Goal: Task Accomplishment & Management: Manage account settings

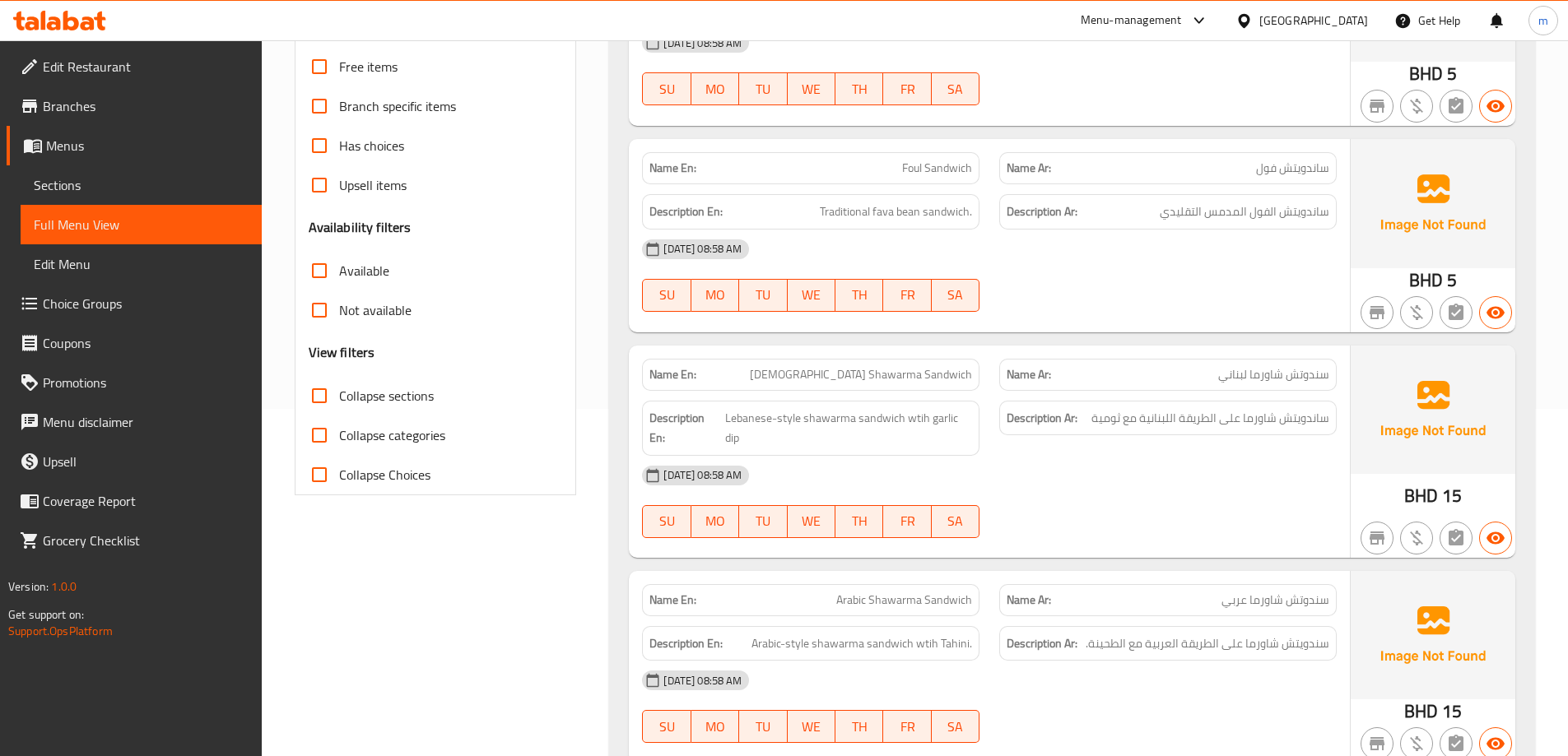
scroll to position [493, 0]
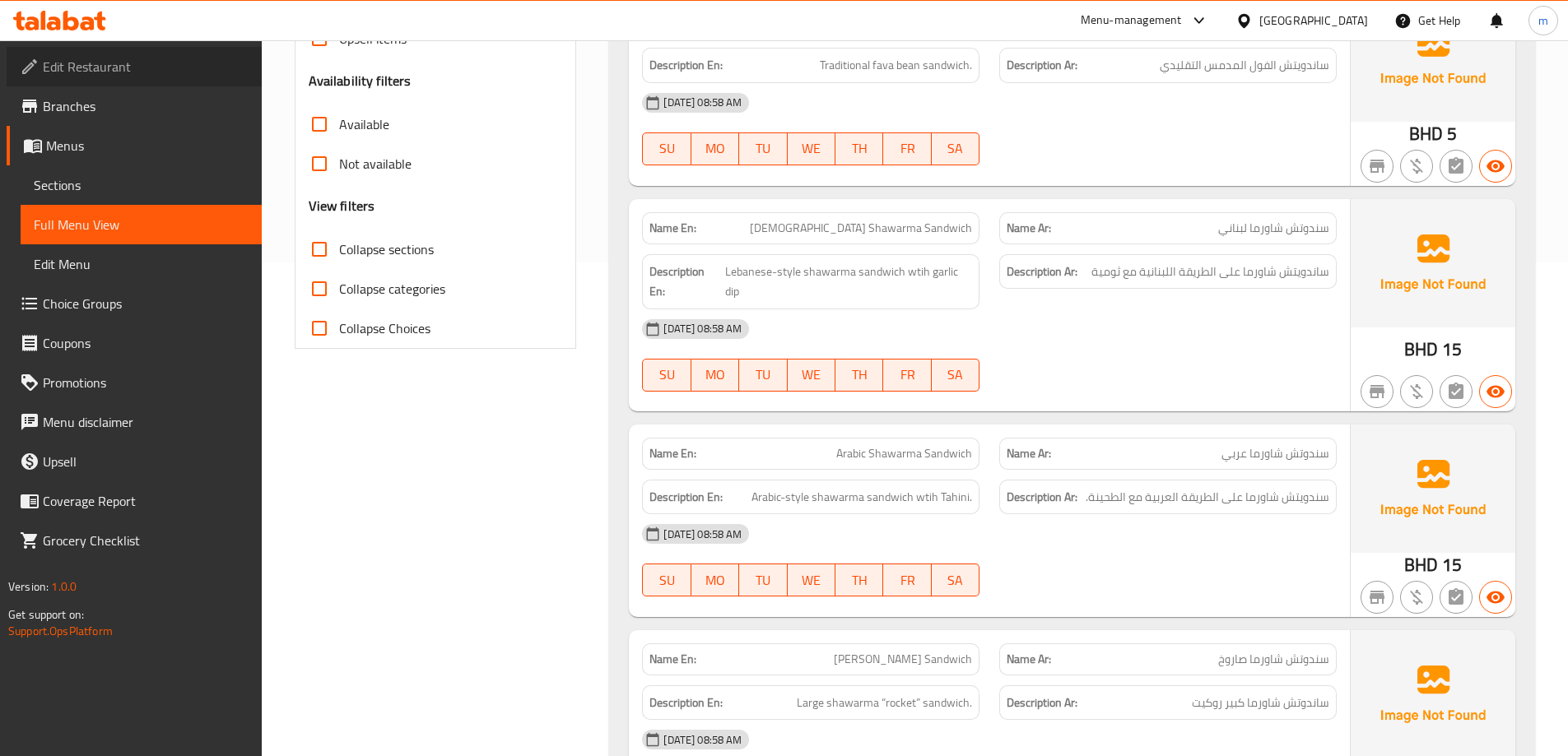
click at [95, 67] on span "Edit Restaurant" at bounding box center [145, 66] width 205 height 20
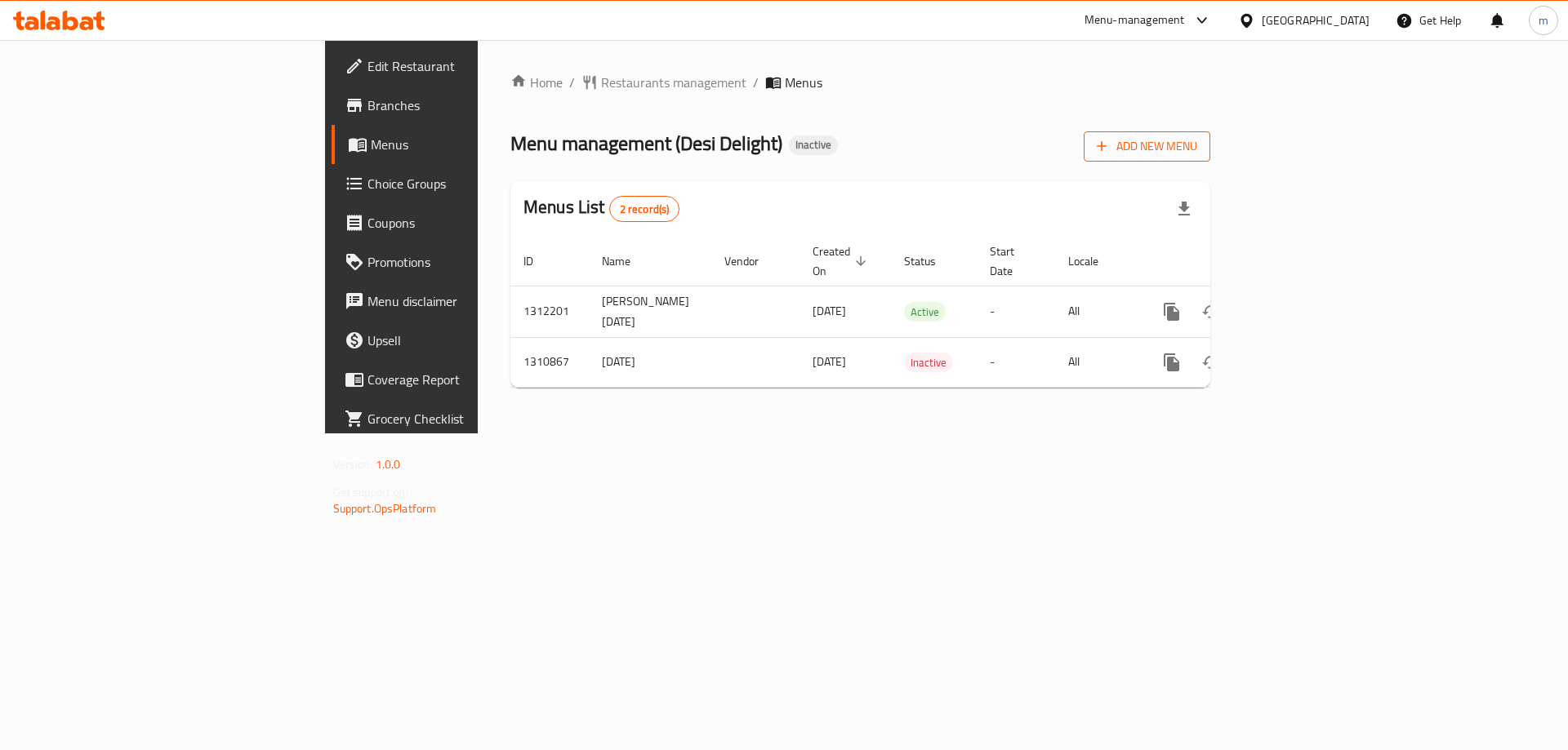
click at [1210, 159] on button "Add New Menu" at bounding box center [1147, 147] width 126 height 30
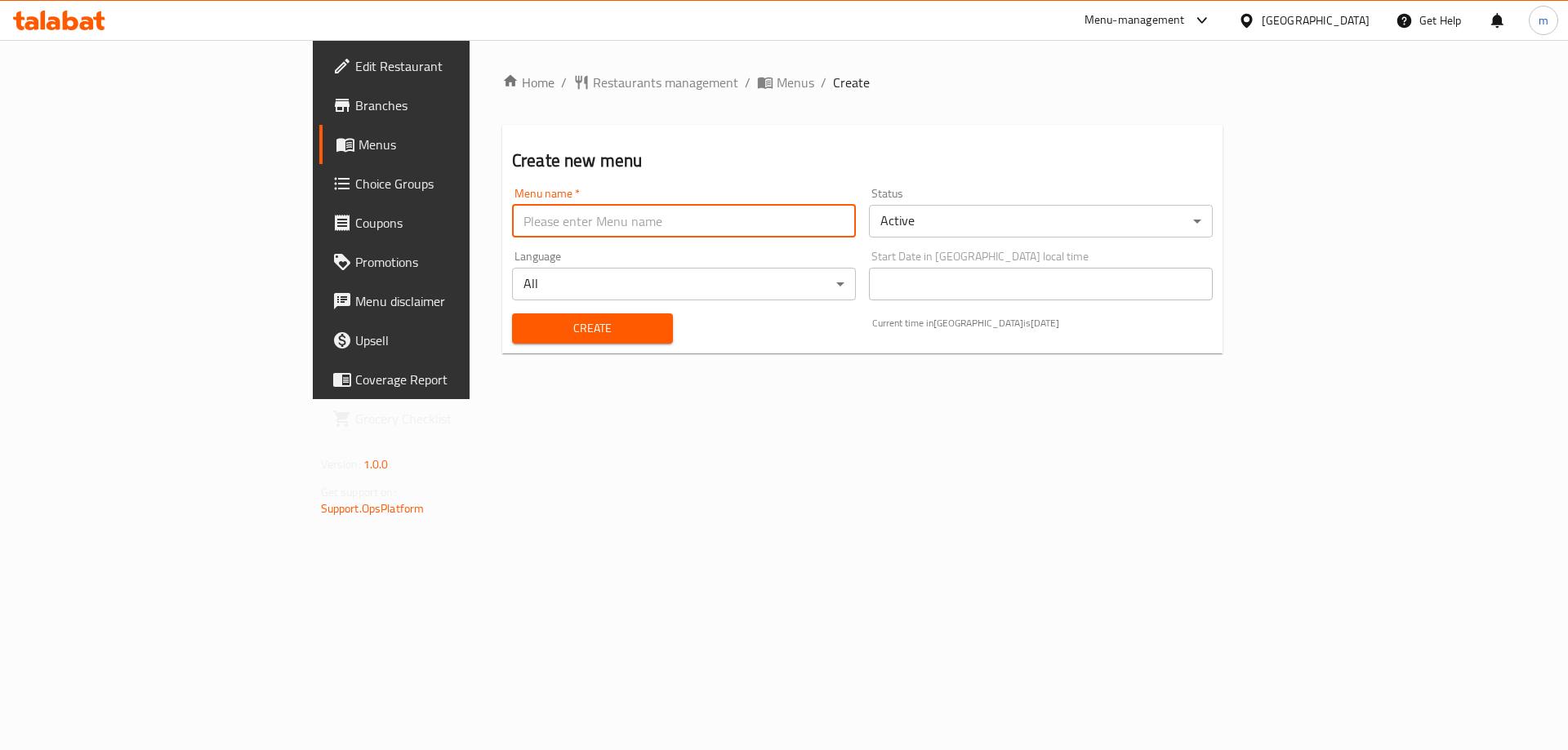
click at [576, 236] on input "text" at bounding box center [684, 220] width 344 height 33
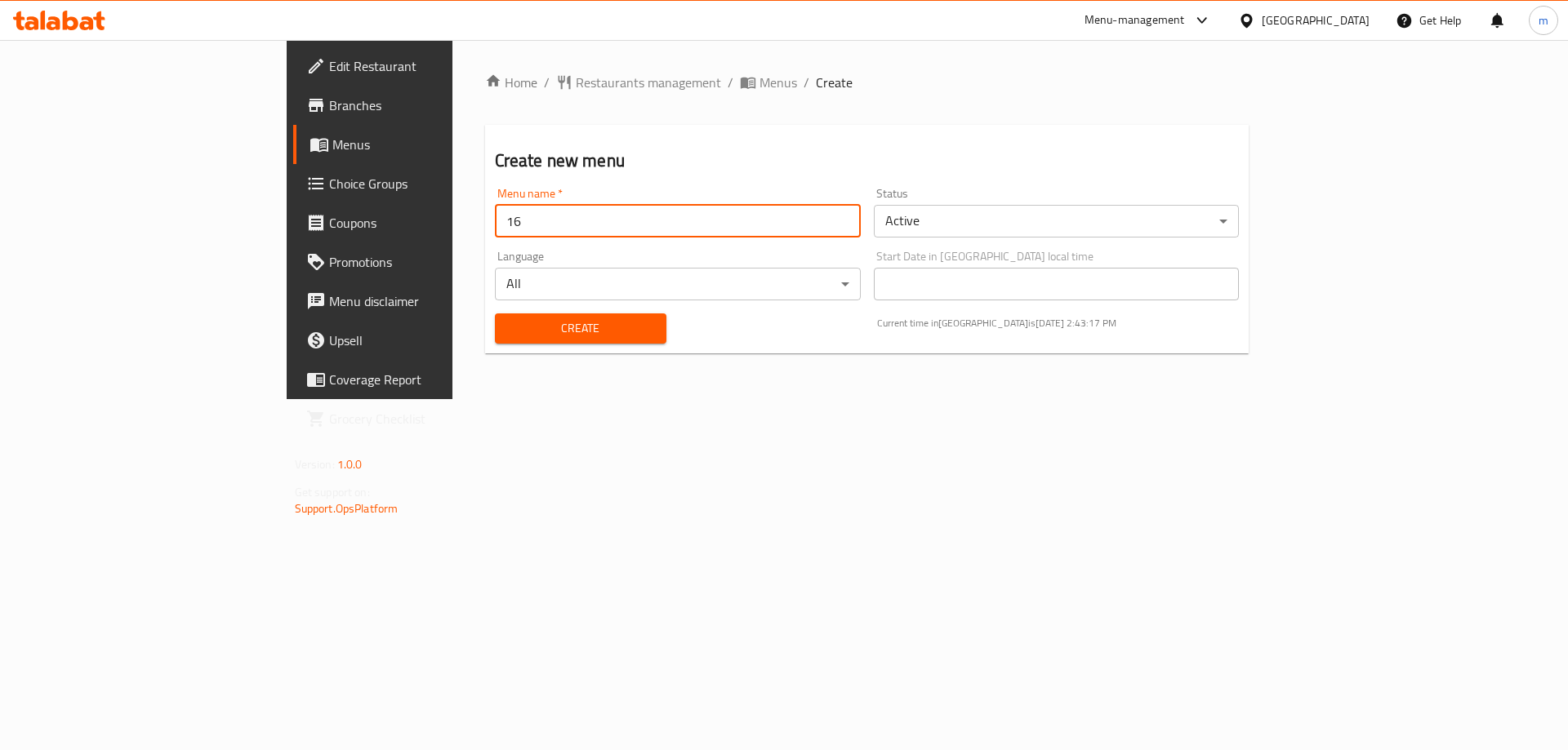
type input "1"
type input "[PERSON_NAME] [DATE]"
click at [528, 328] on span "Create" at bounding box center [581, 329] width 146 height 21
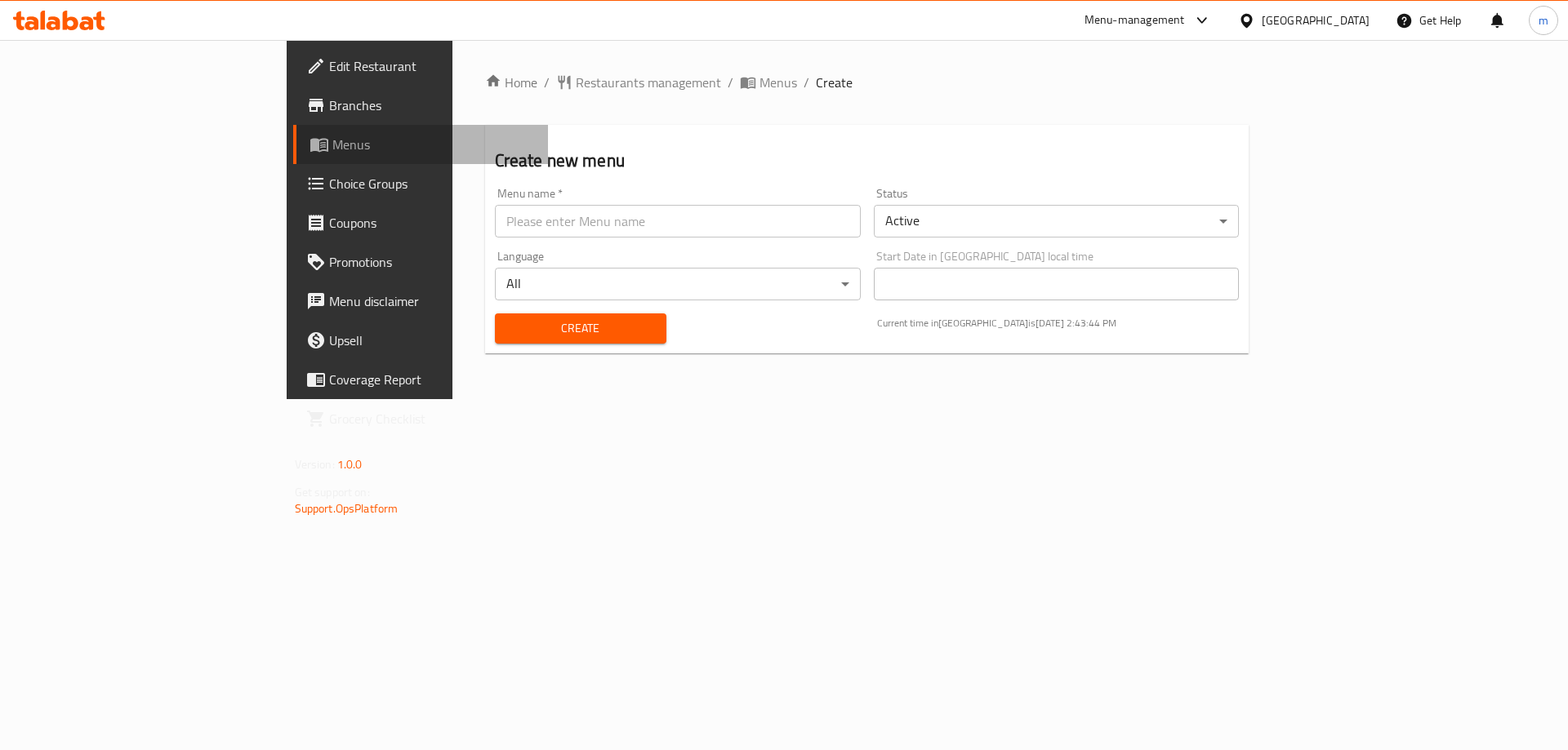
click at [333, 144] on span "Menus" at bounding box center [435, 144] width 204 height 20
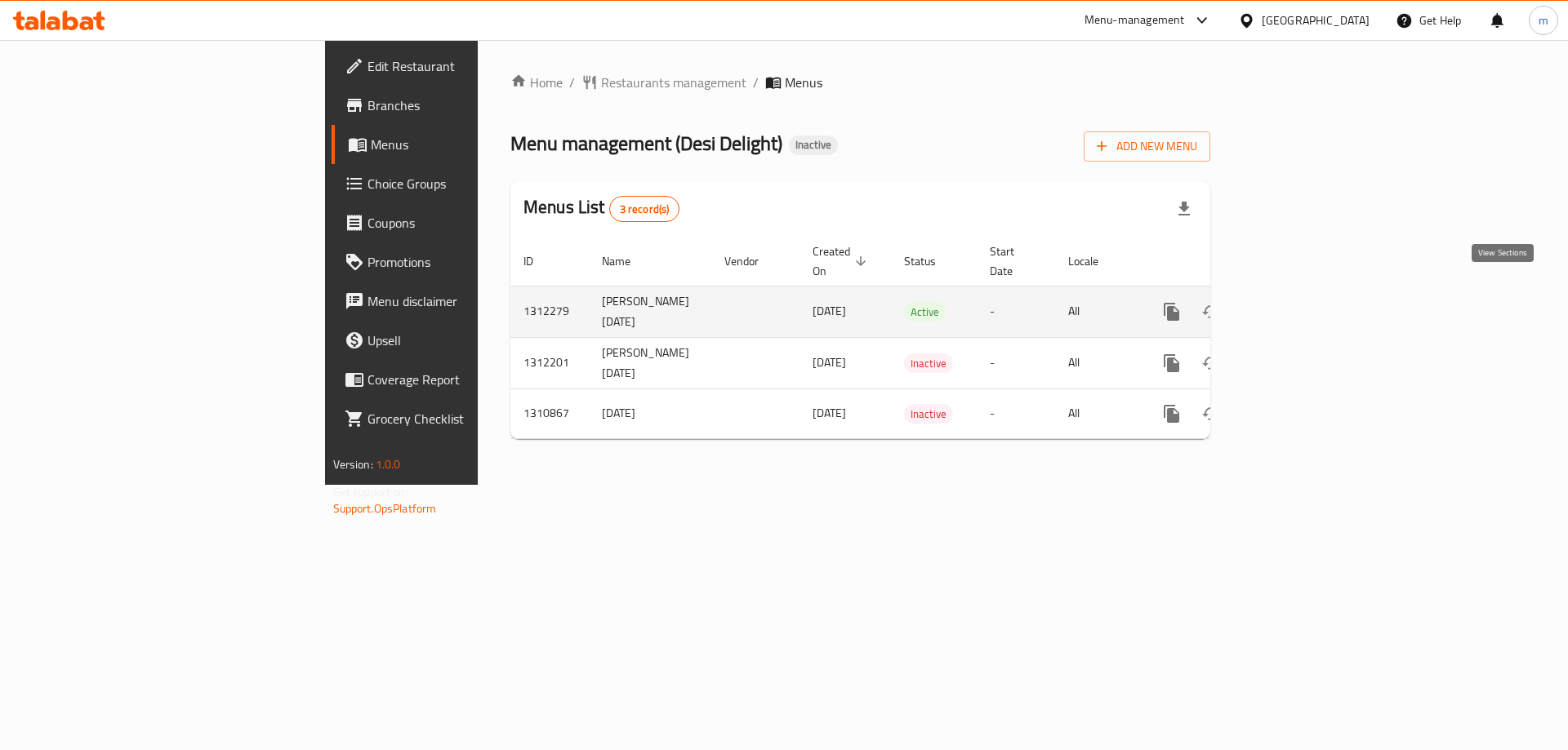
click at [1309, 292] on link "enhanced table" at bounding box center [1290, 312] width 39 height 39
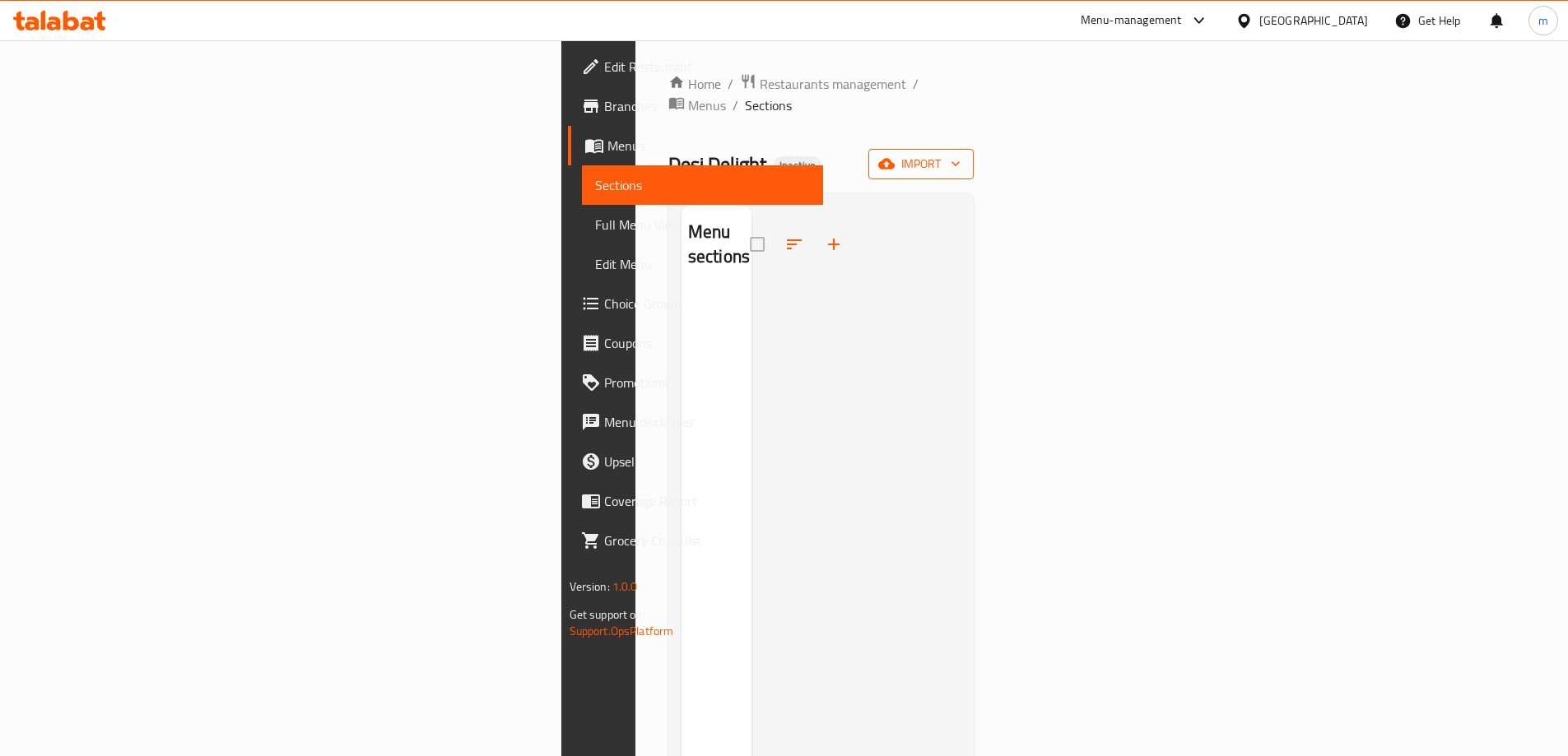
click at [895, 159] on icon "button" at bounding box center [885, 164] width 16 height 10
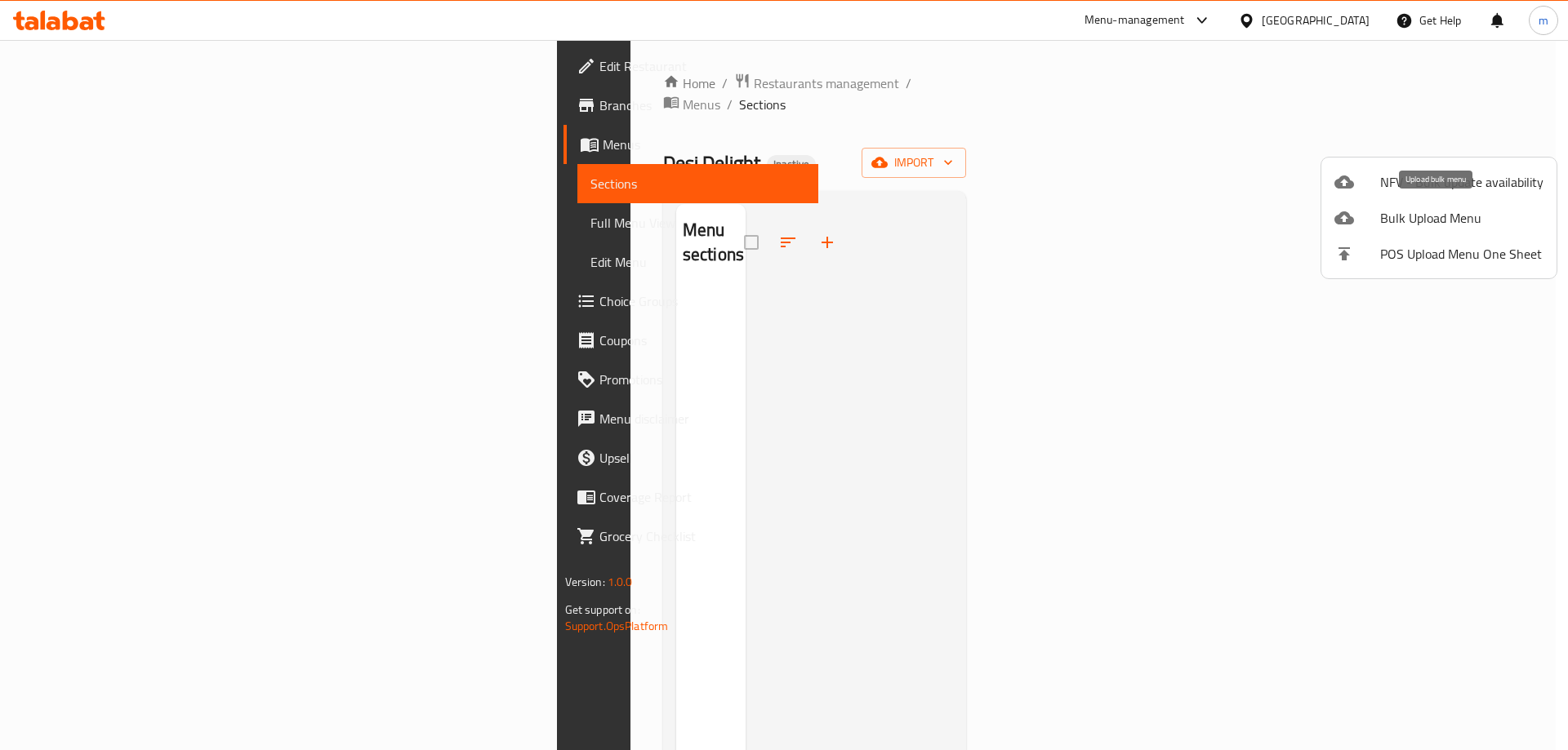
click at [1413, 220] on span "Bulk Upload Menu" at bounding box center [1461, 218] width 164 height 20
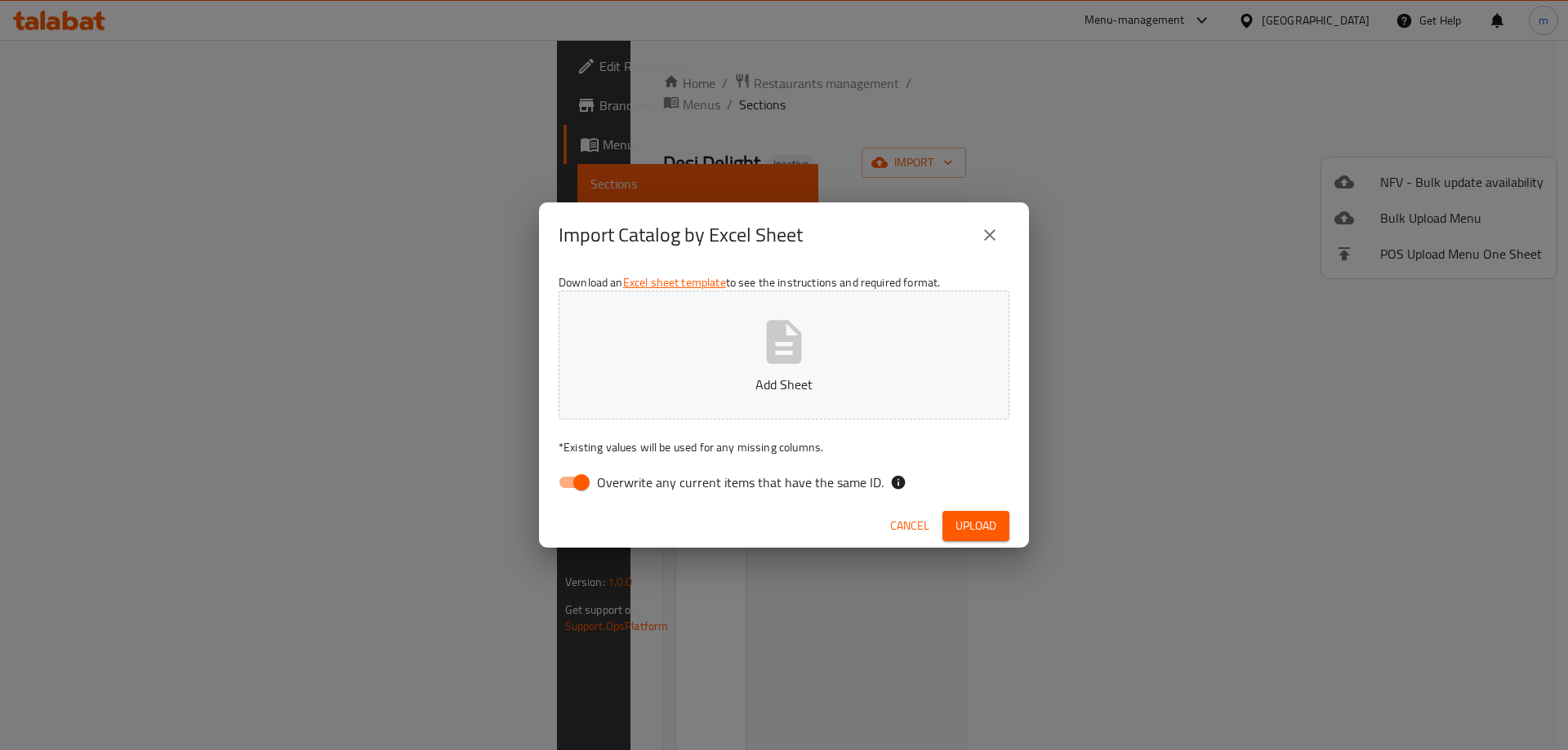
click at [568, 483] on input "Overwrite any current items that have the same ID." at bounding box center [581, 482] width 93 height 31
checkbox input "false"
click at [981, 532] on span "Upload" at bounding box center [976, 526] width 41 height 21
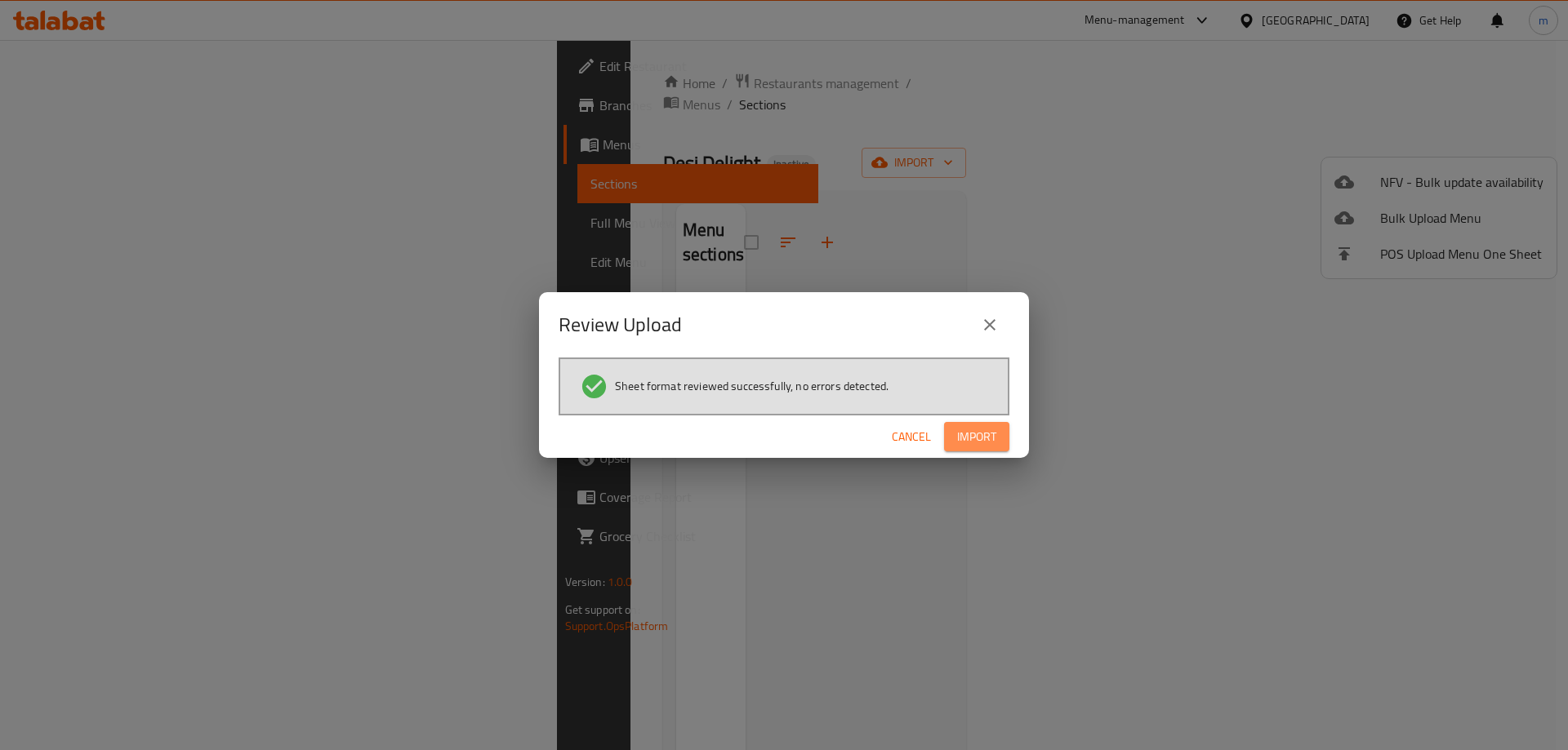
click at [975, 436] on span "Import" at bounding box center [976, 437] width 39 height 21
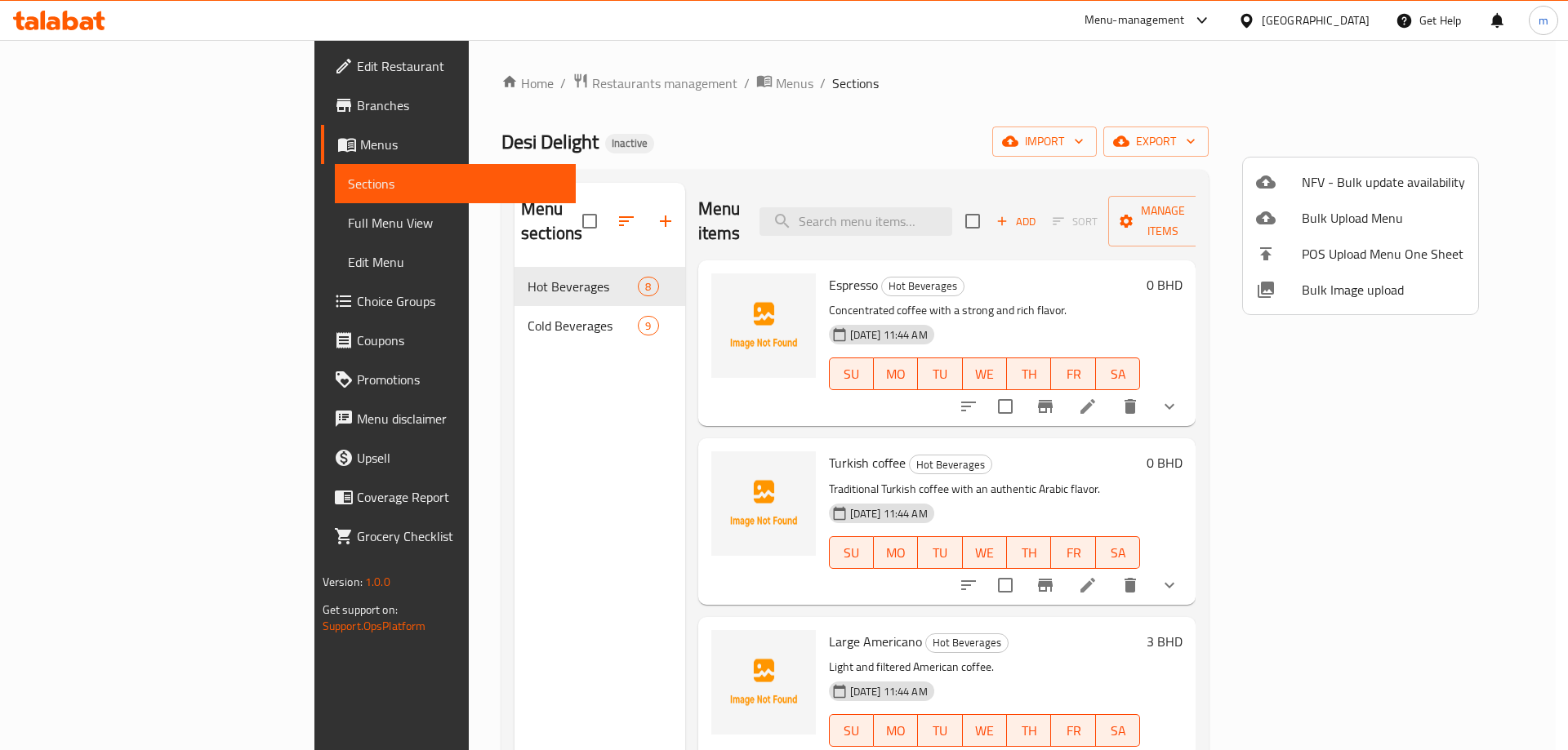
click at [1026, 126] on div at bounding box center [784, 375] width 1568 height 750
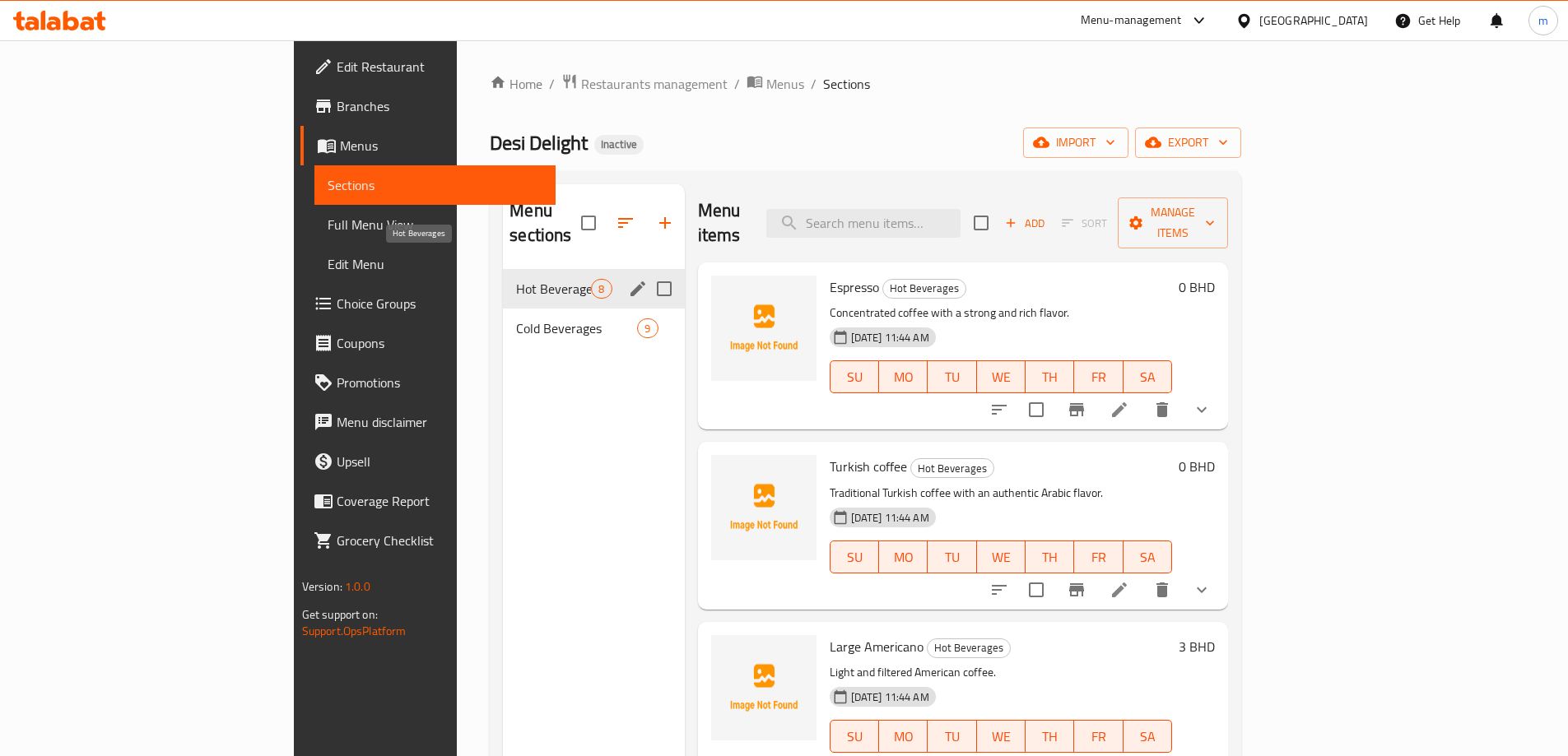
click at [516, 279] on span "Hot Beverages" at bounding box center [554, 288] width 75 height 20
drag, startPoint x: 359, startPoint y: 311, endPoint x: 408, endPoint y: 296, distance: 51.2
click at [516, 318] on span "Cold Beverages" at bounding box center [554, 328] width 75 height 20
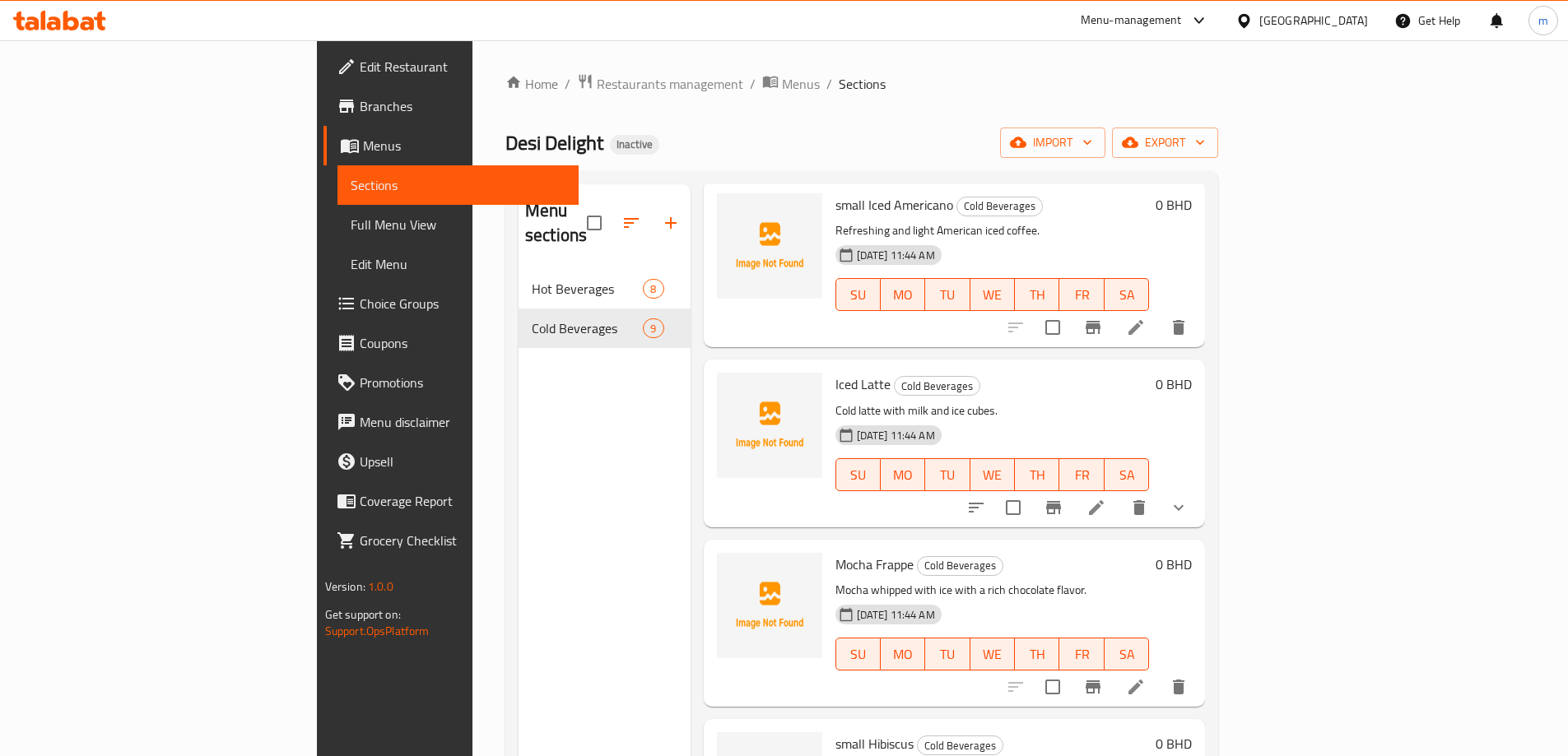
scroll to position [165, 0]
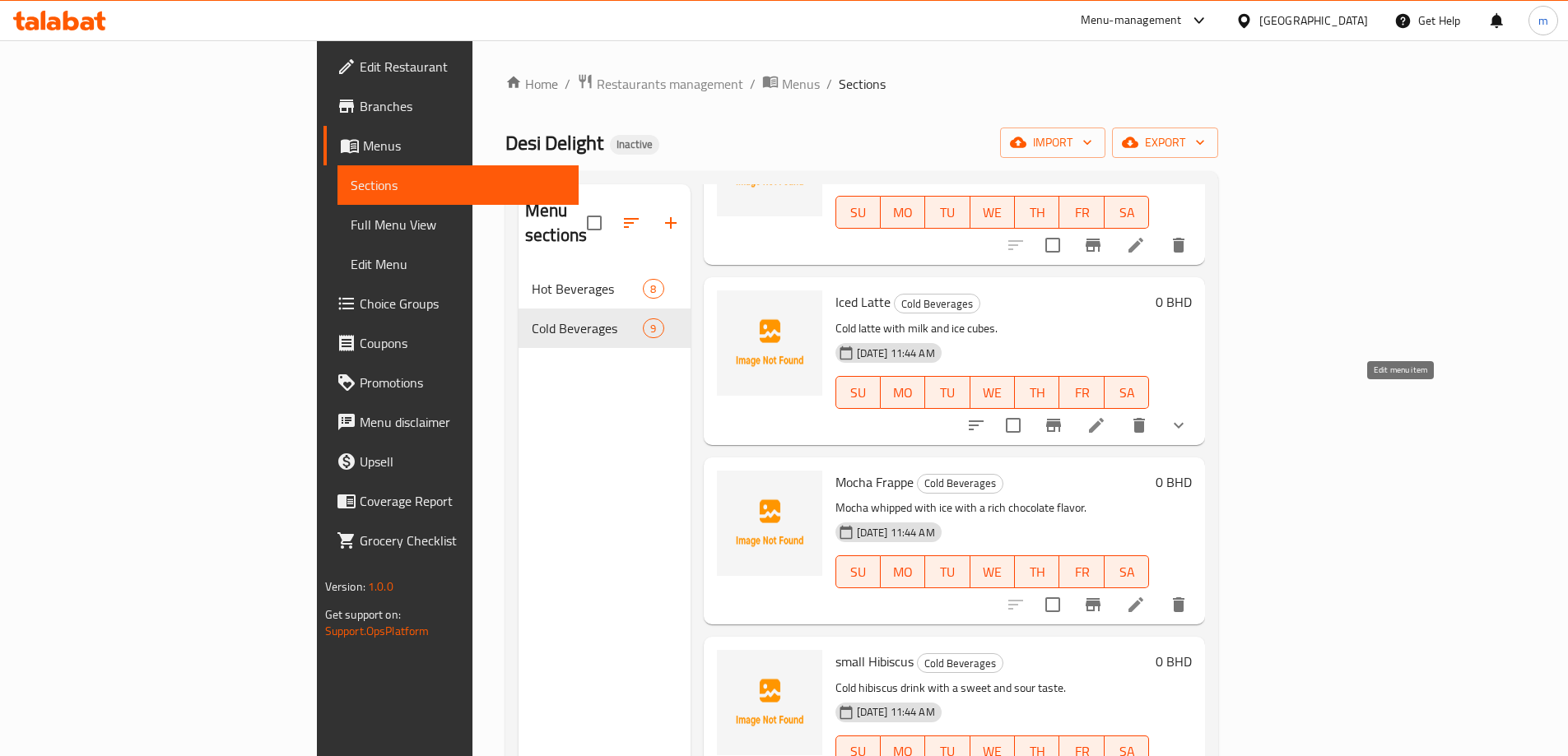
click at [1104, 418] on icon at bounding box center [1096, 426] width 15 height 15
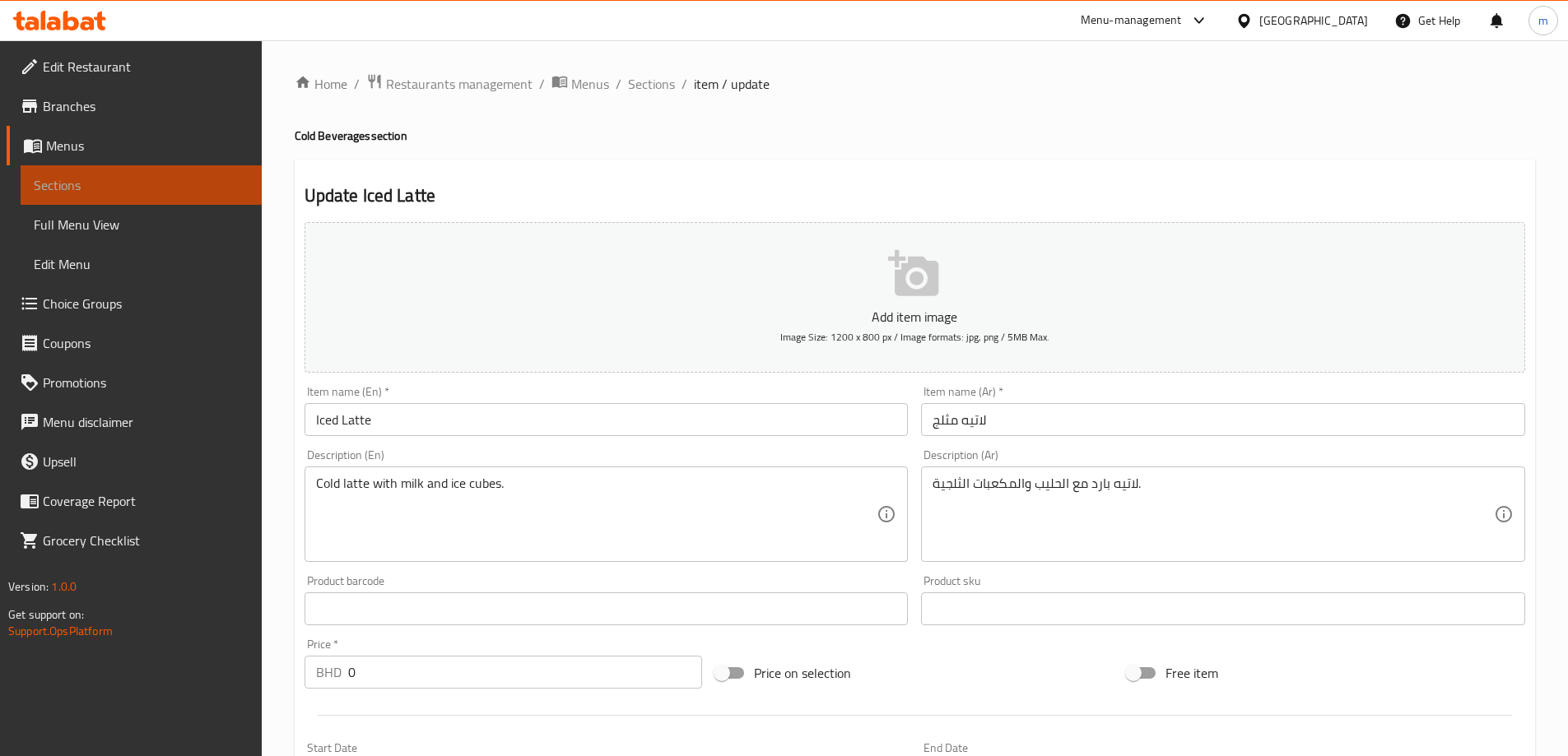
click at [101, 185] on span "Sections" at bounding box center [141, 185] width 215 height 20
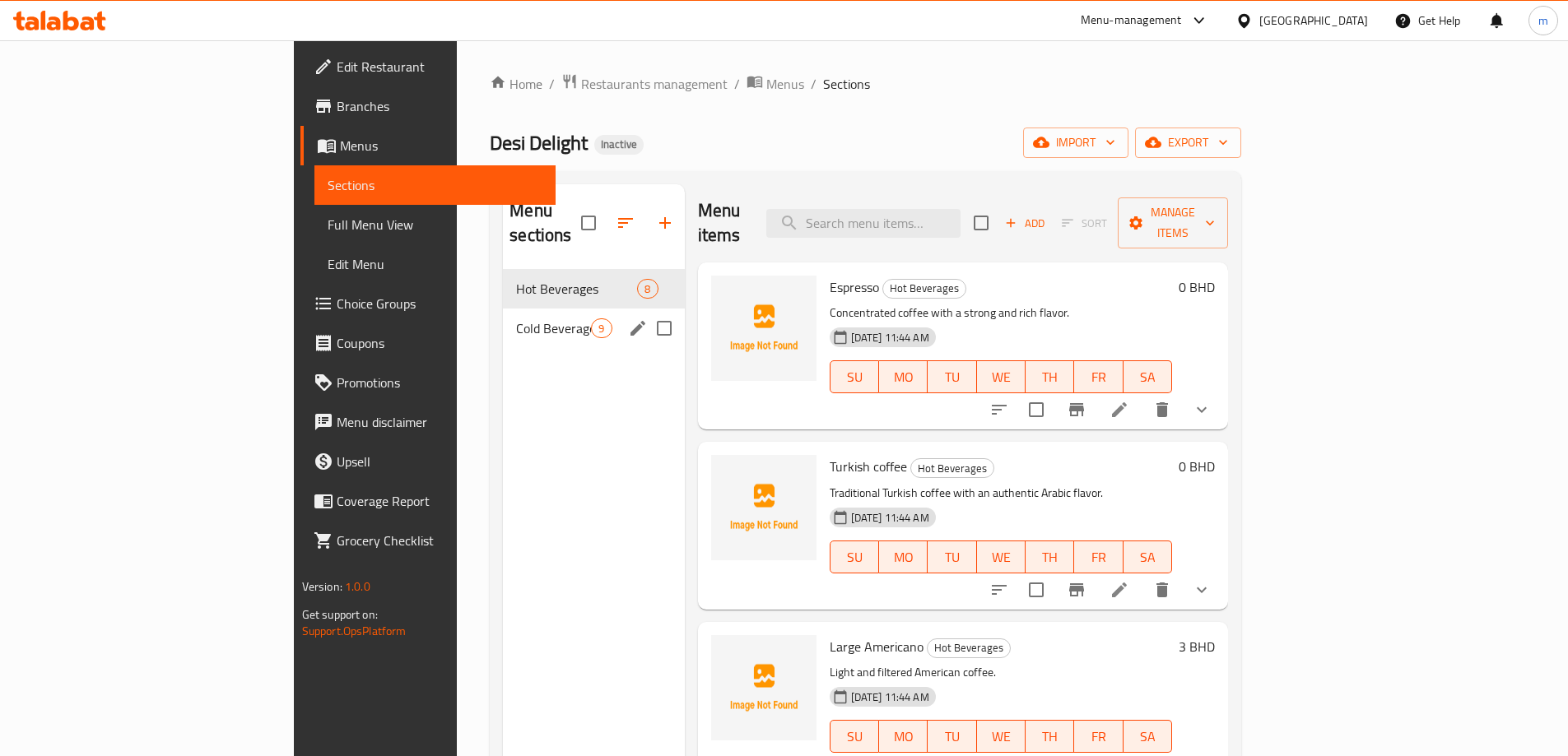
click at [503, 314] on div "Cold Beverages 9" at bounding box center [593, 329] width 181 height 40
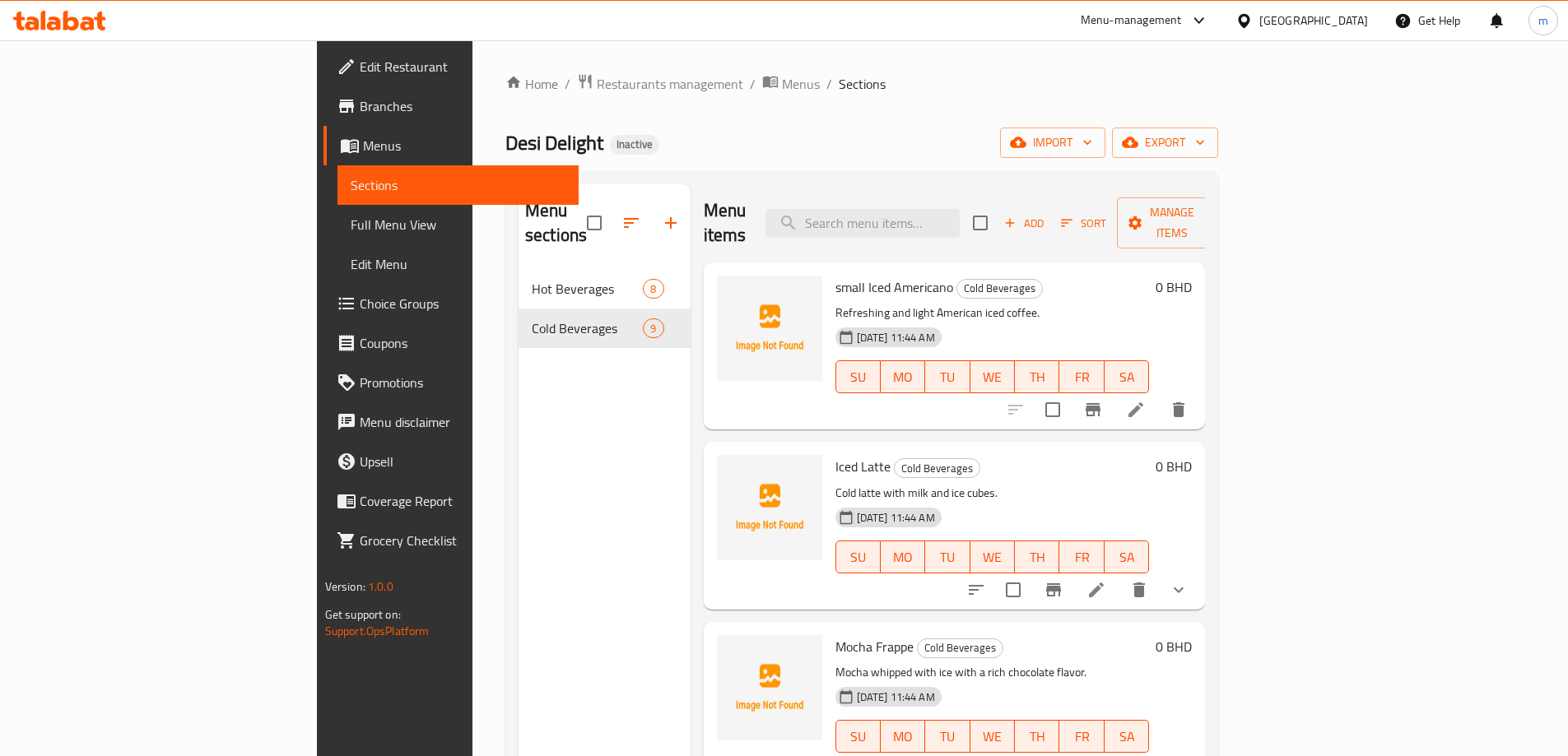
scroll to position [82, 0]
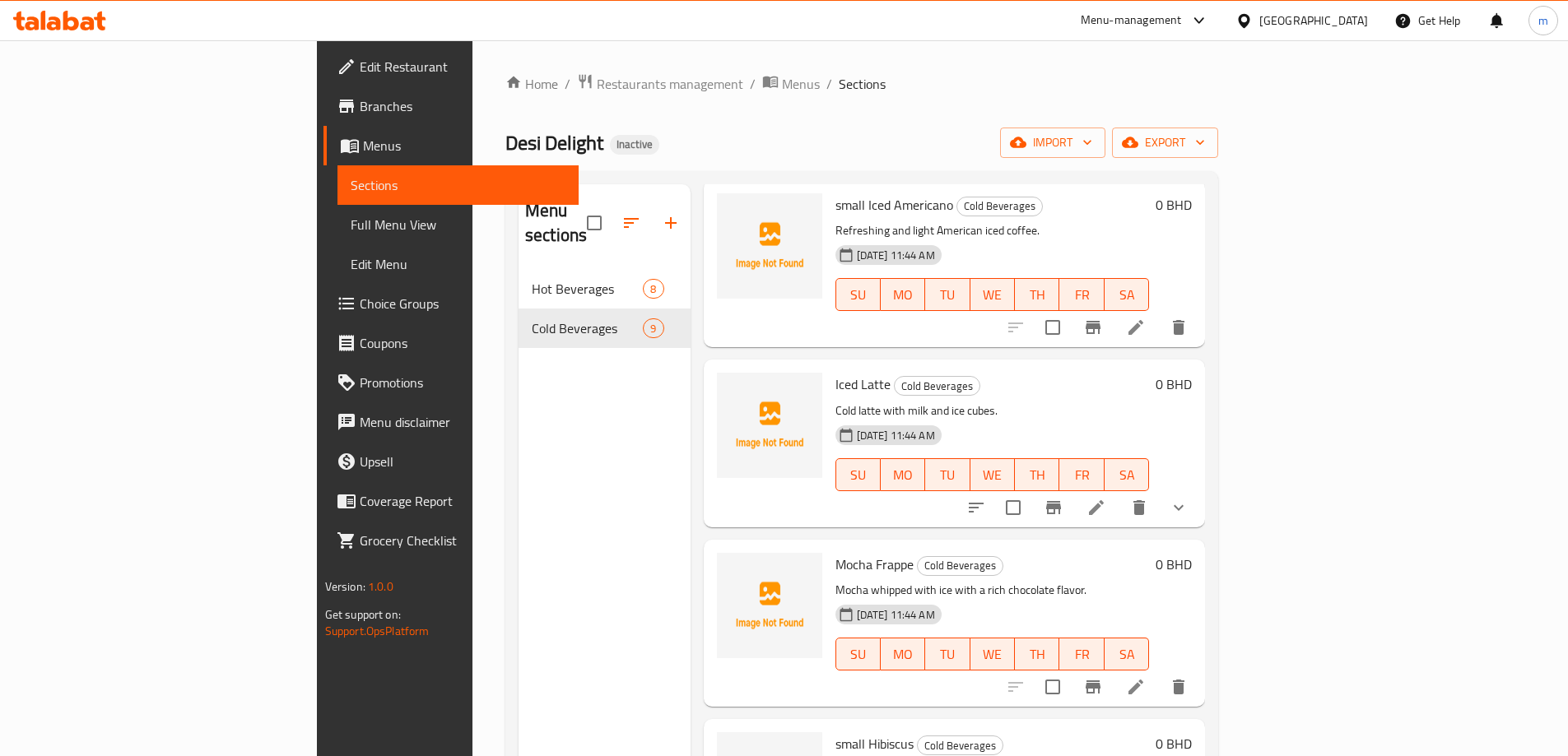
click at [1146, 677] on icon at bounding box center [1136, 686] width 20 height 20
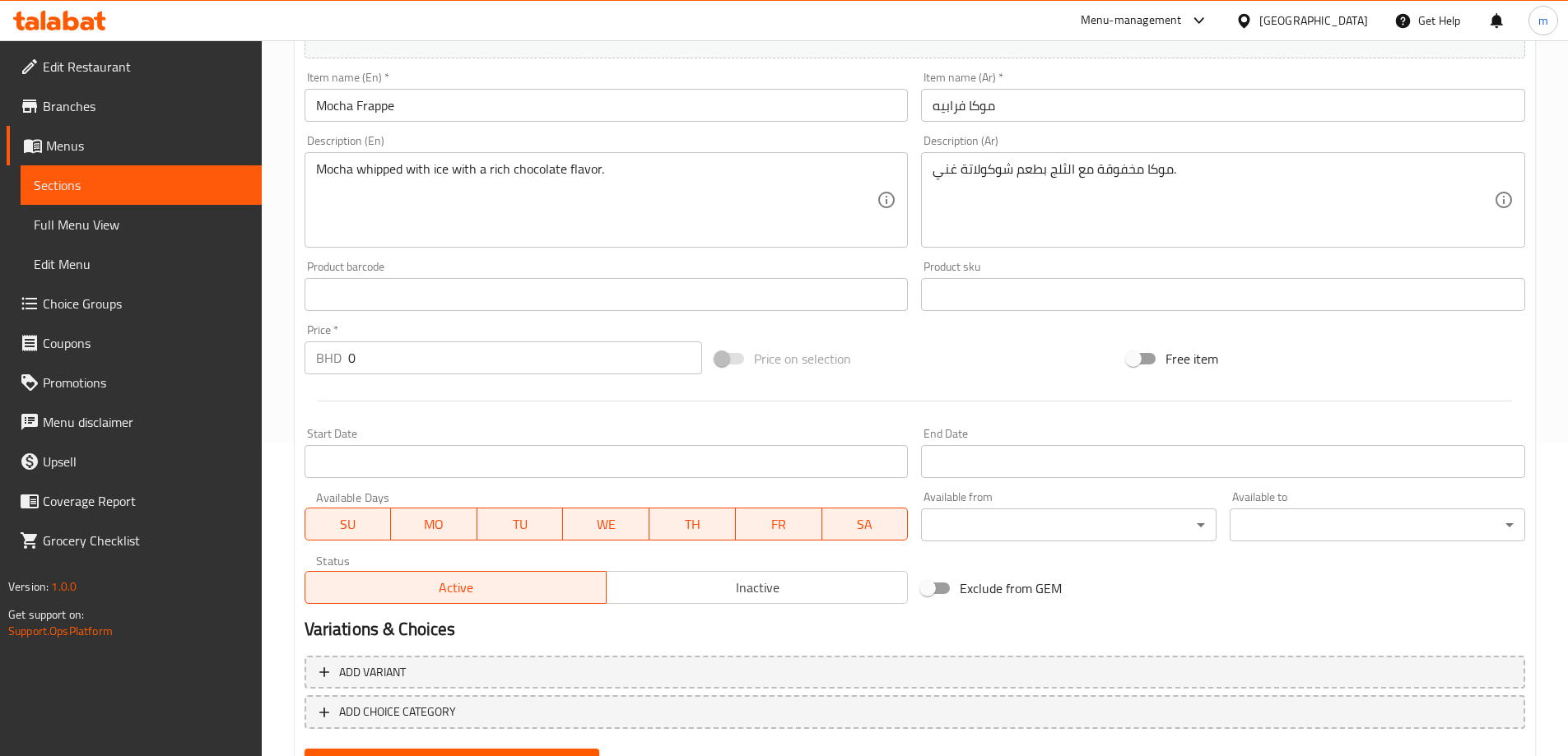
scroll to position [394, 0]
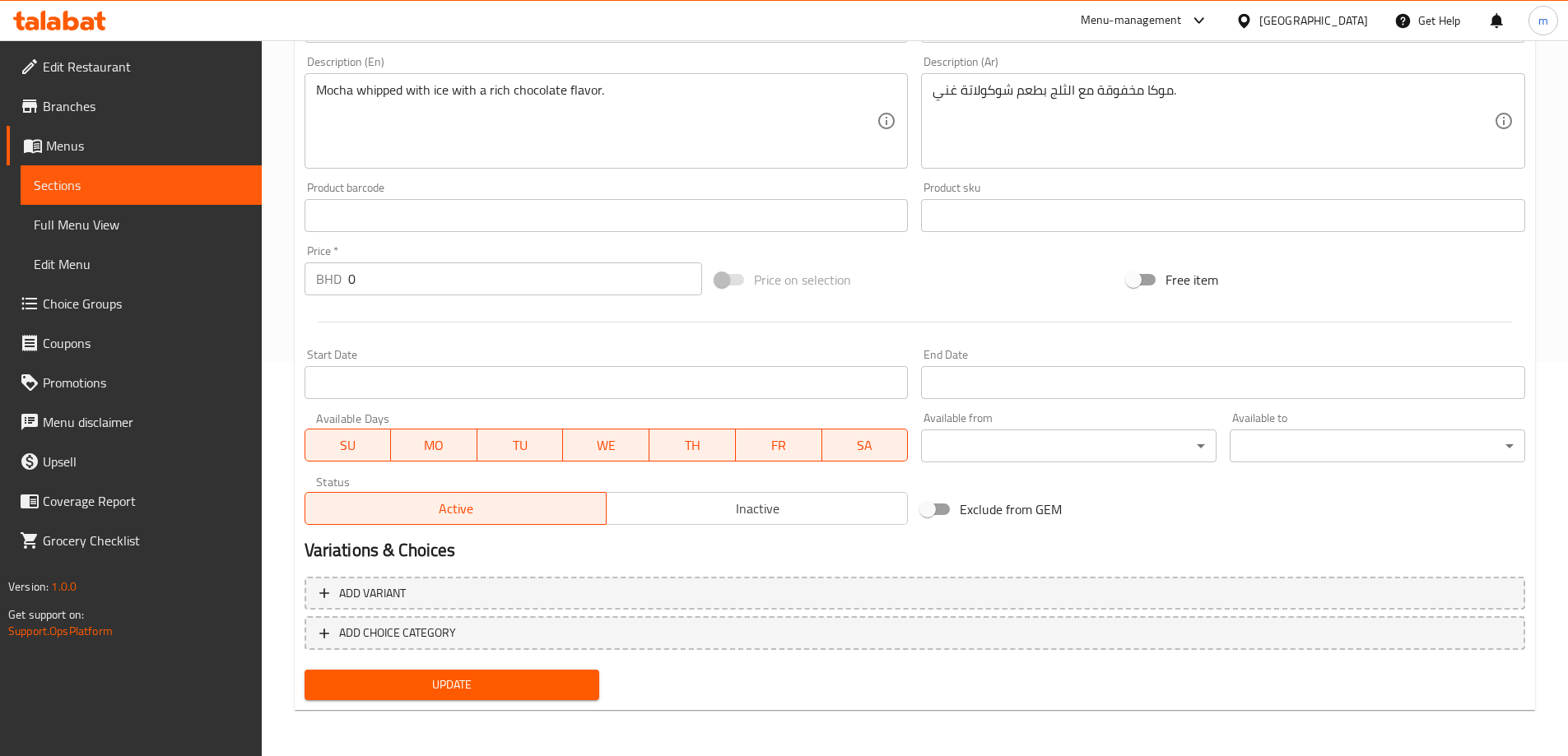
click at [228, 182] on span "Sections" at bounding box center [141, 185] width 215 height 20
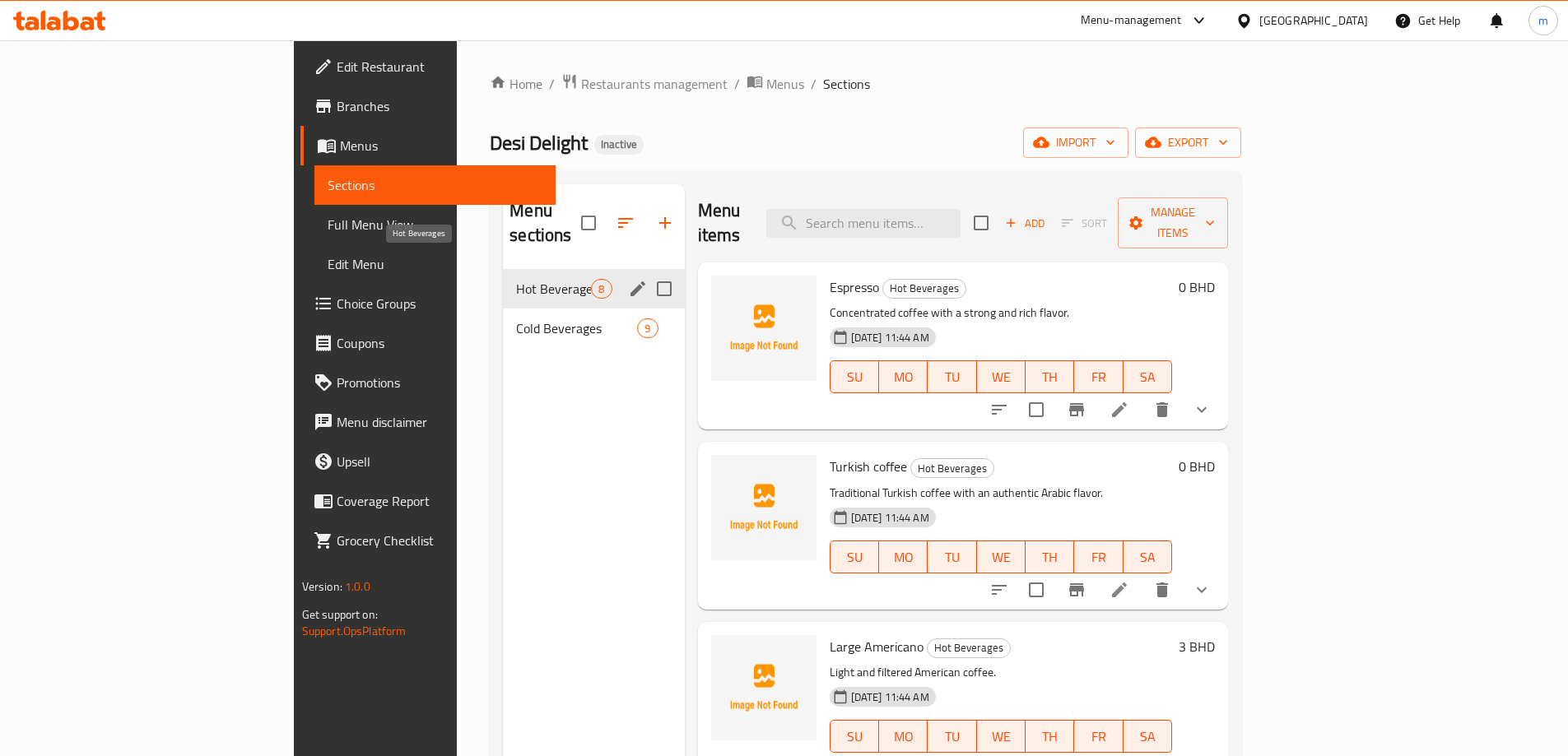
drag, startPoint x: 384, startPoint y: 267, endPoint x: 393, endPoint y: 273, distance: 10.8
click at [516, 279] on span "Hot Beverages" at bounding box center [554, 288] width 75 height 20
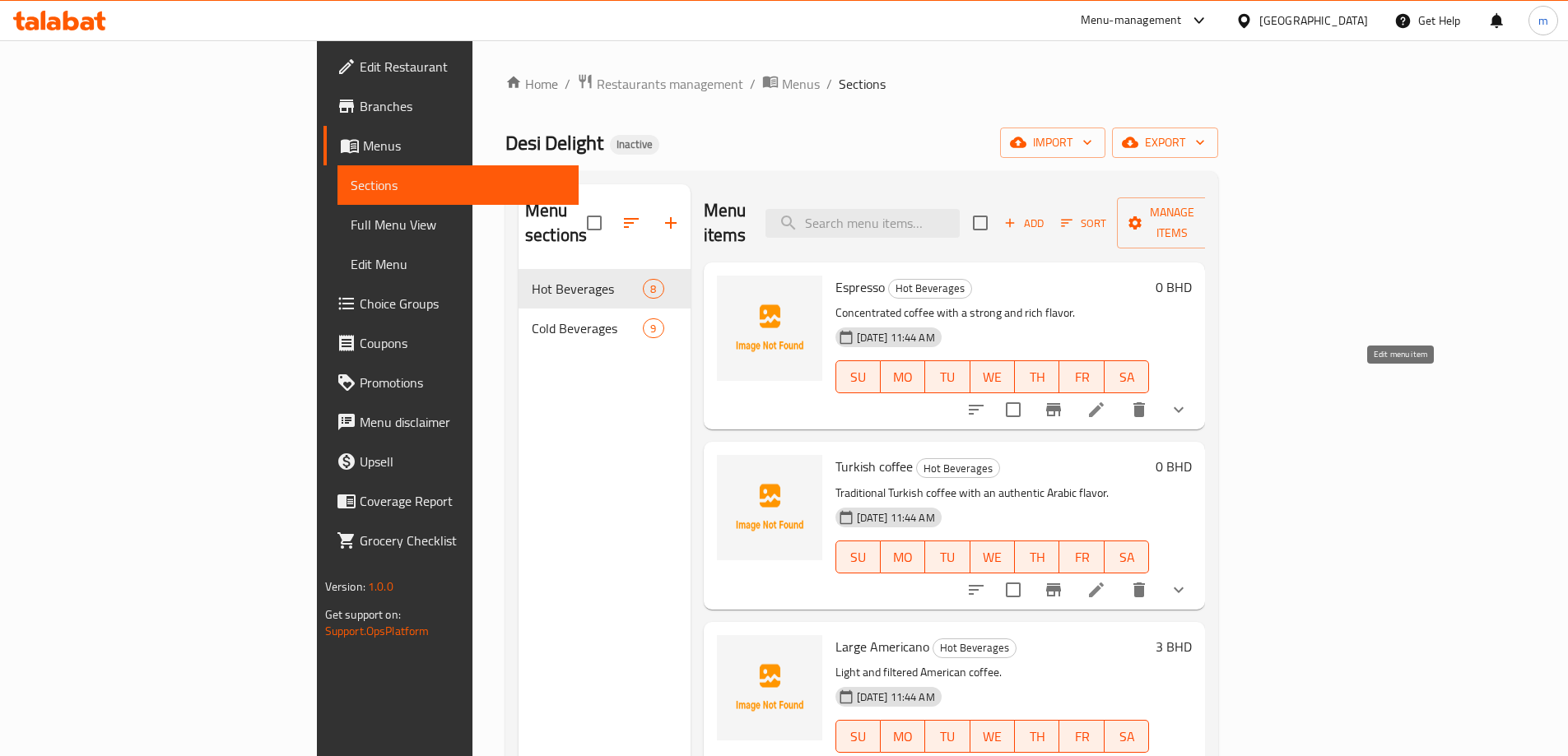
click at [1104, 402] on icon at bounding box center [1096, 410] width 15 height 15
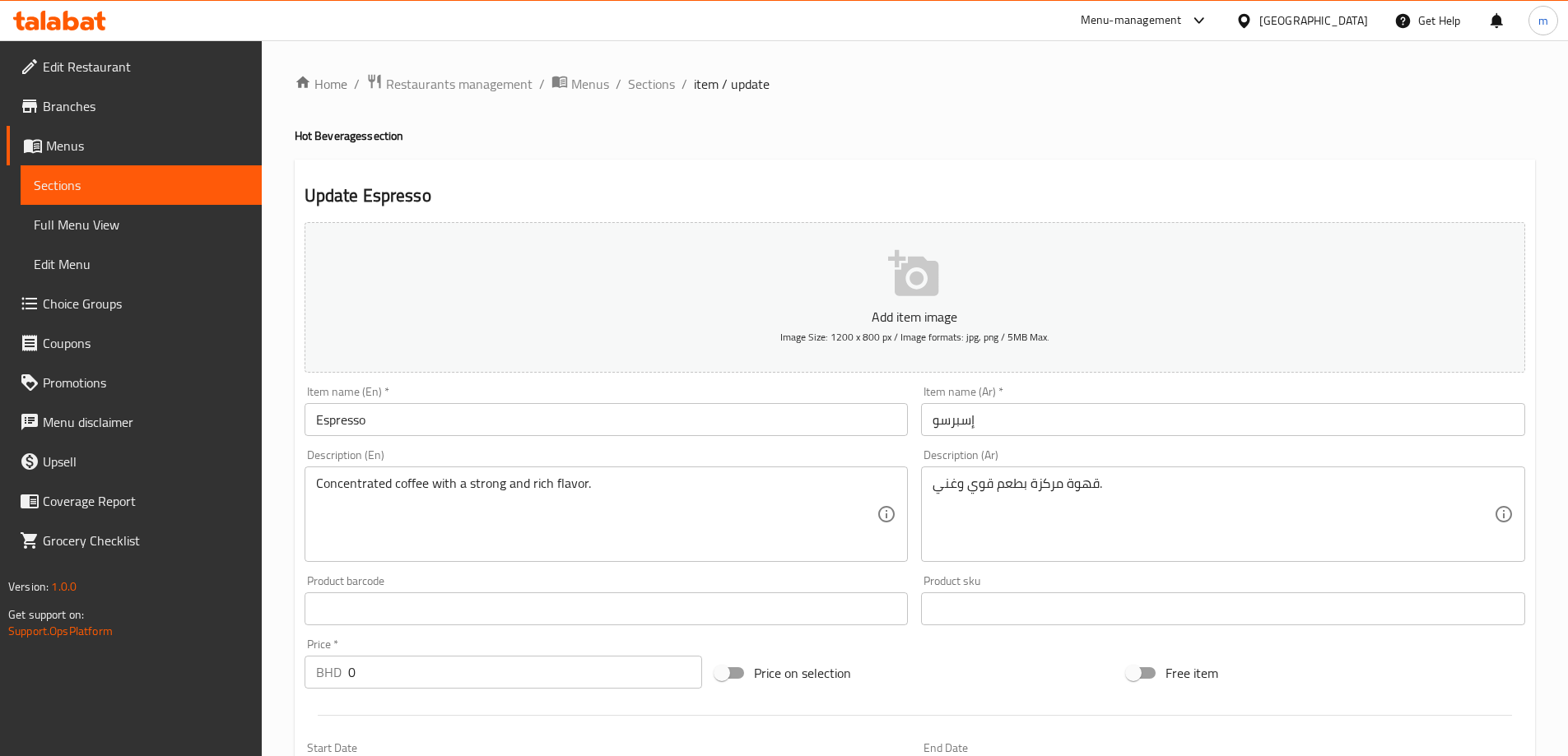
click at [82, 180] on span "Sections" at bounding box center [141, 185] width 215 height 20
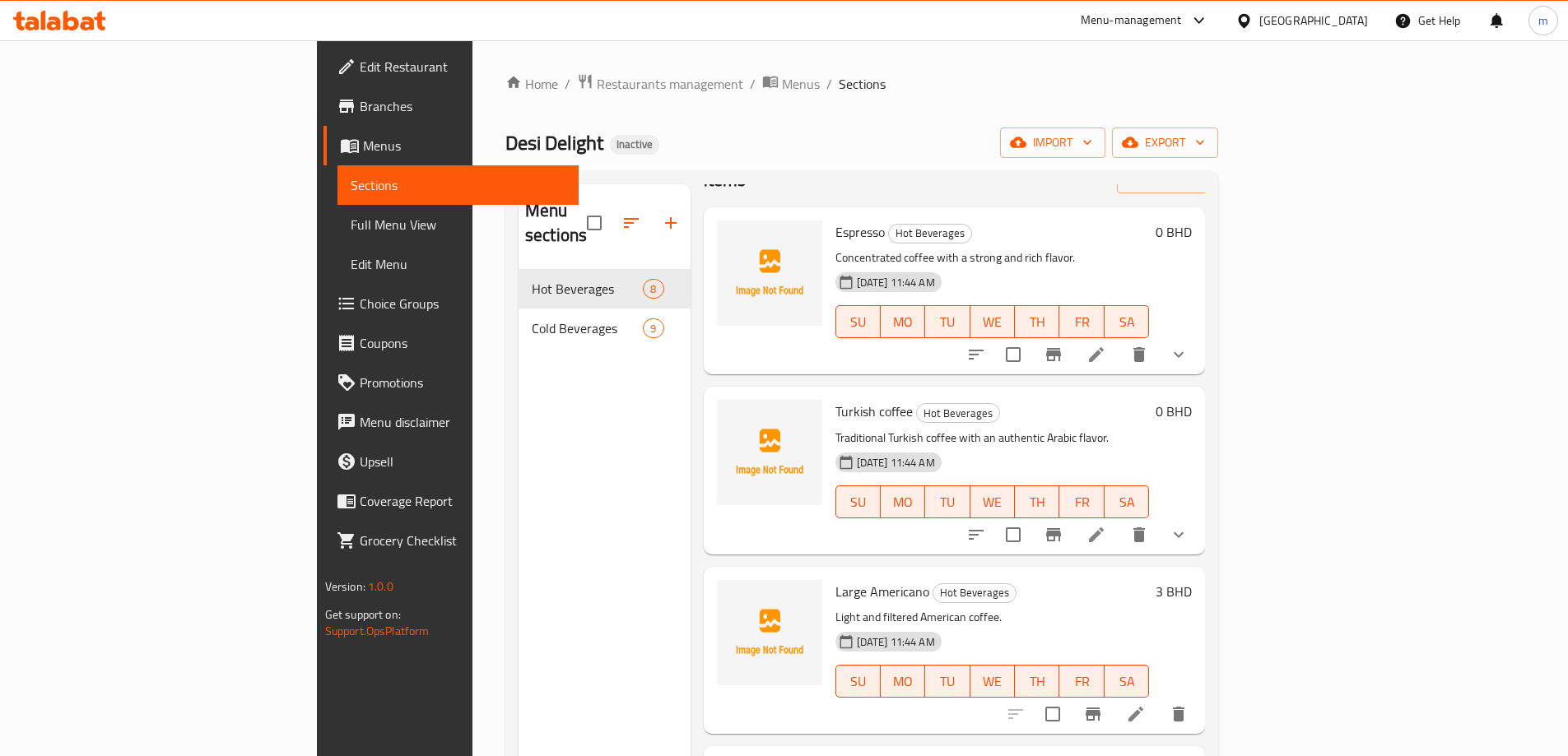
scroll to position [82, 0]
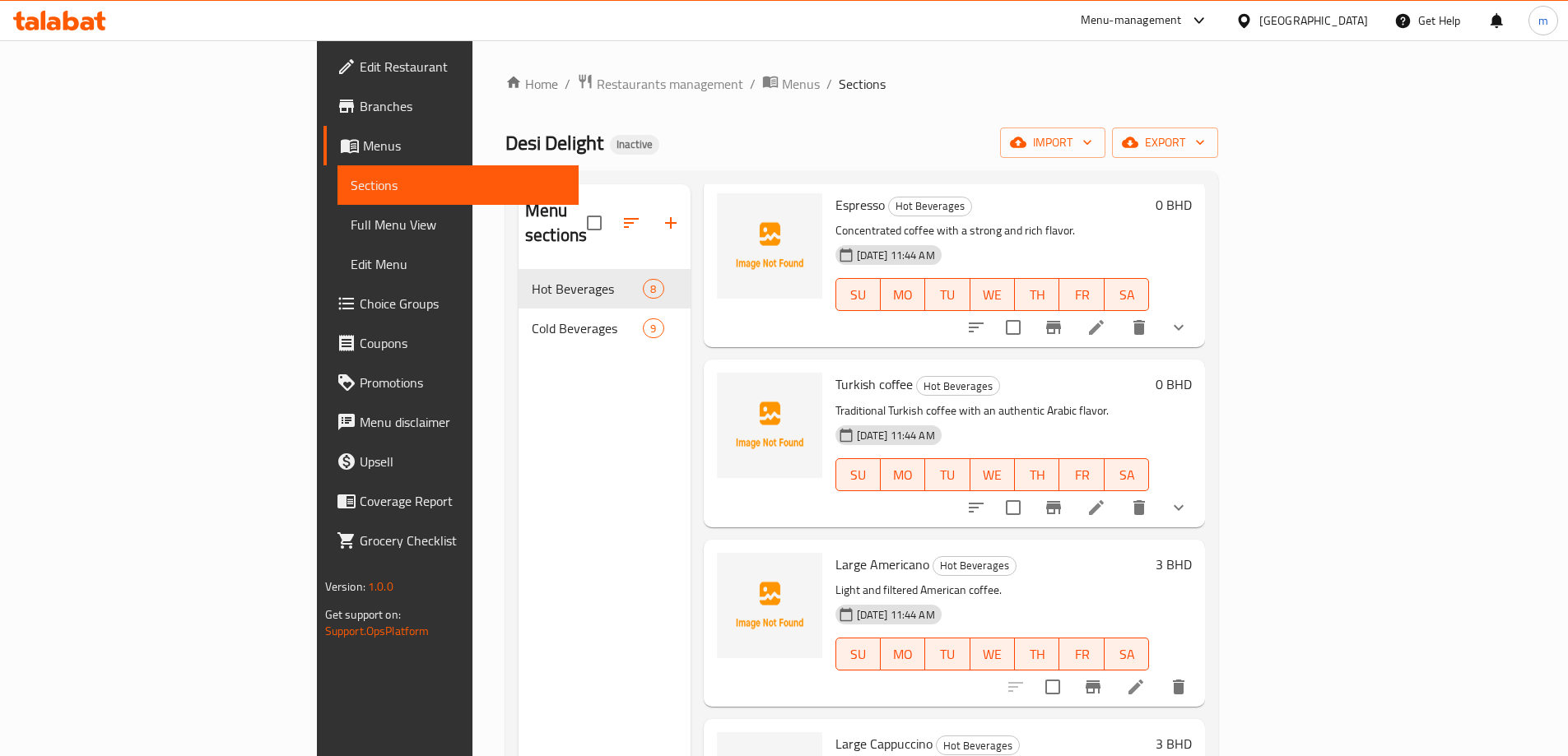
click at [1104, 500] on icon at bounding box center [1096, 507] width 15 height 15
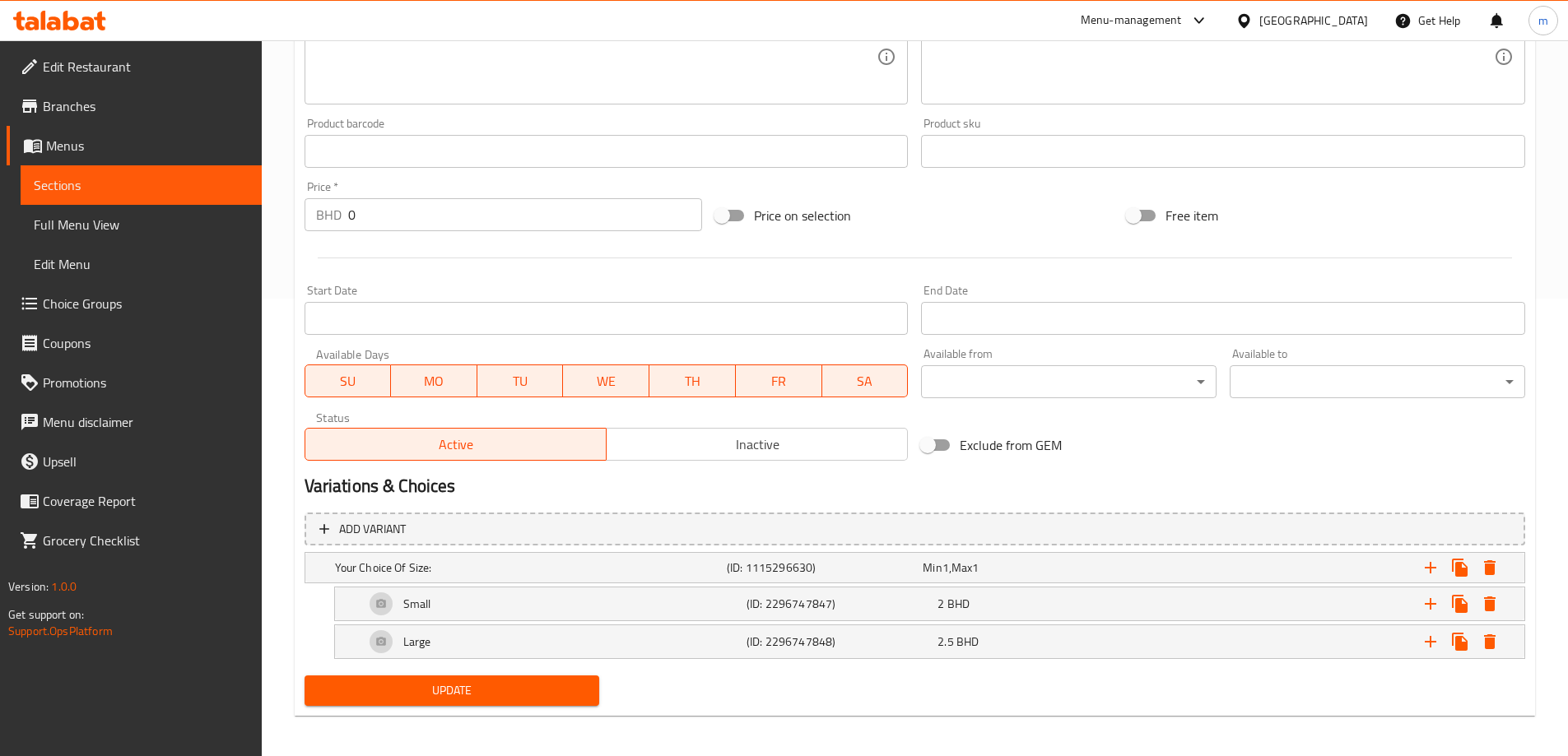
scroll to position [463, 0]
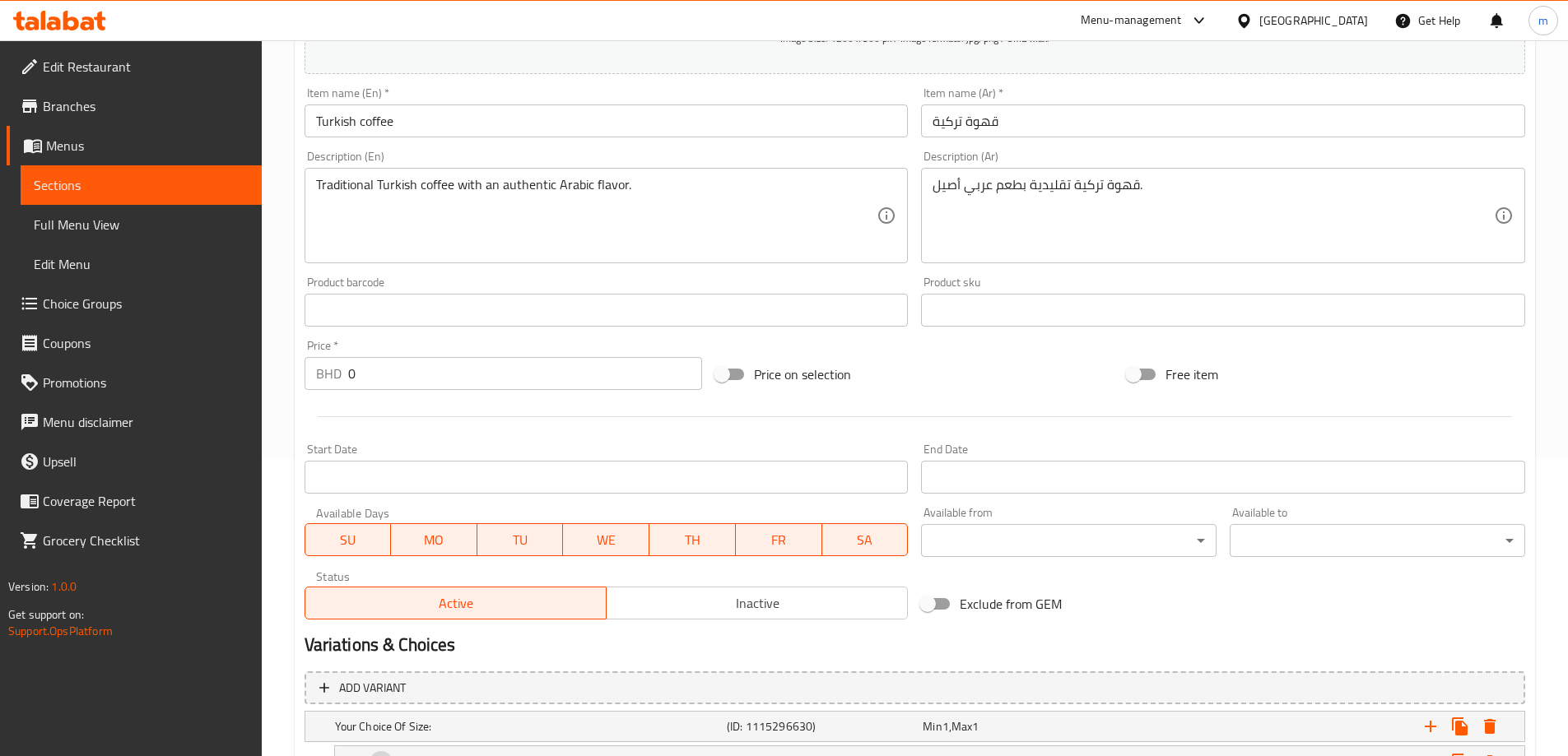
click at [89, 180] on span "Sections" at bounding box center [141, 185] width 215 height 20
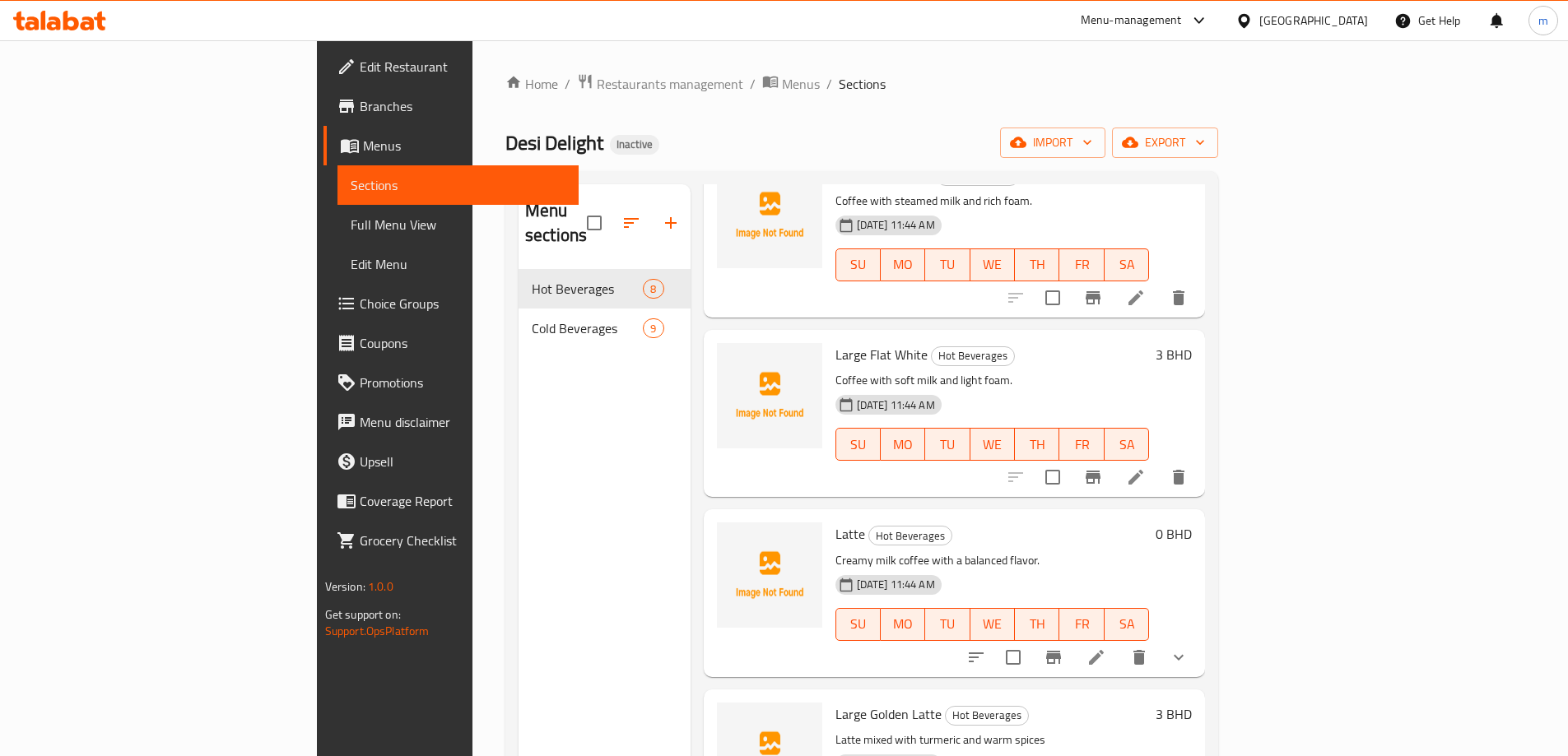
scroll to position [723, 0]
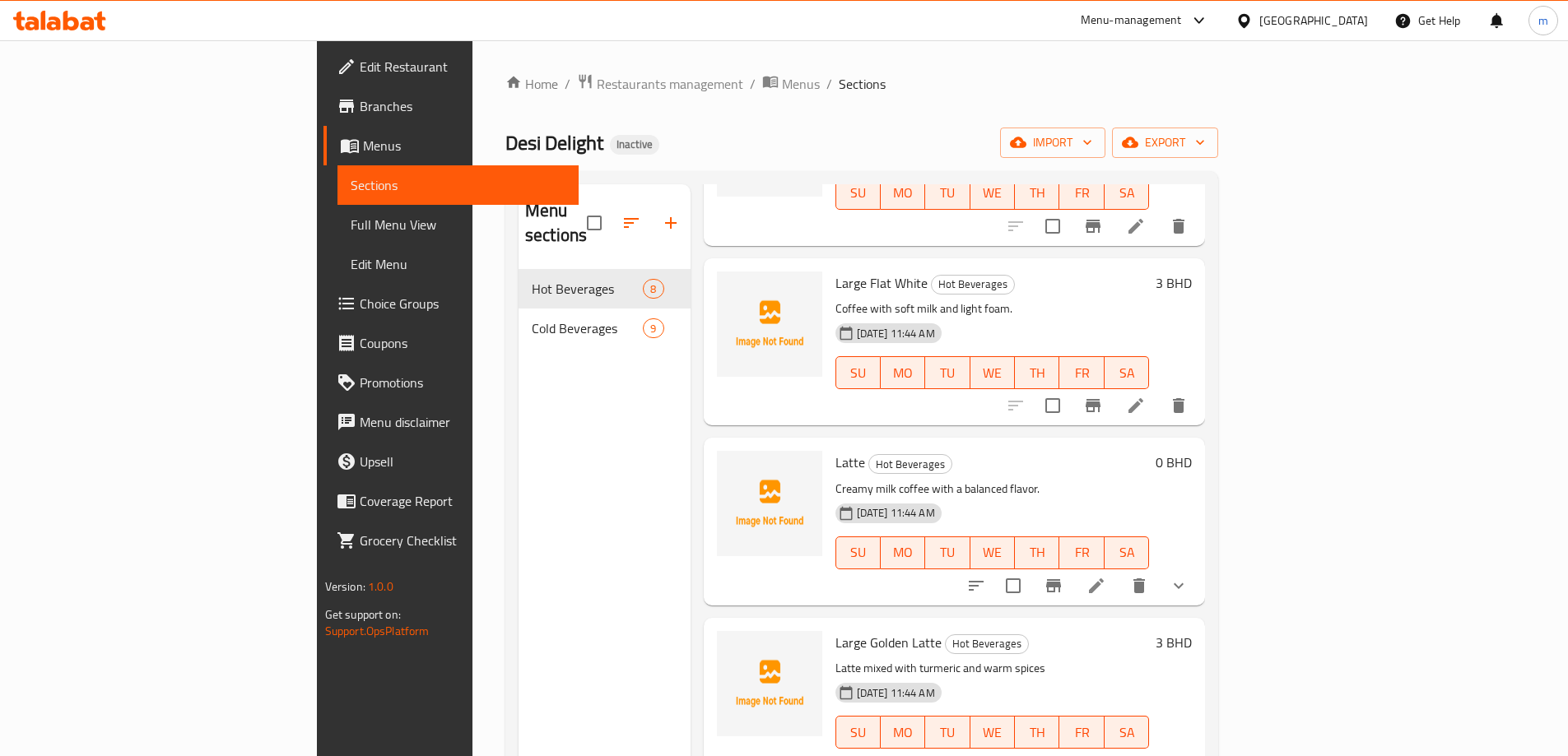
click at [1120, 571] on li at bounding box center [1096, 586] width 46 height 29
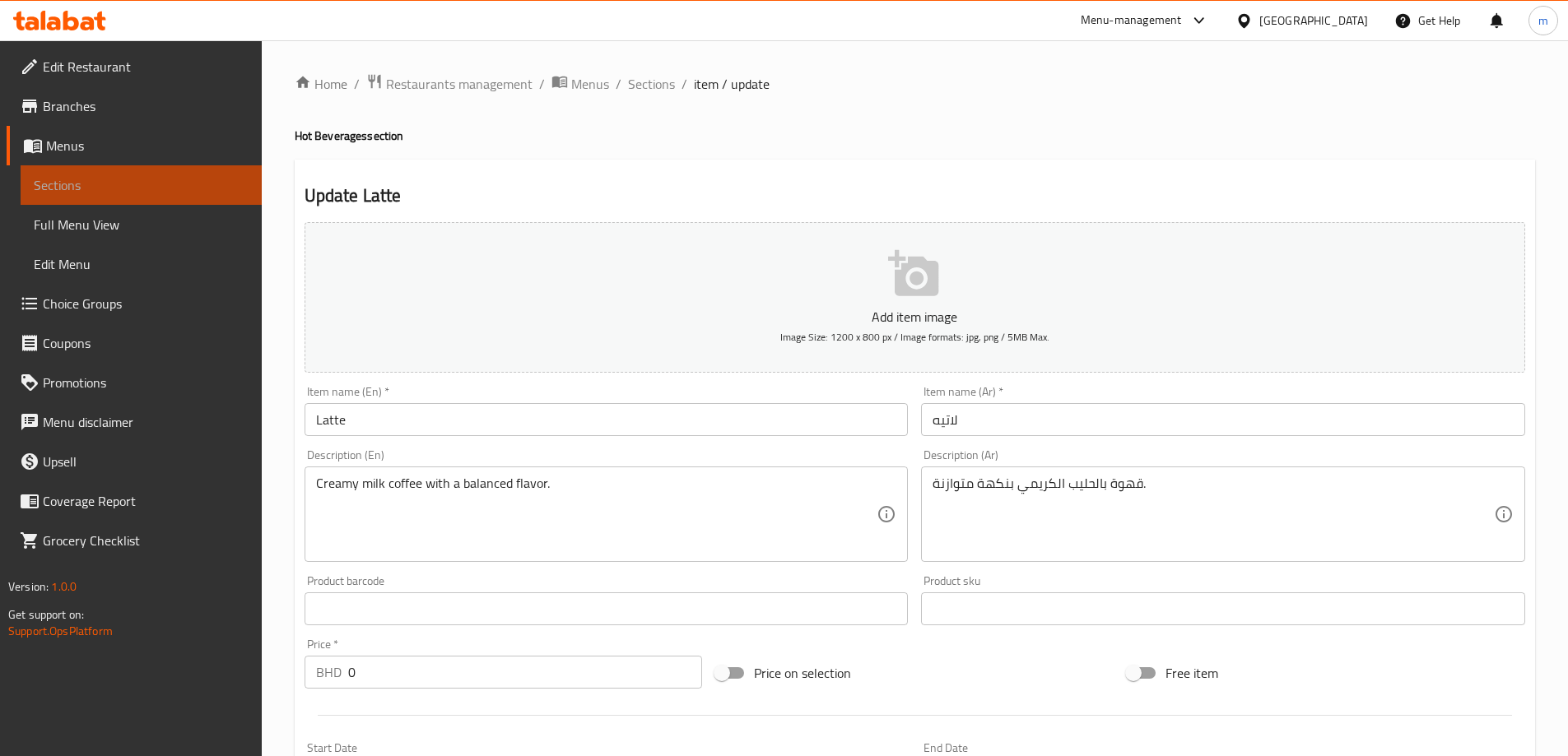
click at [130, 190] on span "Sections" at bounding box center [141, 185] width 215 height 20
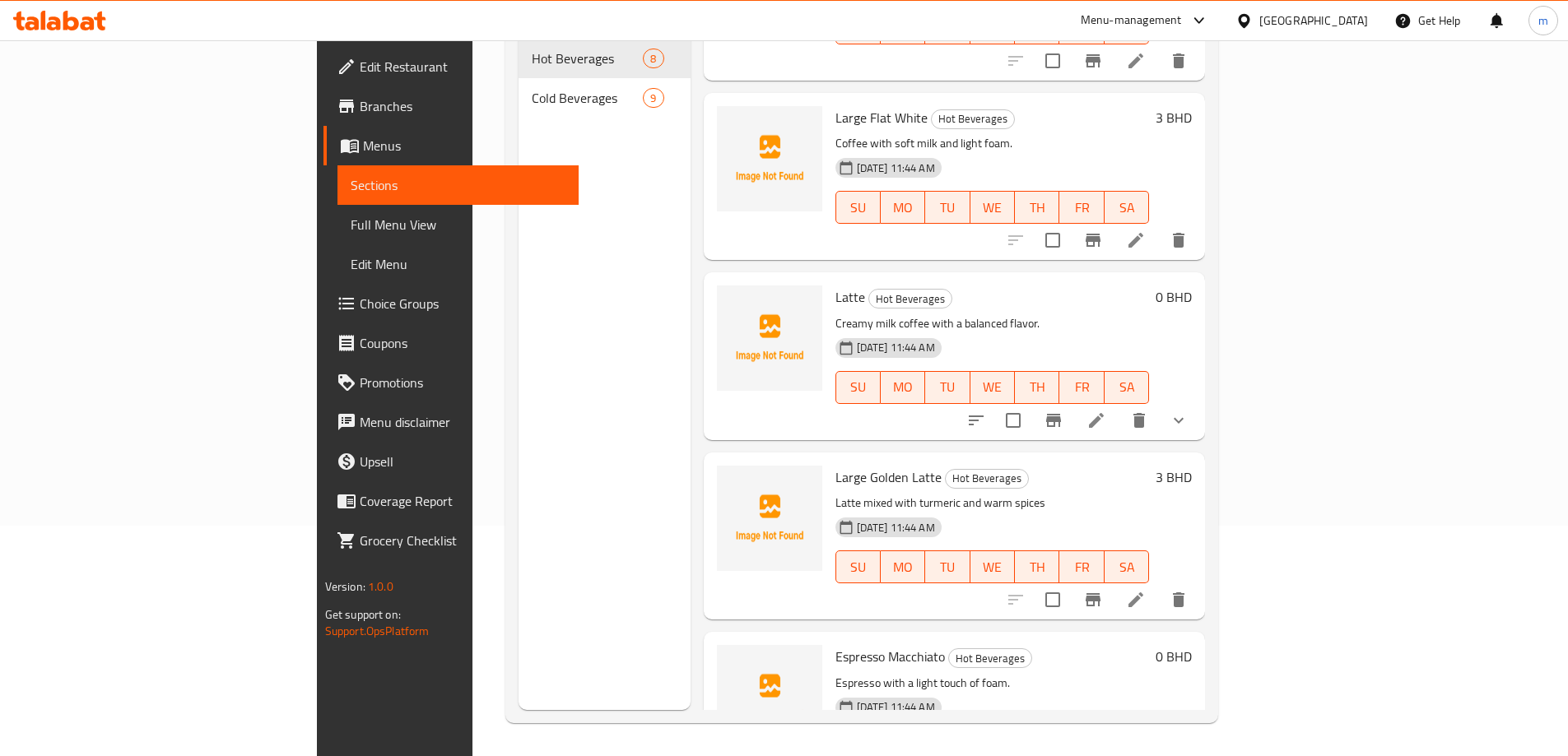
scroll to position [723, 0]
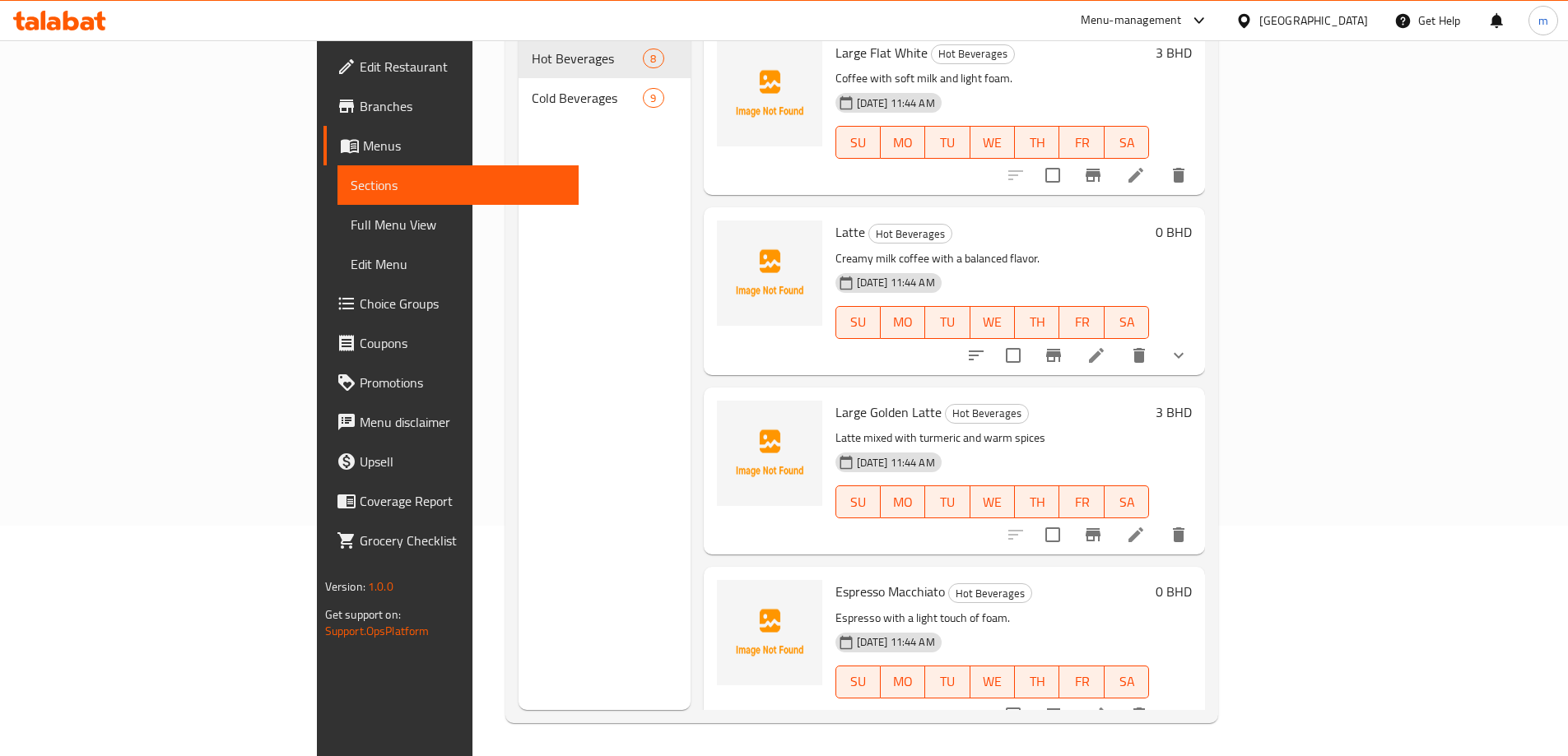
click at [1104, 708] on icon at bounding box center [1096, 716] width 15 height 15
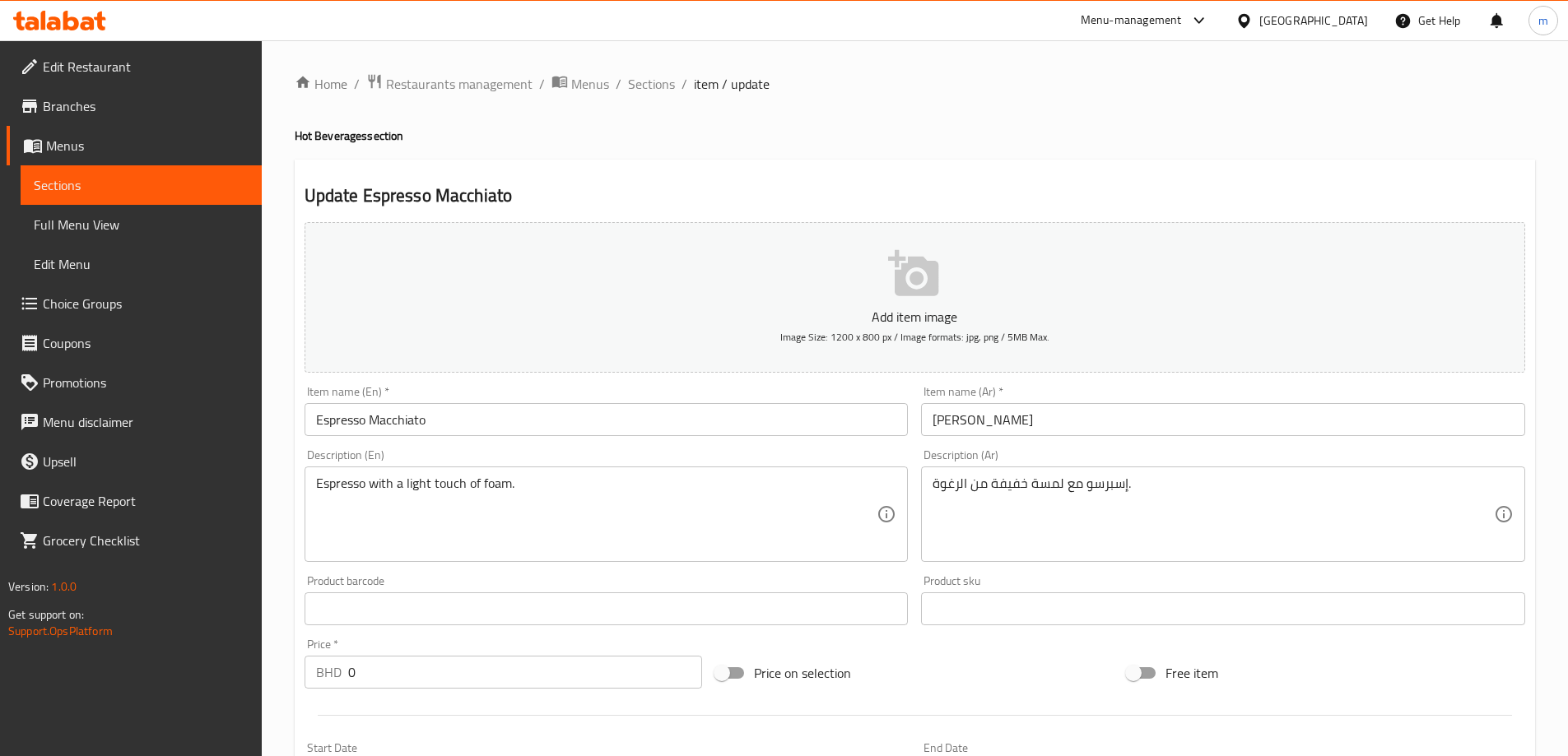
click at [95, 183] on span "Sections" at bounding box center [141, 185] width 215 height 20
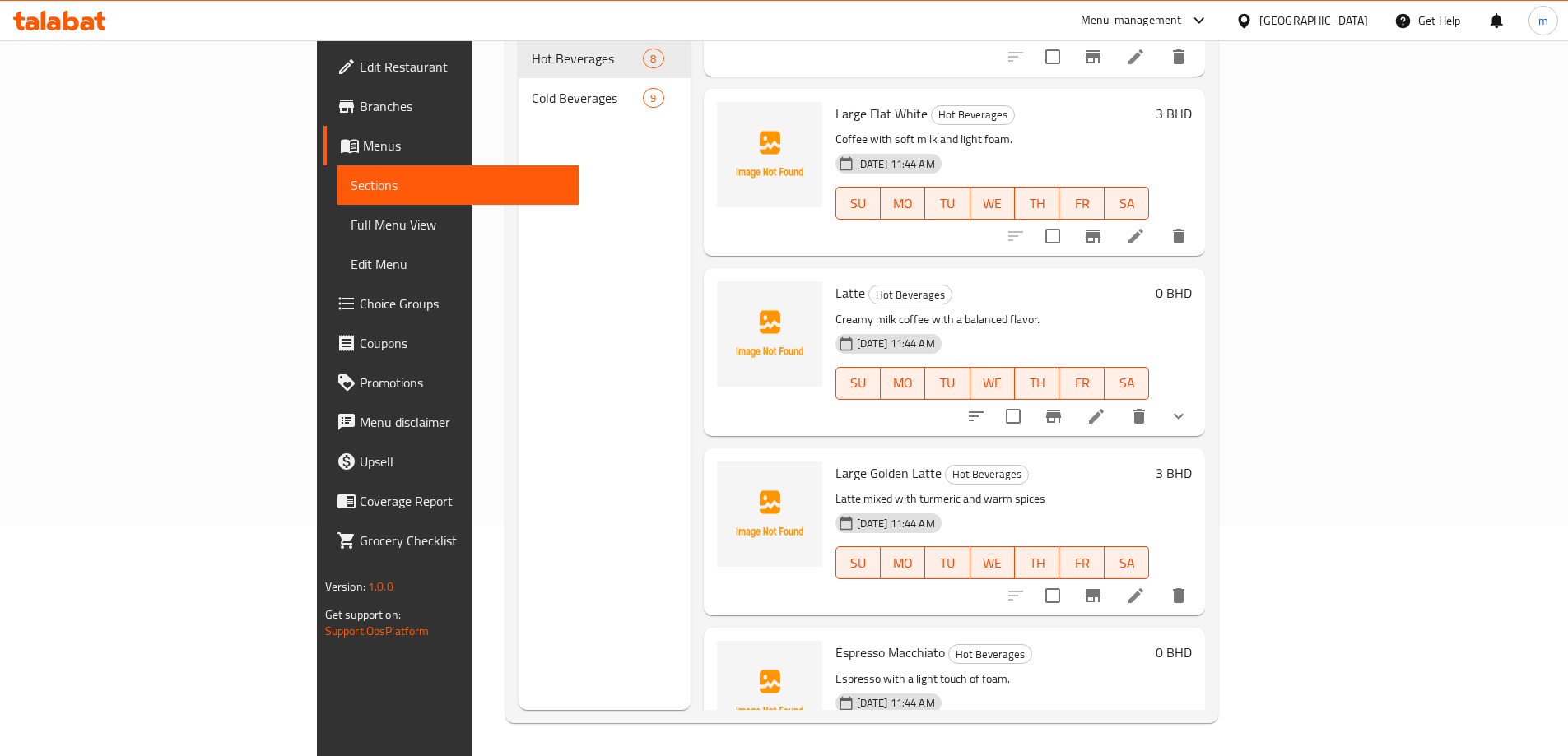
scroll to position [558, 0]
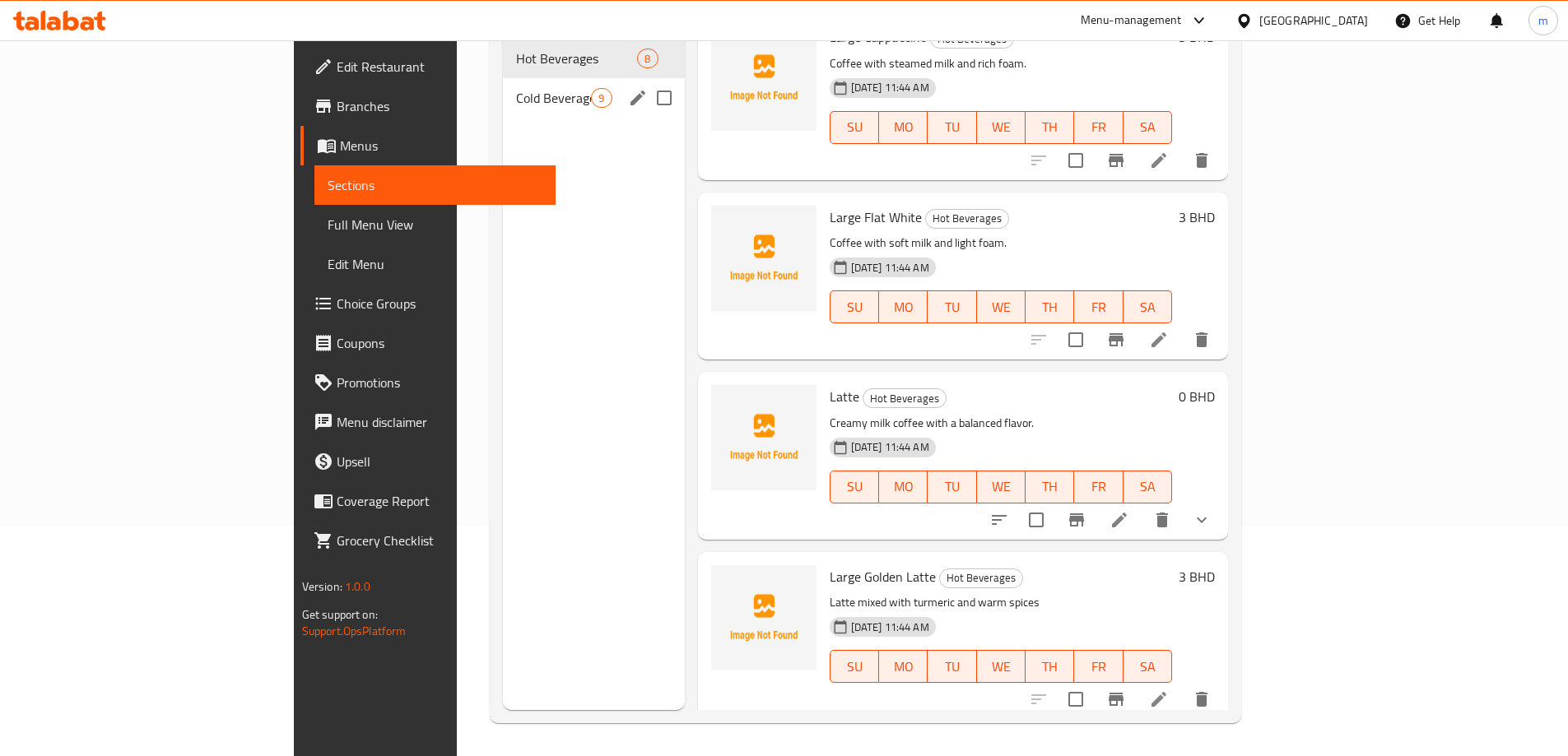
click at [516, 88] on span "Cold Beverages" at bounding box center [554, 98] width 75 height 20
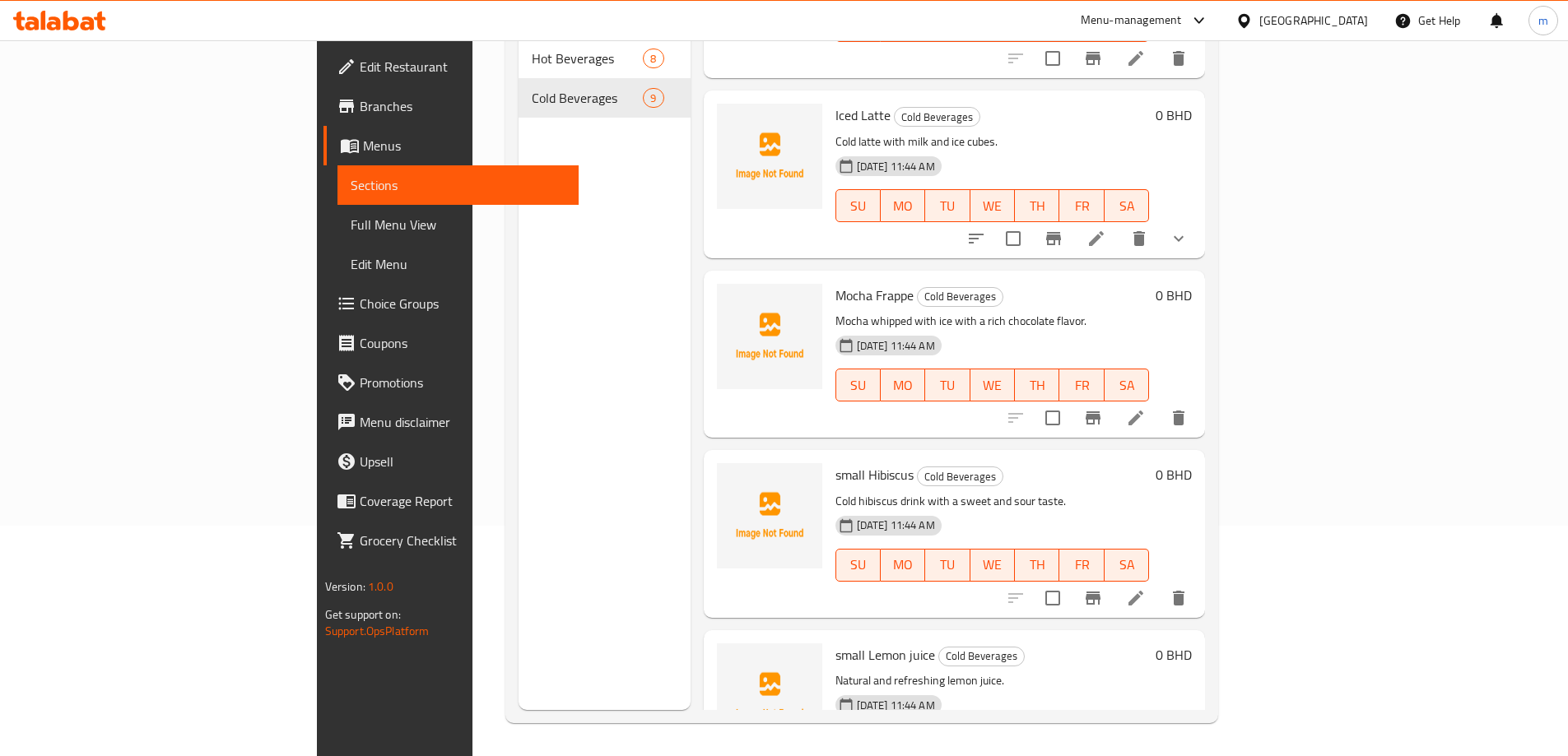
scroll to position [80, 0]
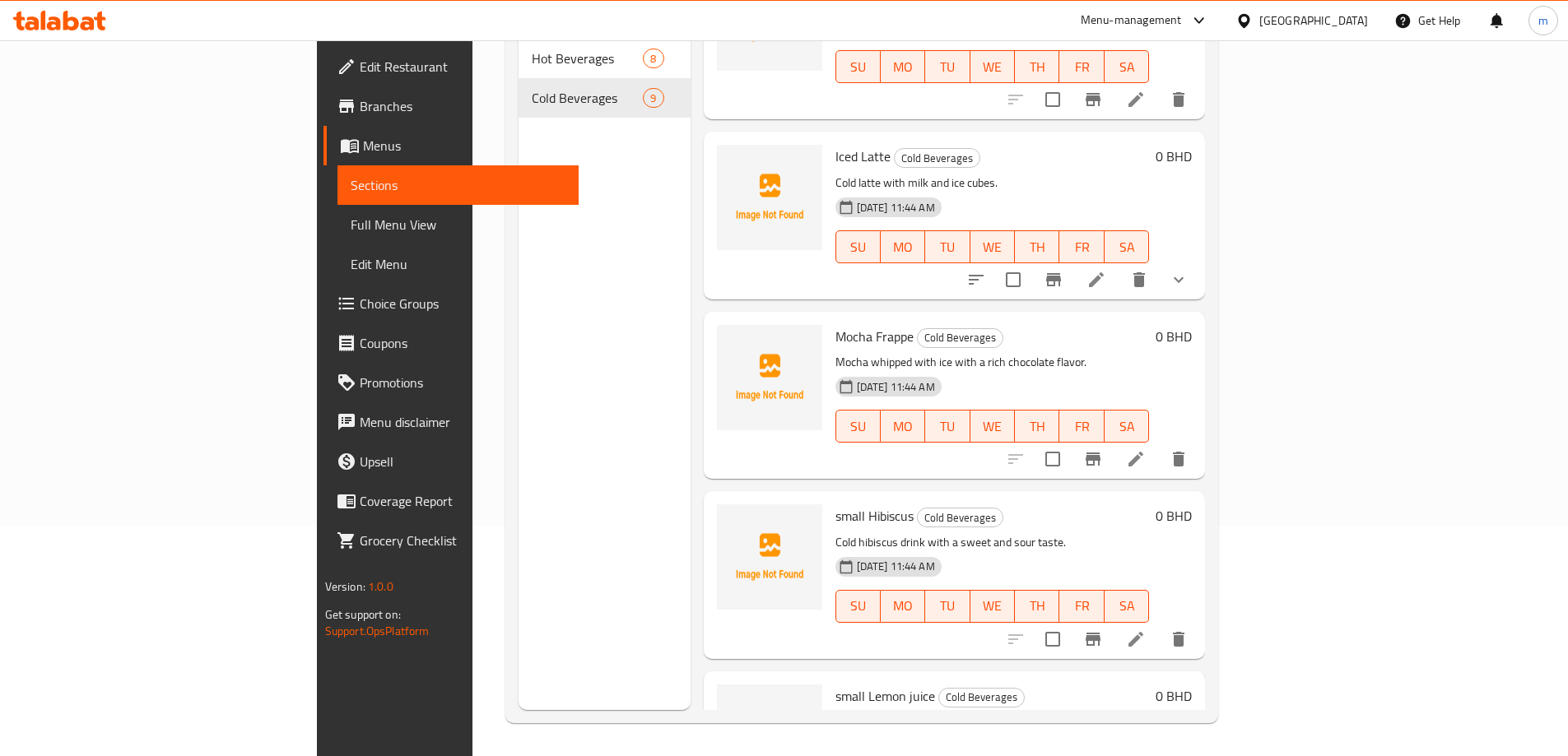
click at [1158, 444] on li at bounding box center [1136, 458] width 46 height 29
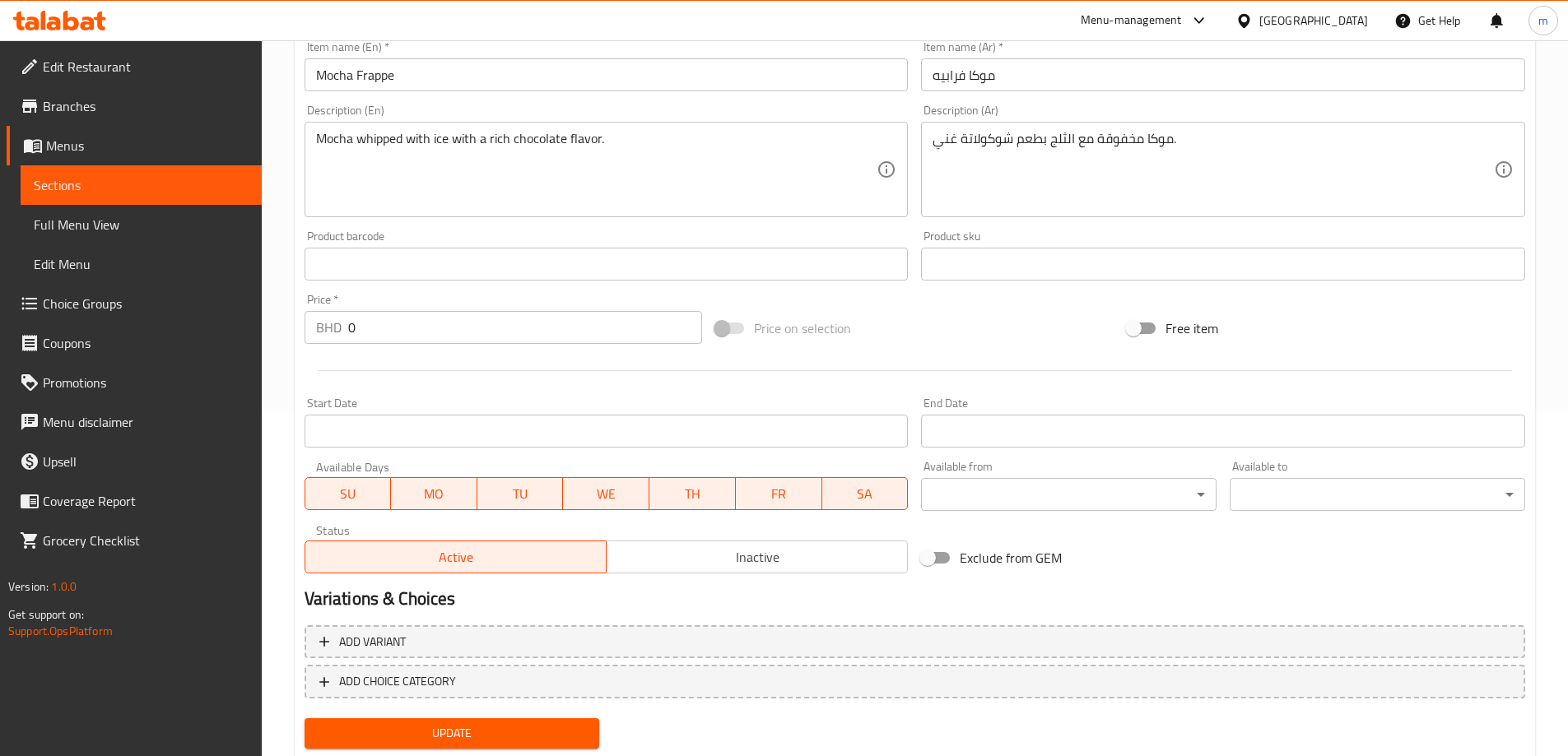
scroll to position [394, 0]
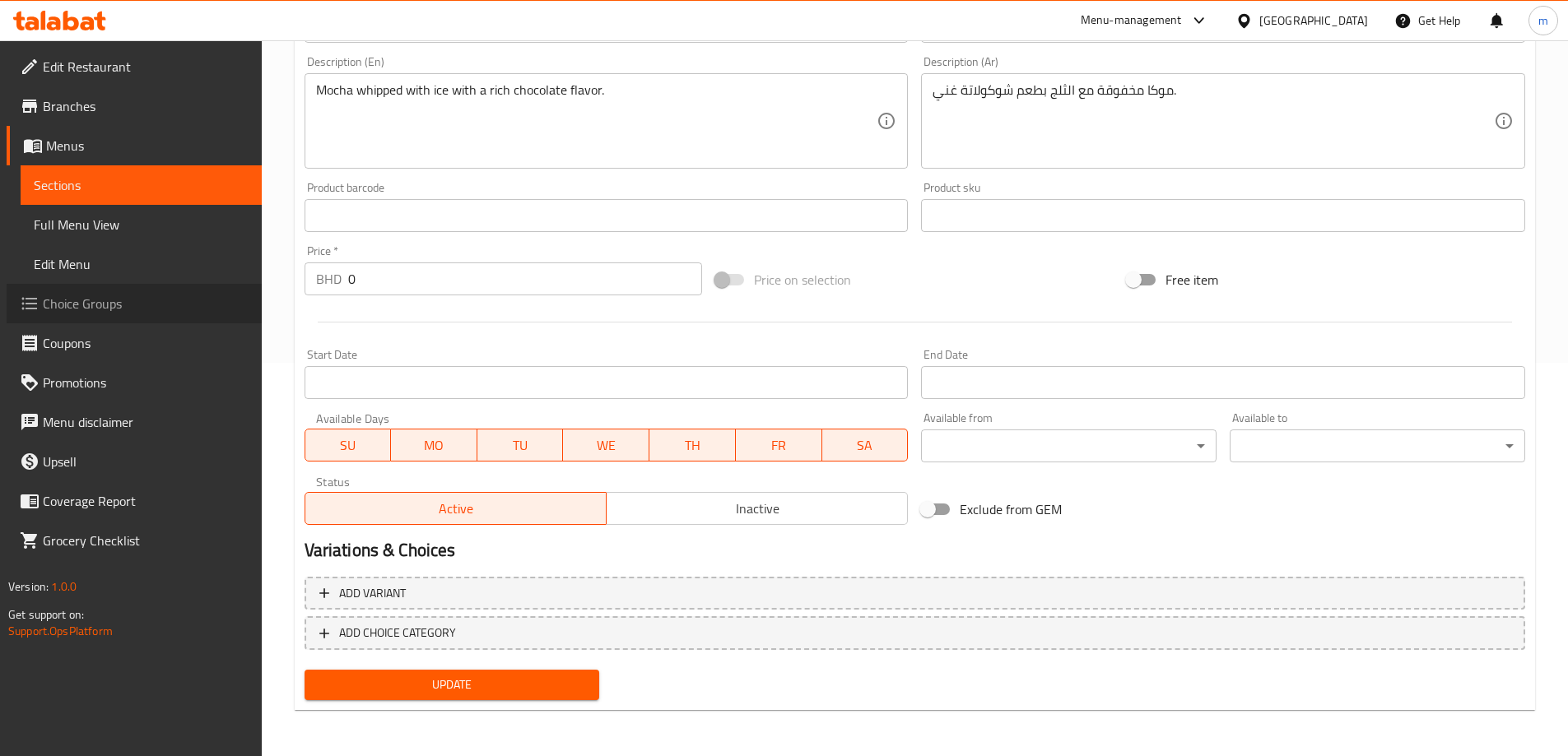
click at [95, 301] on span "Choice Groups" at bounding box center [145, 303] width 205 height 20
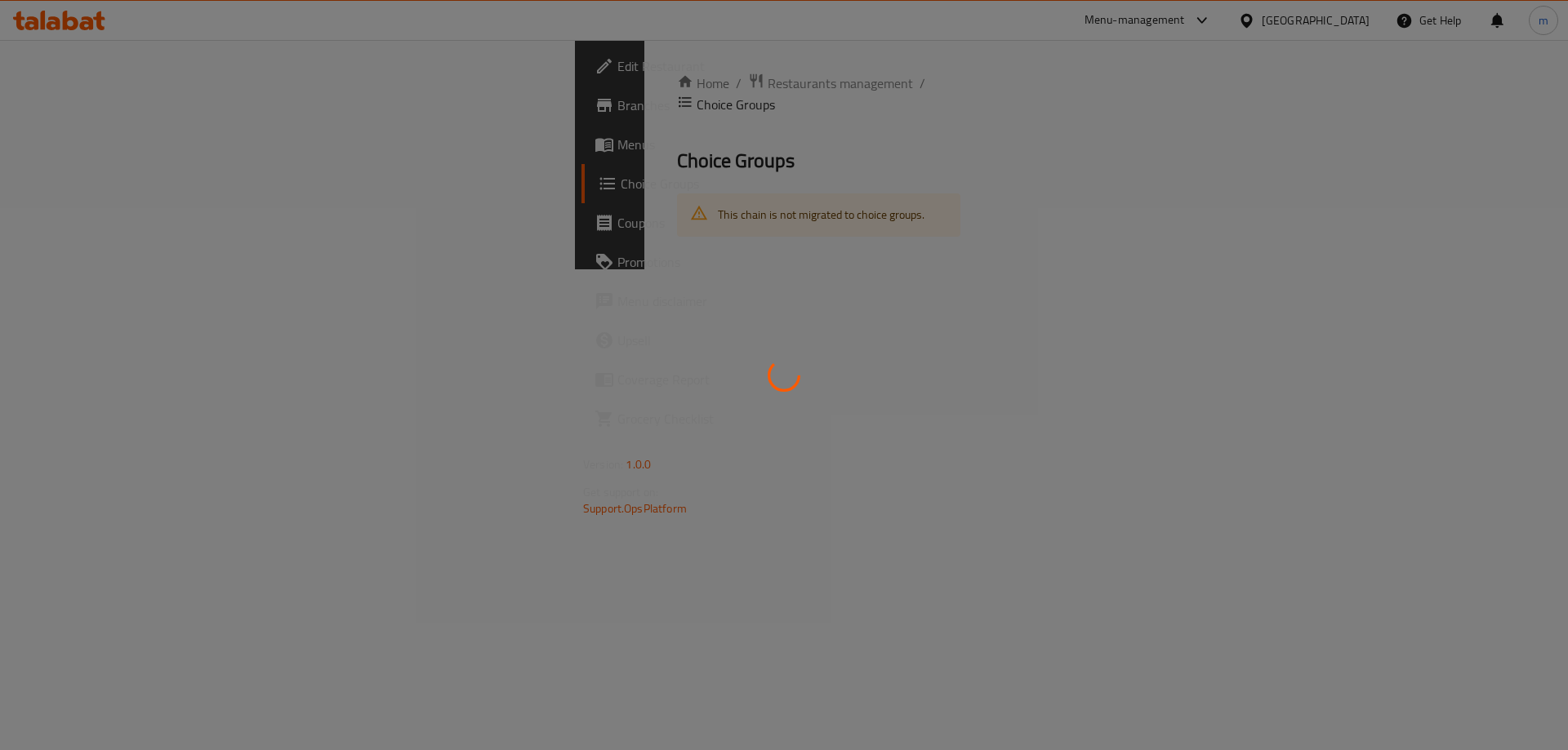
click at [110, 106] on div at bounding box center [784, 375] width 1568 height 750
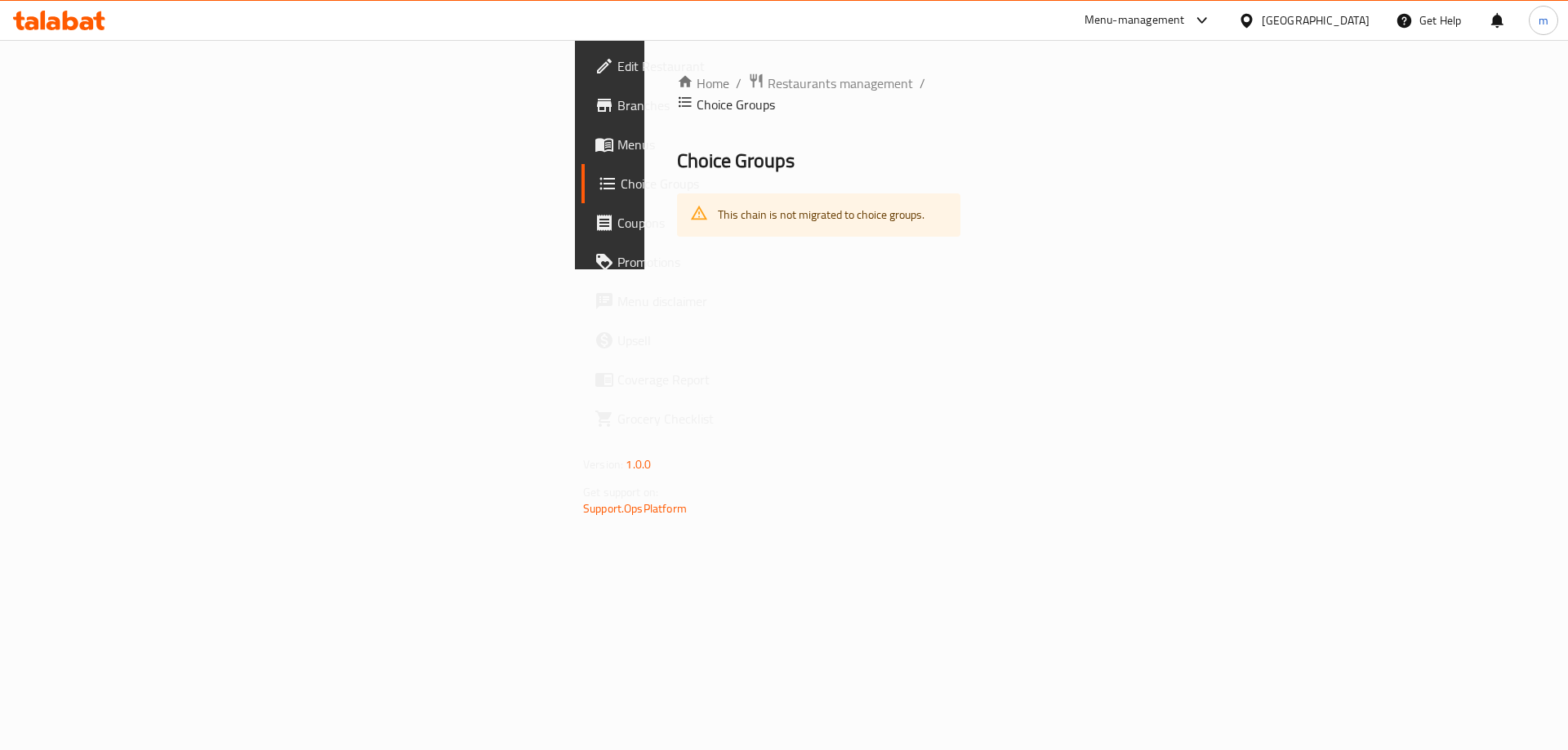
click at [618, 135] on span "Menus" at bounding box center [720, 144] width 207 height 20
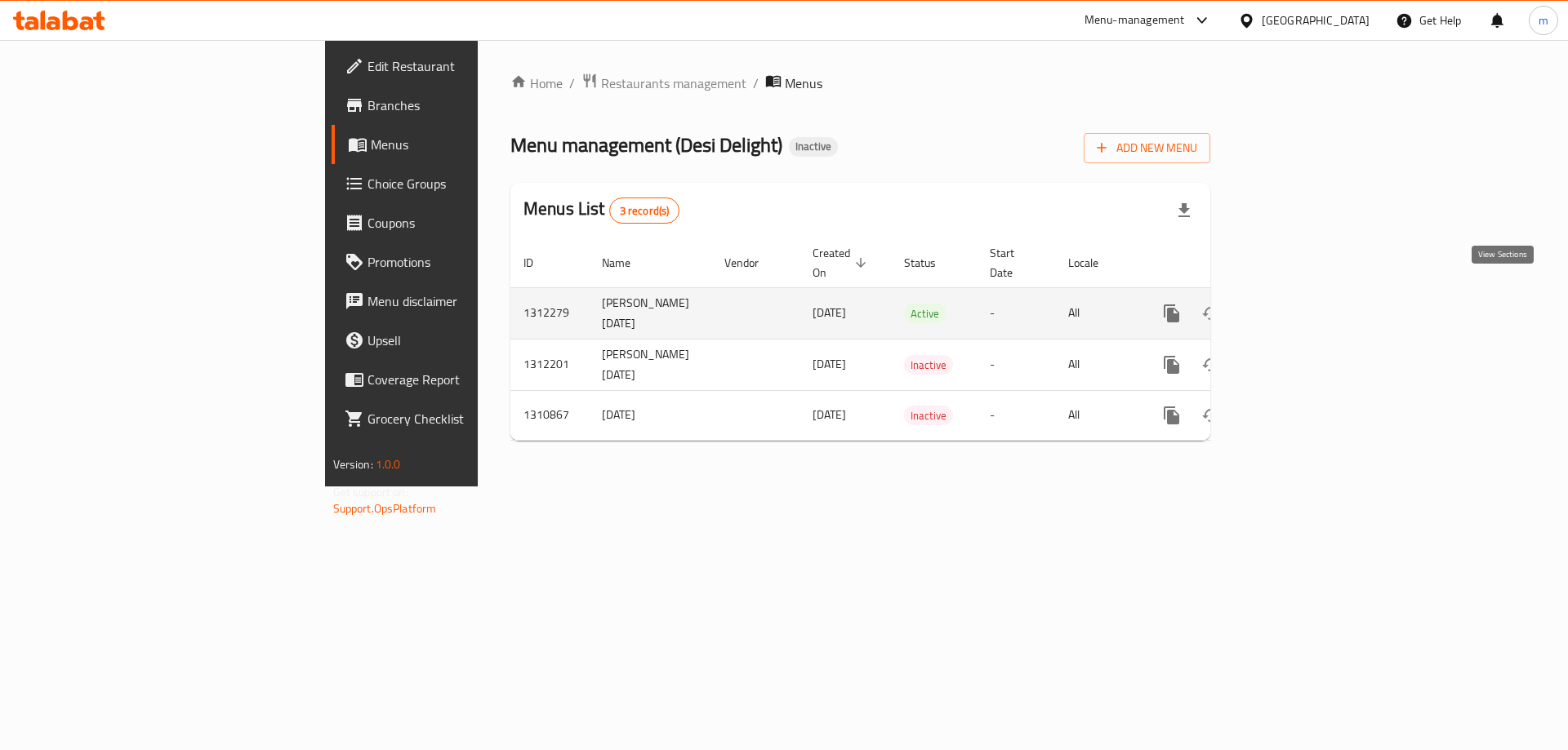
click at [1309, 294] on link "enhanced table" at bounding box center [1290, 314] width 39 height 39
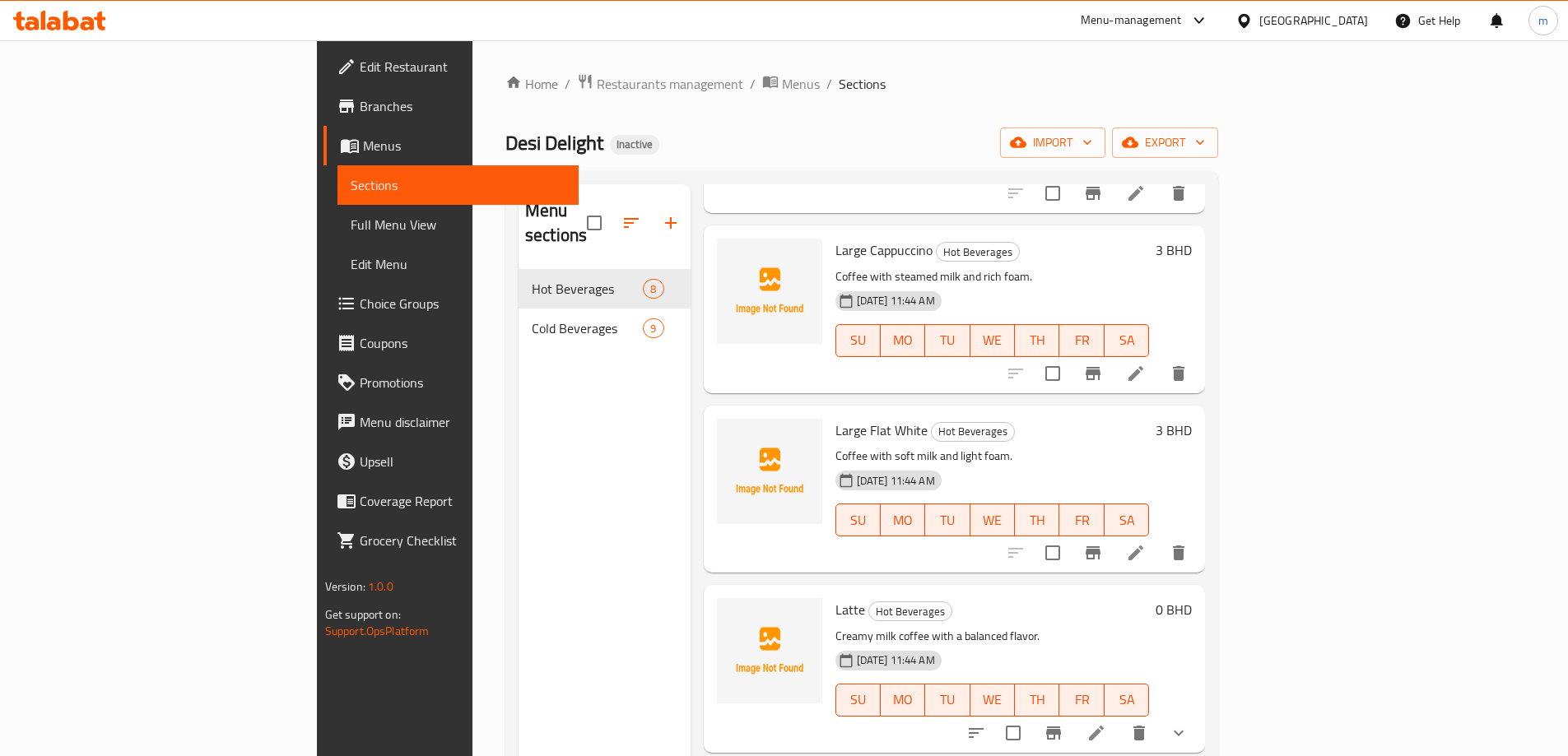
scroll to position [723, 0]
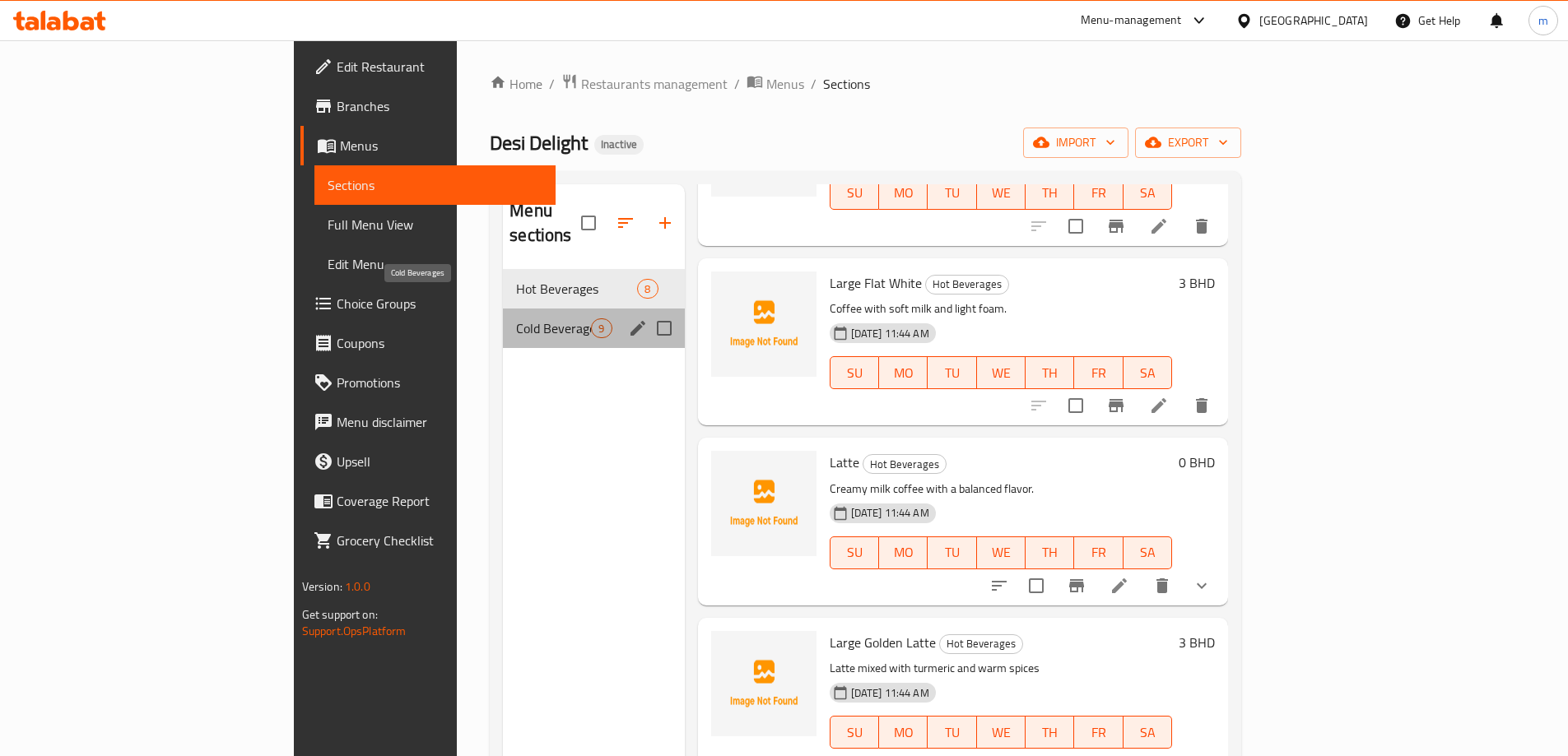
drag, startPoint x: 378, startPoint y: 303, endPoint x: 392, endPoint y: 303, distance: 14.0
click at [516, 318] on span "Cold Beverages" at bounding box center [554, 328] width 75 height 20
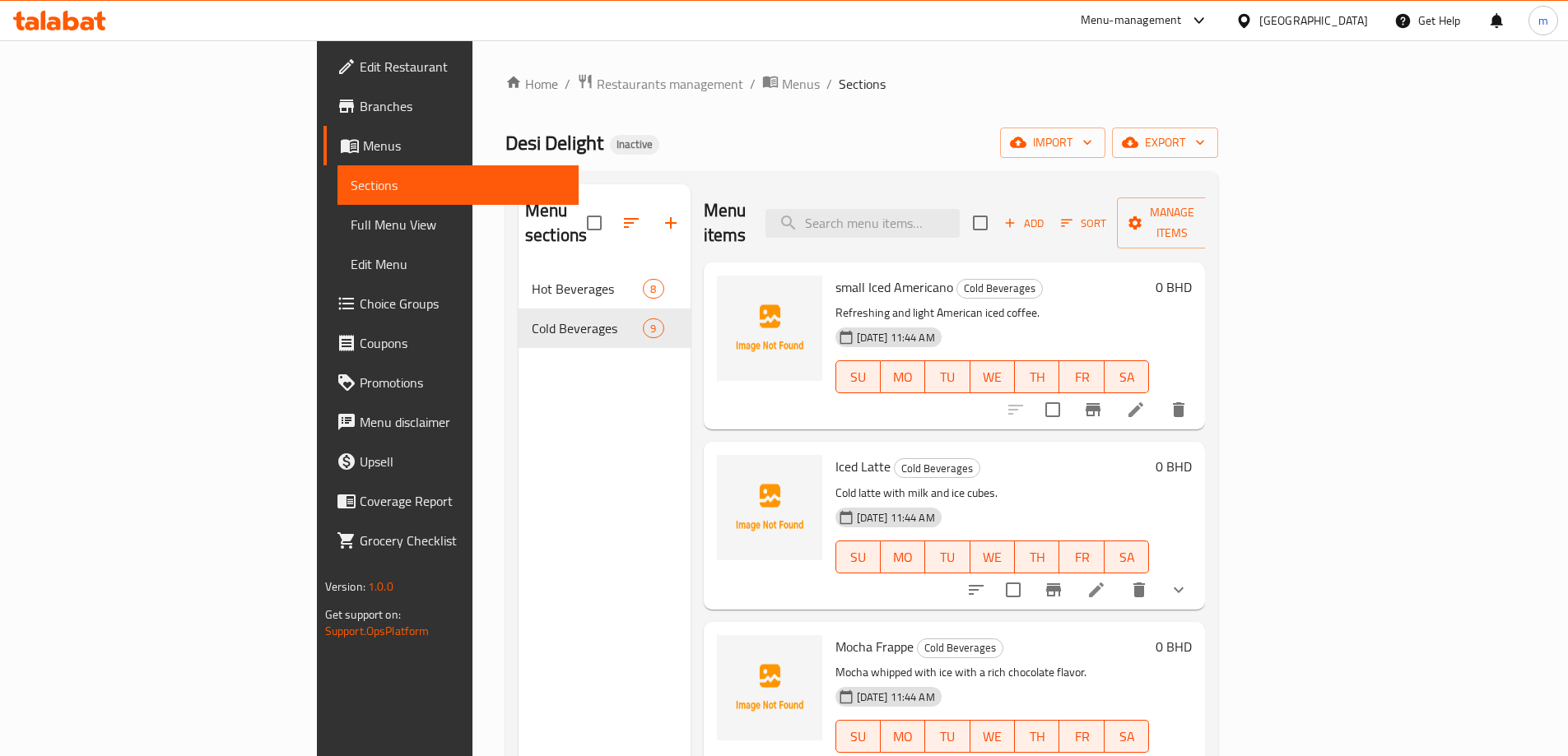
scroll to position [165, 0]
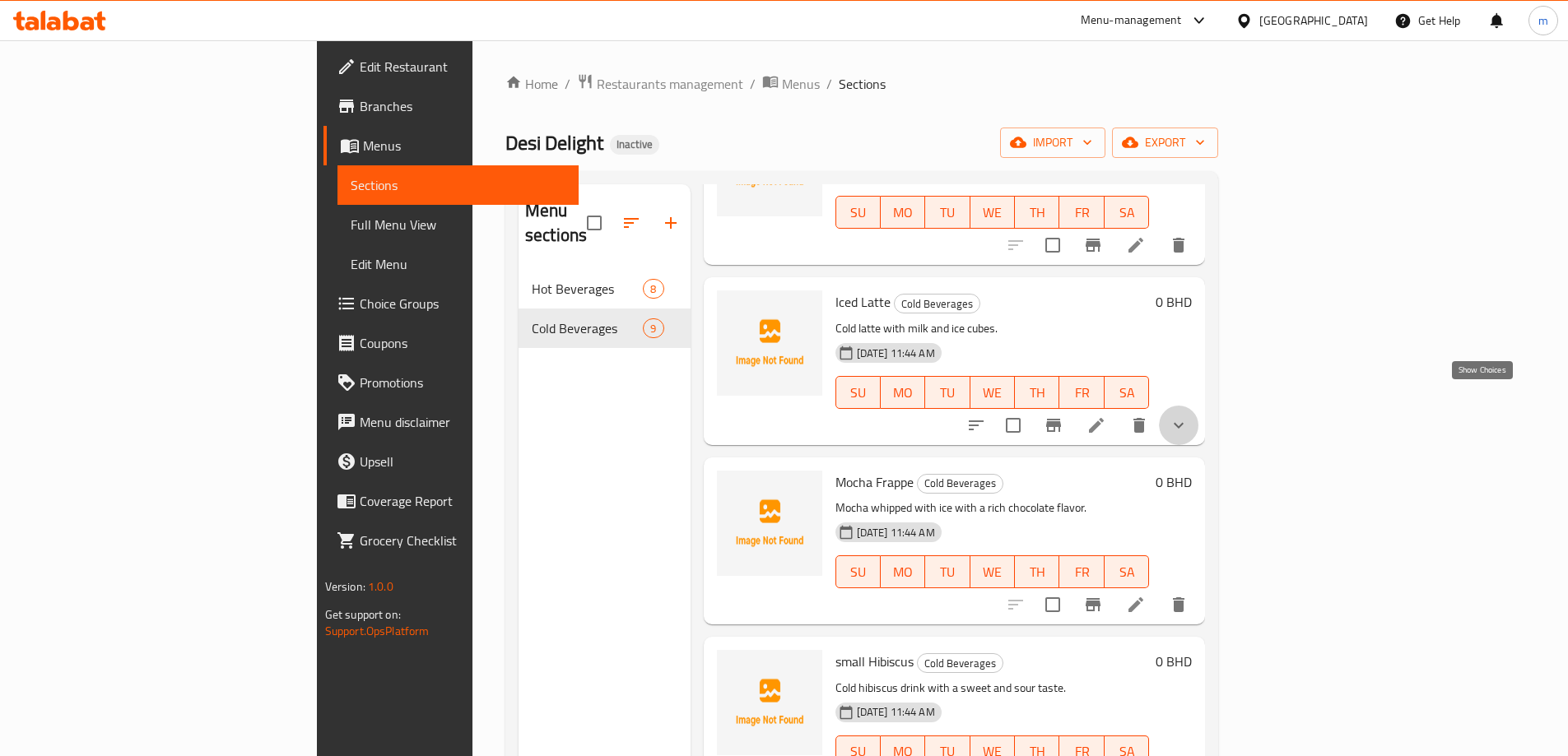
click at [1188, 415] on icon "show more" at bounding box center [1178, 425] width 20 height 20
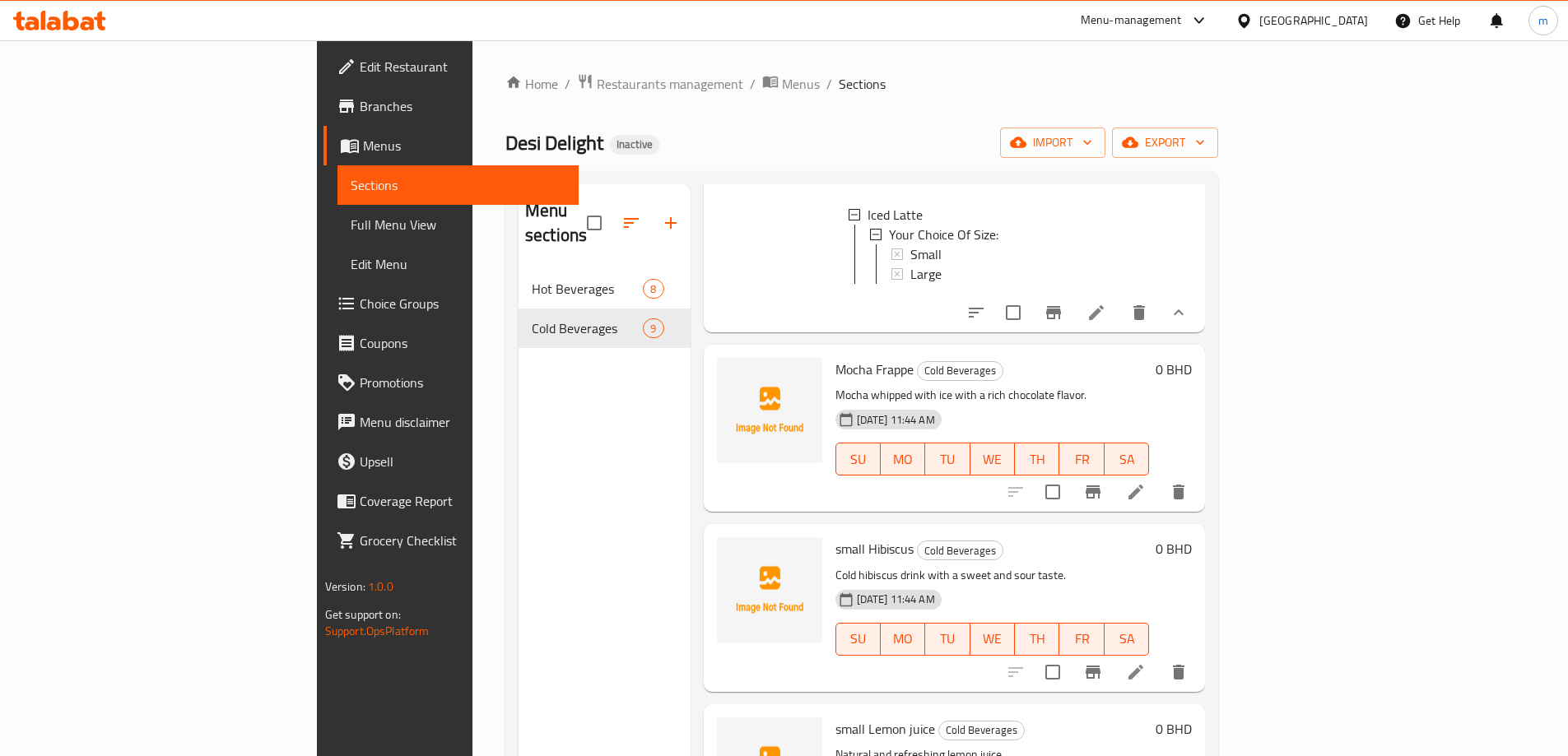
scroll to position [493, 0]
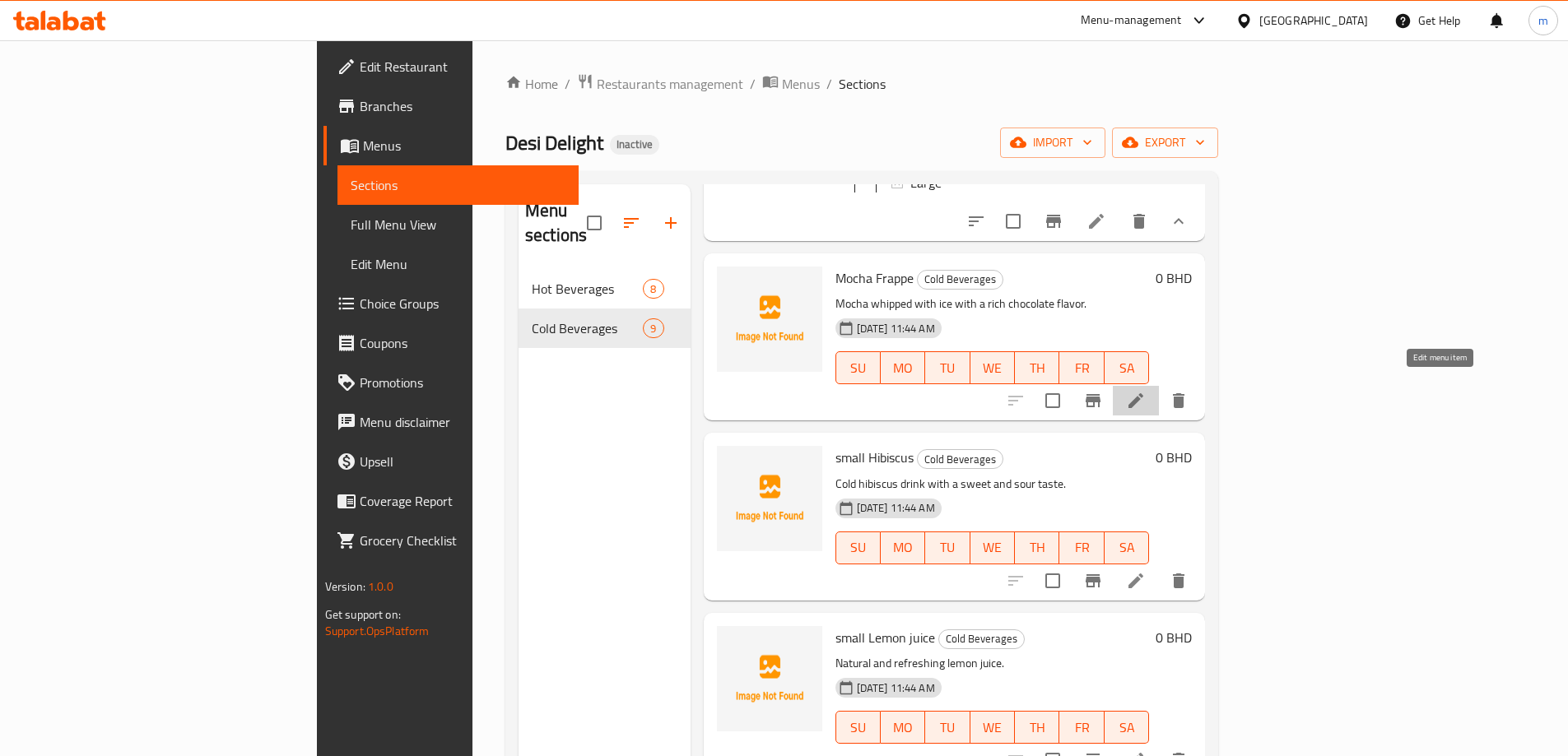
click at [1146, 391] on icon at bounding box center [1136, 400] width 20 height 20
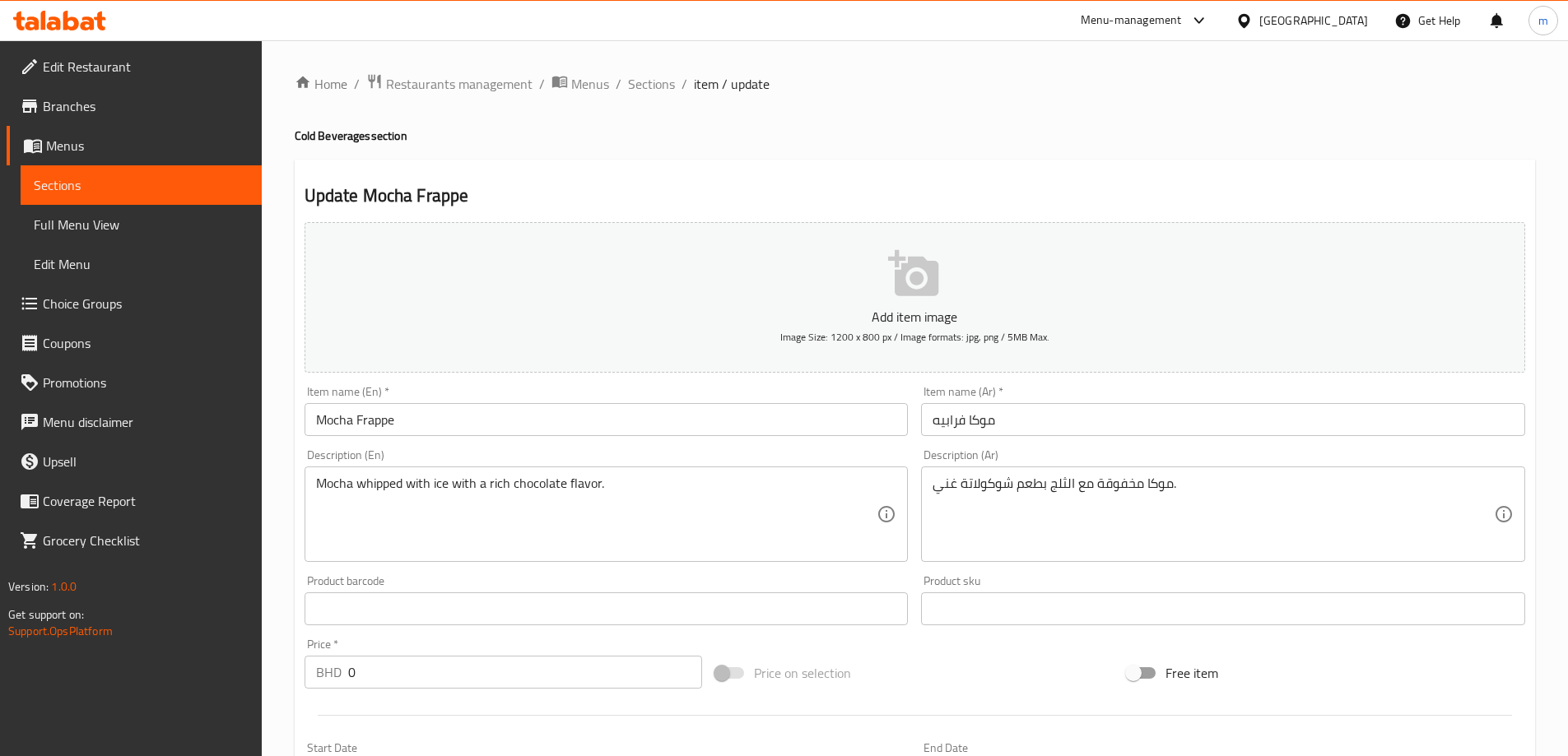
click at [58, 145] on span "Menus" at bounding box center [147, 145] width 202 height 20
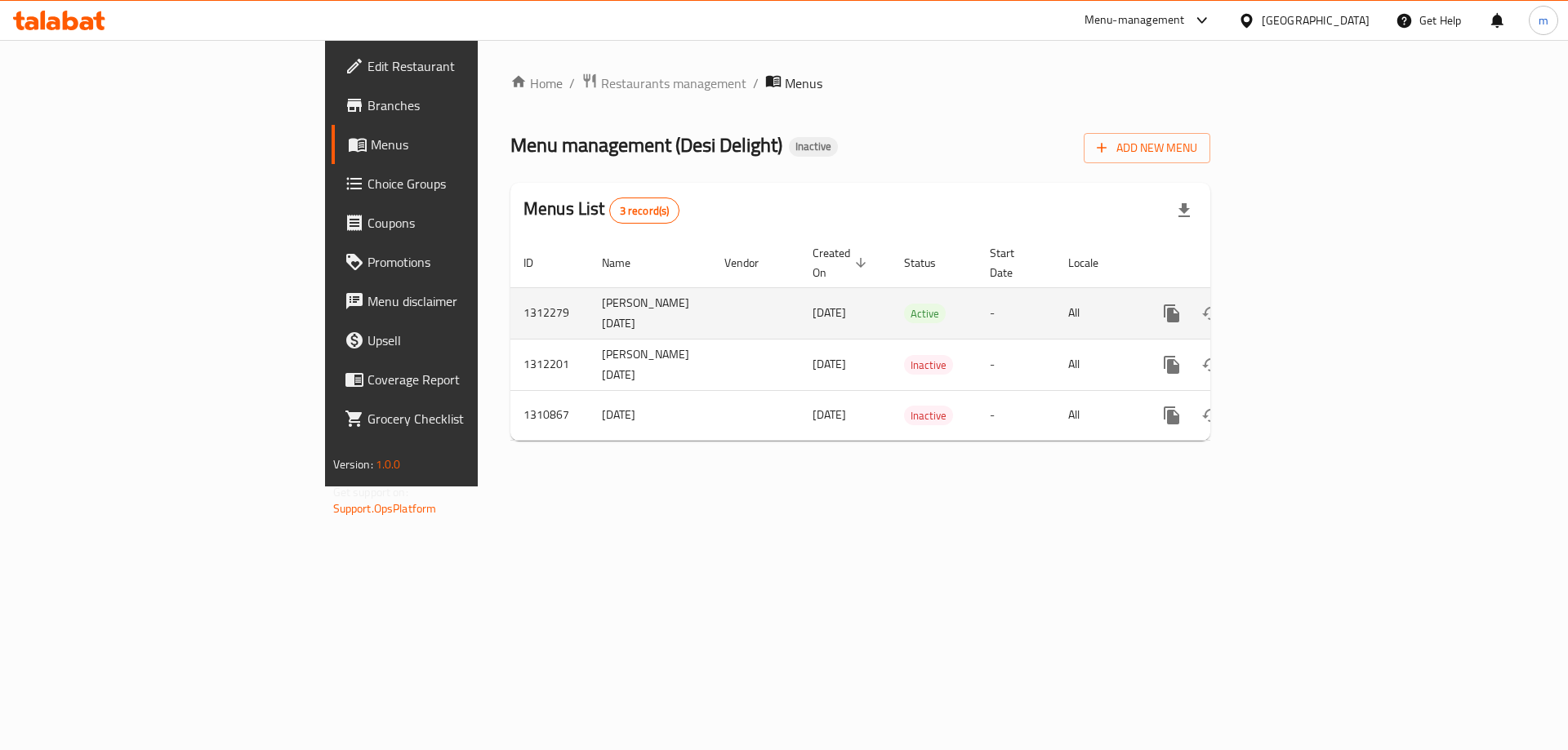
click at [1309, 294] on link "enhanced table" at bounding box center [1290, 314] width 39 height 39
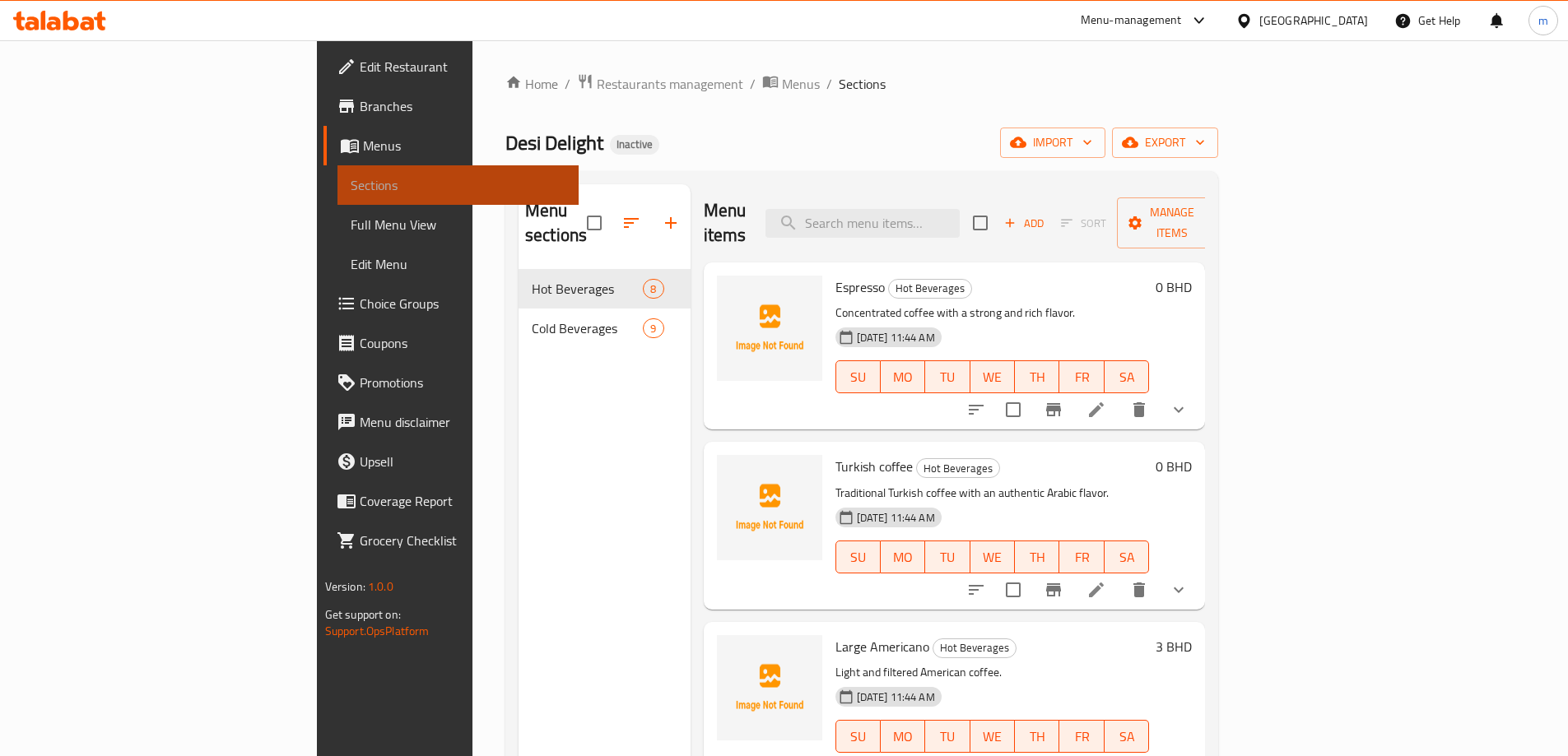
click at [350, 179] on span "Sections" at bounding box center [458, 185] width 215 height 20
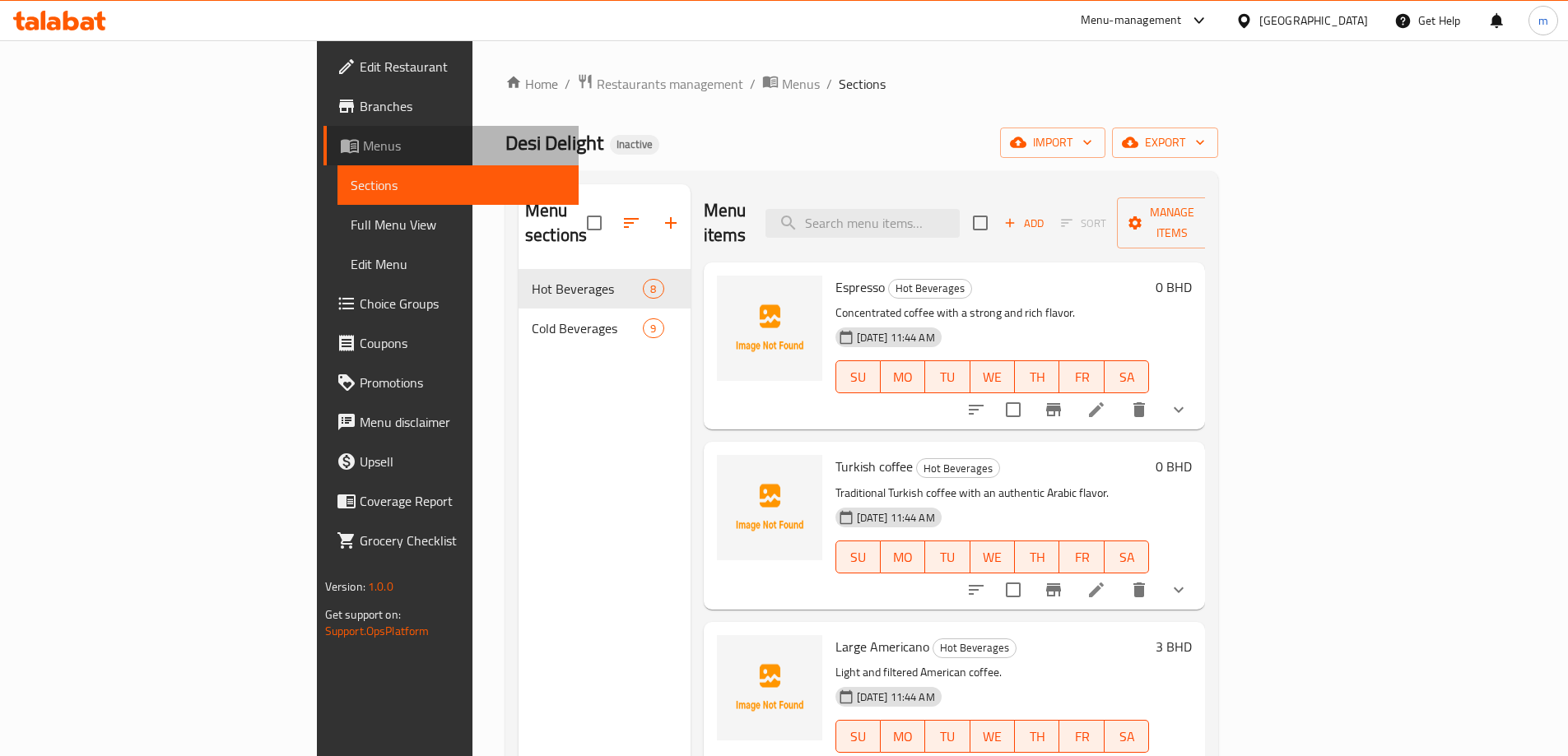
click at [323, 160] on link "Menus" at bounding box center [450, 146] width 255 height 40
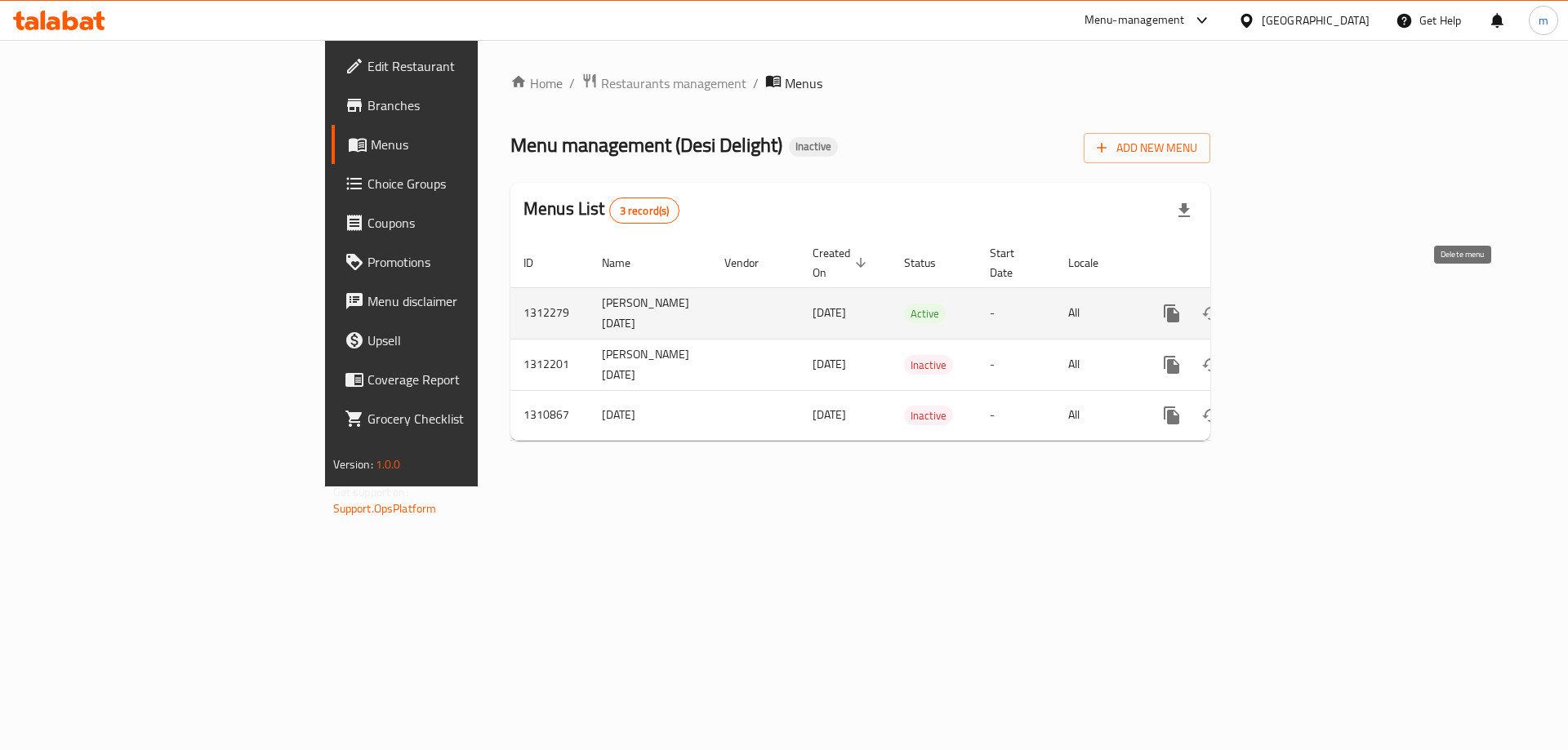
click at [1256, 306] on icon "enhanced table" at bounding box center [1250, 314] width 11 height 15
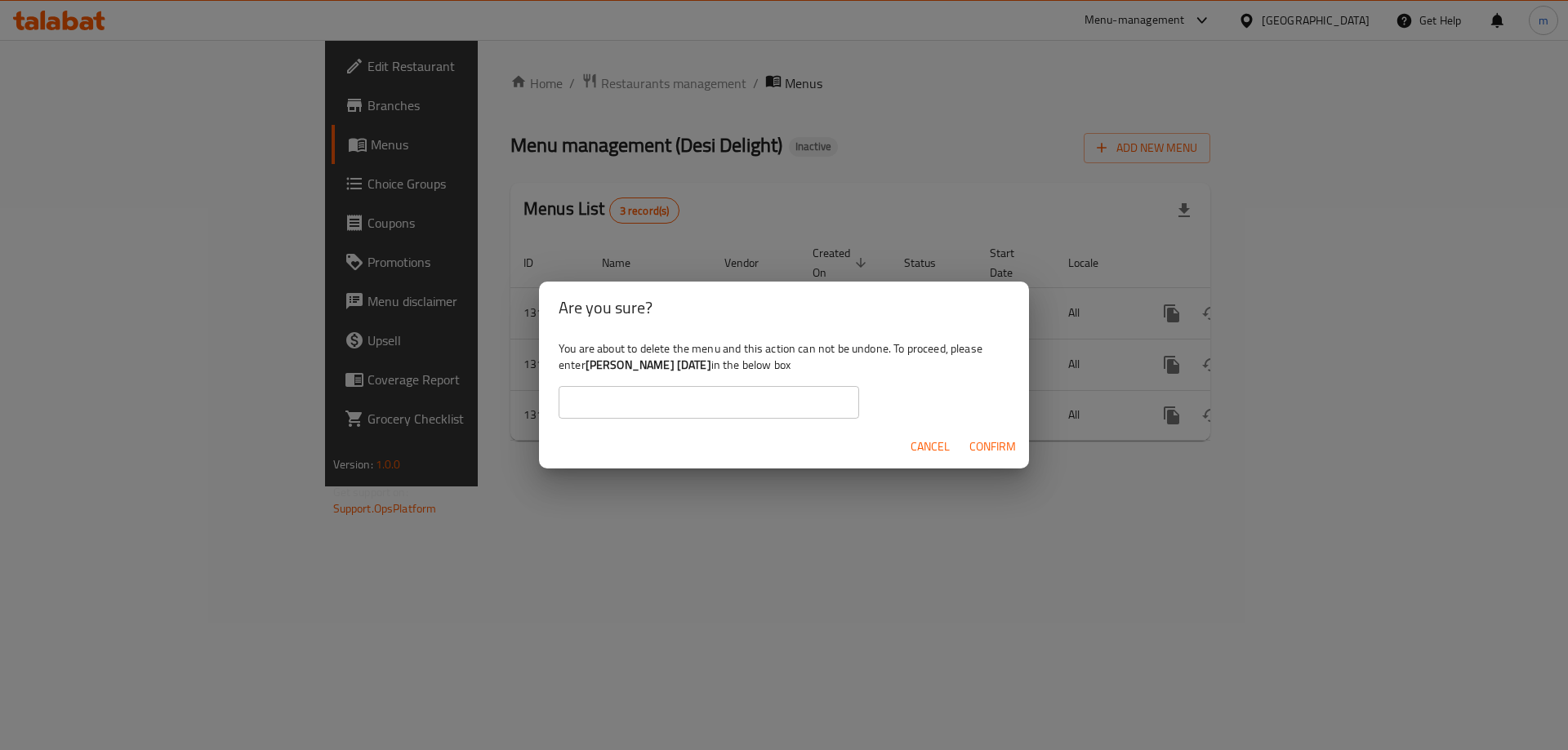
click at [820, 404] on input "text" at bounding box center [709, 402] width 301 height 33
type input "س"
drag, startPoint x: 709, startPoint y: 367, endPoint x: 590, endPoint y: 373, distance: 119.2
click at [590, 373] on b "[PERSON_NAME] [DATE]" at bounding box center [649, 364] width 126 height 21
copy b "[PERSON_NAME] [DATE]"
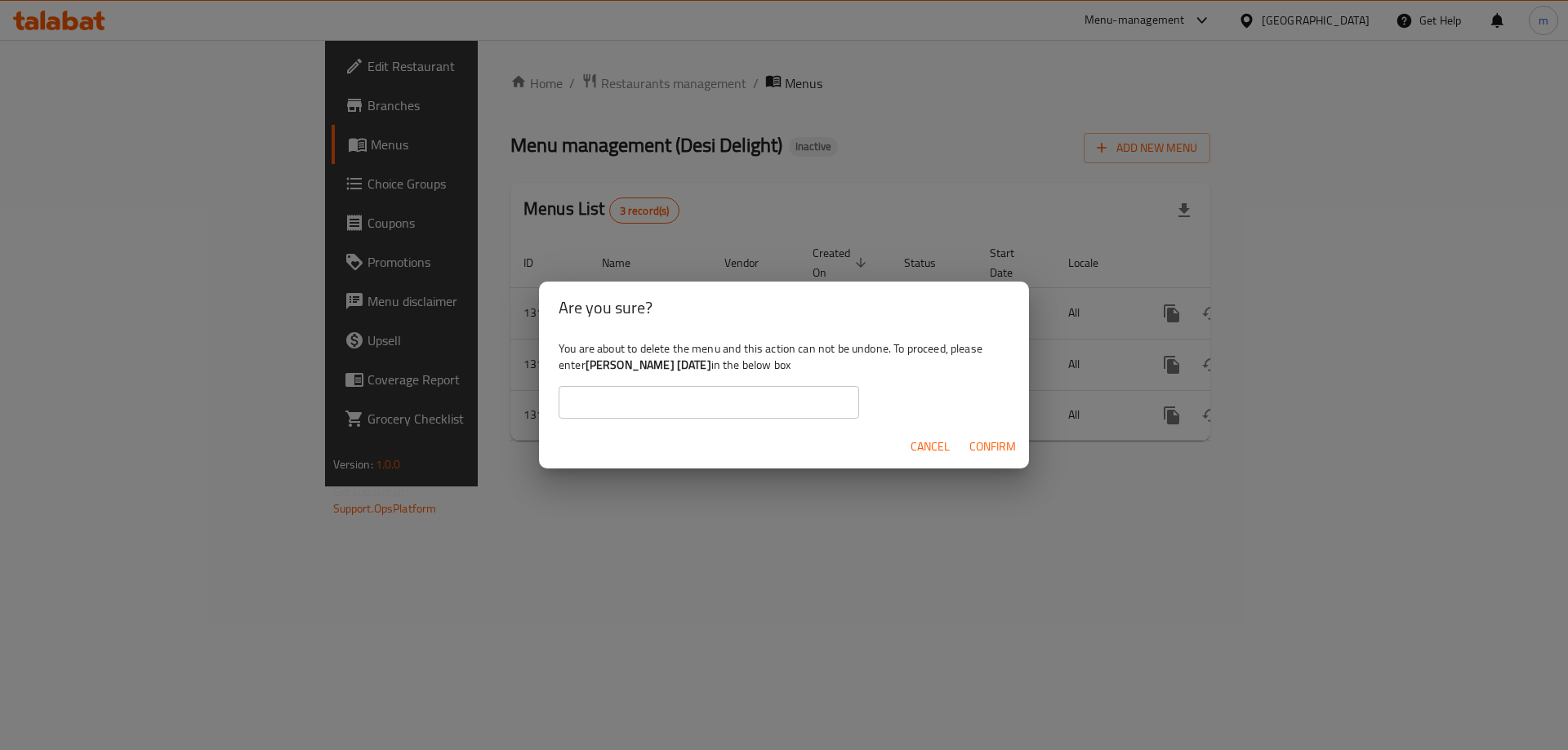
click at [694, 403] on input "text" at bounding box center [709, 402] width 301 height 33
paste input "[PERSON_NAME] [DATE]"
type input "[PERSON_NAME] [DATE]"
click at [991, 448] on span "Confirm" at bounding box center [992, 447] width 47 height 21
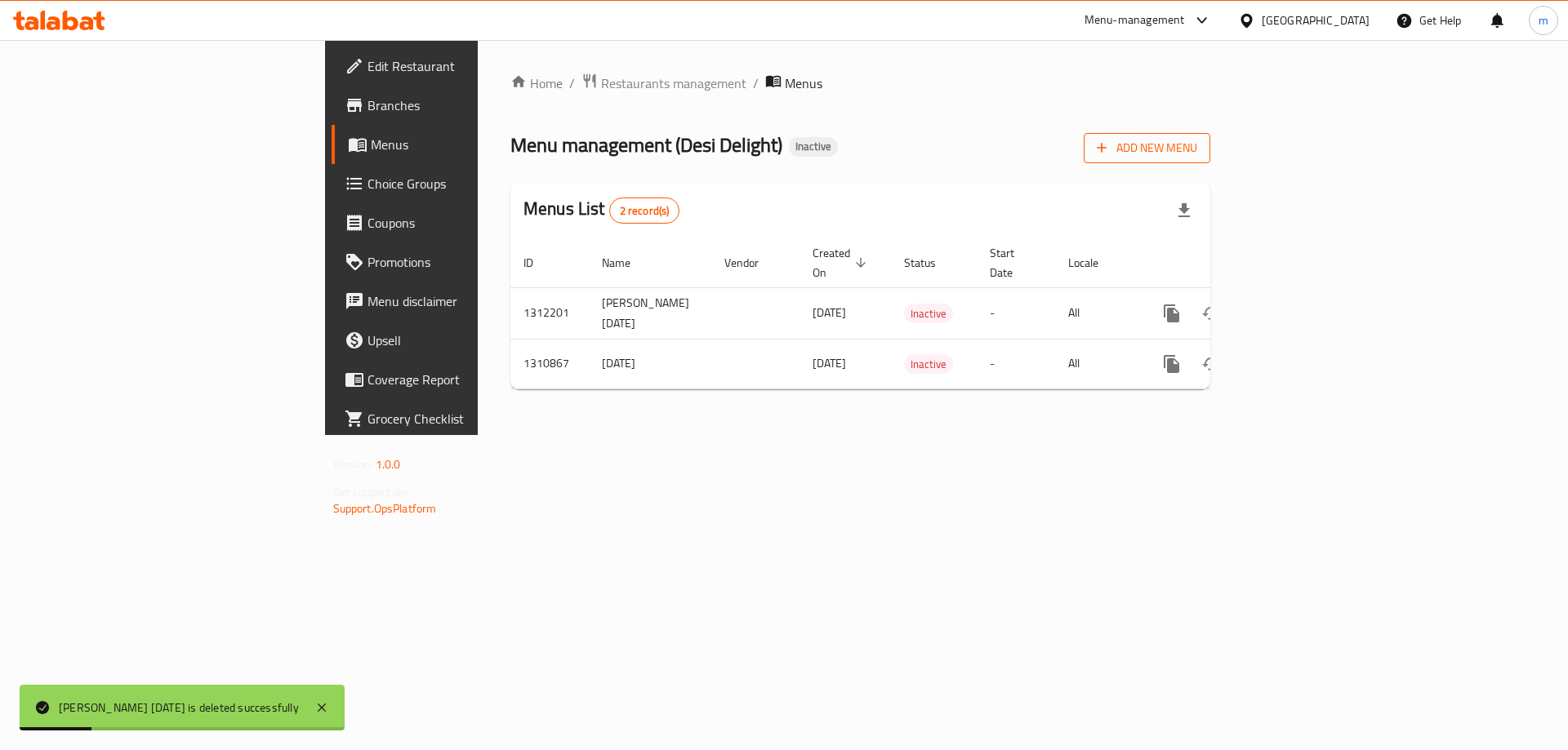
click at [1197, 146] on span "Add New Menu" at bounding box center [1147, 149] width 100 height 21
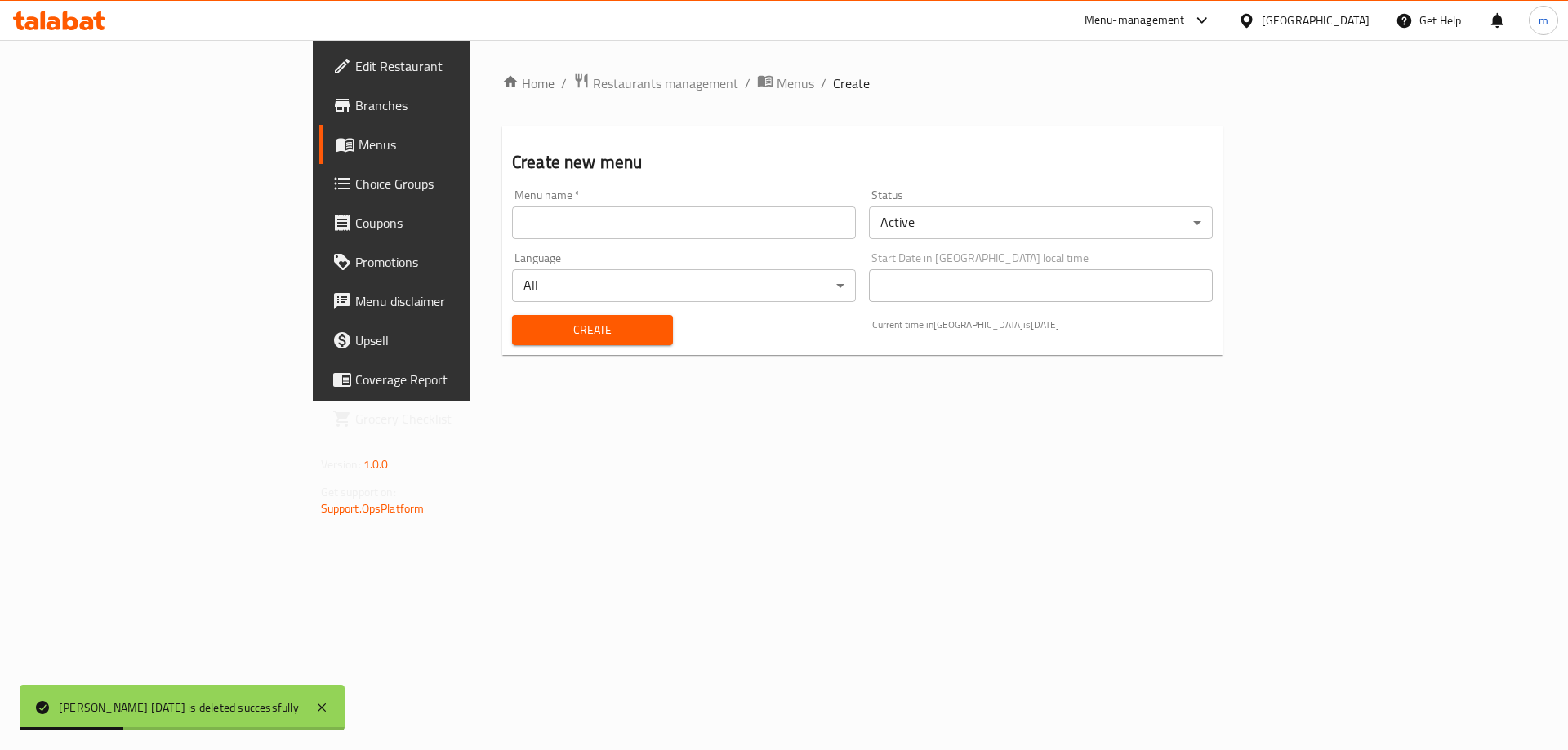
click at [596, 230] on input "text" at bounding box center [684, 222] width 344 height 33
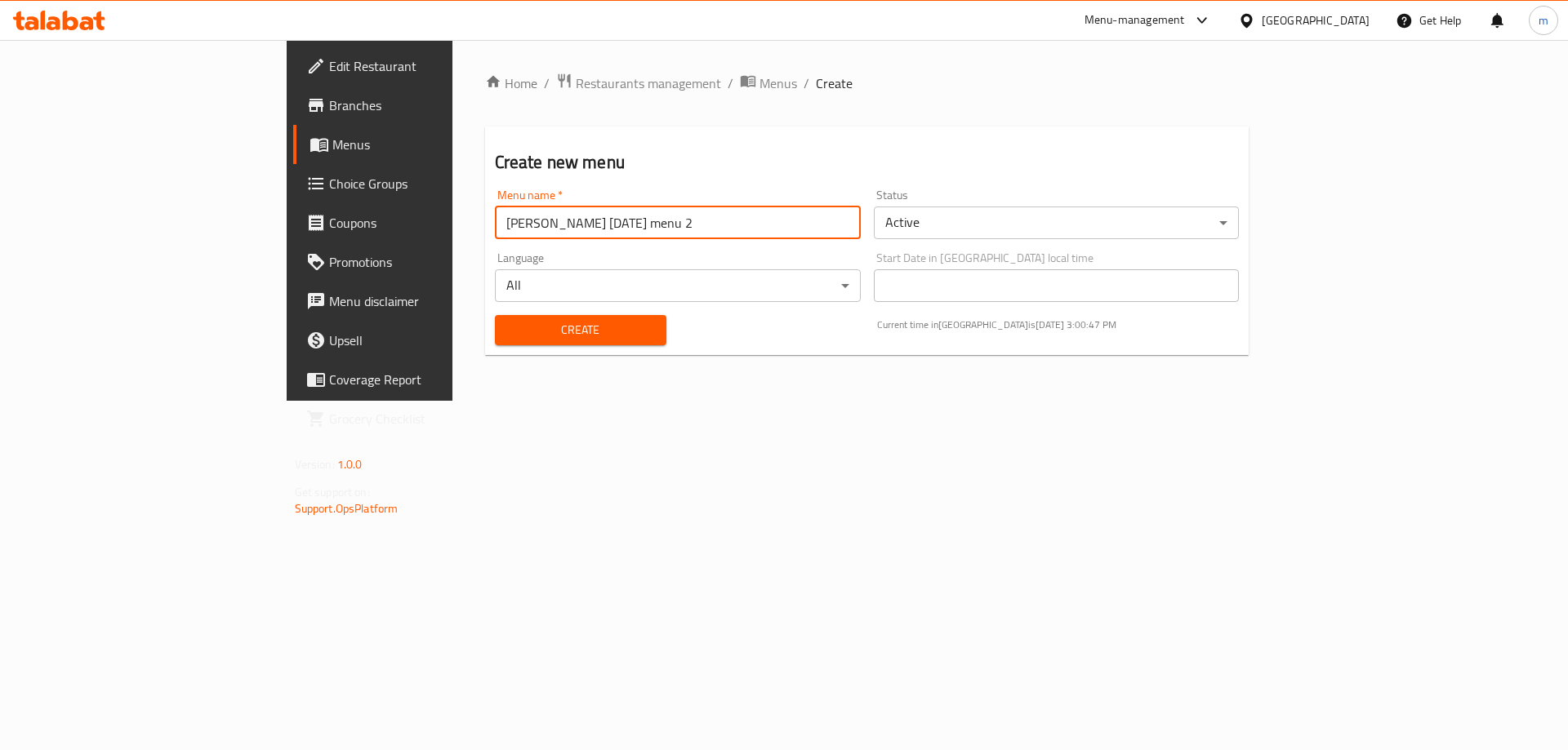
drag, startPoint x: 508, startPoint y: 230, endPoint x: 462, endPoint y: 227, distance: 46.1
click at [495, 227] on input "Maha Ahmed 16/9/2025 menu 2" at bounding box center [678, 222] width 366 height 33
type input "[PERSON_NAME] [DATE]"
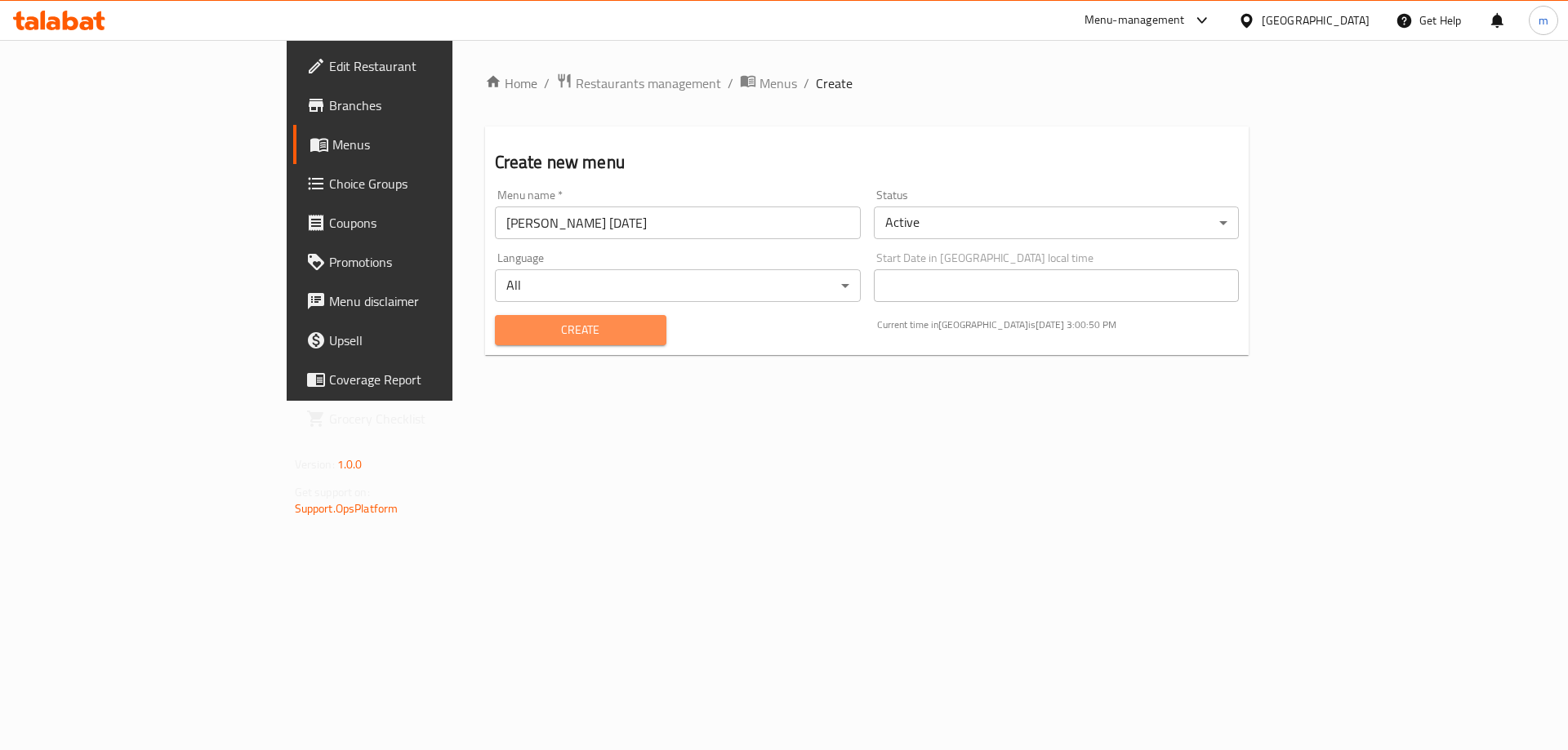
click at [538, 332] on span "Create" at bounding box center [581, 331] width 146 height 21
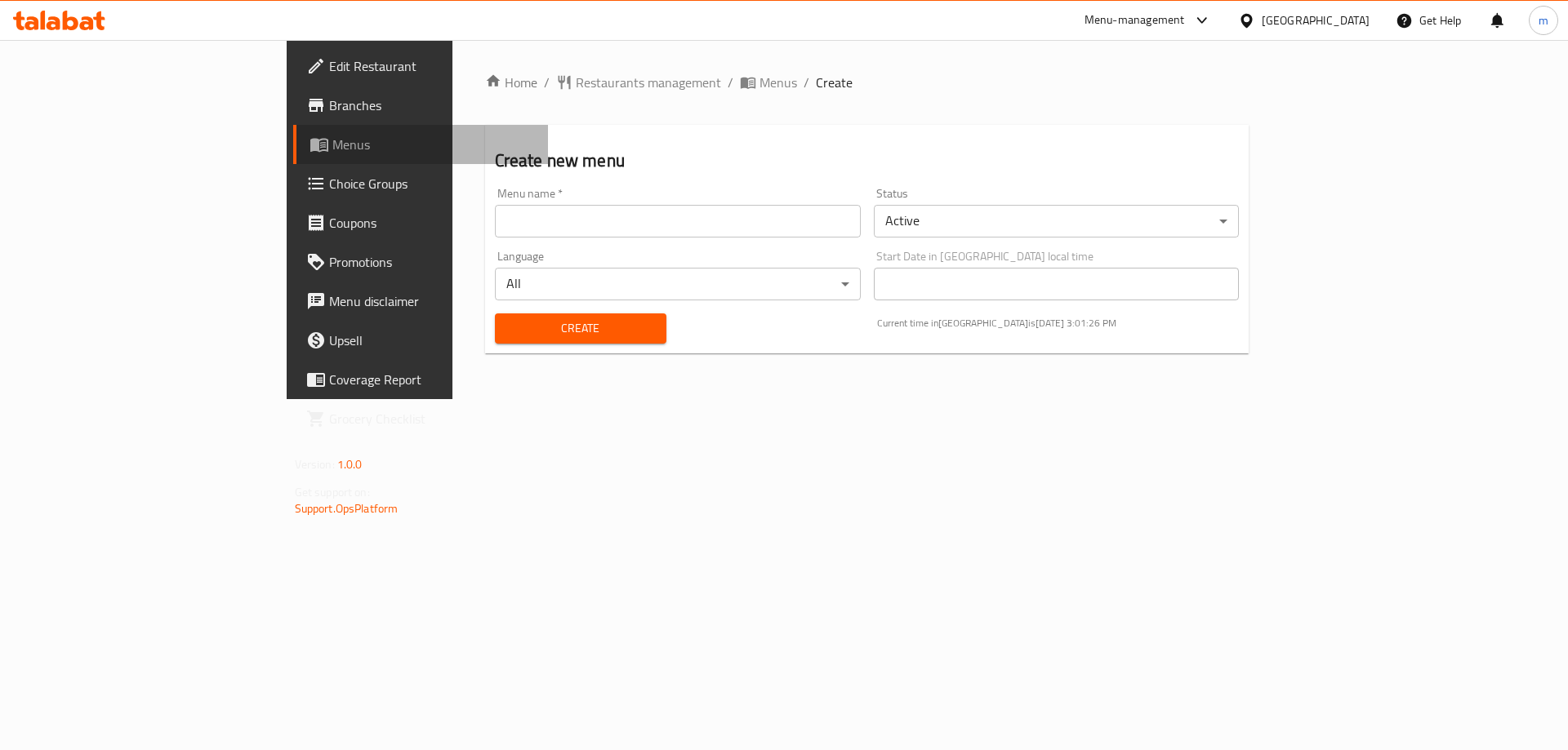
click at [333, 146] on span "Menus" at bounding box center [435, 144] width 204 height 20
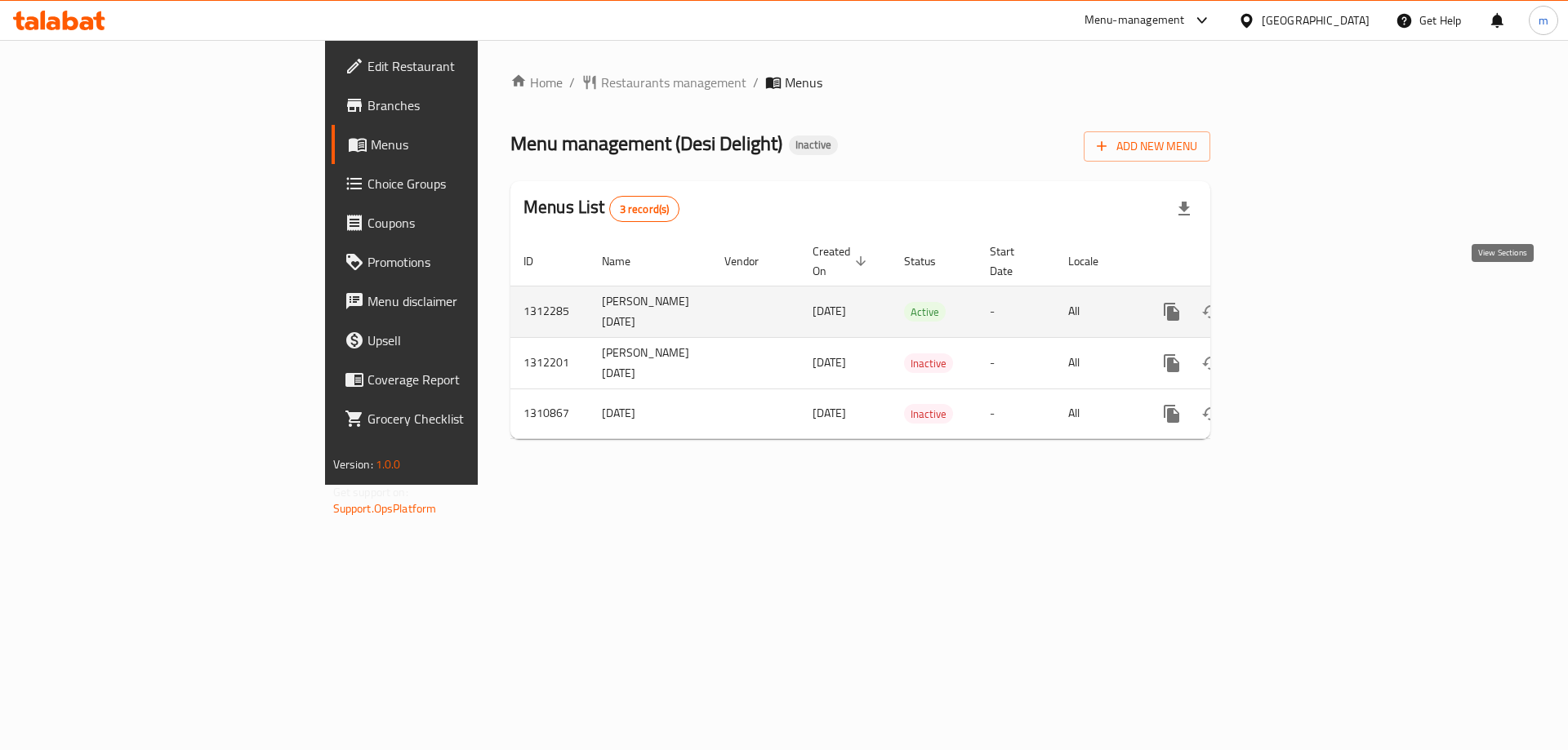
click at [1297, 304] on icon "enhanced table" at bounding box center [1290, 312] width 15 height 15
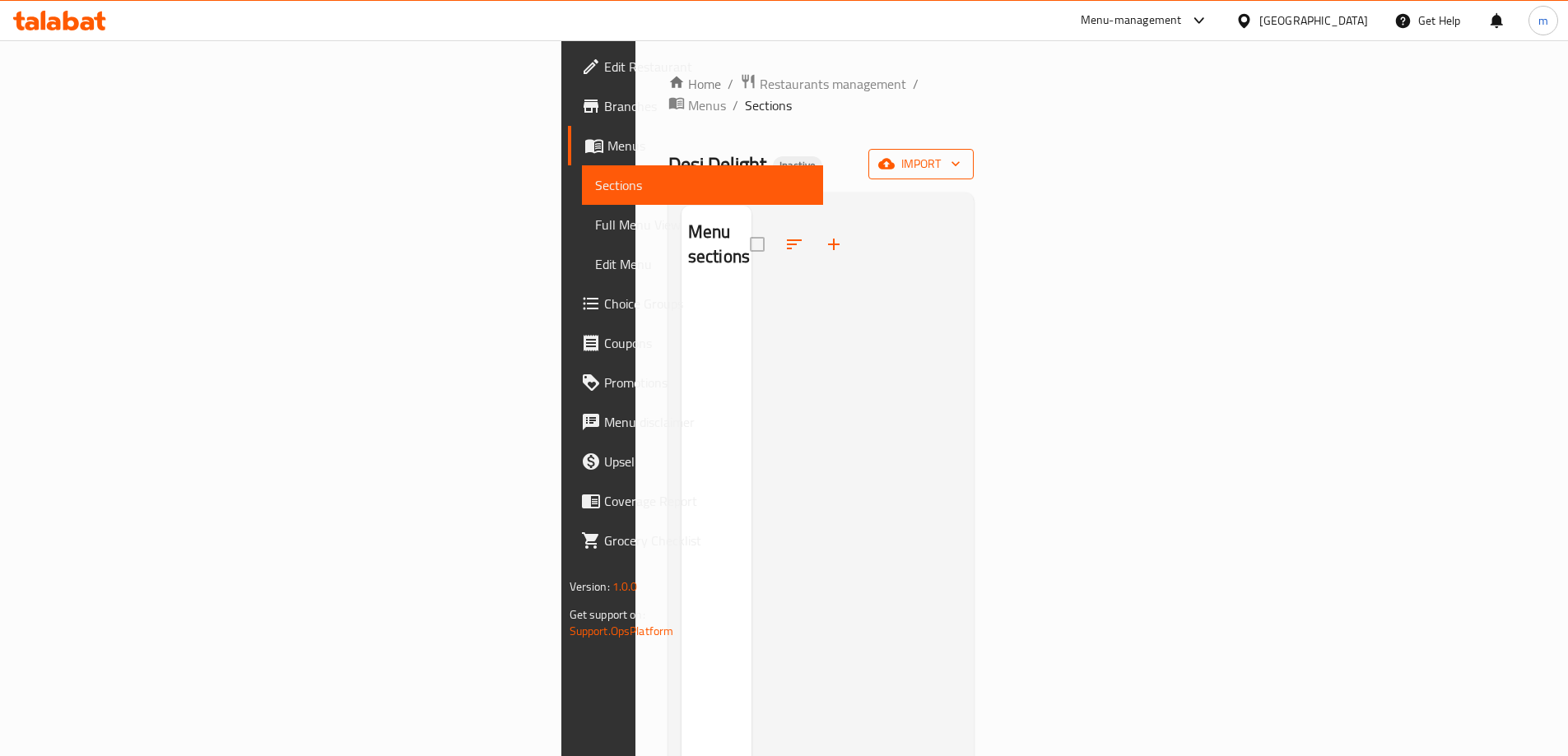
click at [961, 153] on span "import" at bounding box center [921, 164] width 79 height 21
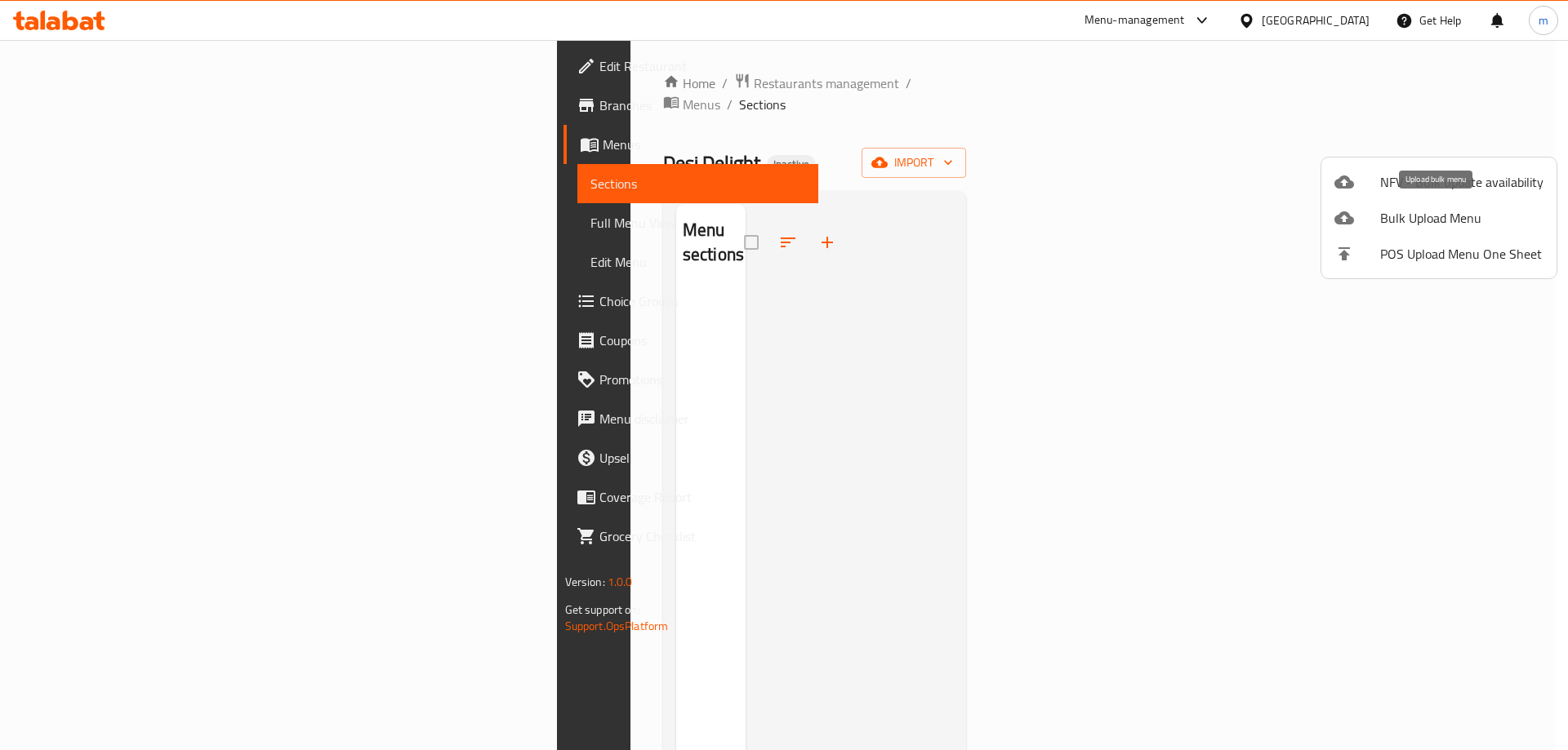
click at [1410, 208] on span "Bulk Upload Menu" at bounding box center [1461, 218] width 164 height 20
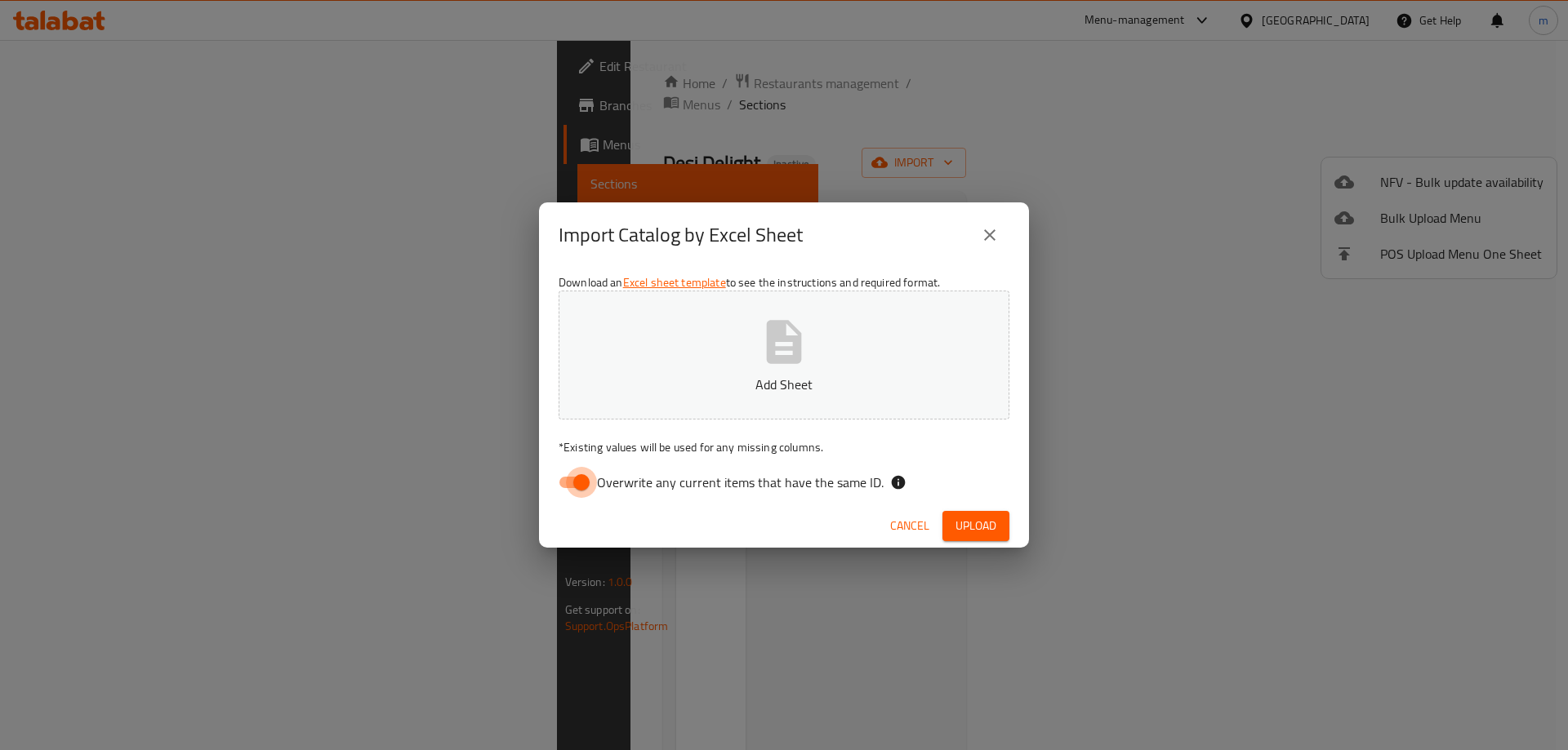
click at [567, 477] on input "Overwrite any current items that have the same ID." at bounding box center [581, 482] width 93 height 31
checkbox input "false"
click at [964, 532] on span "Upload" at bounding box center [976, 526] width 41 height 21
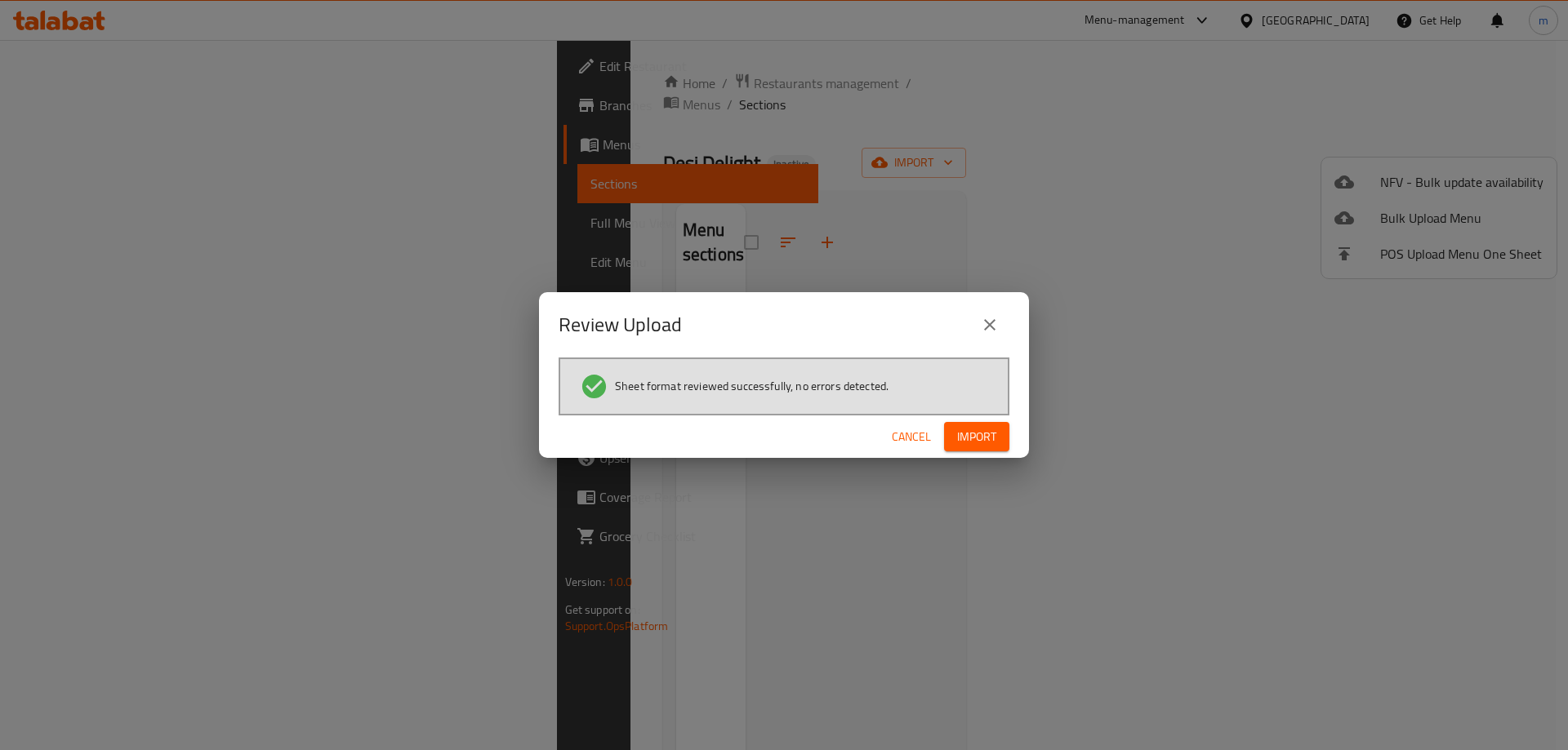
click at [971, 424] on button "Import" at bounding box center [976, 437] width 65 height 30
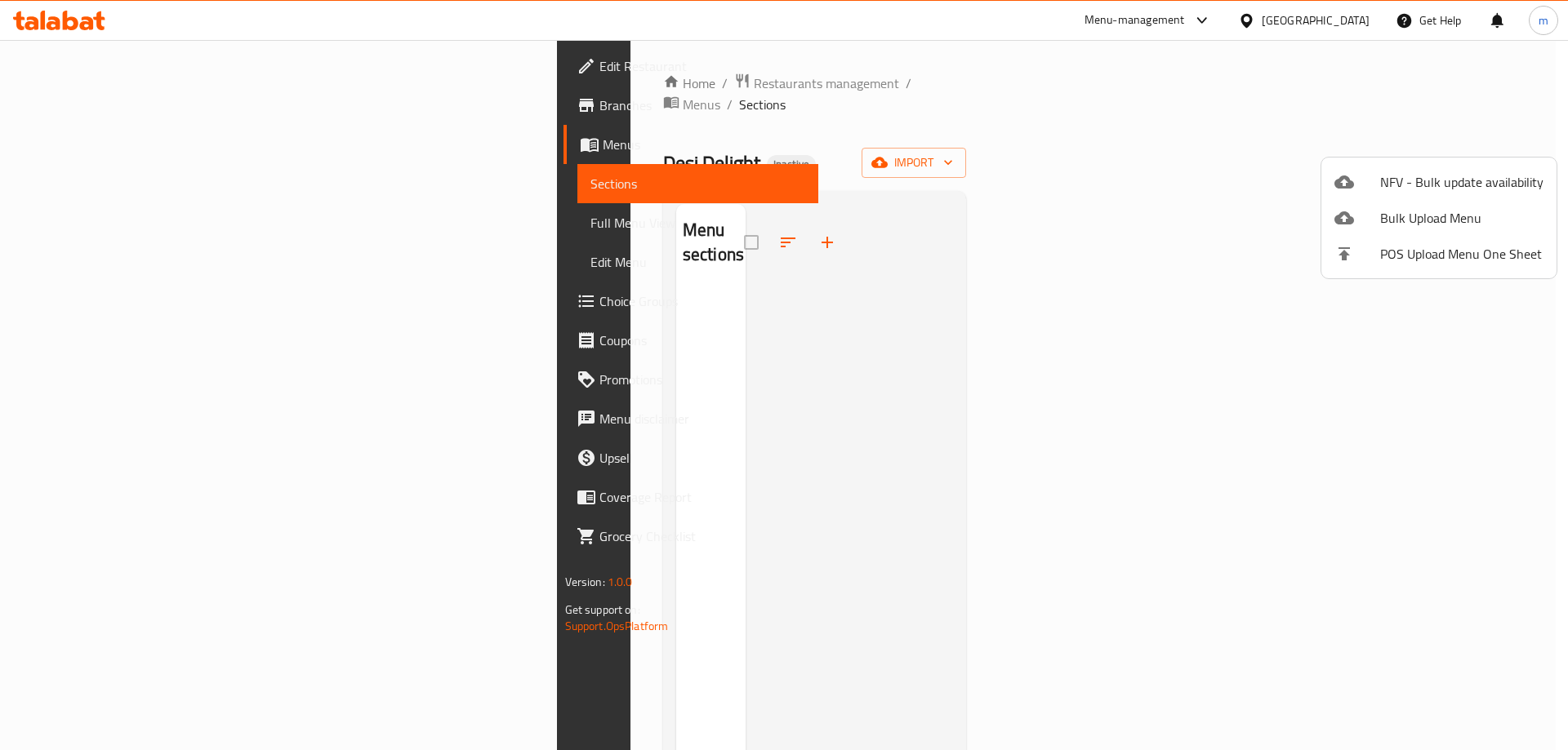
click at [1172, 162] on div at bounding box center [784, 375] width 1568 height 750
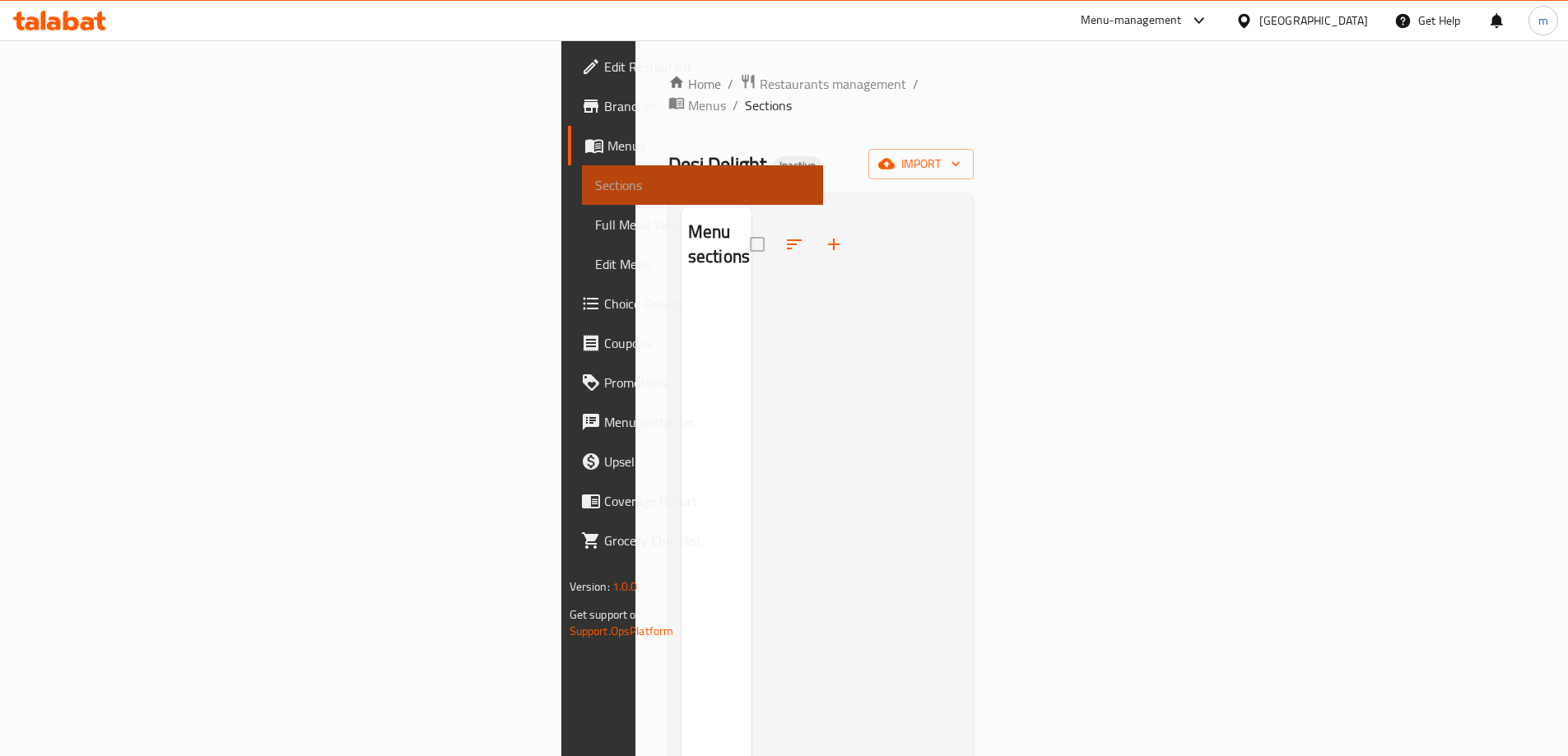
click at [595, 187] on span "Sections" at bounding box center [703, 185] width 215 height 20
click at [975, 96] on div "Home / Restaurants management / Menus / Sections Desi Delight Inactive import M…" at bounding box center [821, 524] width 306 height 902
click at [607, 143] on span "Menus" at bounding box center [708, 145] width 202 height 20
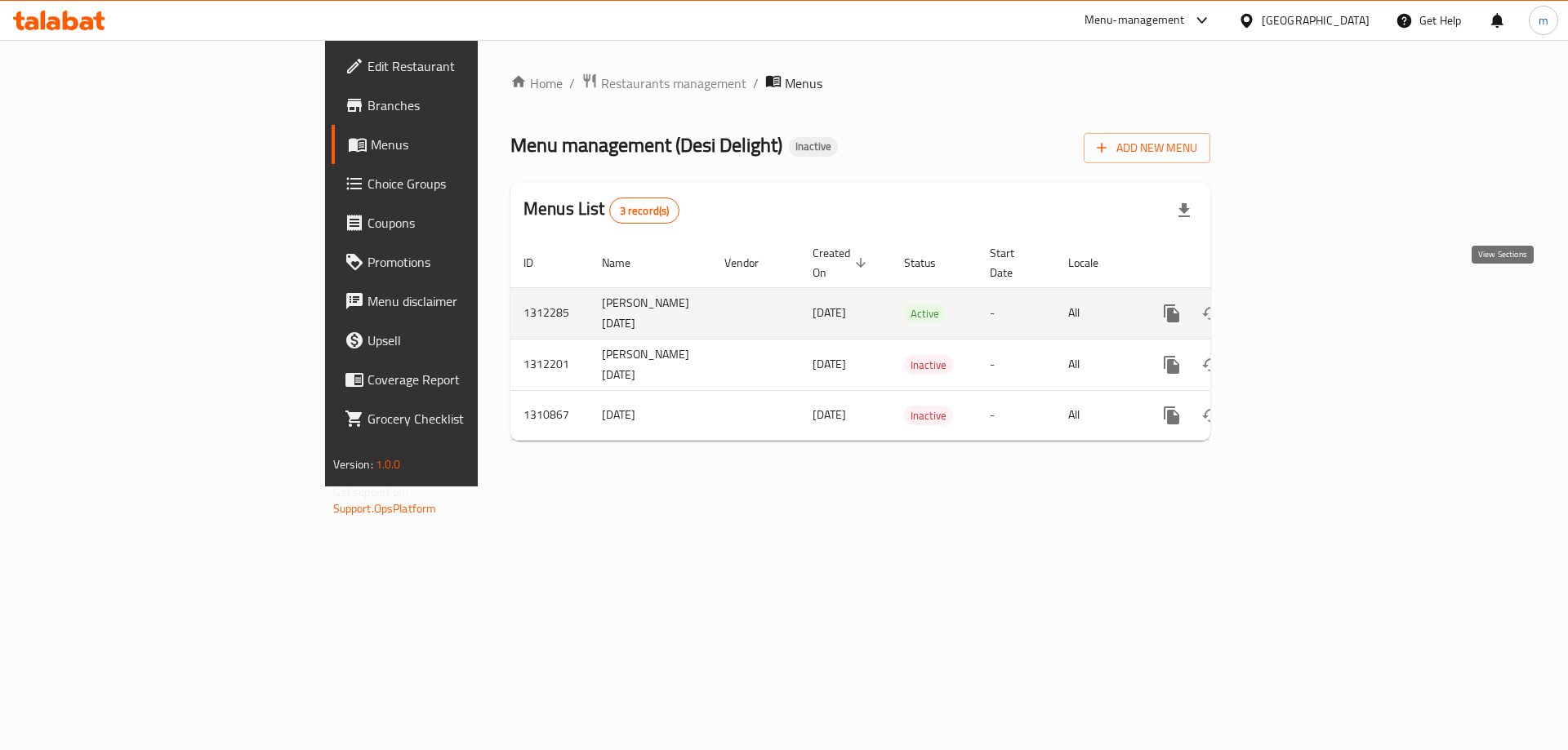
click at [1309, 306] on link "enhanced table" at bounding box center [1290, 314] width 39 height 39
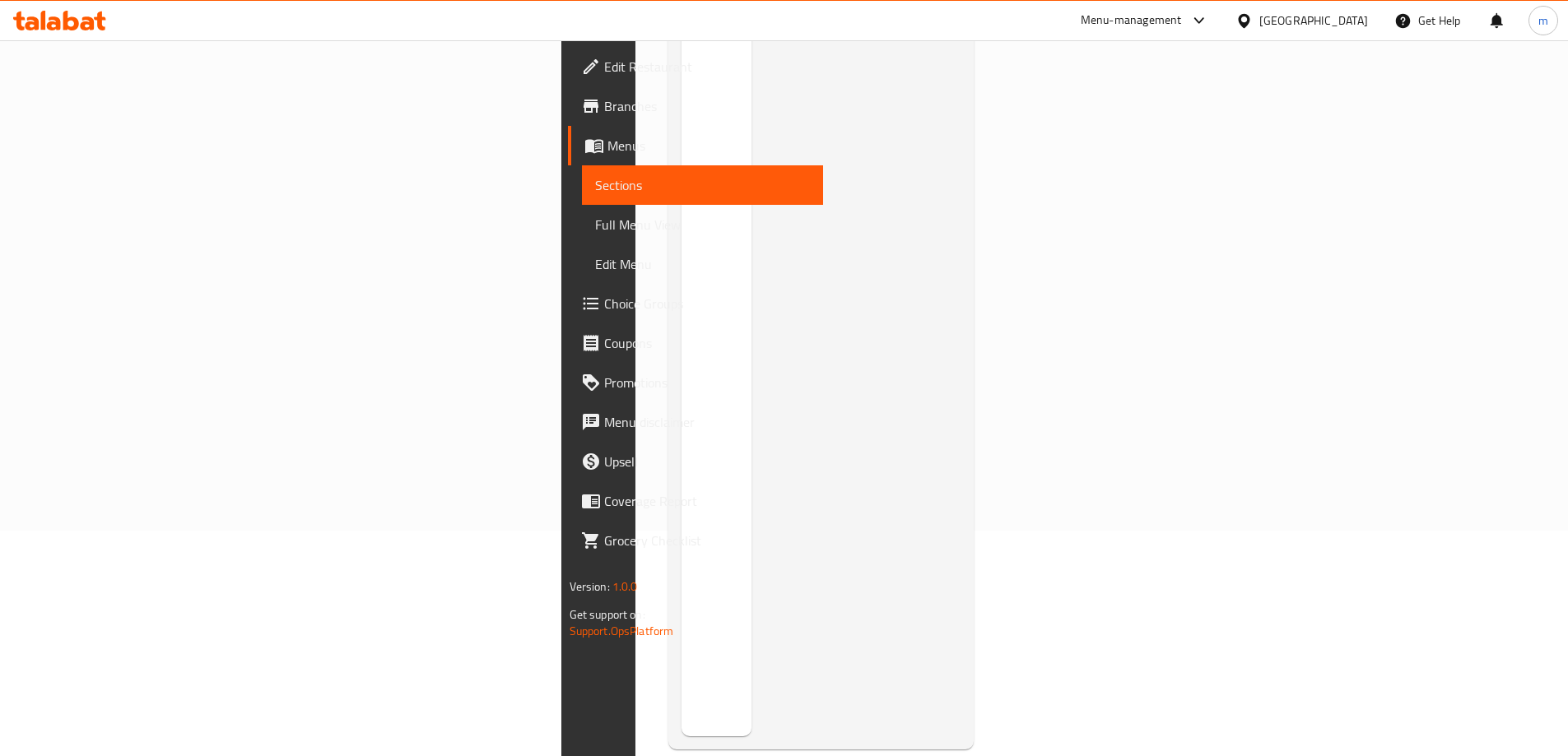
scroll to position [66, 0]
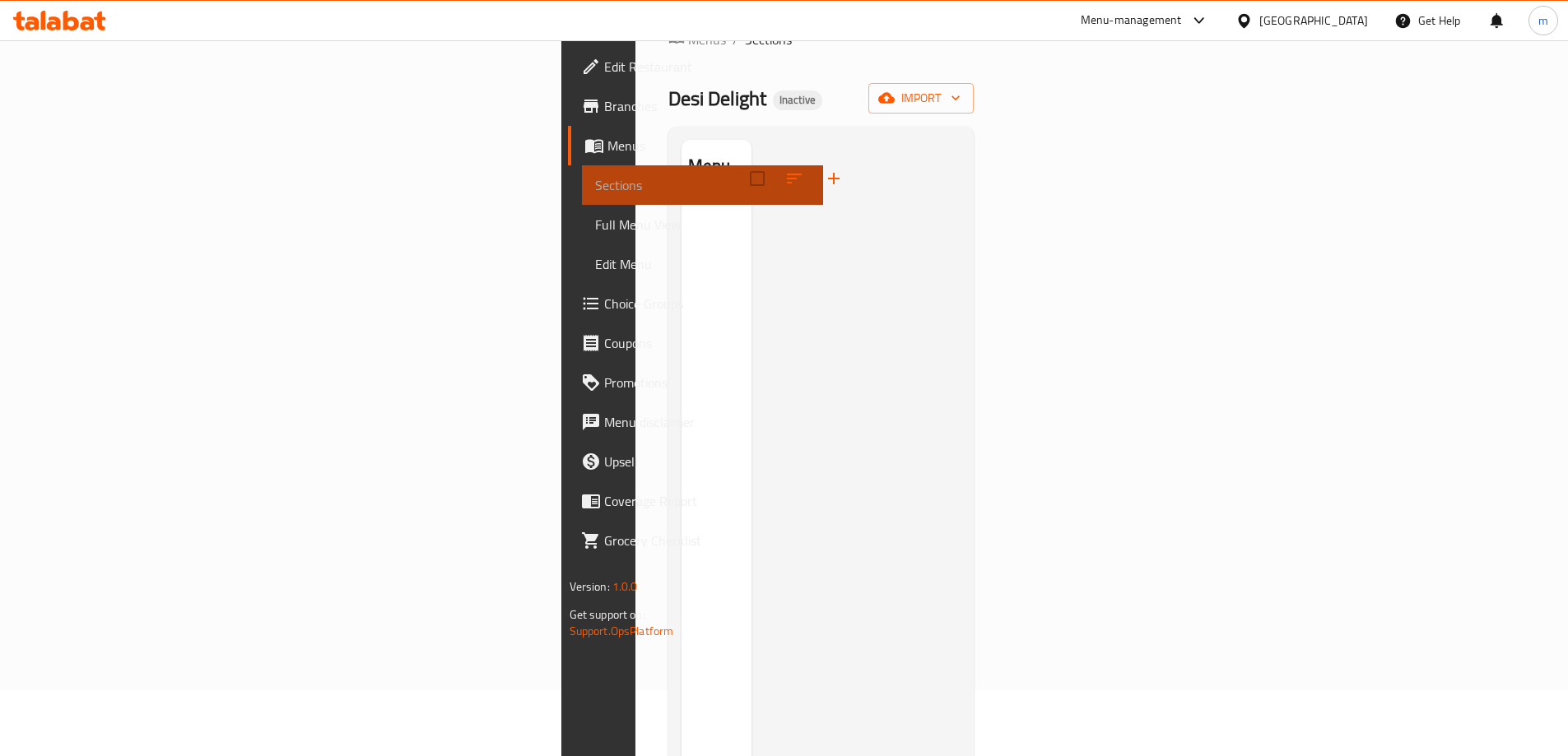
click at [595, 185] on span "Sections" at bounding box center [703, 185] width 215 height 20
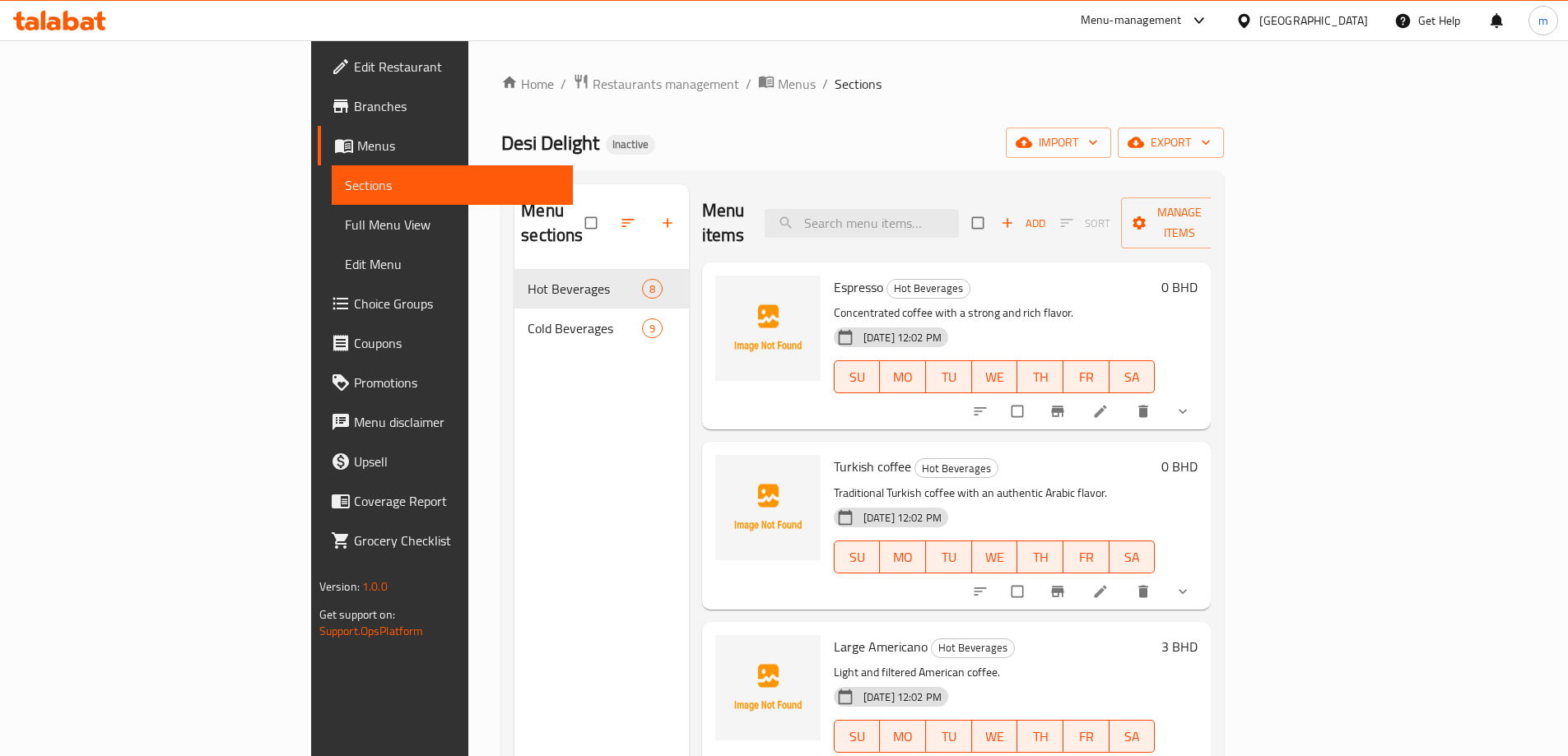
click at [1107, 406] on icon at bounding box center [1100, 411] width 12 height 12
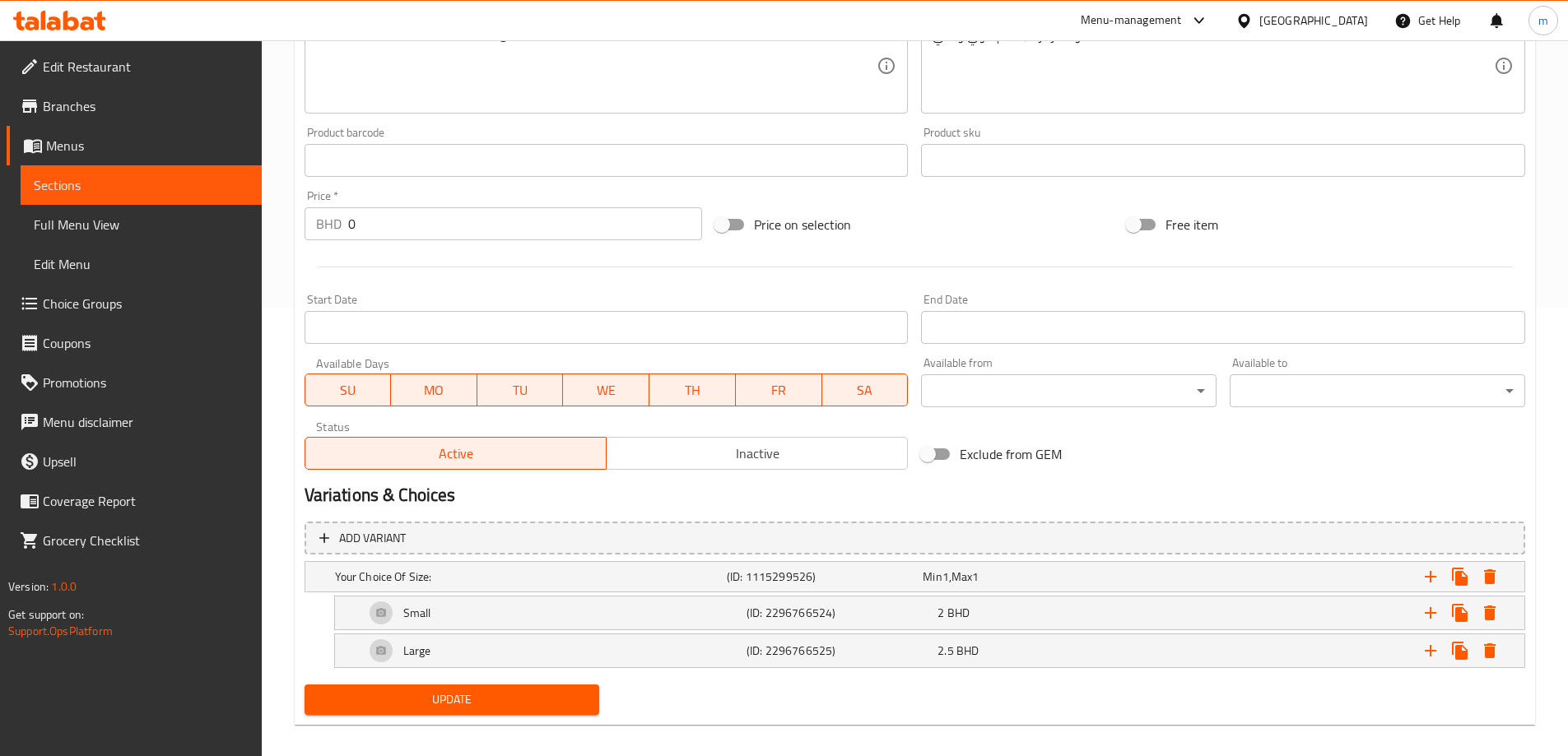
scroll to position [463, 0]
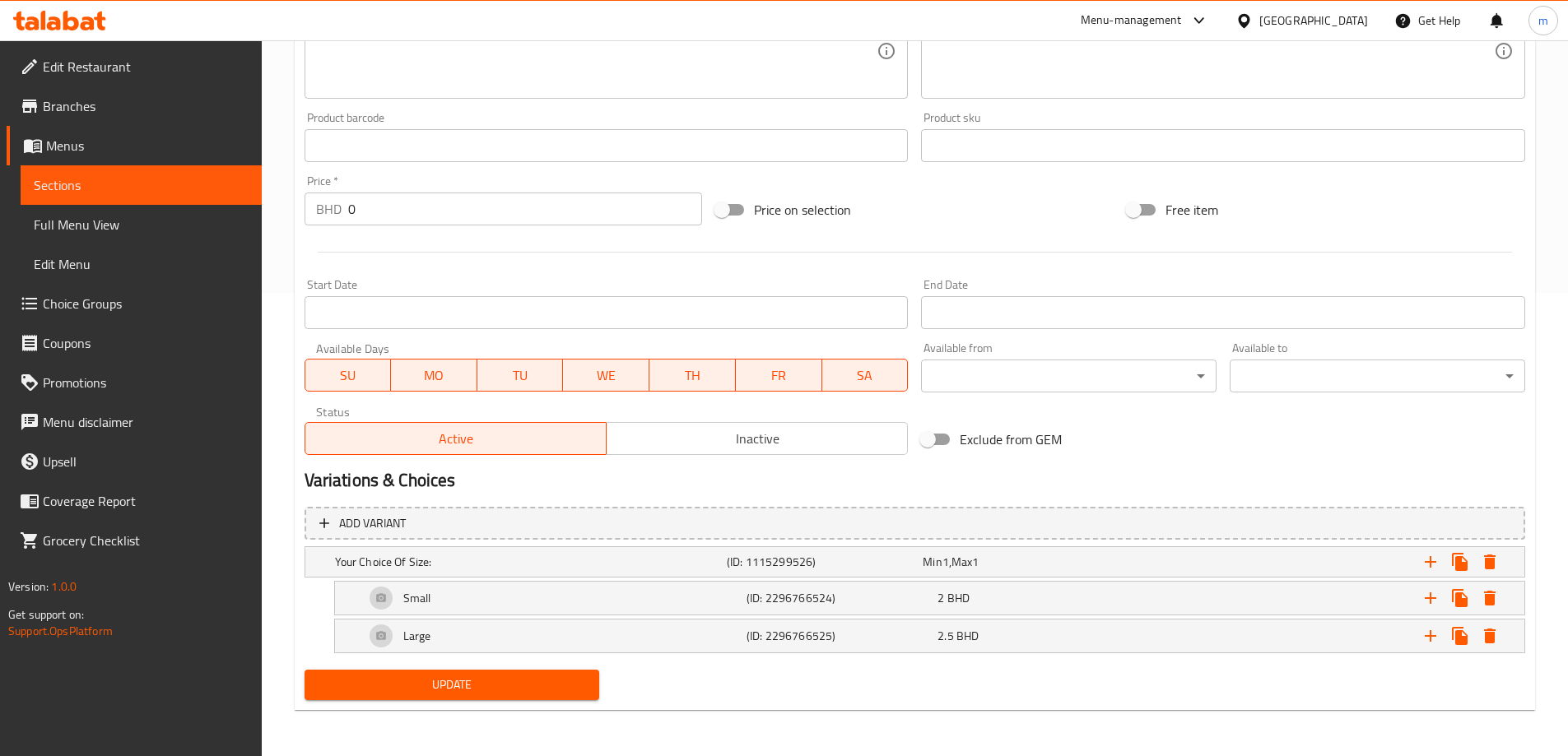
click at [212, 182] on span "Sections" at bounding box center [141, 185] width 215 height 20
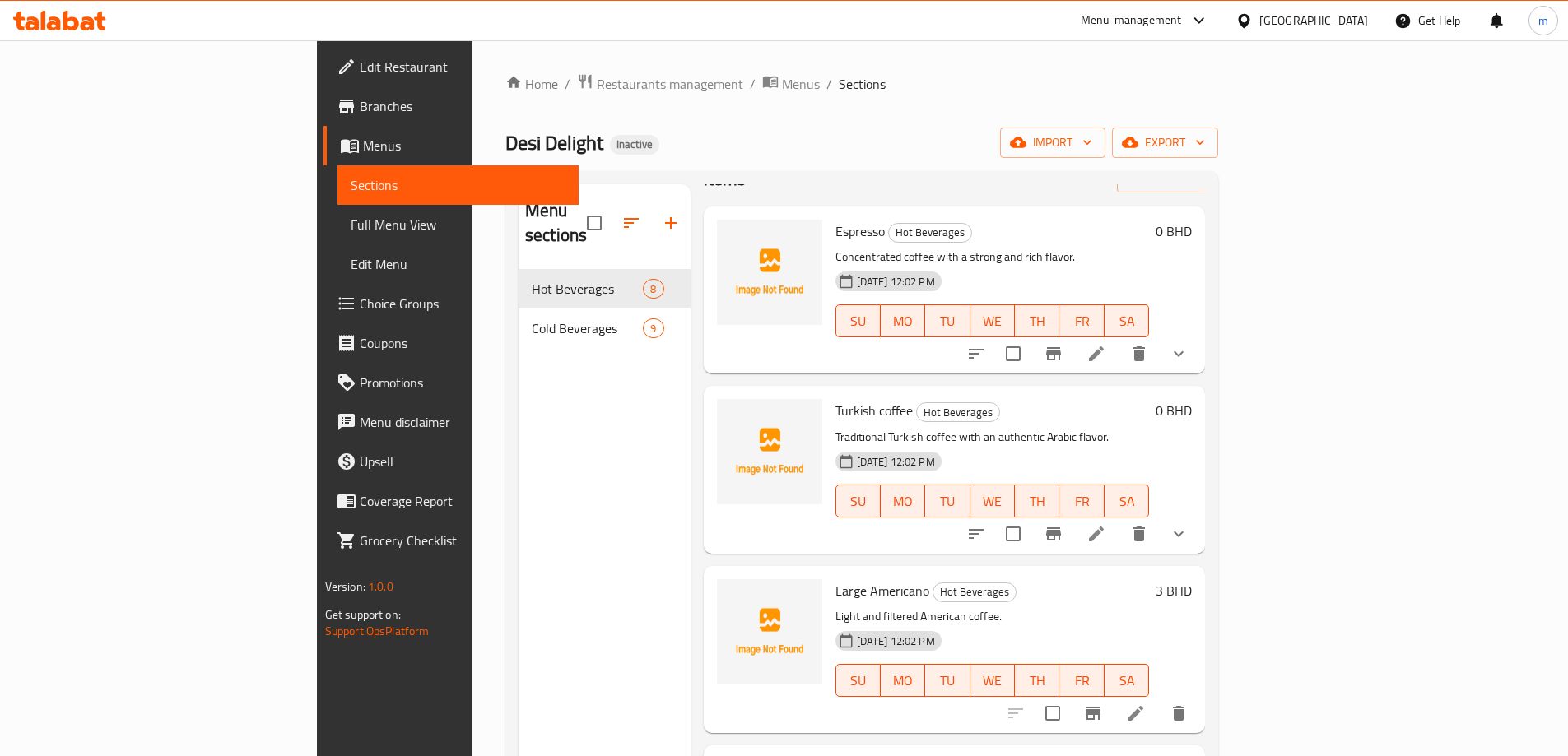
scroll to position [82, 0]
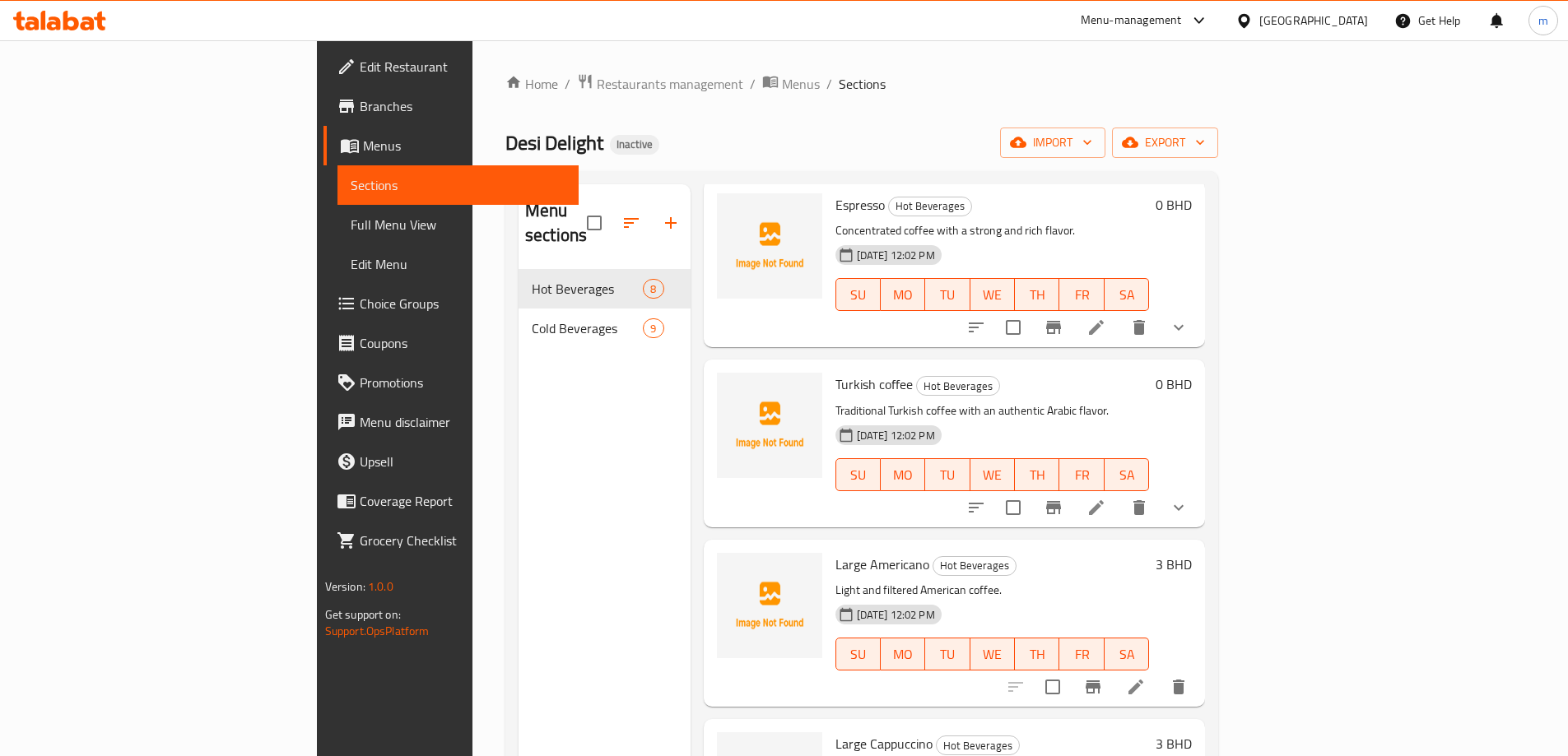
click at [1104, 500] on icon at bounding box center [1096, 507] width 15 height 15
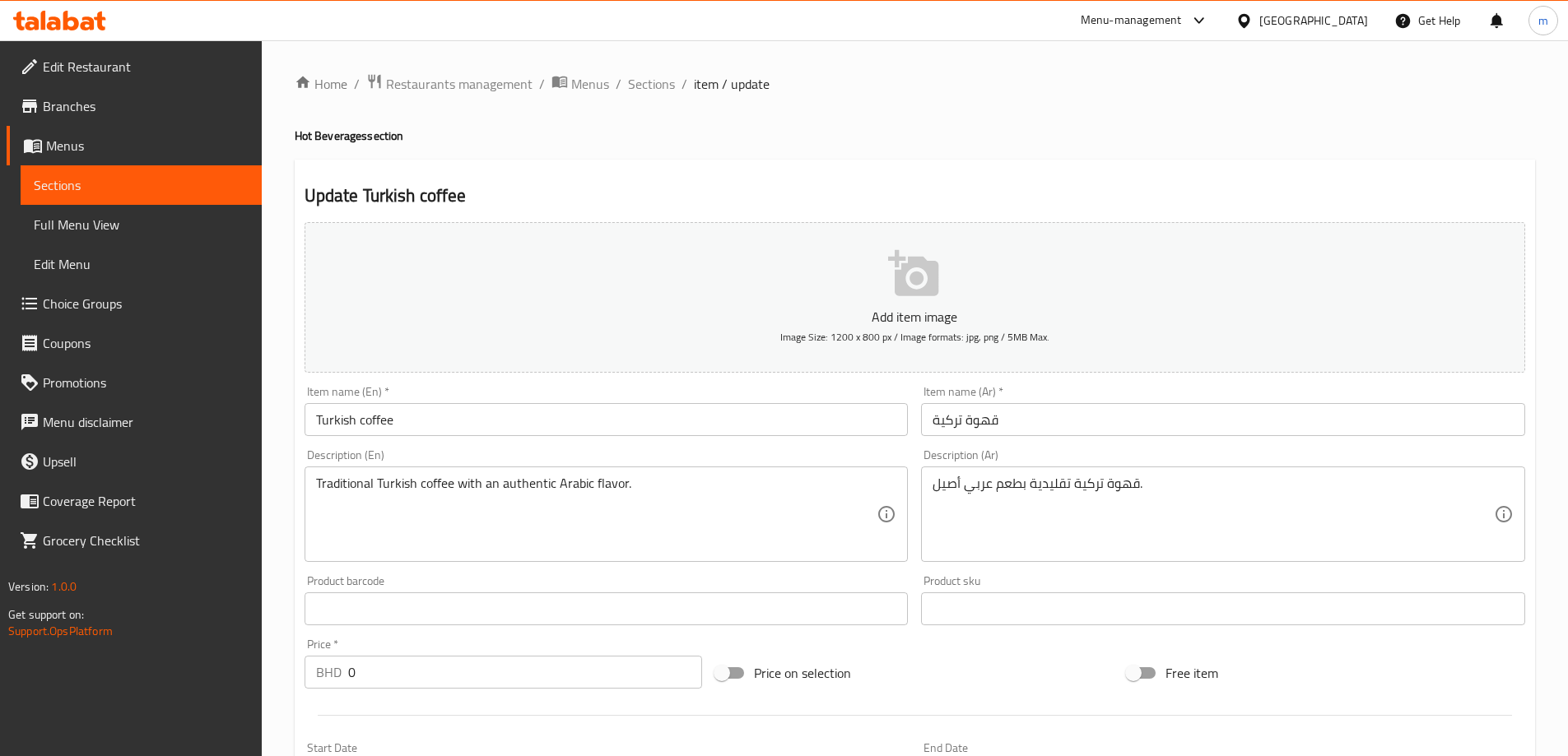
click at [166, 186] on span "Sections" at bounding box center [141, 185] width 215 height 20
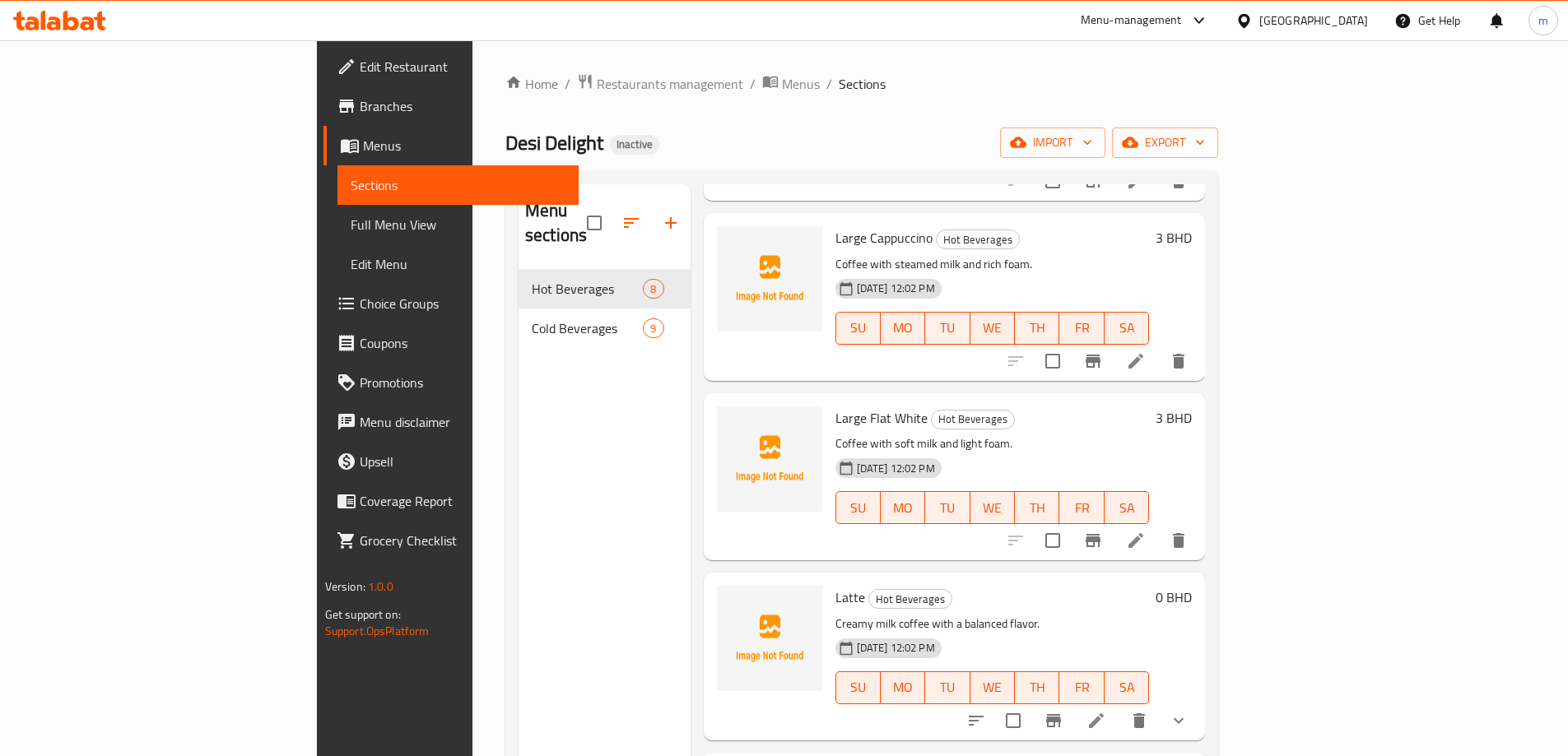
scroll to position [658, 0]
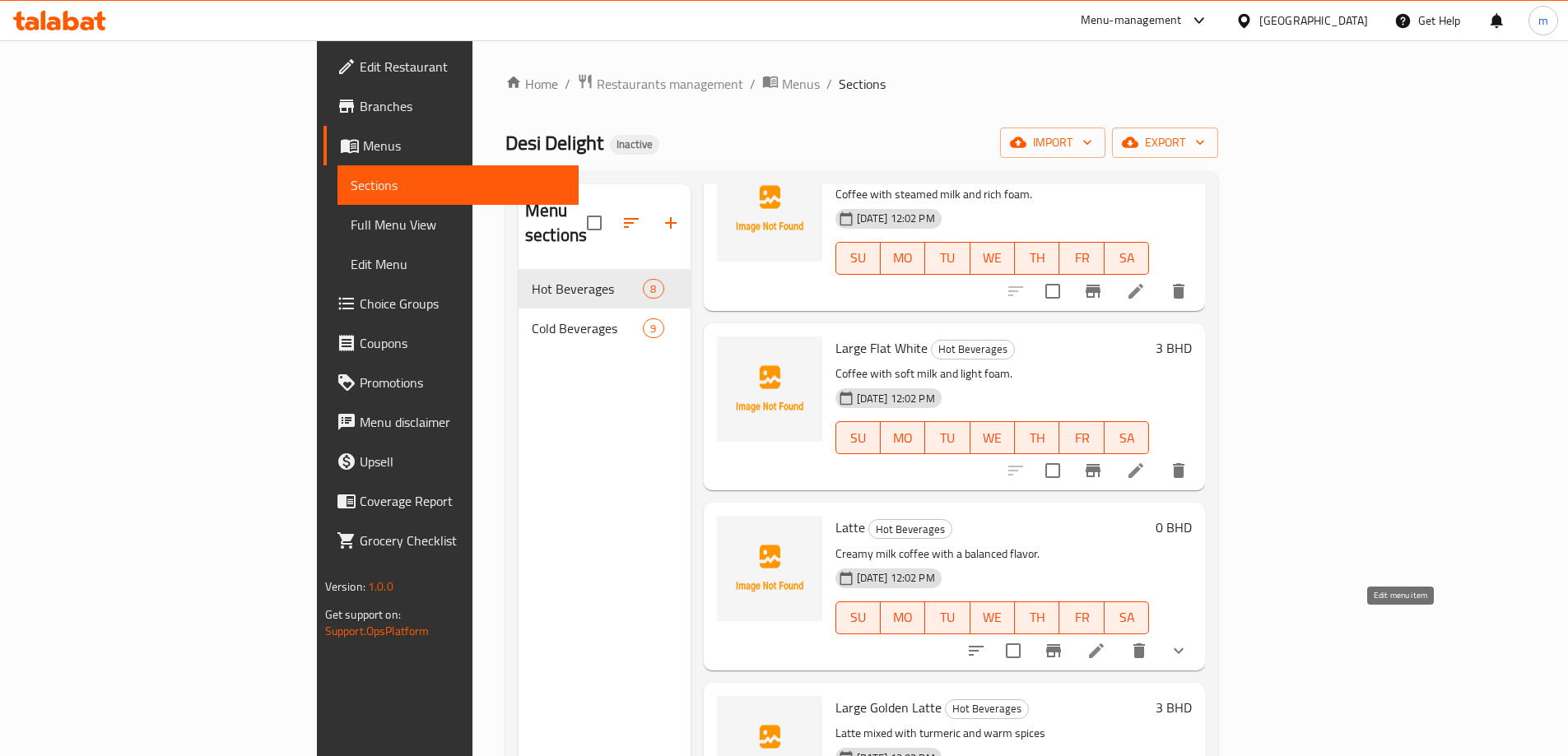
click at [1107, 641] on icon at bounding box center [1096, 651] width 20 height 20
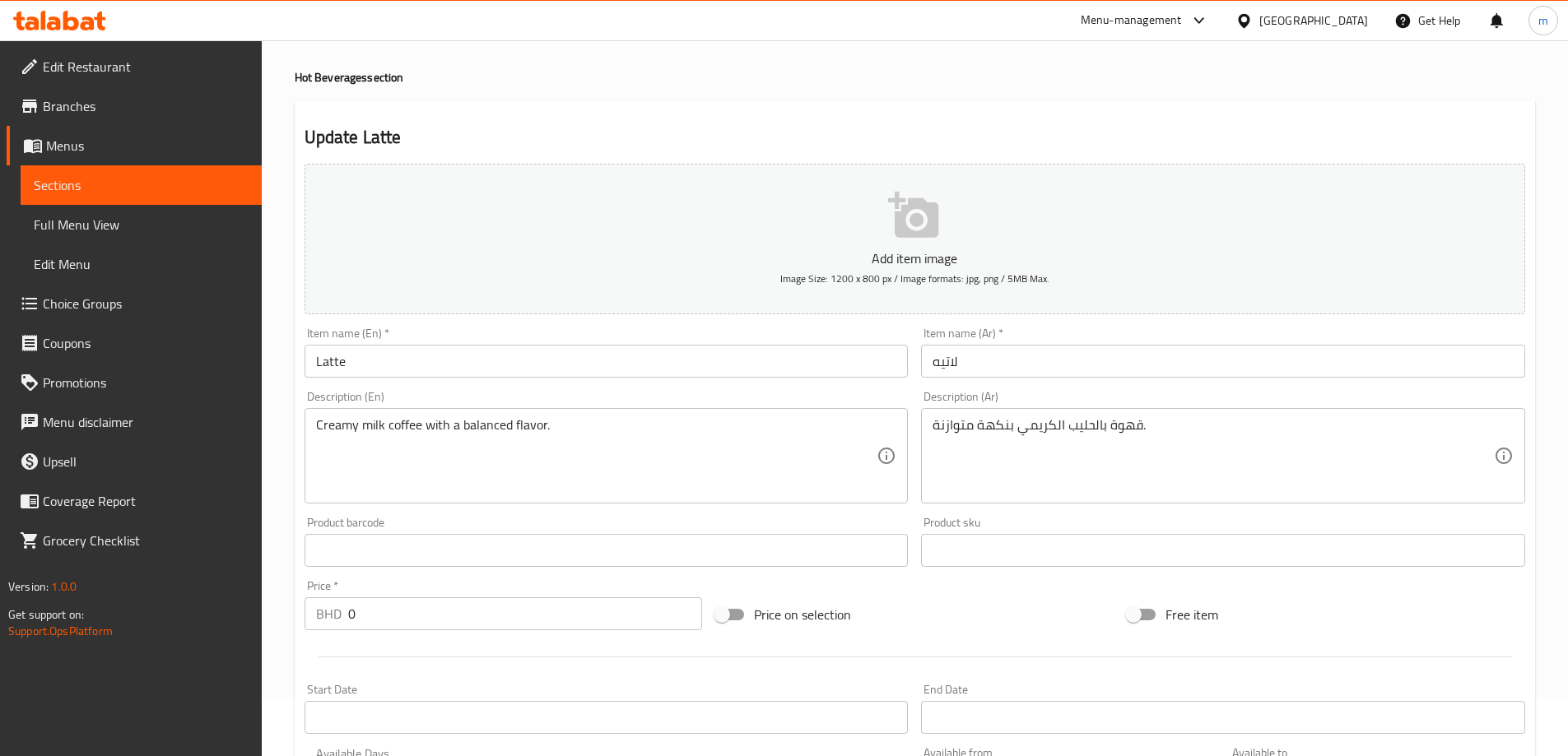
scroll to position [52, 0]
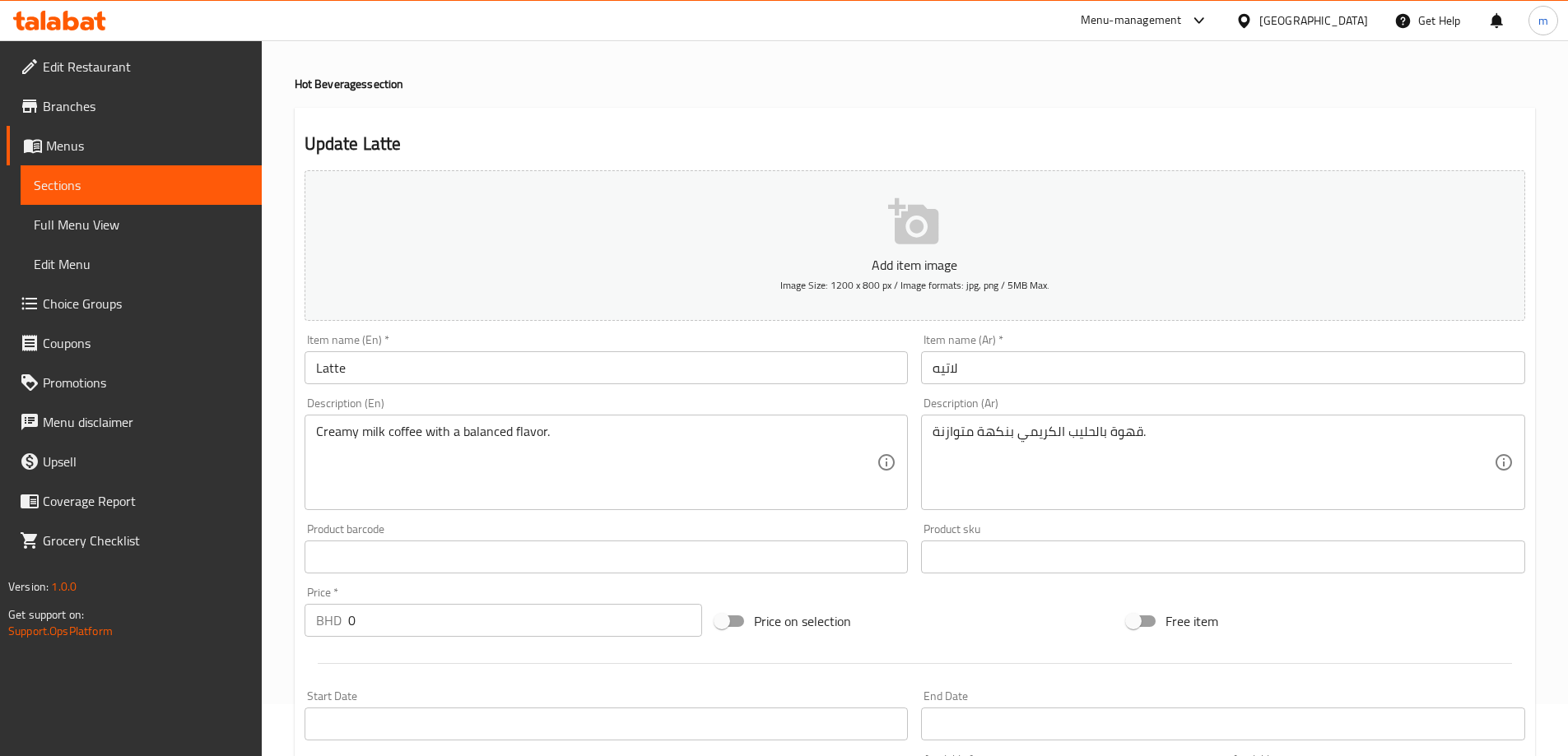
click at [134, 180] on span "Sections" at bounding box center [141, 185] width 215 height 20
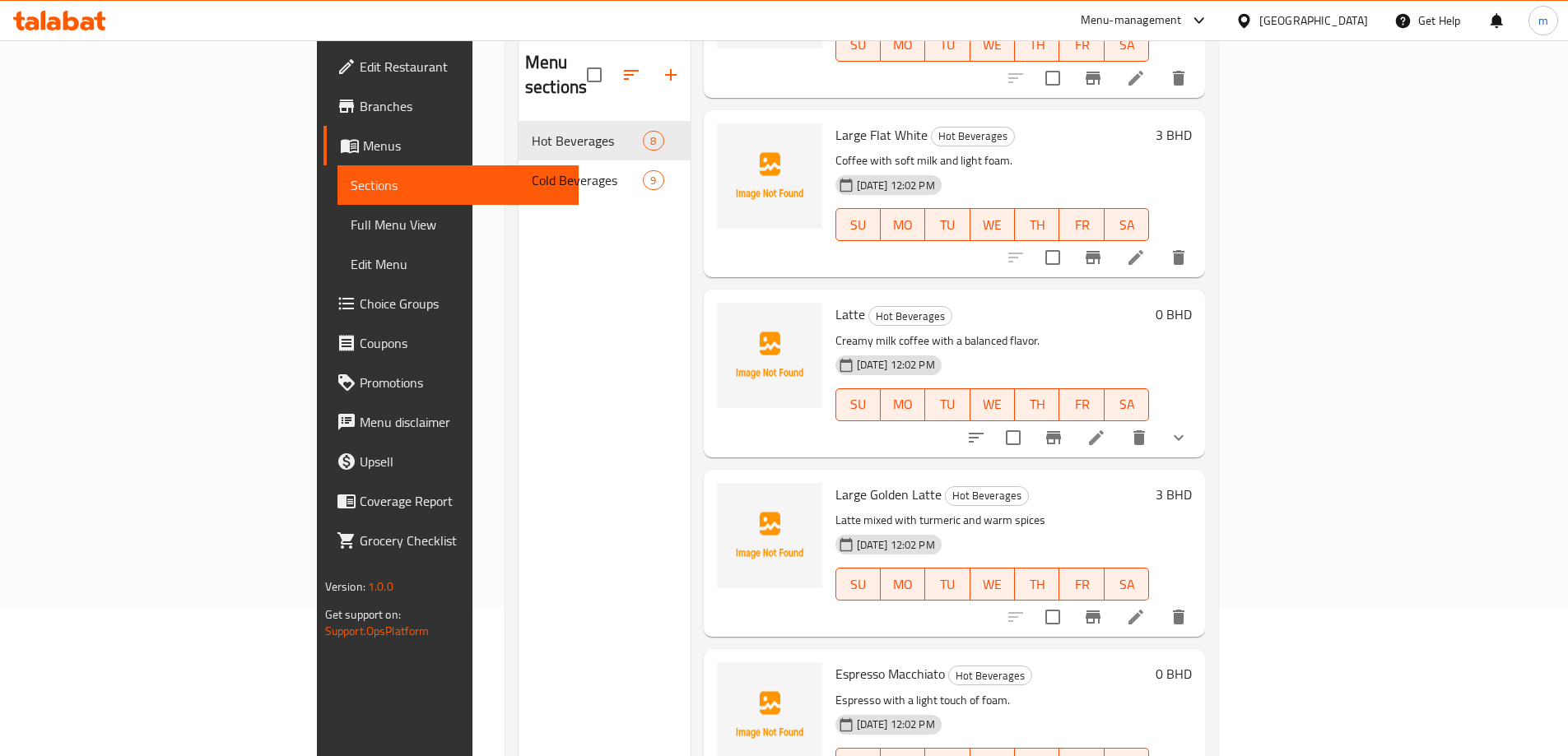
scroll to position [231, 0]
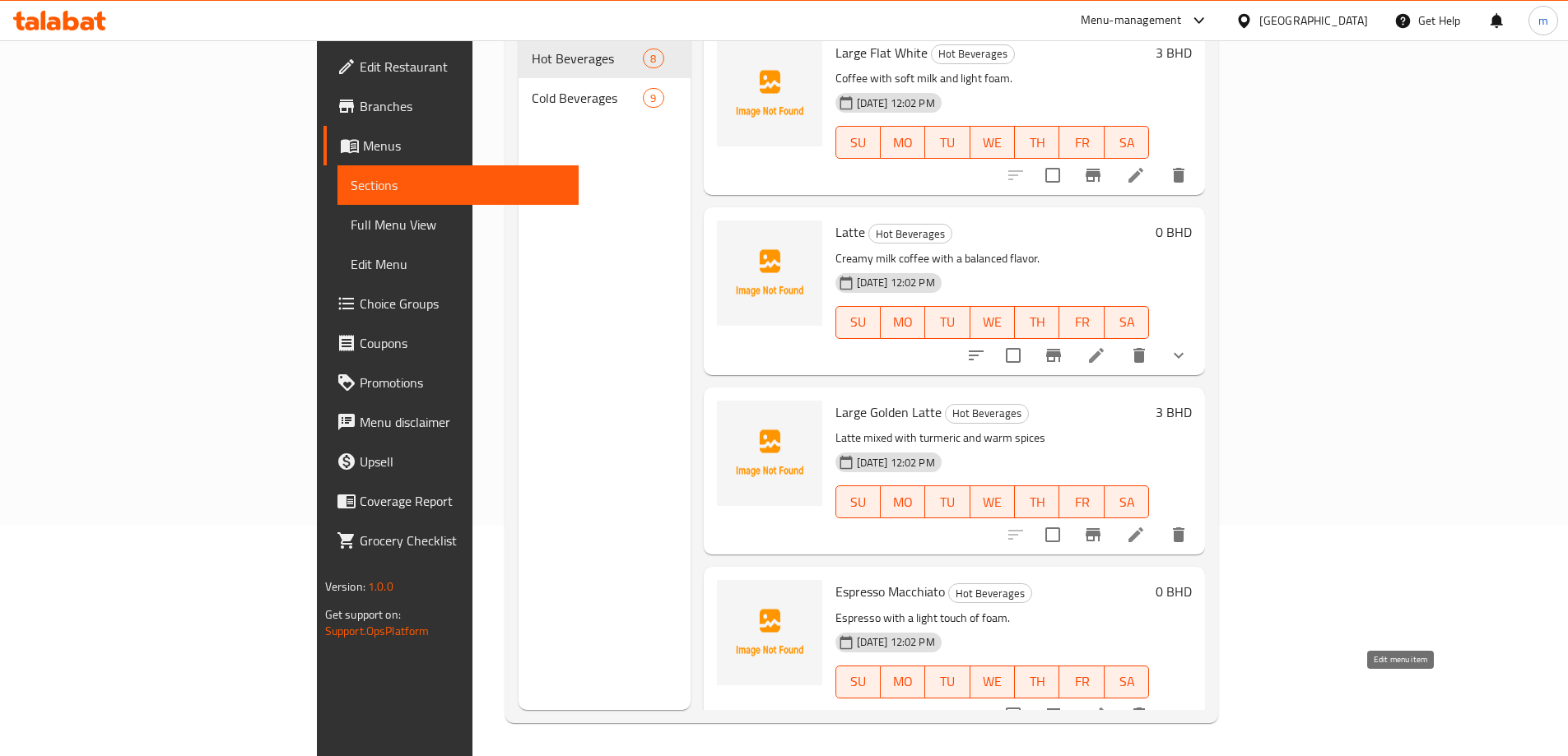
click at [1104, 708] on icon at bounding box center [1096, 716] width 15 height 15
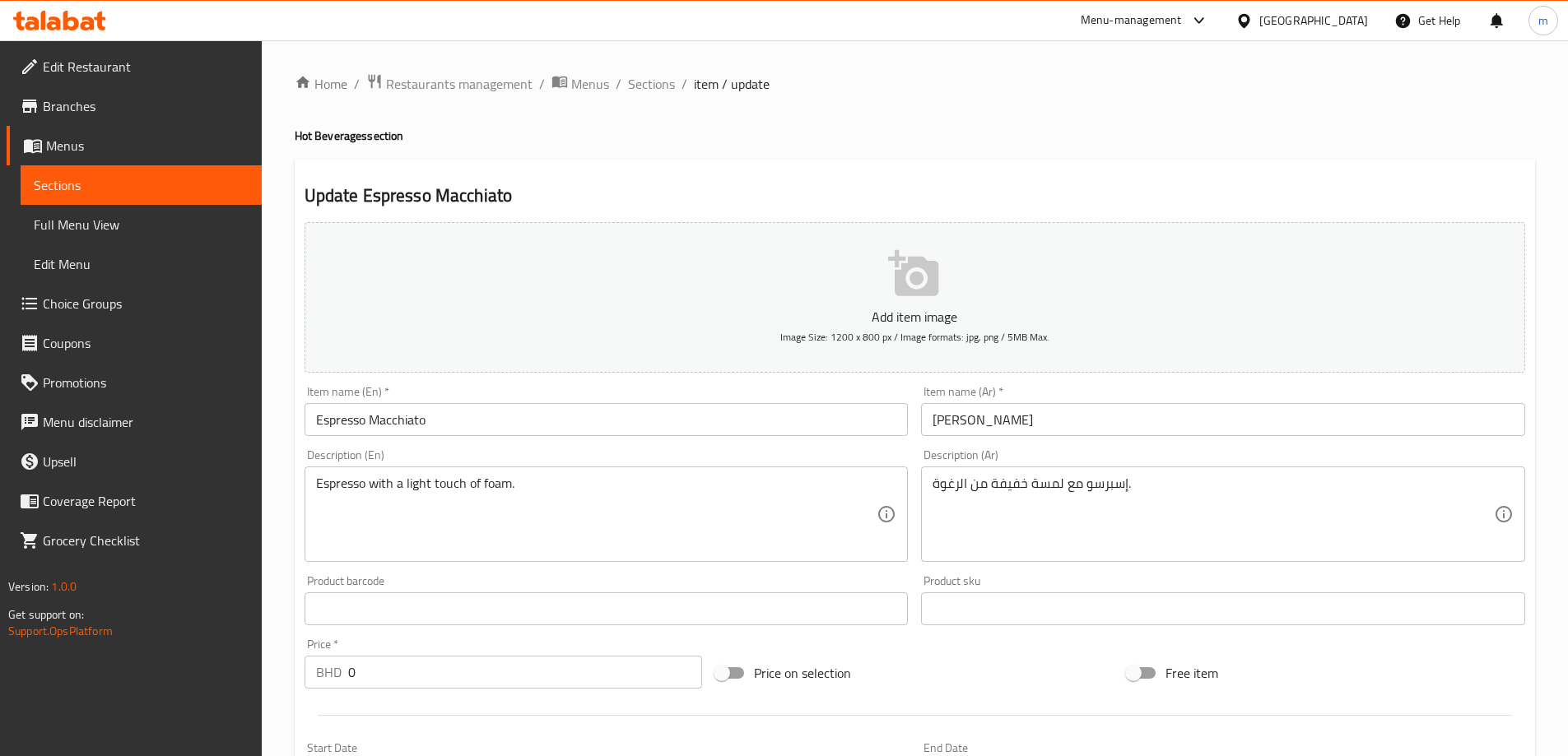
click at [204, 187] on span "Sections" at bounding box center [141, 185] width 215 height 20
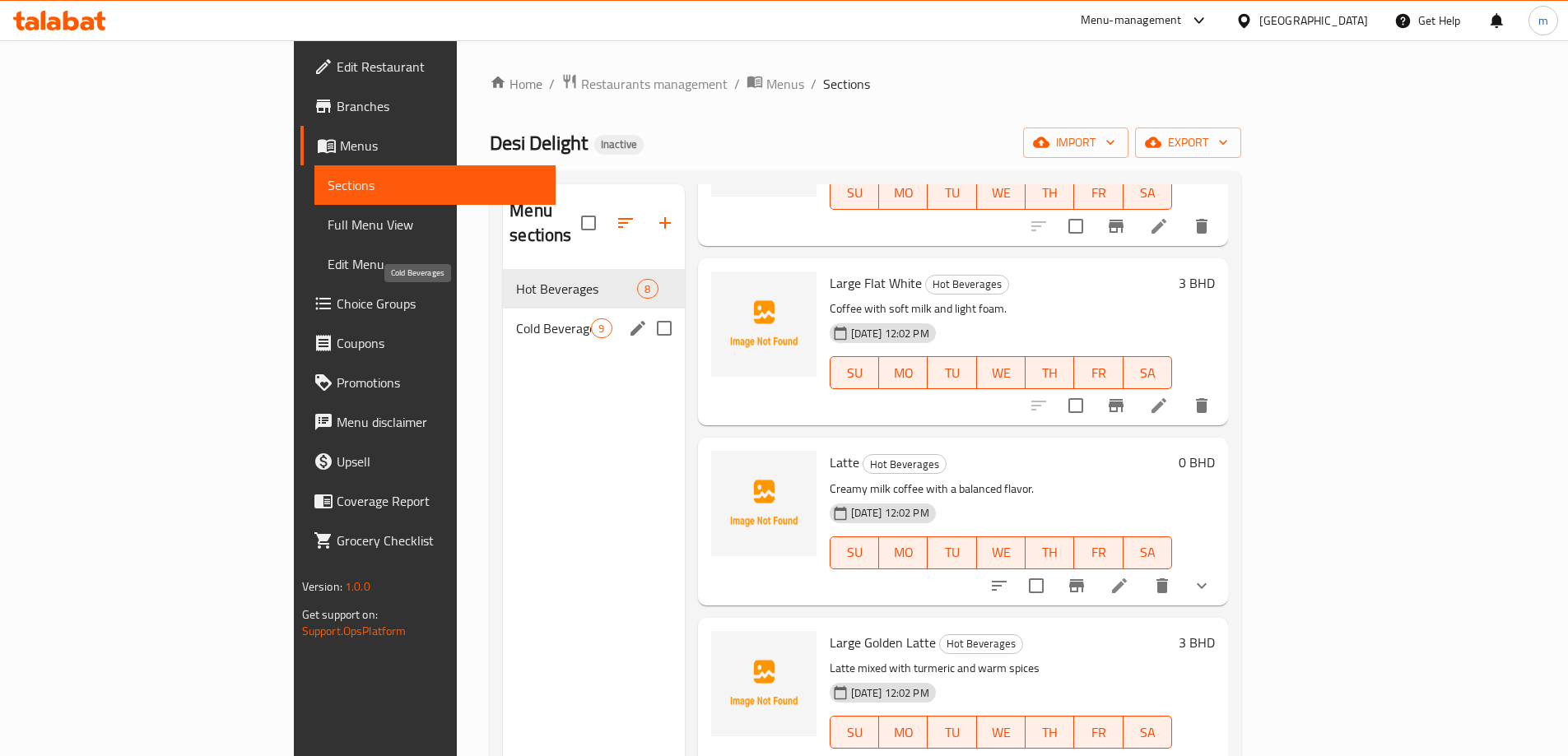
click at [516, 318] on span "Cold Beverages" at bounding box center [554, 328] width 75 height 20
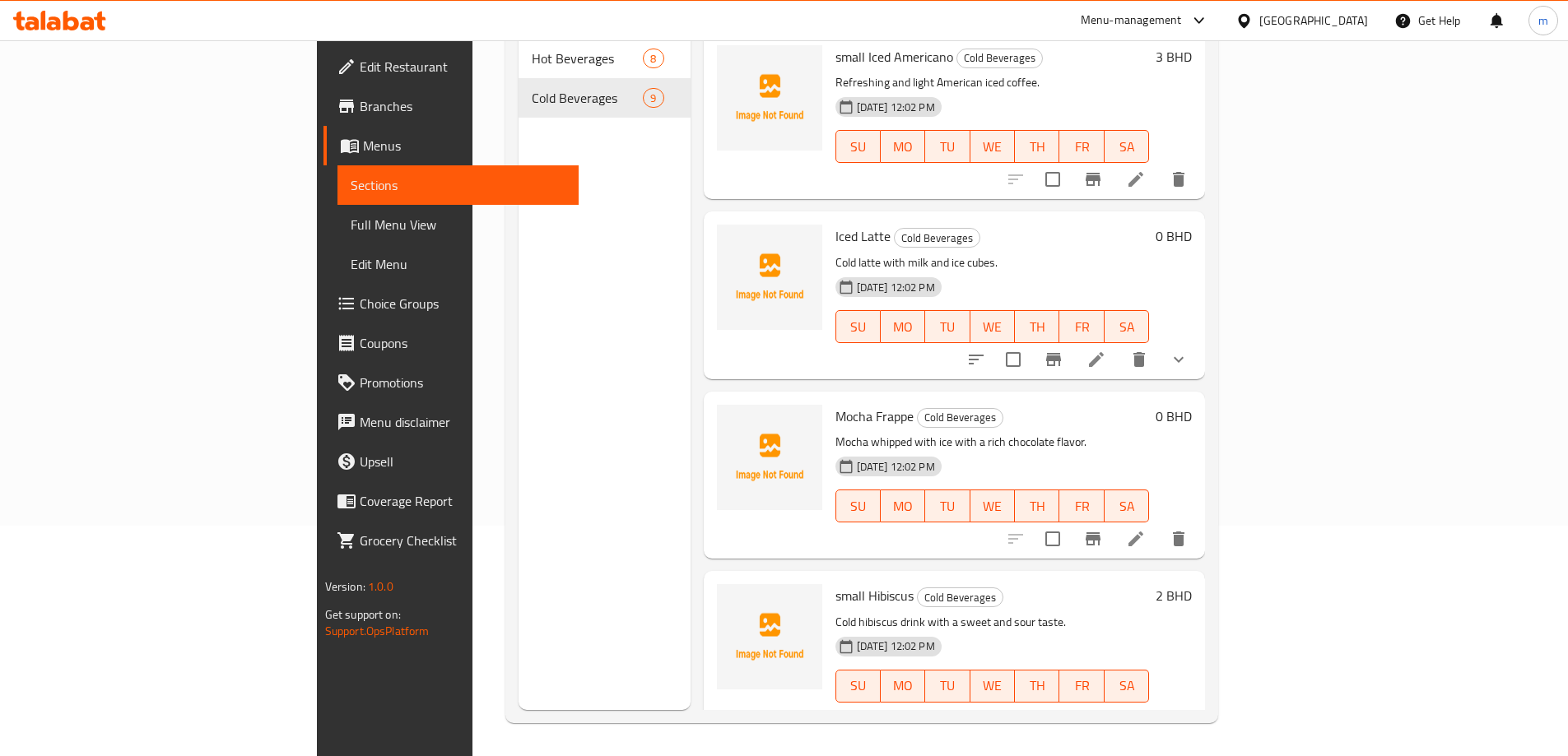
click at [1143, 532] on icon at bounding box center [1136, 539] width 15 height 15
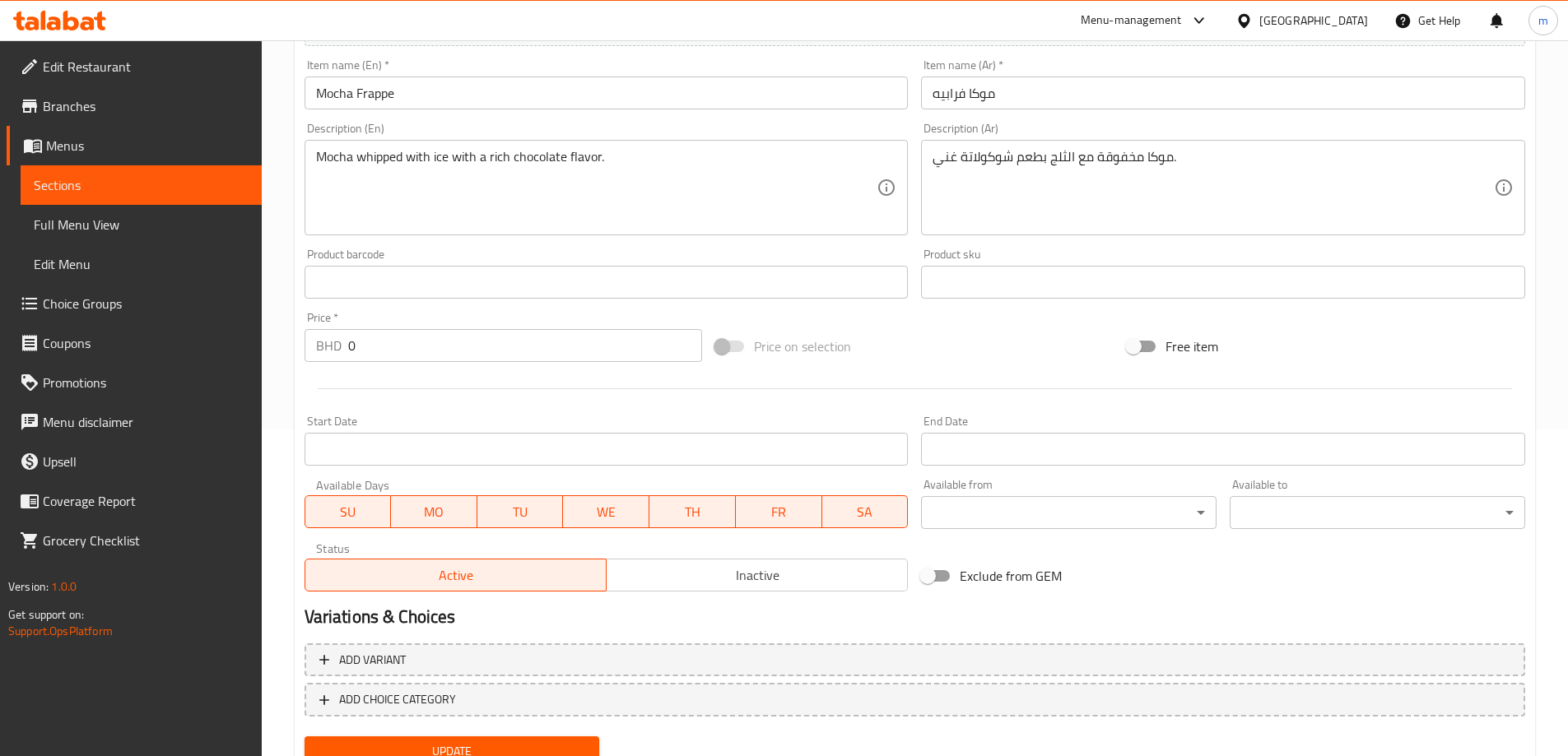
scroll to position [279, 0]
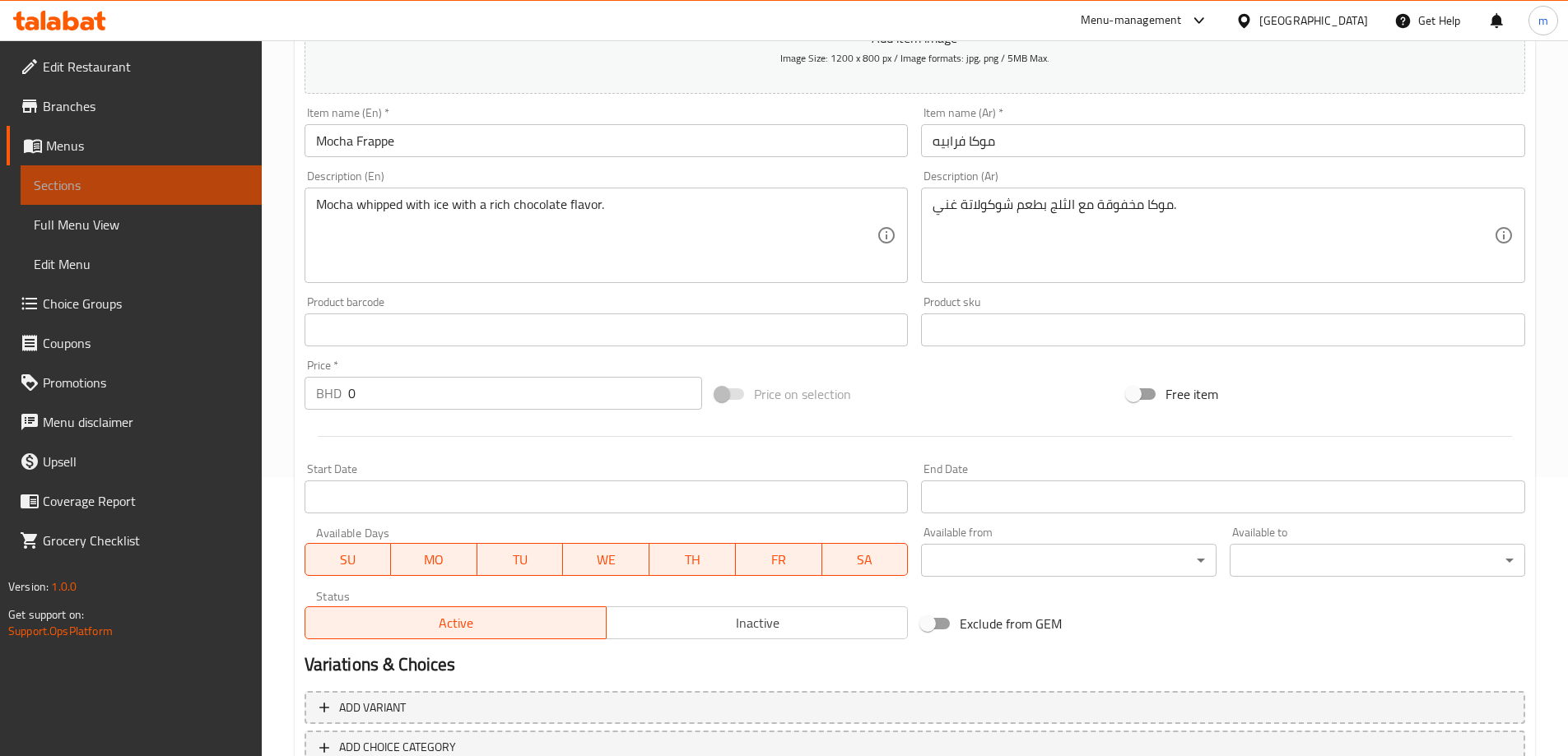
click at [60, 186] on span "Sections" at bounding box center [141, 185] width 215 height 20
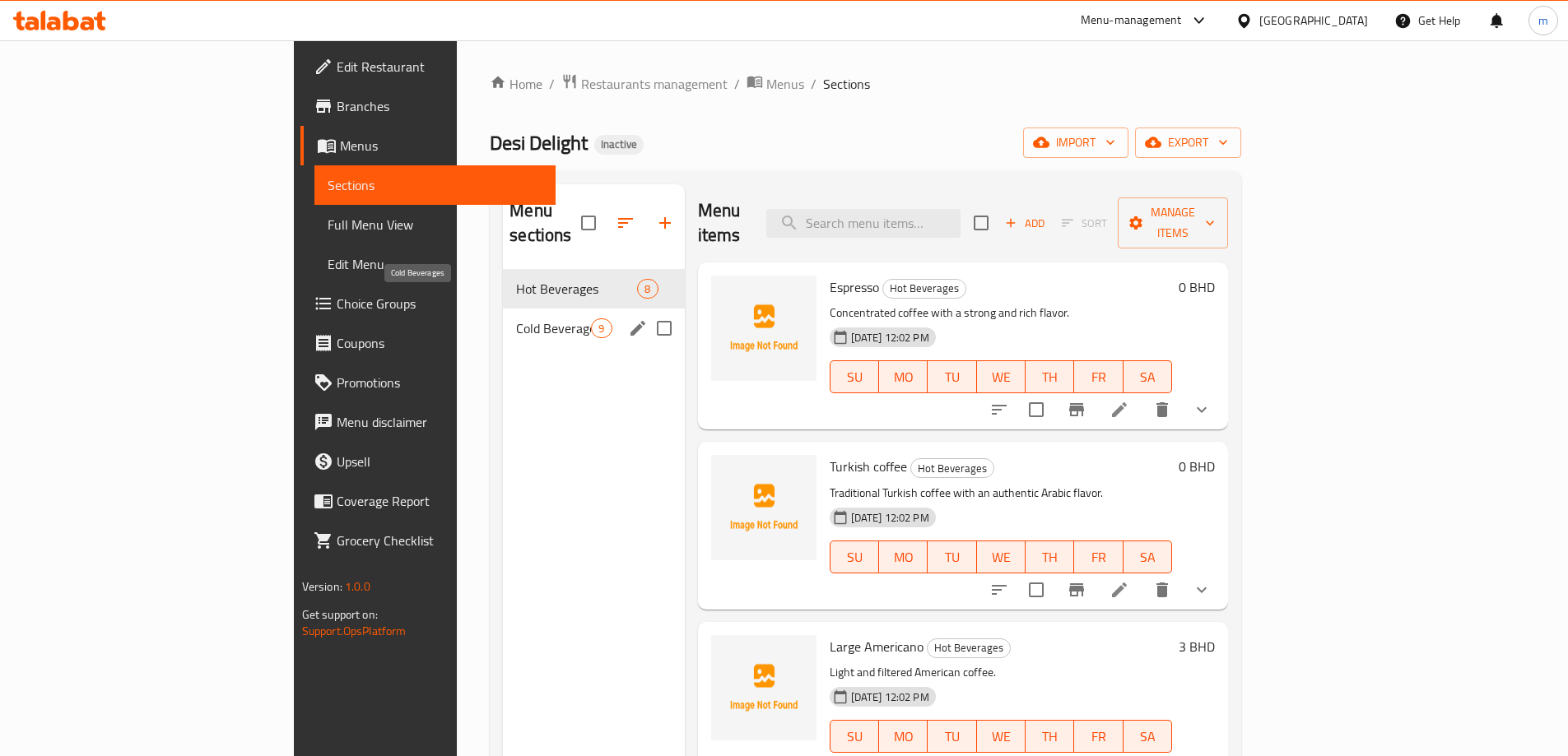
click at [516, 318] on span "Cold Beverages" at bounding box center [554, 328] width 75 height 20
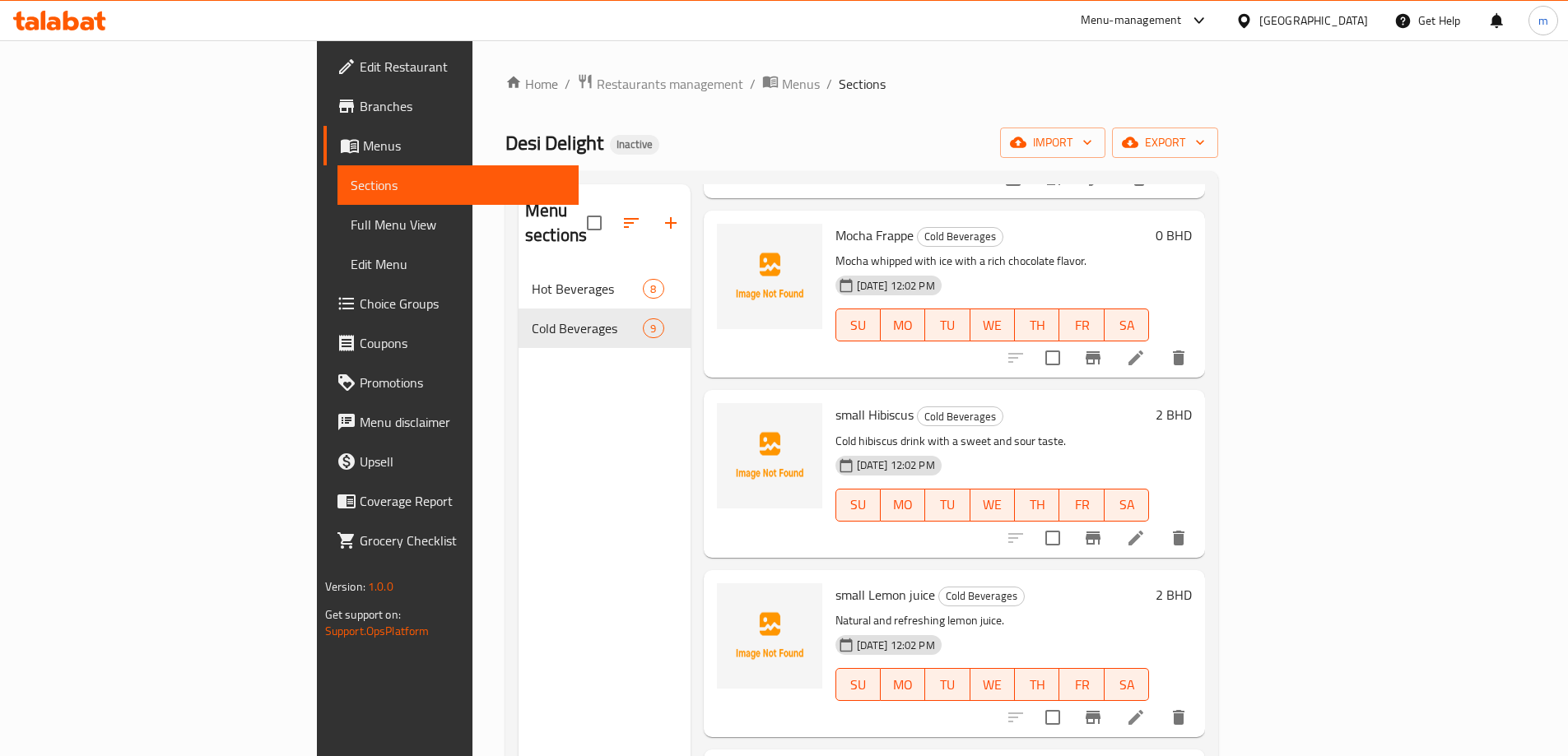
scroll to position [330, 0]
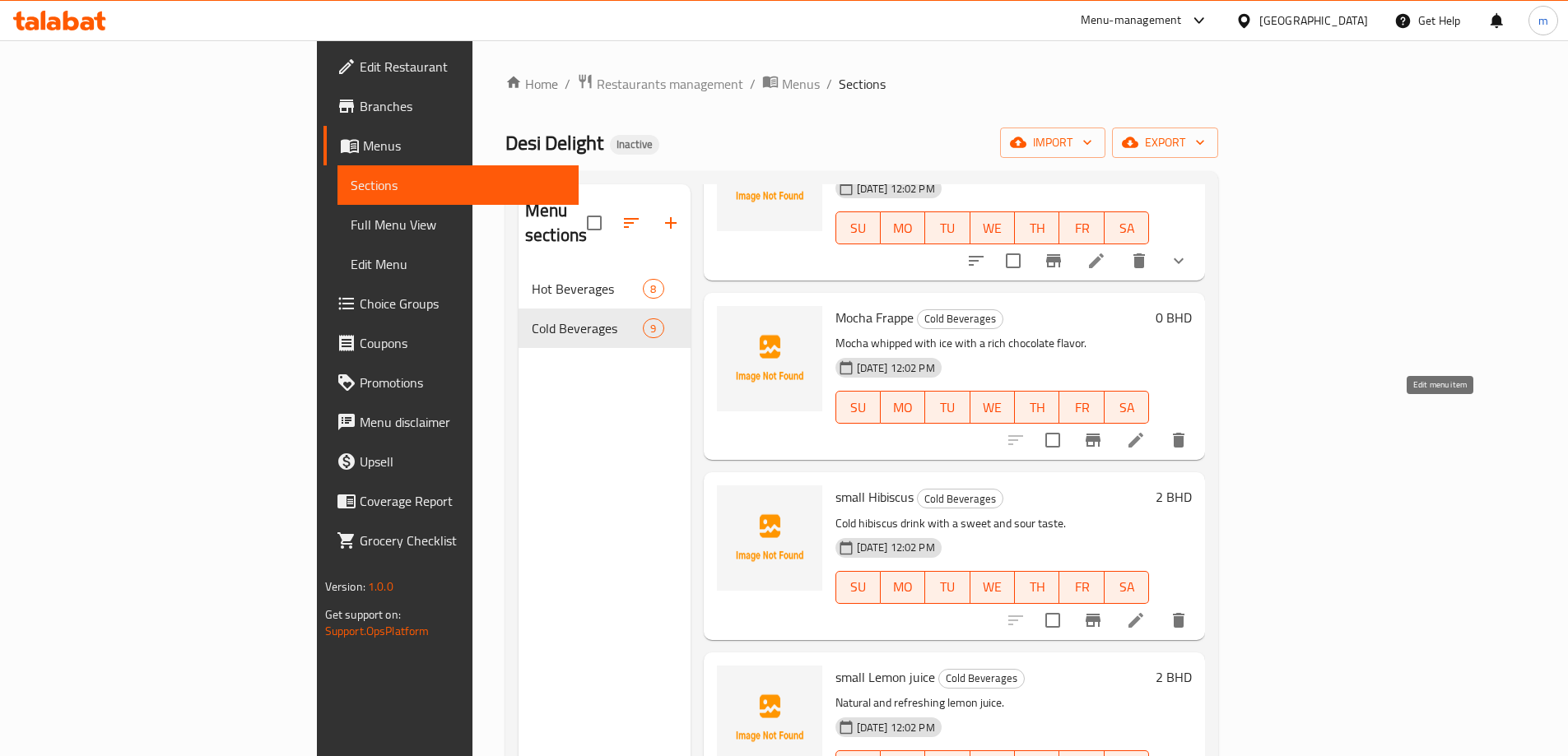
click at [1146, 430] on icon at bounding box center [1136, 440] width 20 height 20
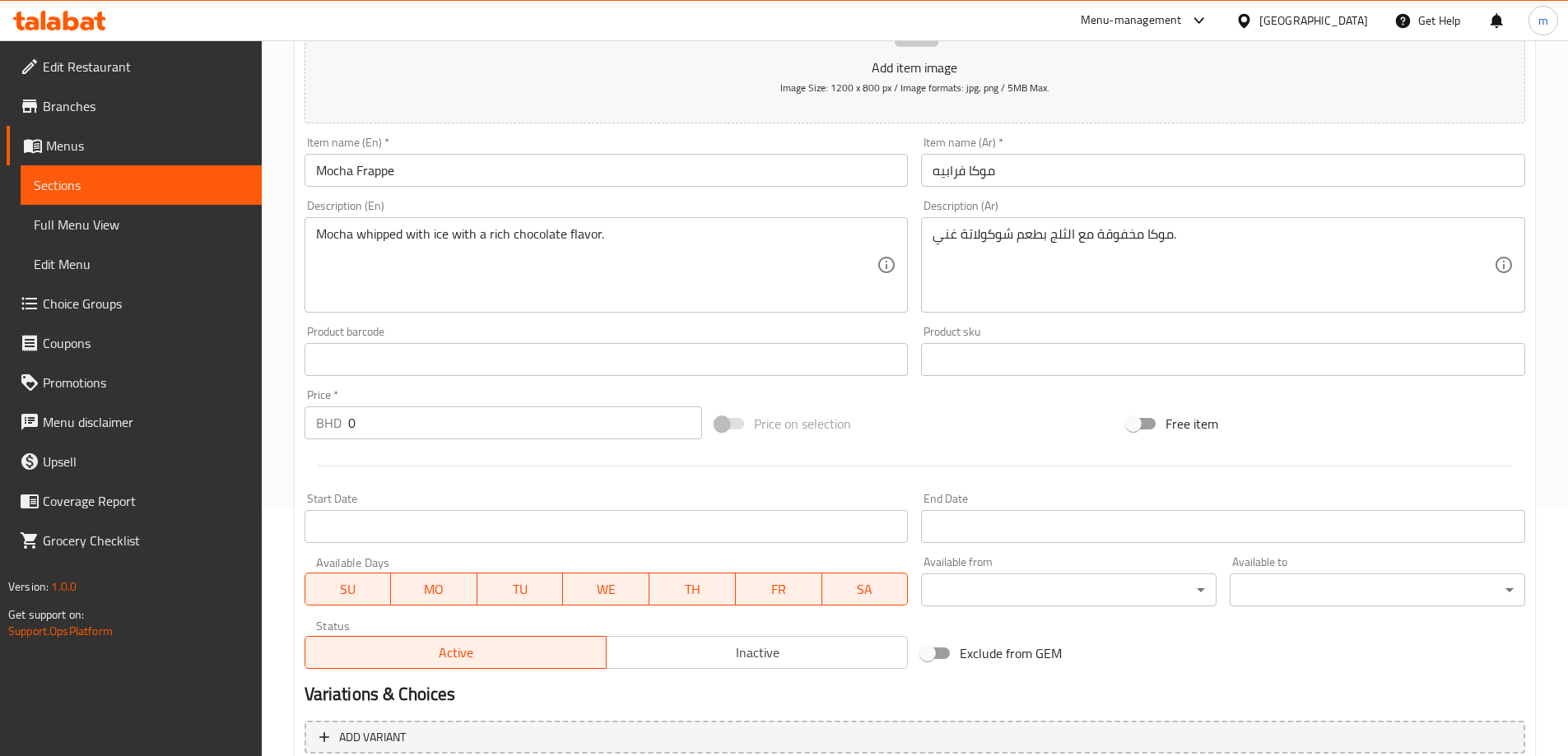
scroll to position [147, 0]
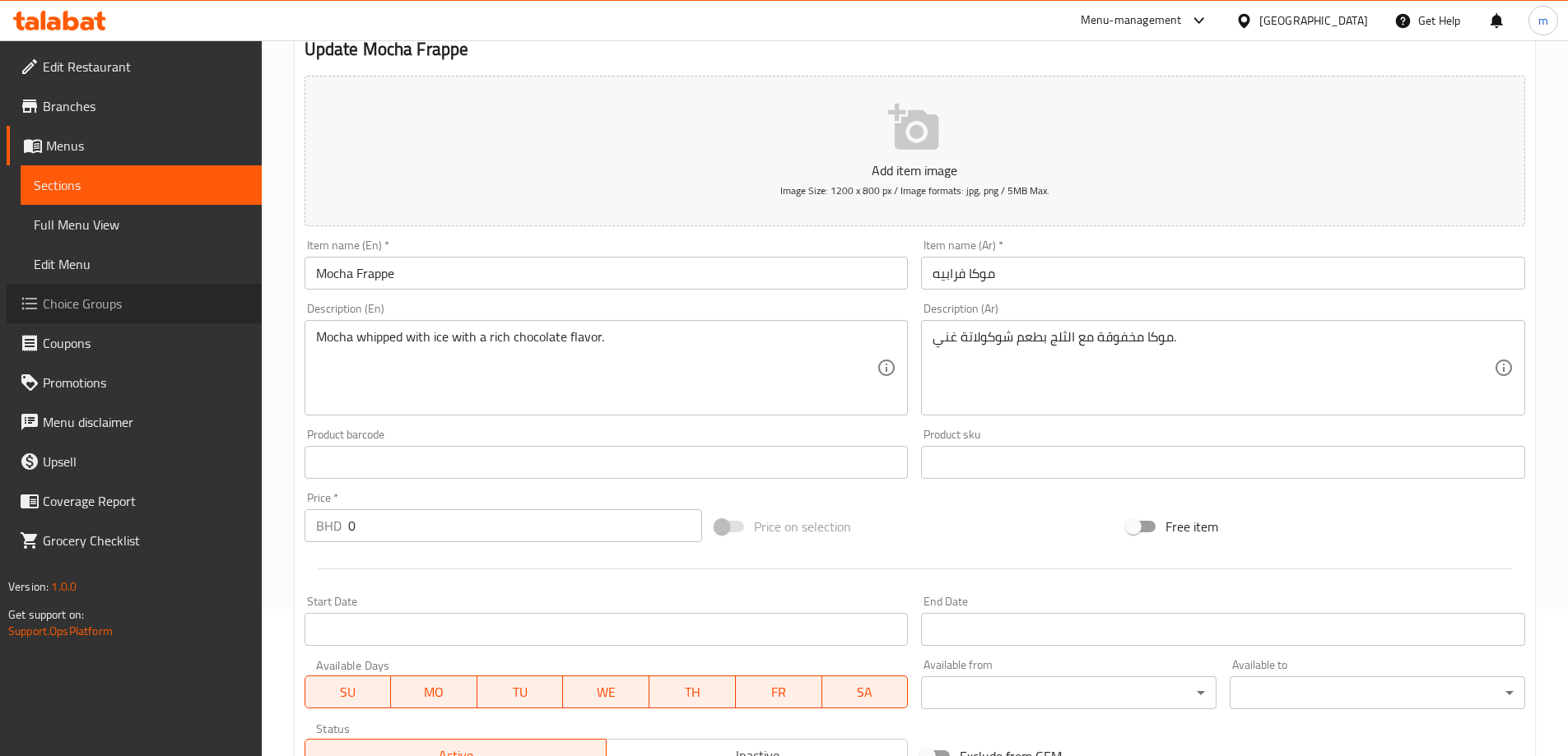
click at [62, 314] on span "Choice Groups" at bounding box center [145, 303] width 205 height 20
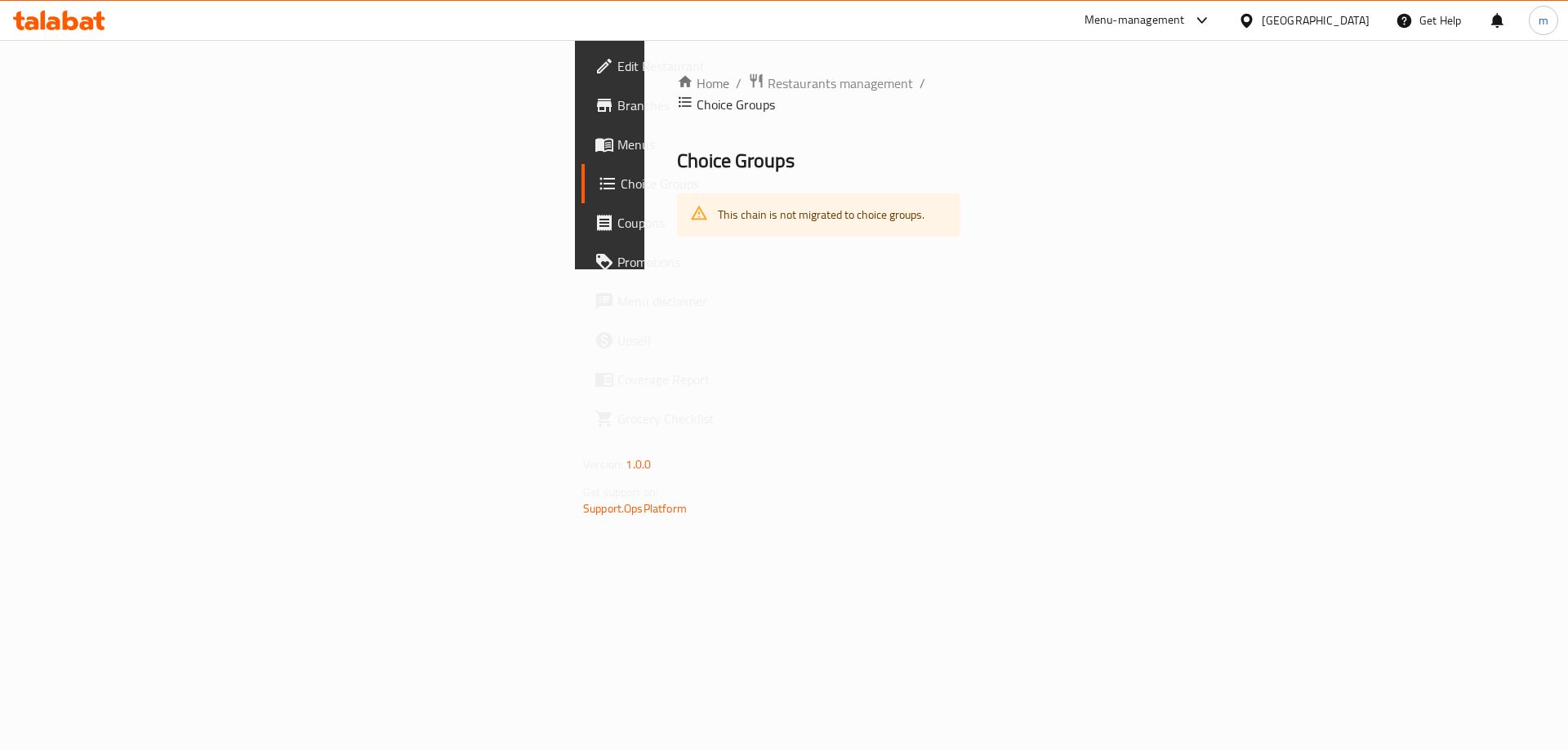
click at [618, 152] on span "Menus" at bounding box center [720, 144] width 207 height 20
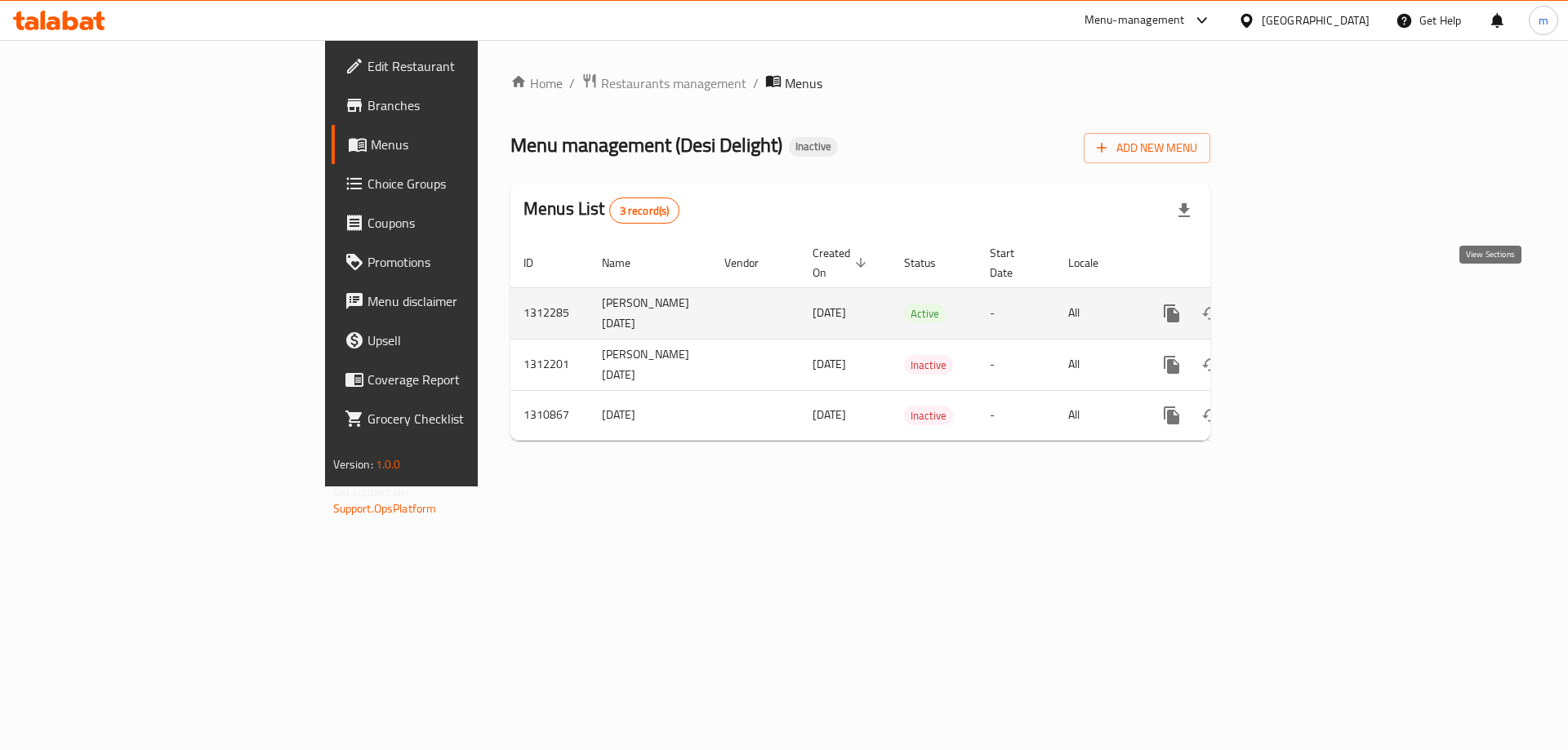
click at [1299, 304] on icon "enhanced table" at bounding box center [1289, 313] width 20 height 20
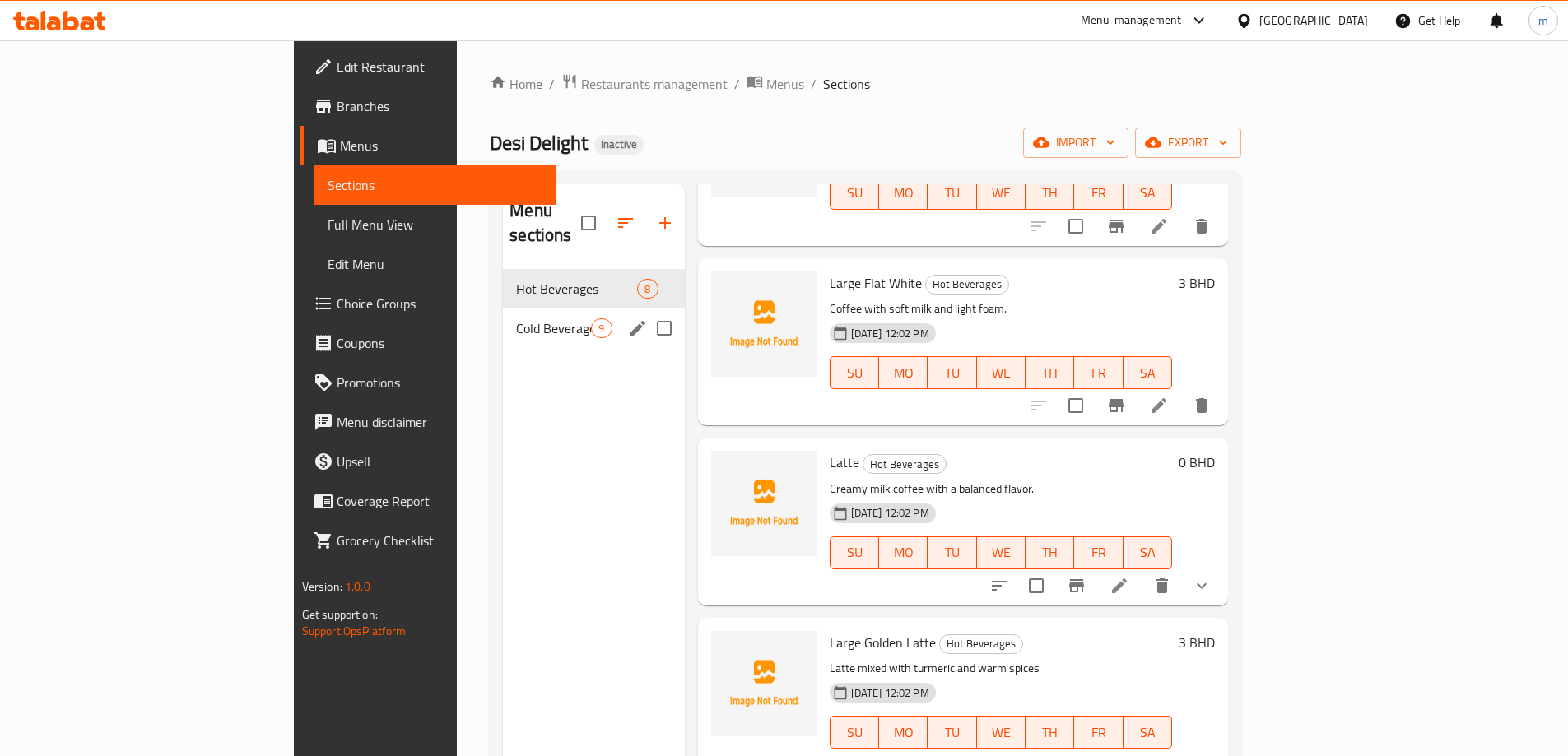
click at [516, 318] on span "Cold Beverages" at bounding box center [554, 328] width 75 height 20
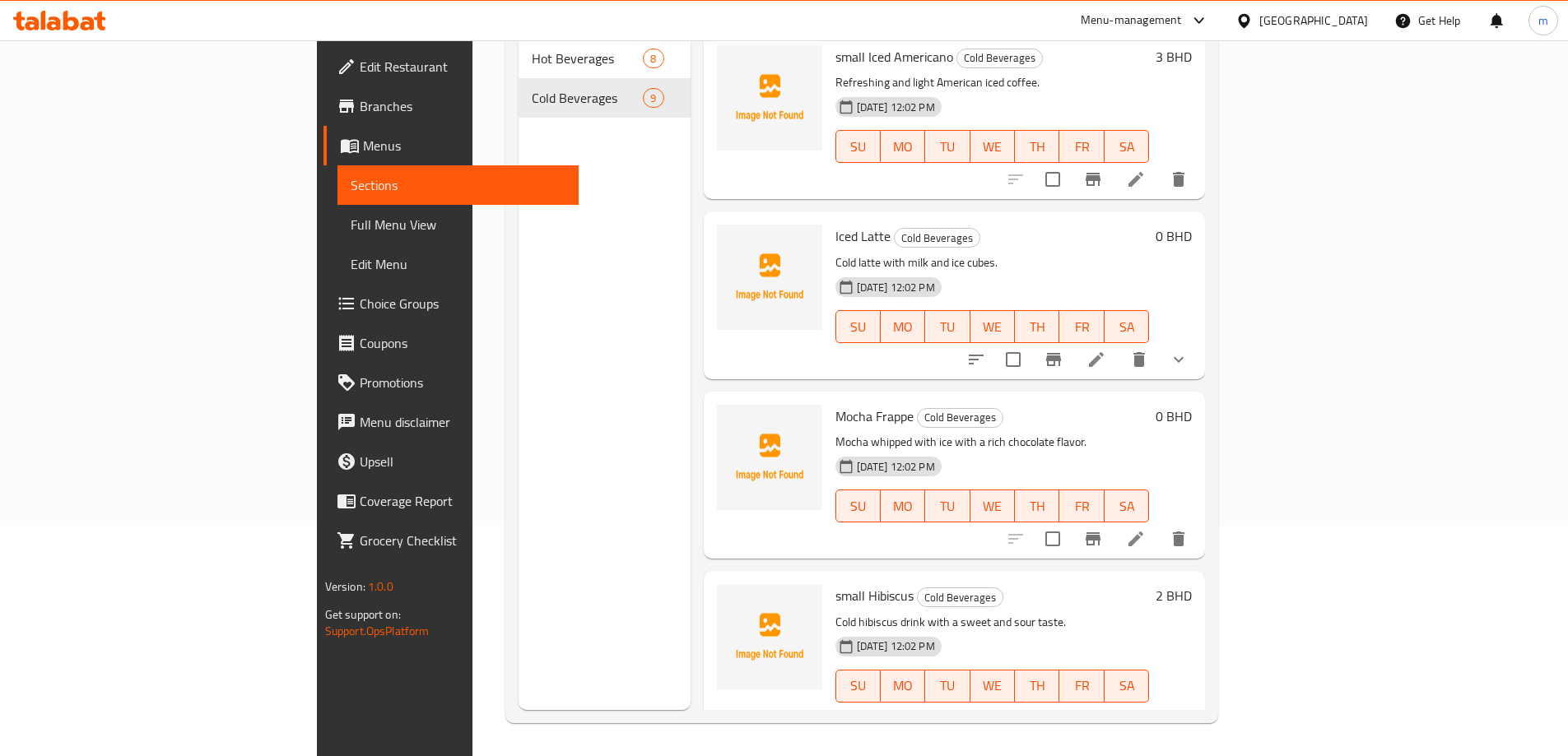
click at [1143, 532] on icon at bounding box center [1136, 539] width 15 height 15
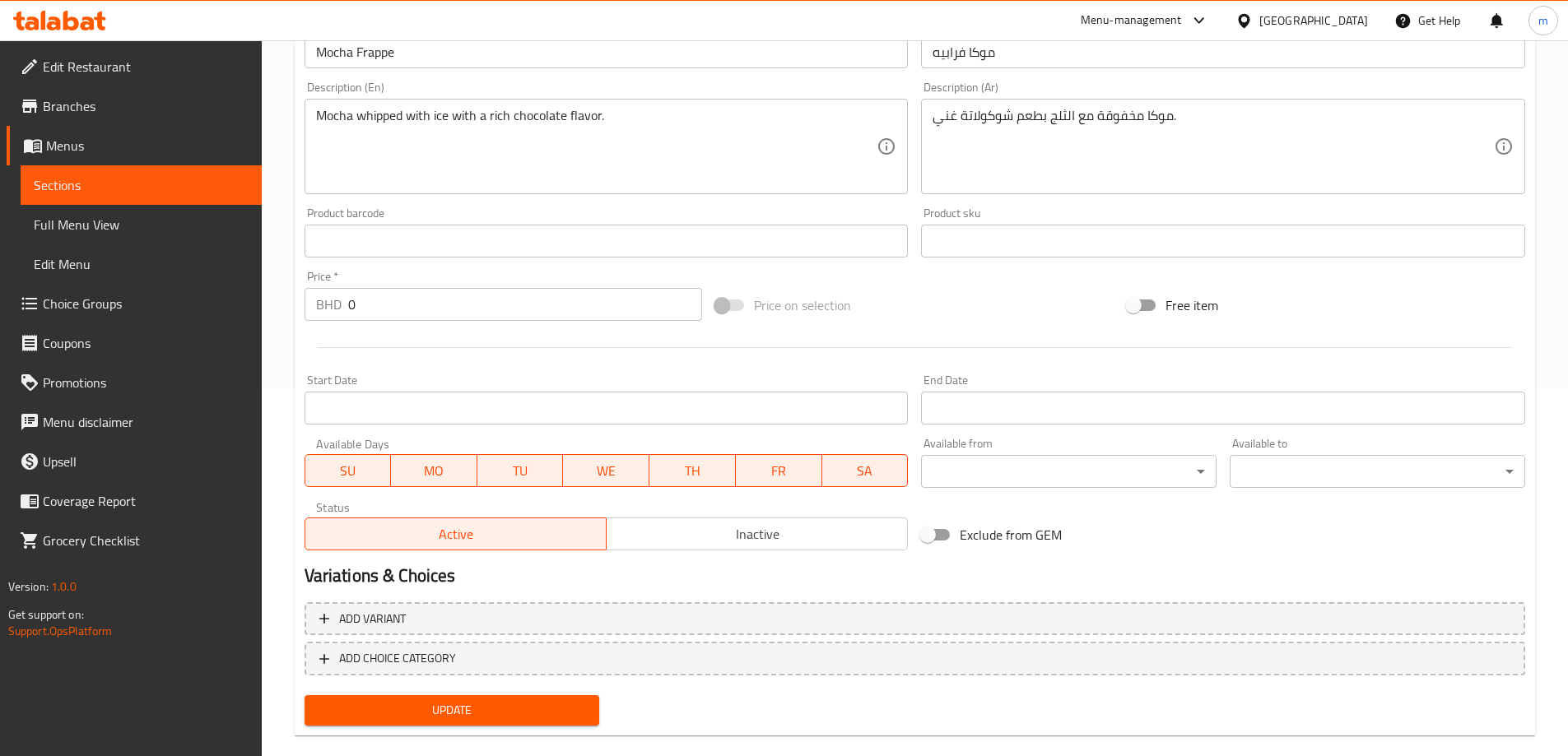
scroll to position [394, 0]
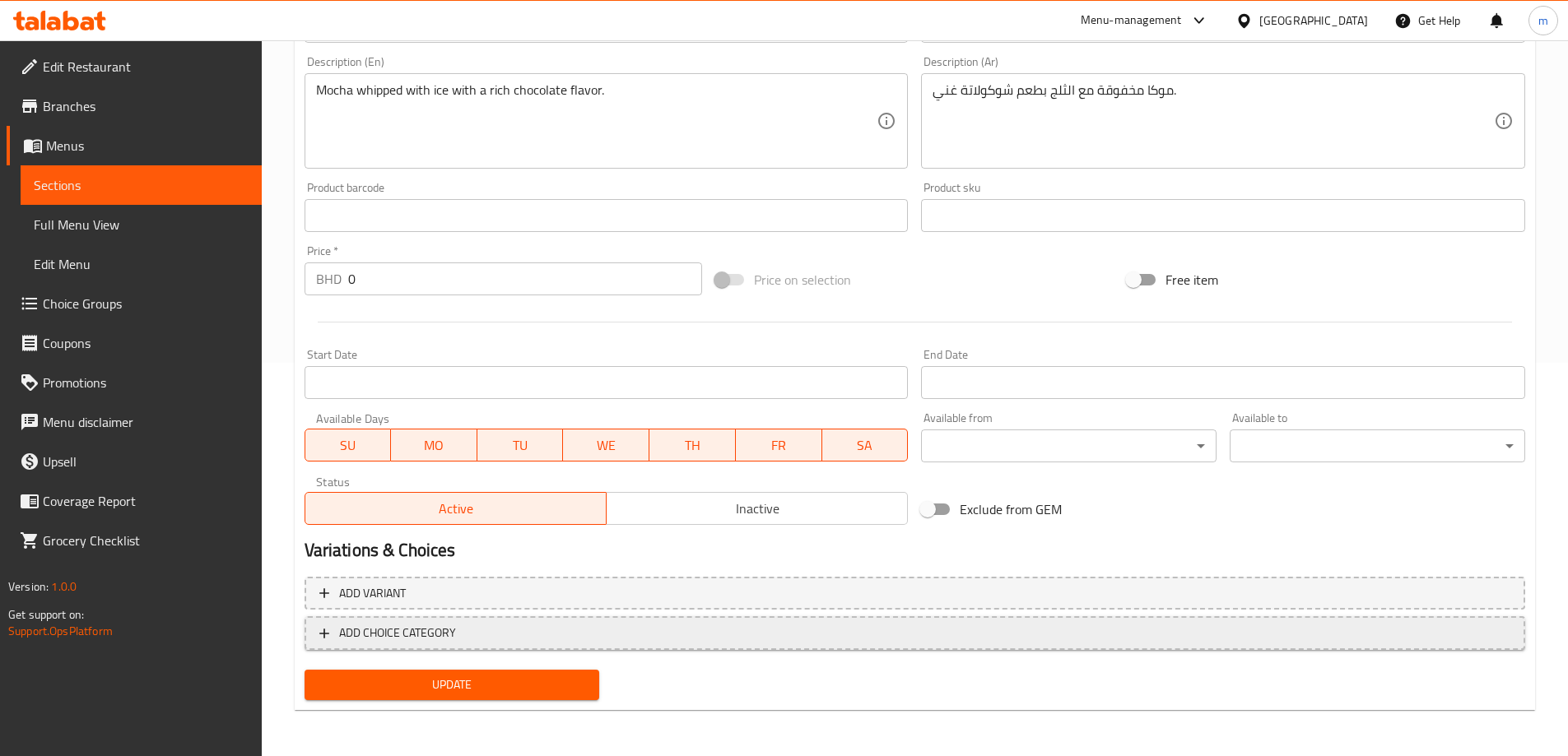
click at [542, 629] on span "ADD CHOICE CATEGORY" at bounding box center [914, 634] width 1191 height 21
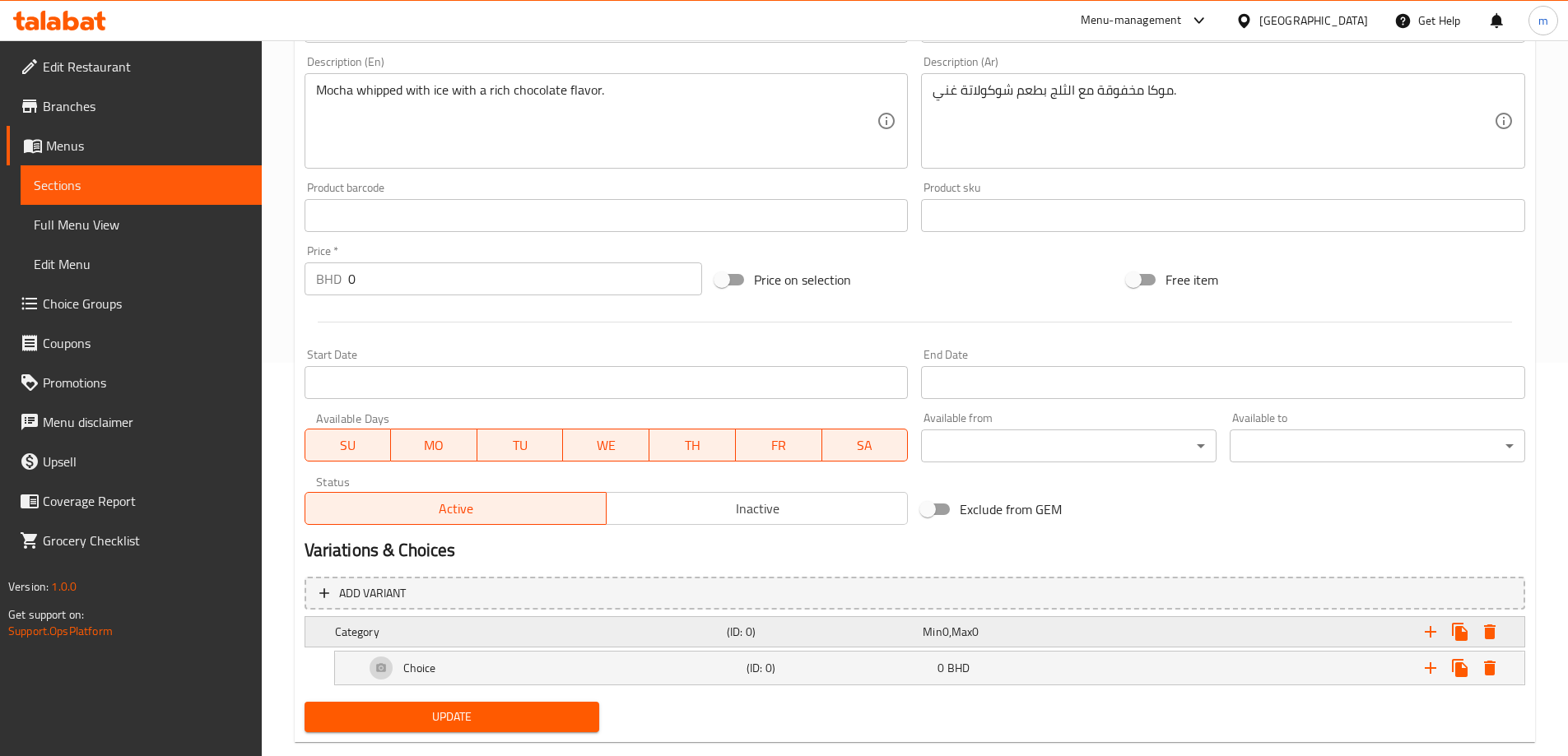
scroll to position [426, 0]
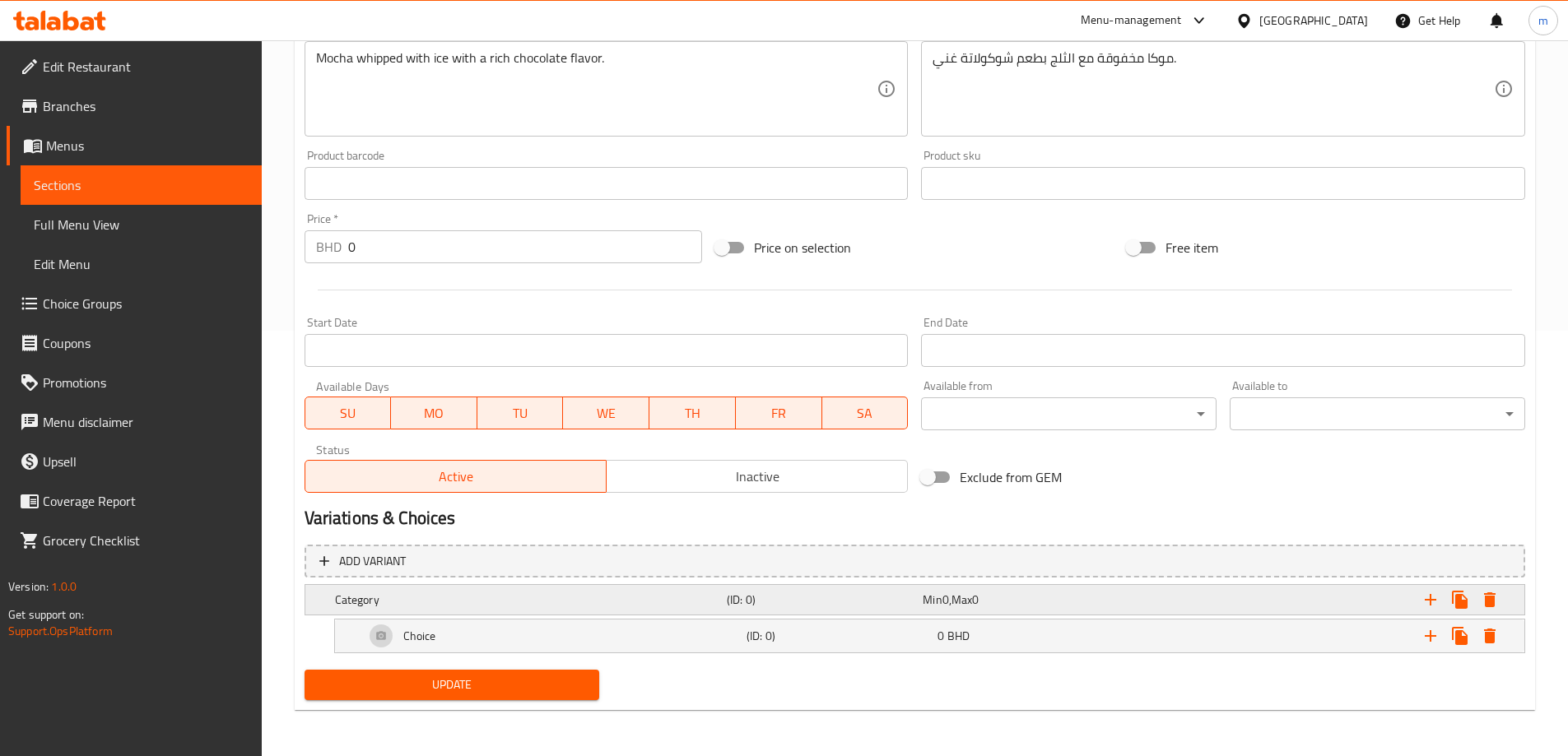
click at [537, 603] on h5 "Category" at bounding box center [527, 599] width 385 height 16
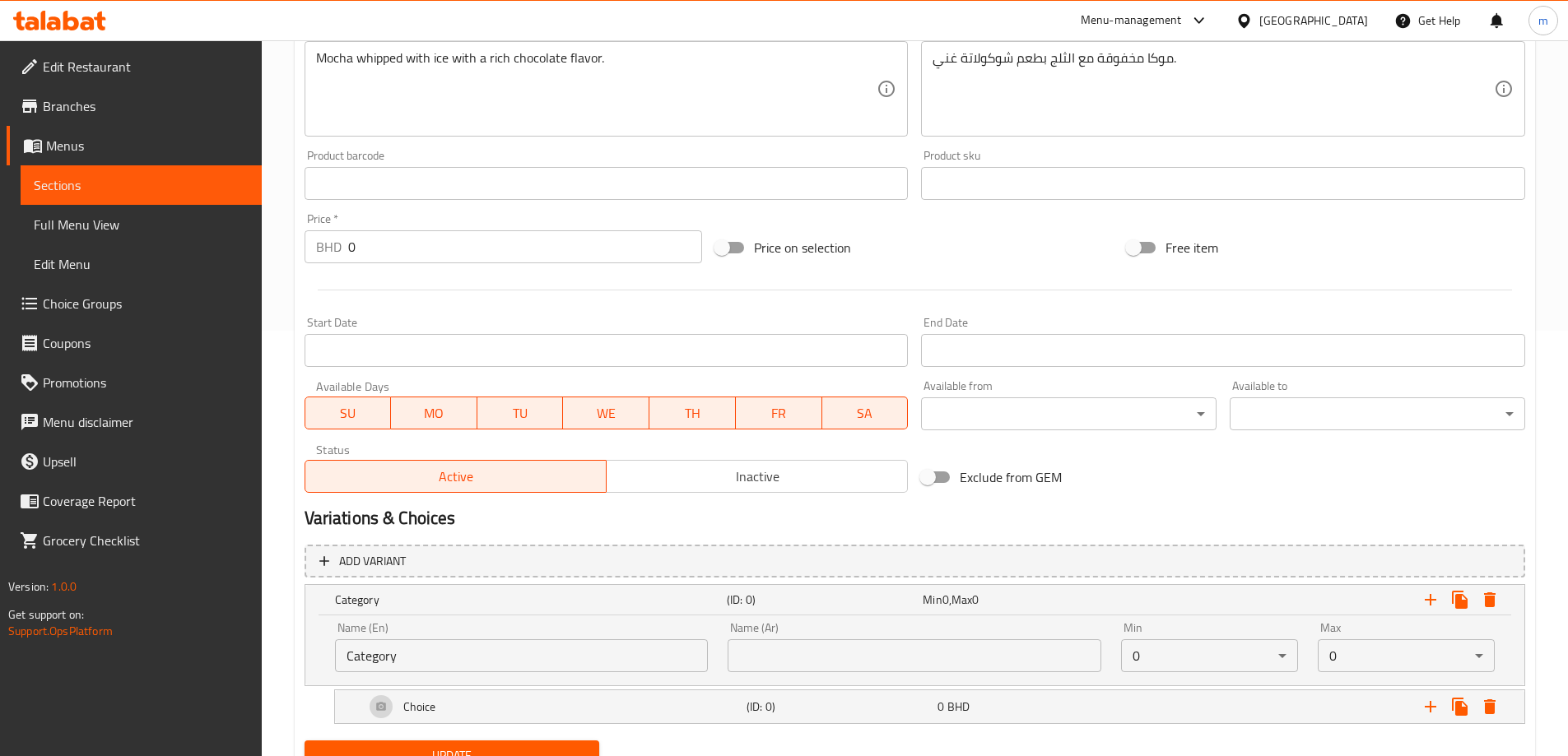
click at [479, 648] on input "Category" at bounding box center [522, 655] width 374 height 33
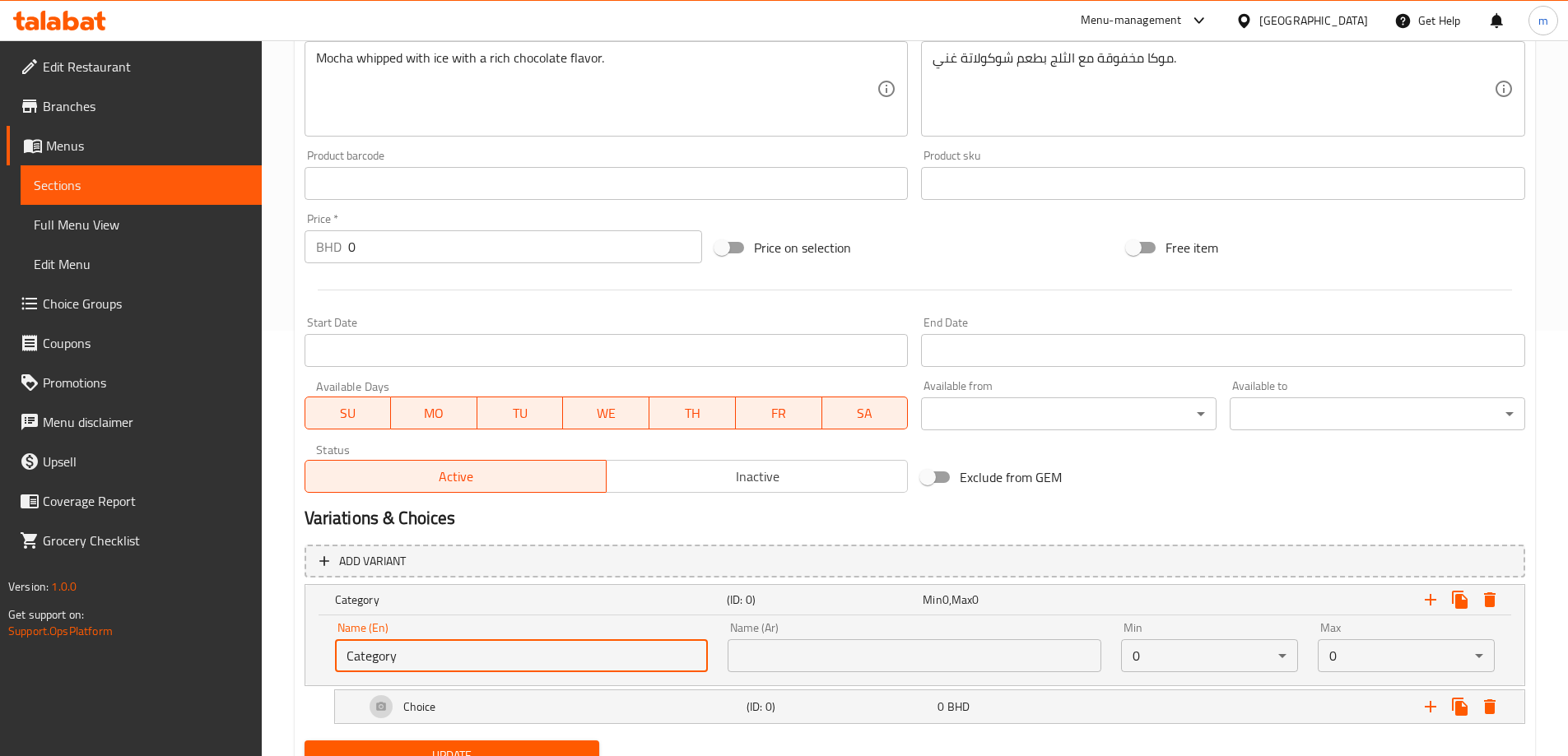
type input "y"
type input "Your Choice Of:"
click at [761, 657] on input "text" at bounding box center [914, 655] width 374 height 33
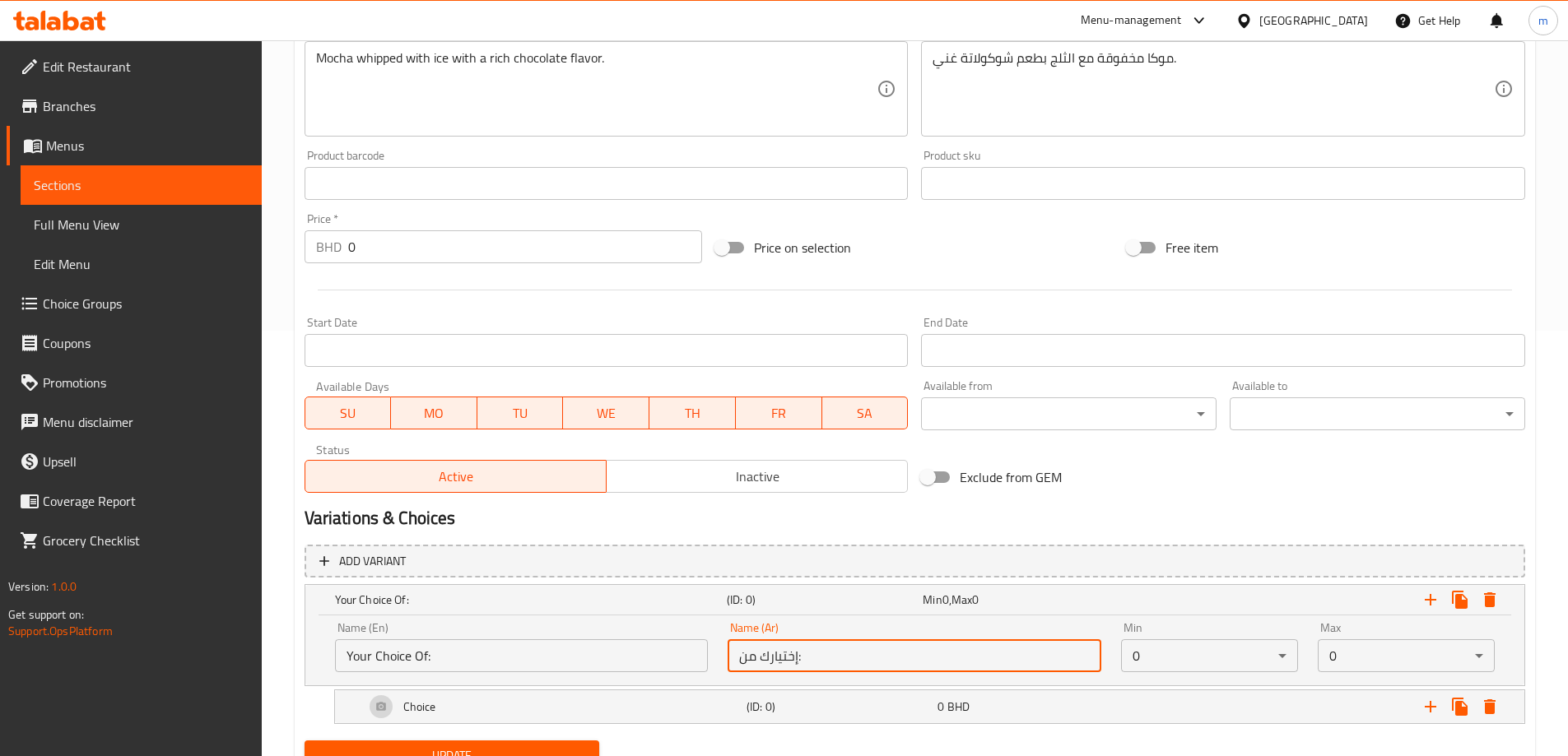
type input "إختيارك من:"
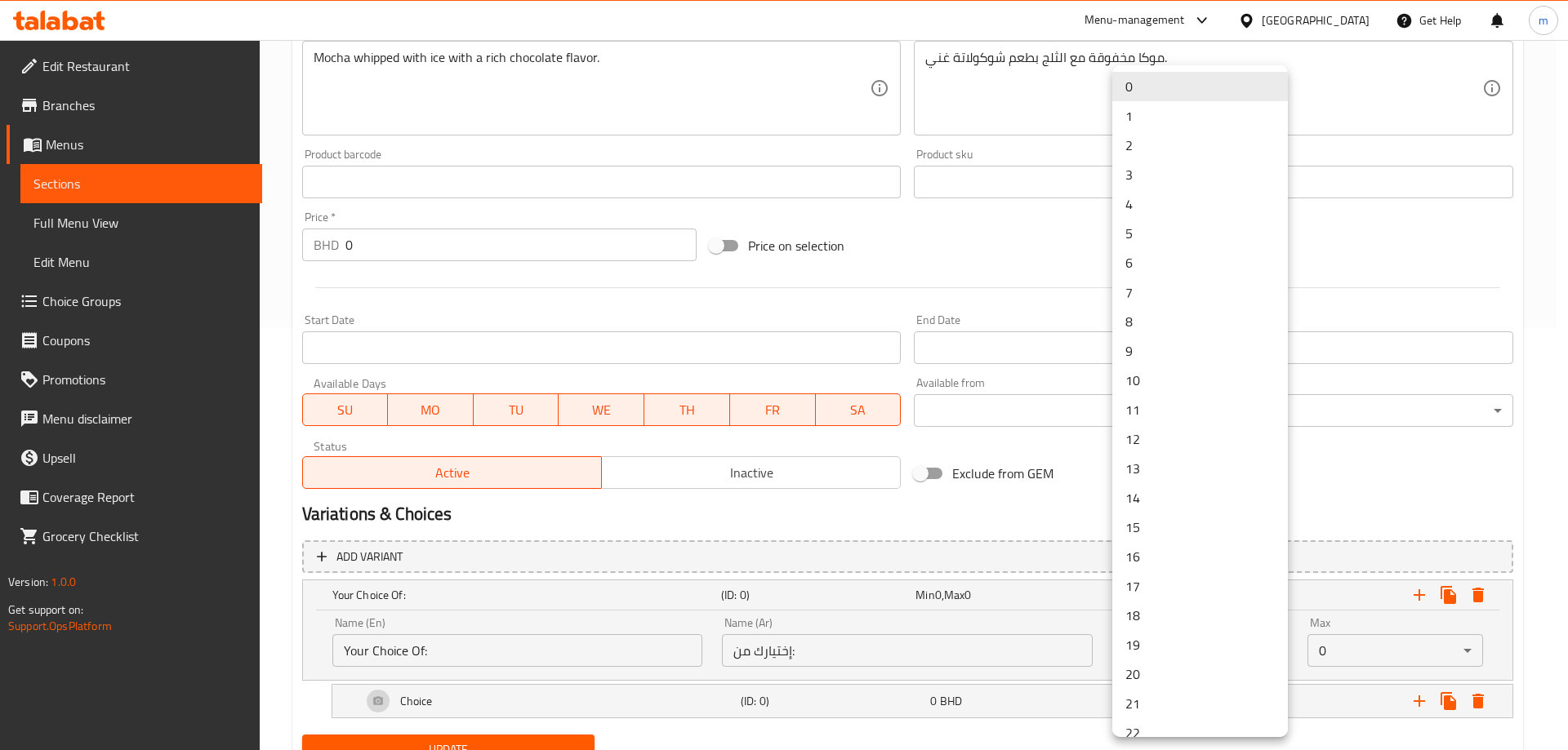
click at [1169, 120] on li "1" at bounding box center [1200, 115] width 176 height 29
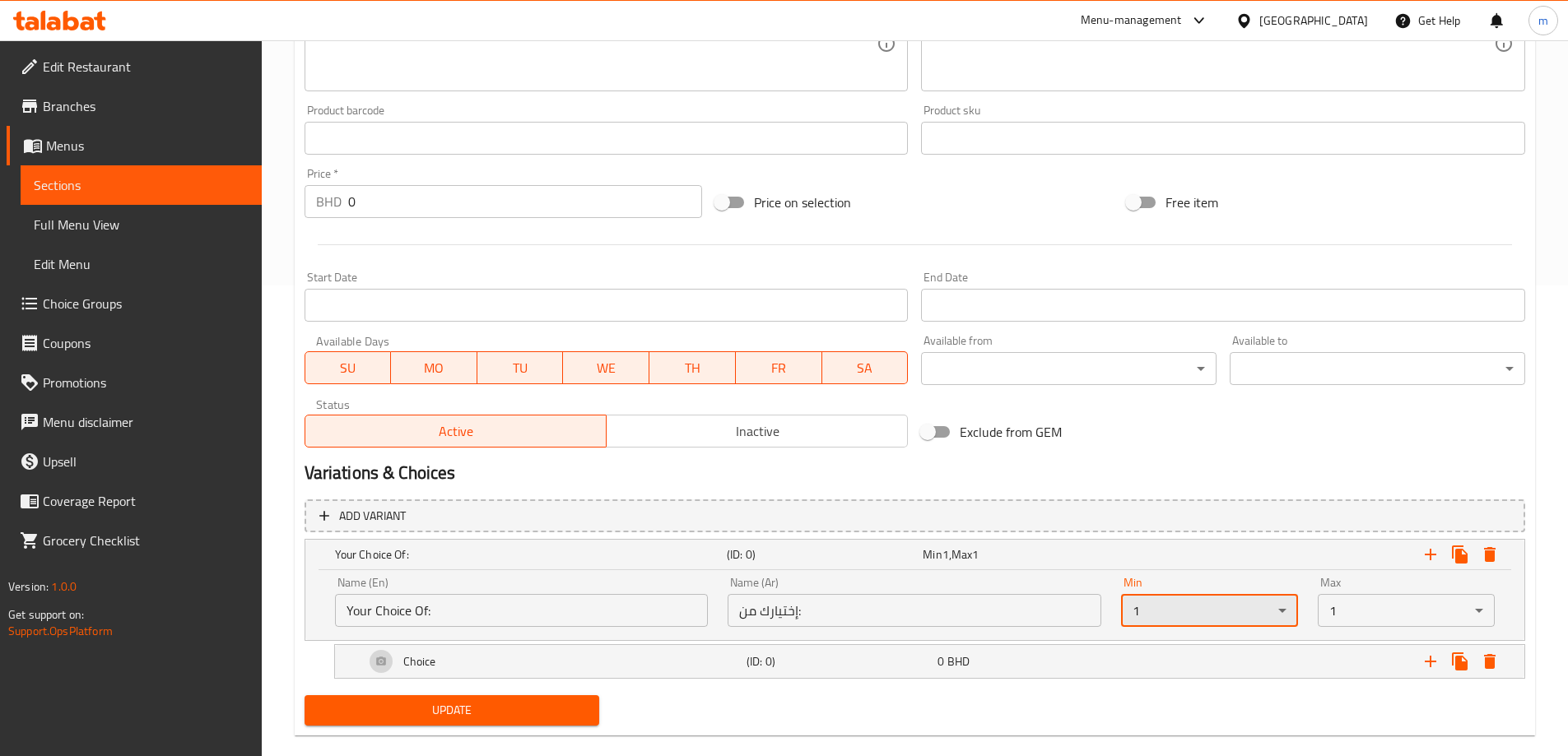
scroll to position [496, 0]
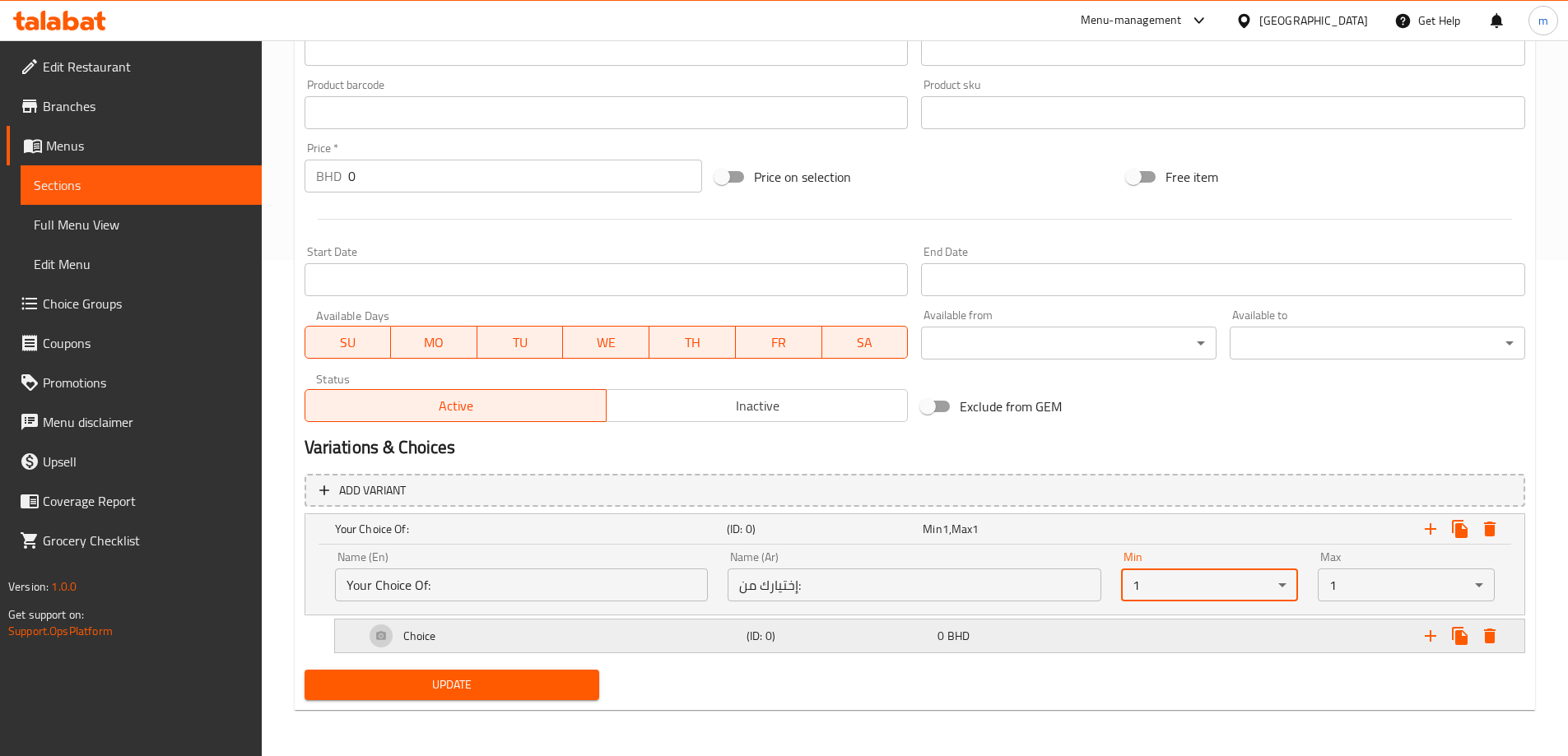
click at [1074, 643] on div "0 BHD" at bounding box center [1029, 635] width 185 height 16
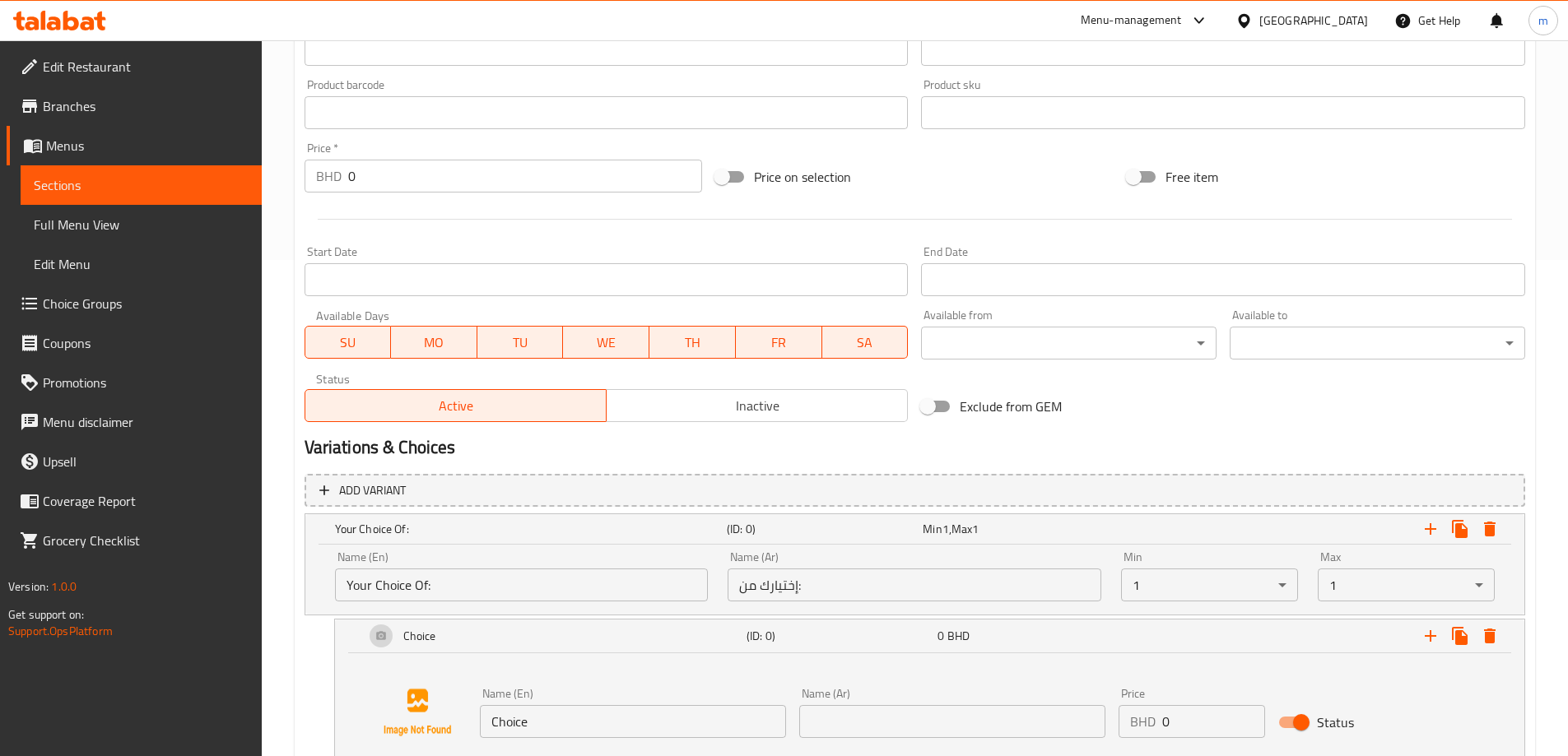
scroll to position [622, 0]
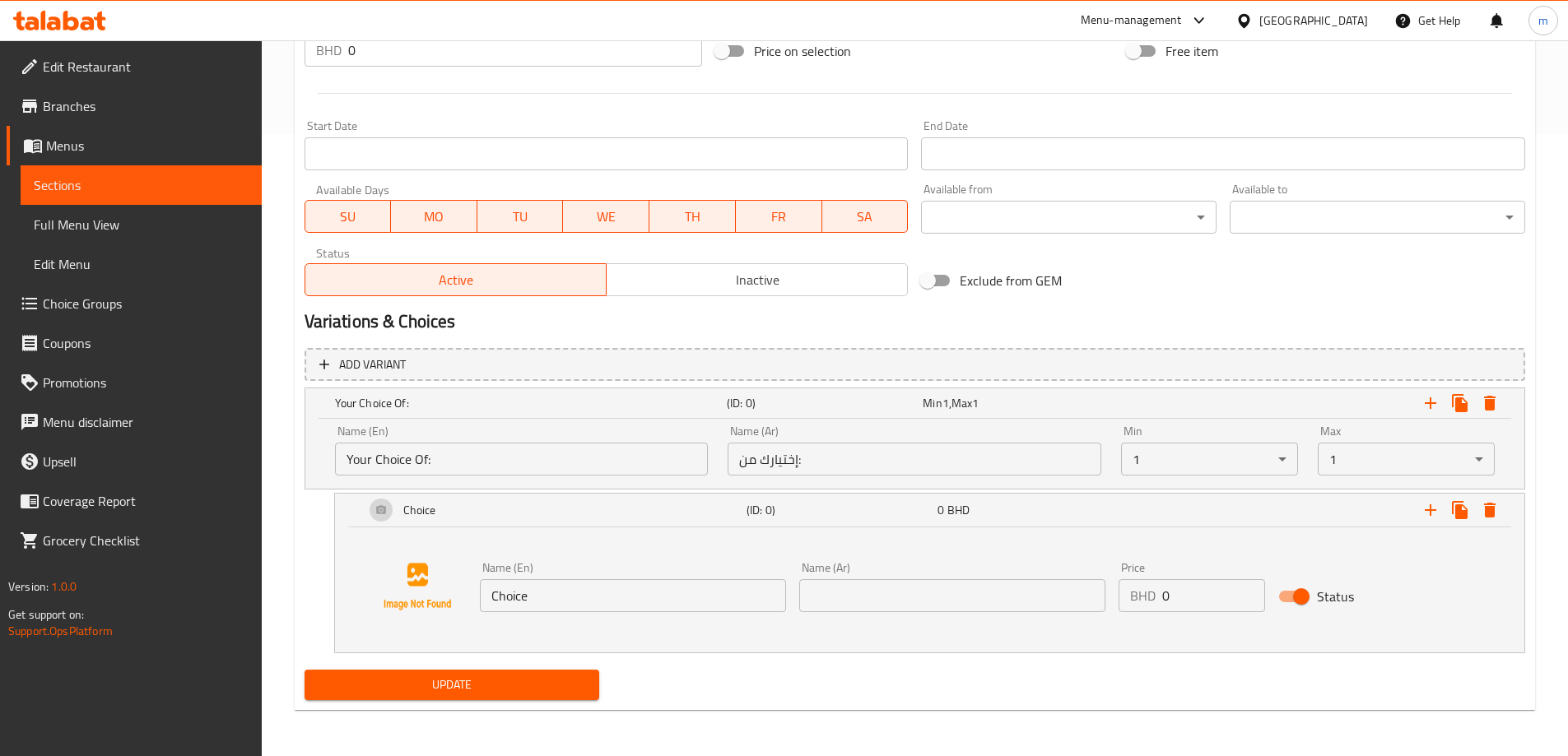
click at [650, 580] on input "Choice" at bounding box center [632, 595] width 306 height 33
type input "Small"
click at [816, 602] on input "text" at bounding box center [952, 595] width 306 height 33
type input "صغير"
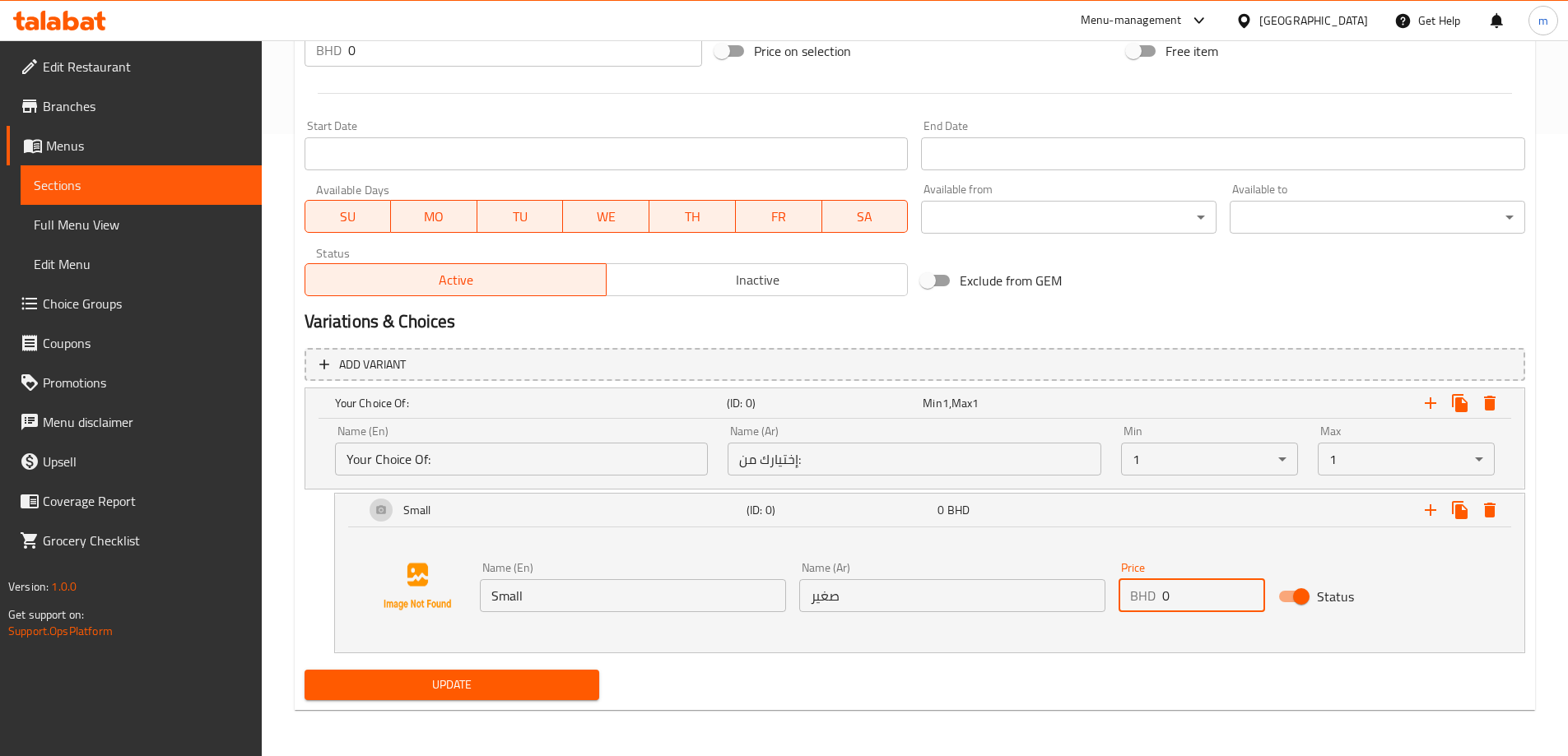
drag, startPoint x: 1224, startPoint y: 603, endPoint x: 1128, endPoint y: 599, distance: 96.1
click at [1128, 599] on div "BHD 0 Price" at bounding box center [1192, 595] width 147 height 33
click at [1178, 585] on input "0" at bounding box center [1213, 595] width 103 height 33
type input "3.5"
click at [1438, 514] on icon "Expand" at bounding box center [1430, 509] width 20 height 20
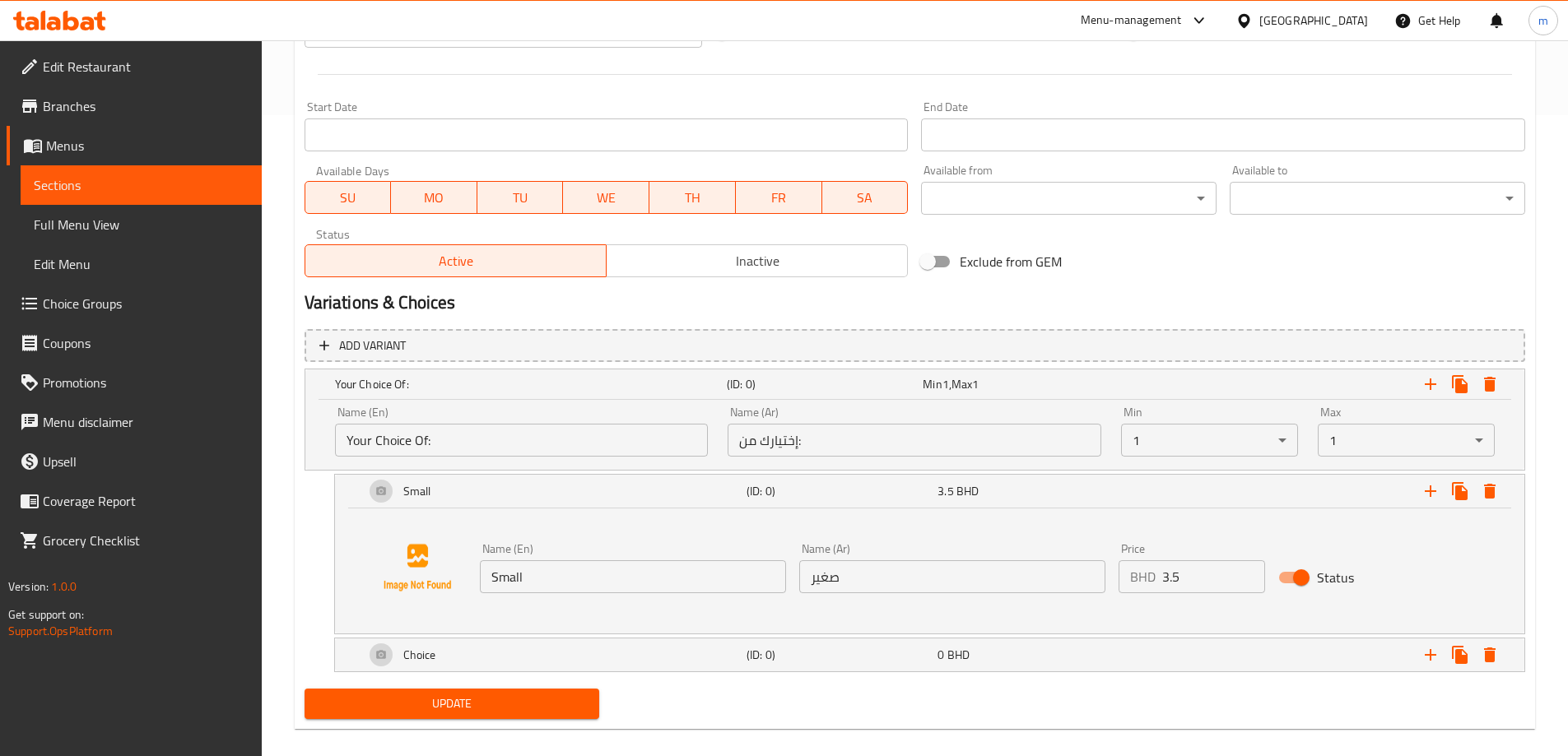
scroll to position [660, 0]
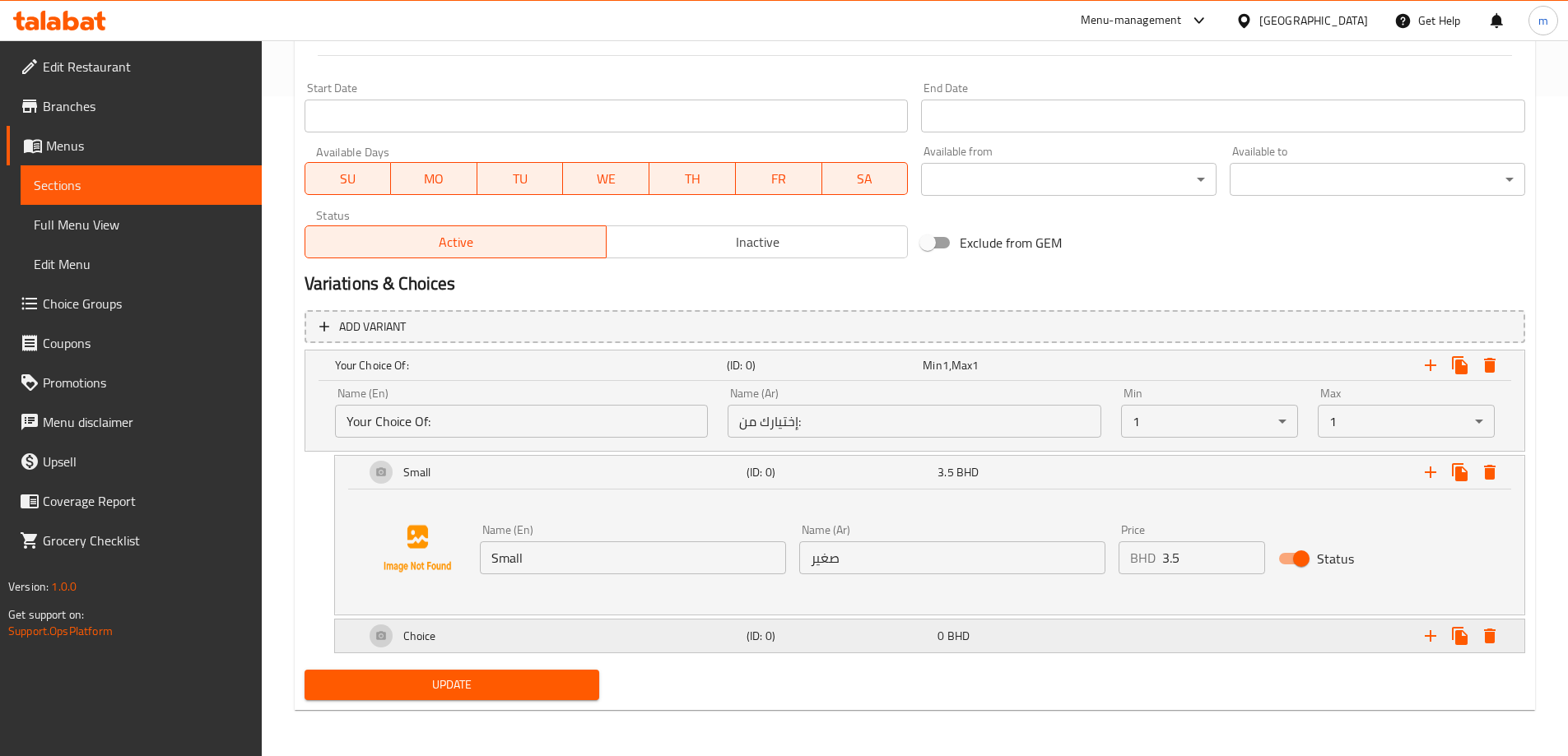
click at [798, 626] on div "(ID: 0)" at bounding box center [838, 635] width 191 height 23
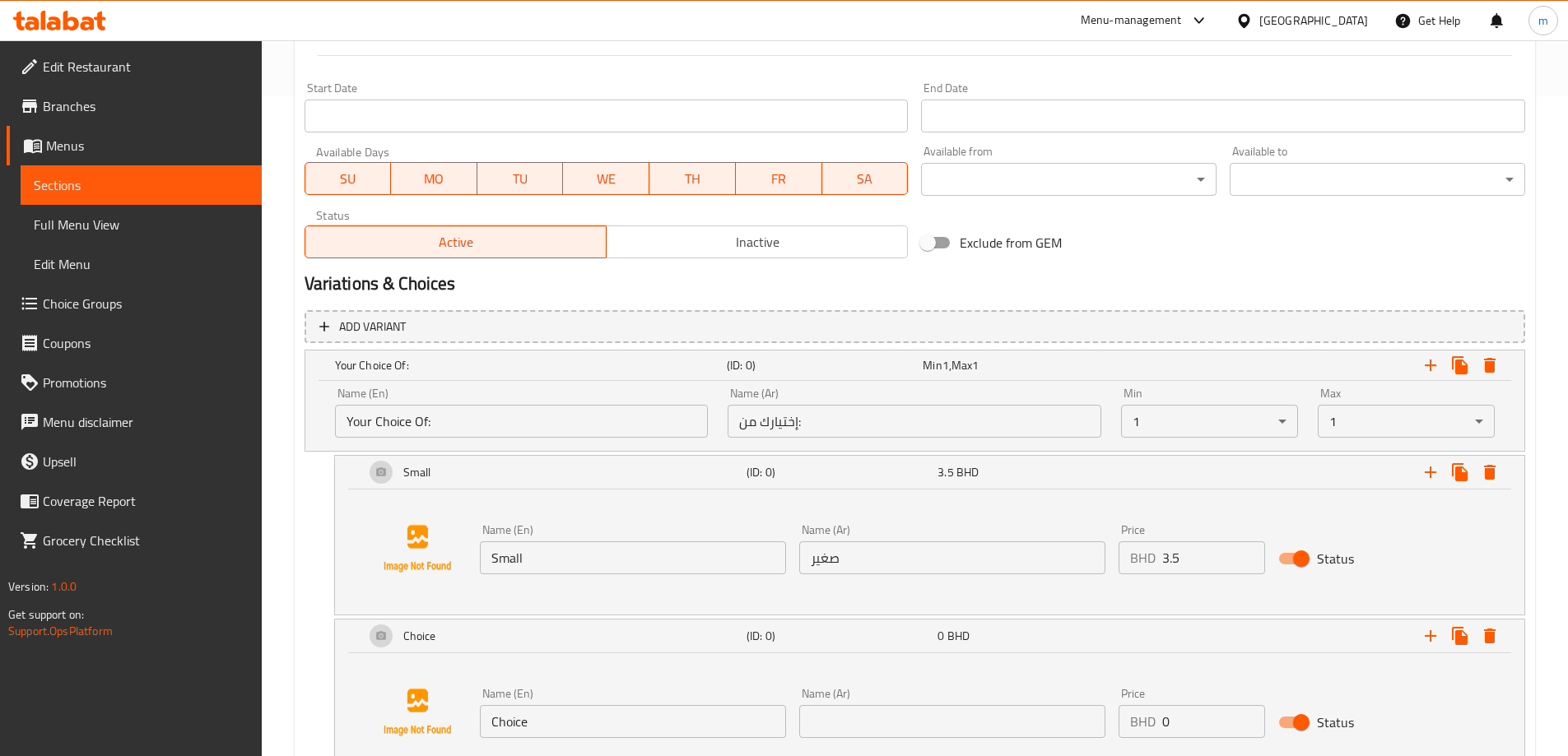
click at [616, 705] on input "Choice" at bounding box center [632, 721] width 306 height 33
type input "C"
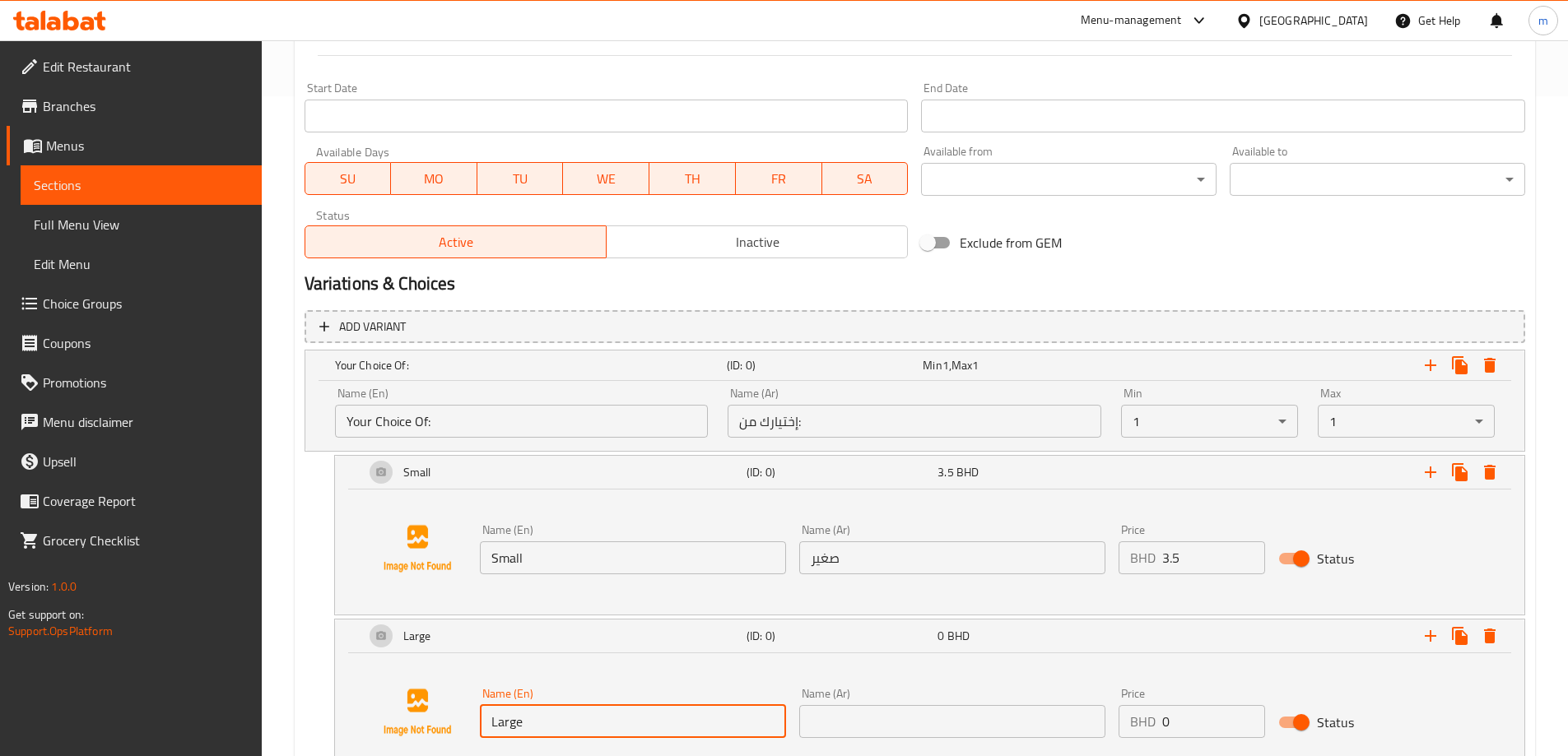
type input "Large"
click at [833, 723] on input "text" at bounding box center [952, 721] width 306 height 33
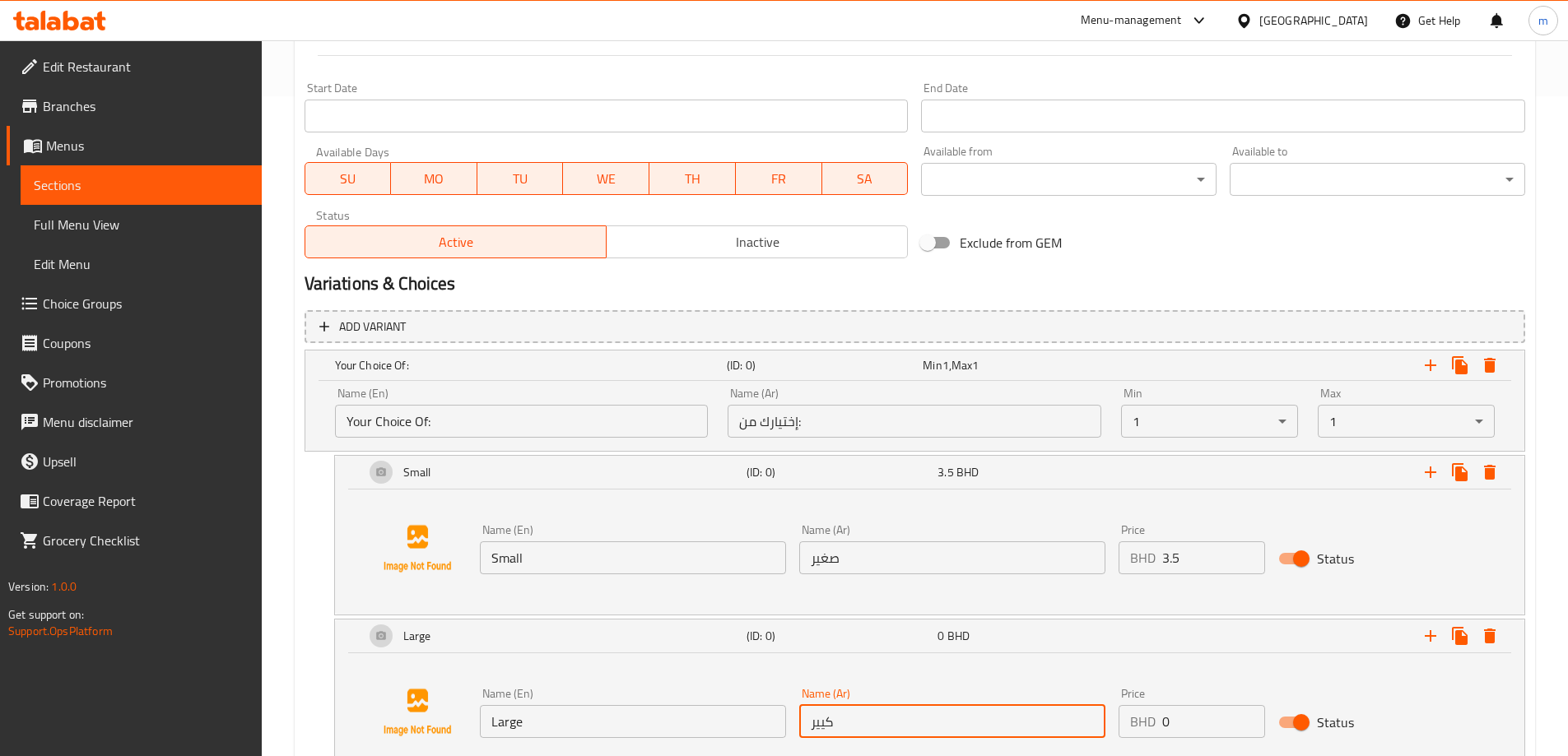
scroll to position [786, 0]
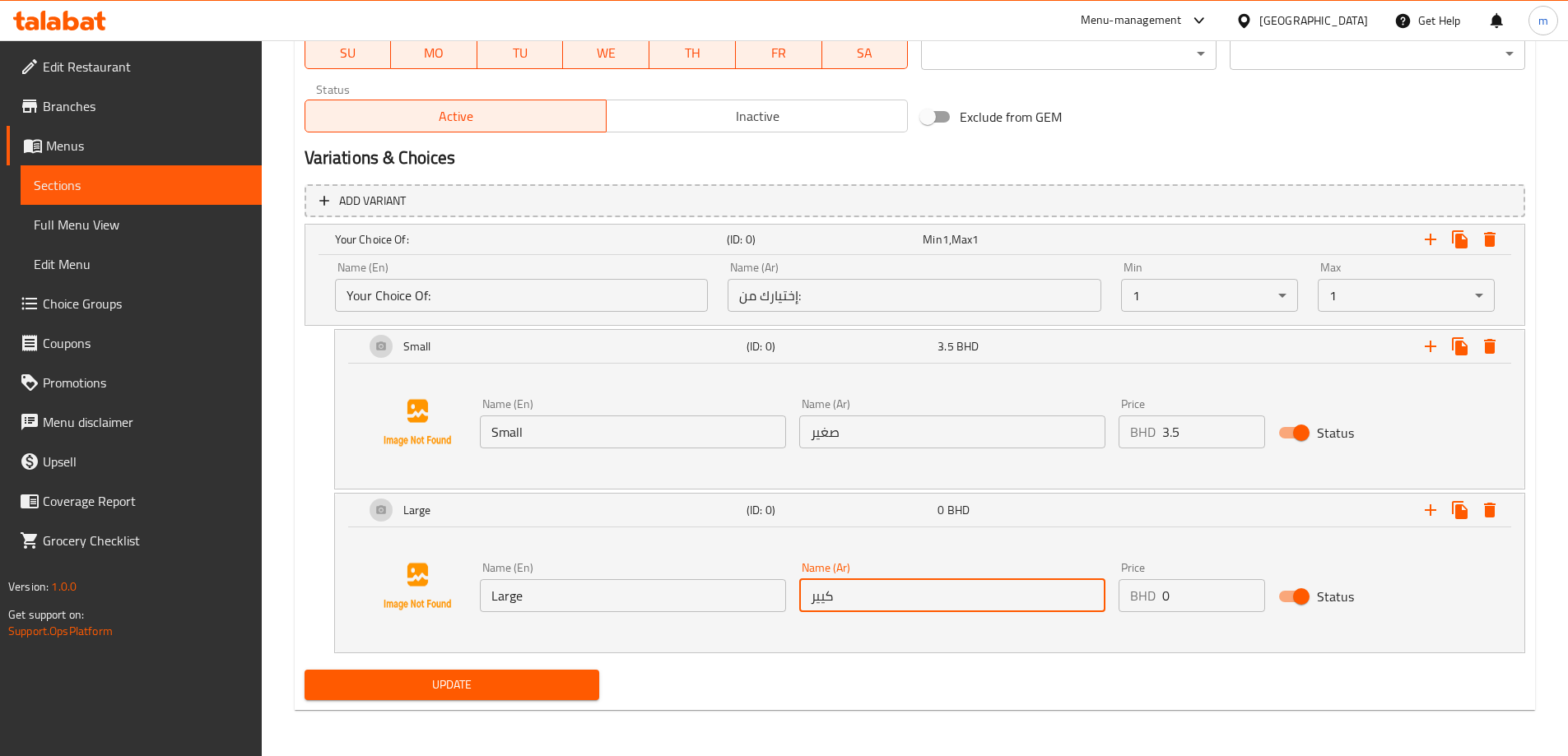
type input "كيير"
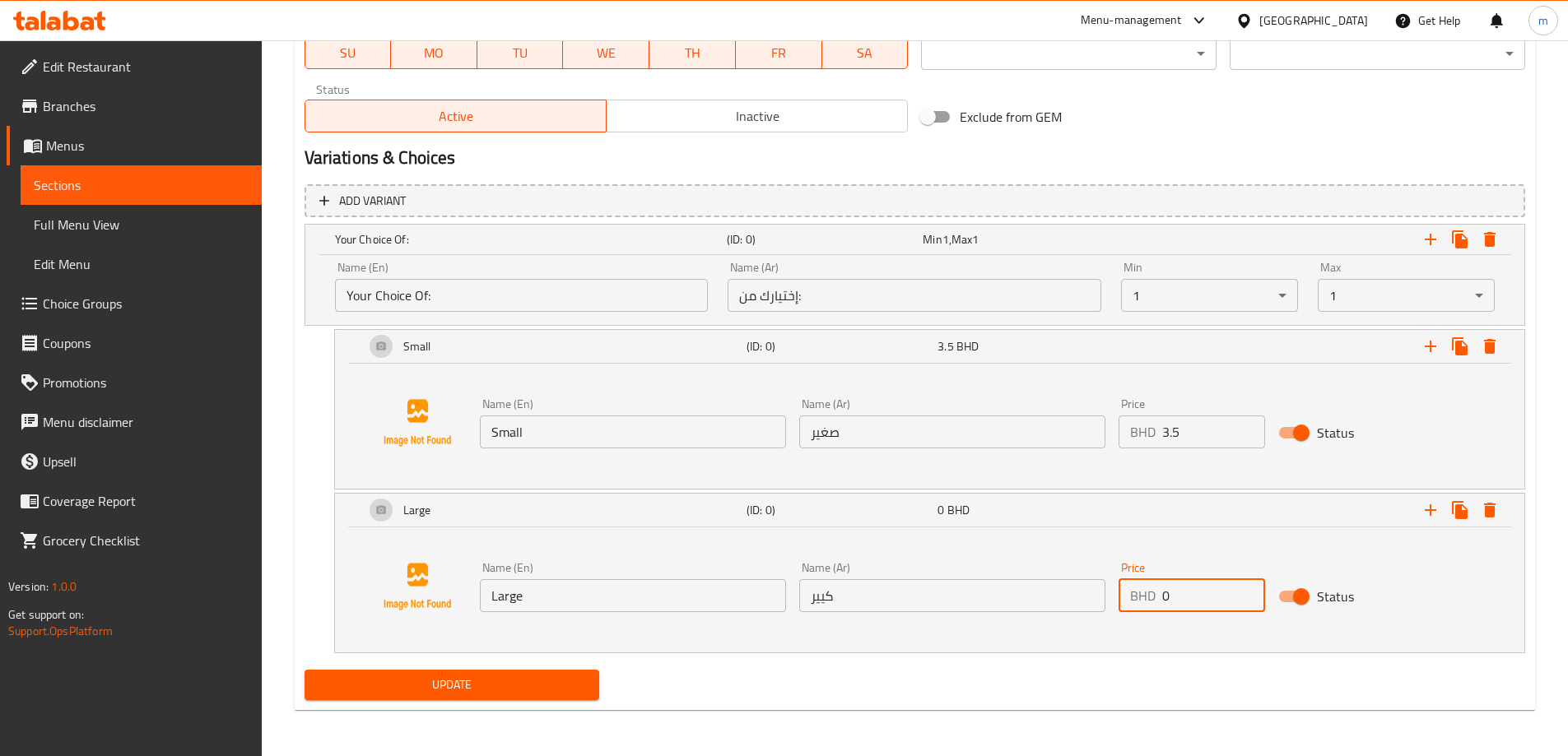
drag, startPoint x: 1218, startPoint y: 601, endPoint x: 1135, endPoint y: 609, distance: 83.4
click at [1146, 603] on div "BHD 0 Price" at bounding box center [1192, 595] width 147 height 33
type input "4"
click at [571, 690] on span "Update" at bounding box center [452, 685] width 269 height 21
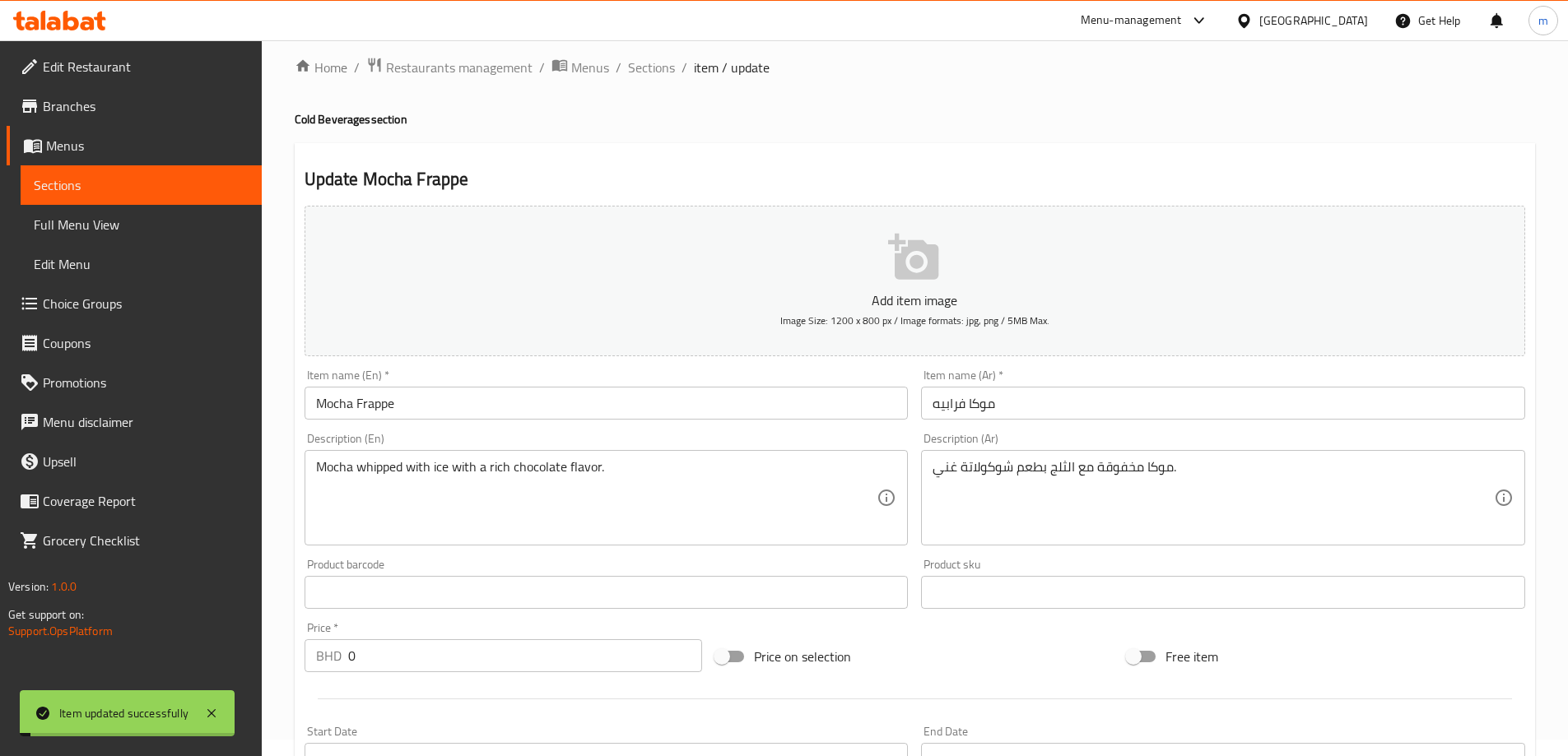
scroll to position [0, 0]
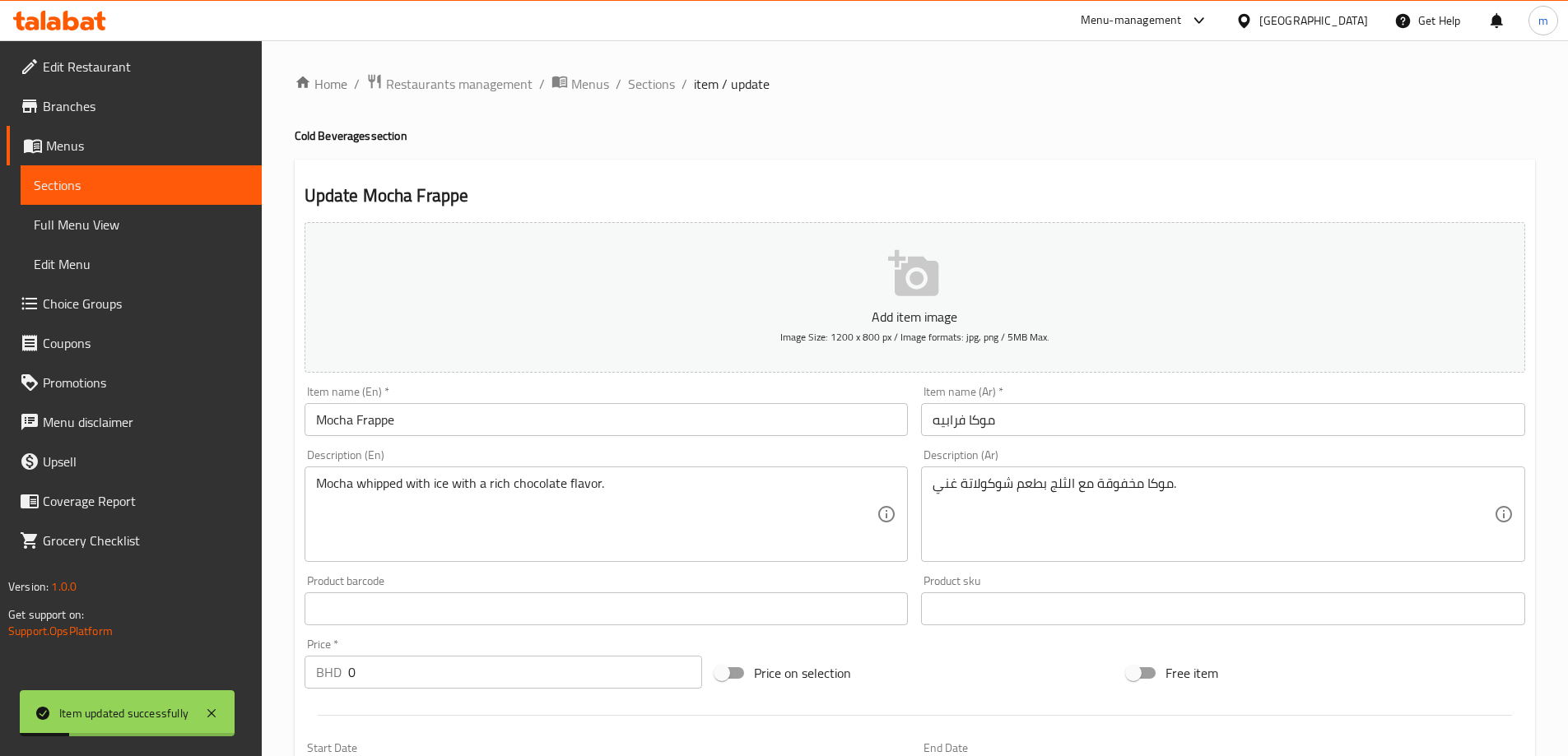
click at [243, 214] on link "Full Menu View" at bounding box center [141, 225] width 241 height 40
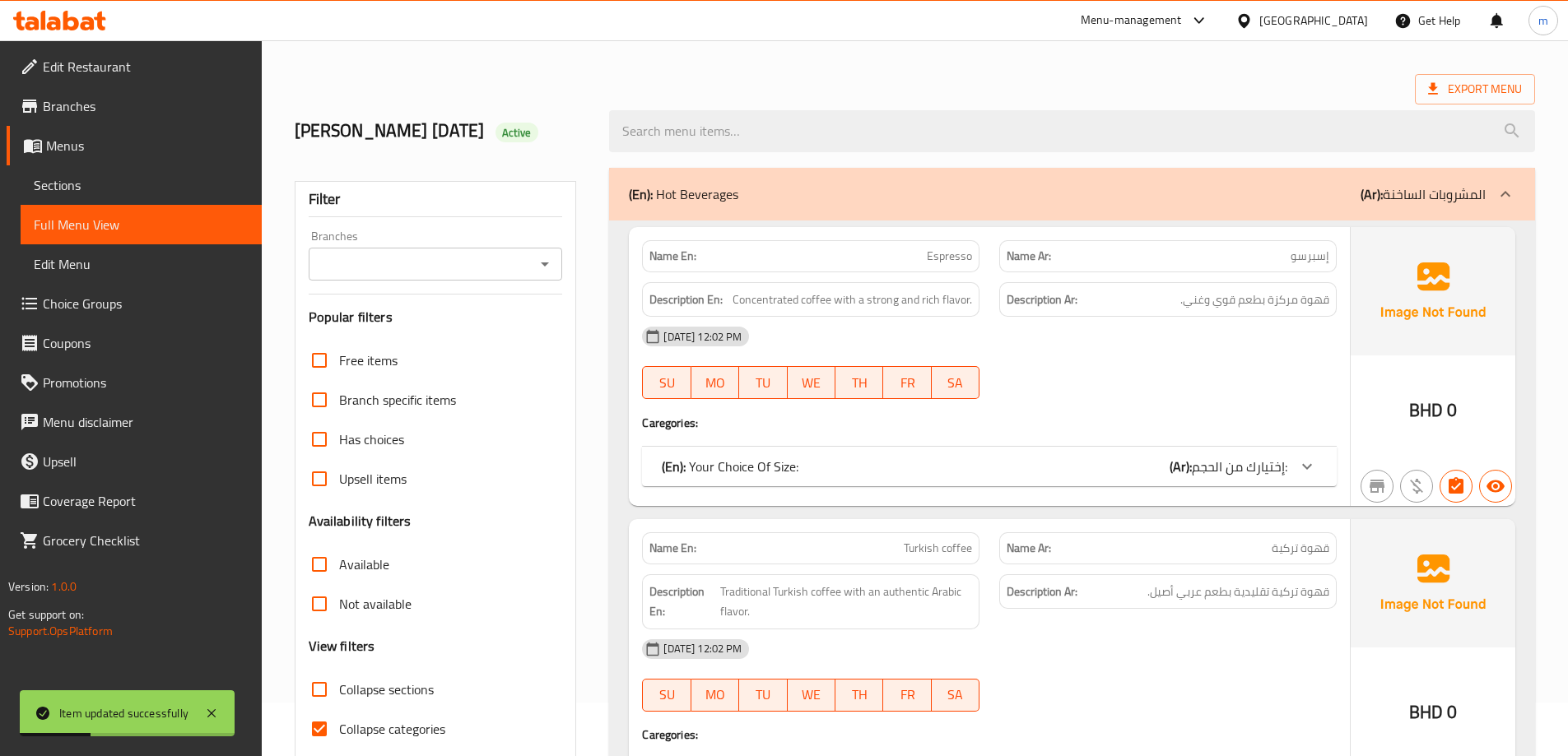
scroll to position [82, 0]
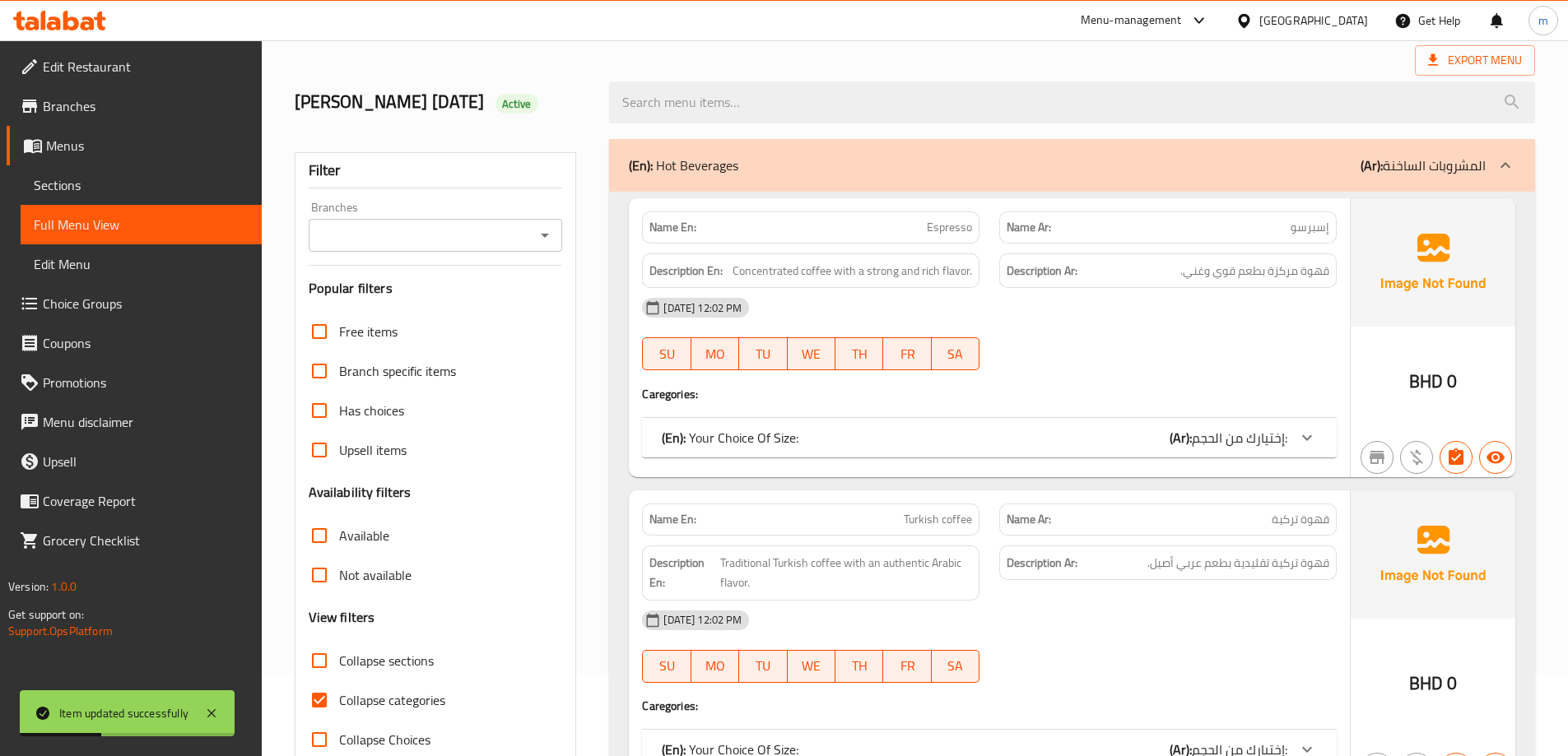
click at [679, 180] on div "(En): Hot Beverages (Ar): المشروبات الساخنة" at bounding box center [1072, 166] width 926 height 53
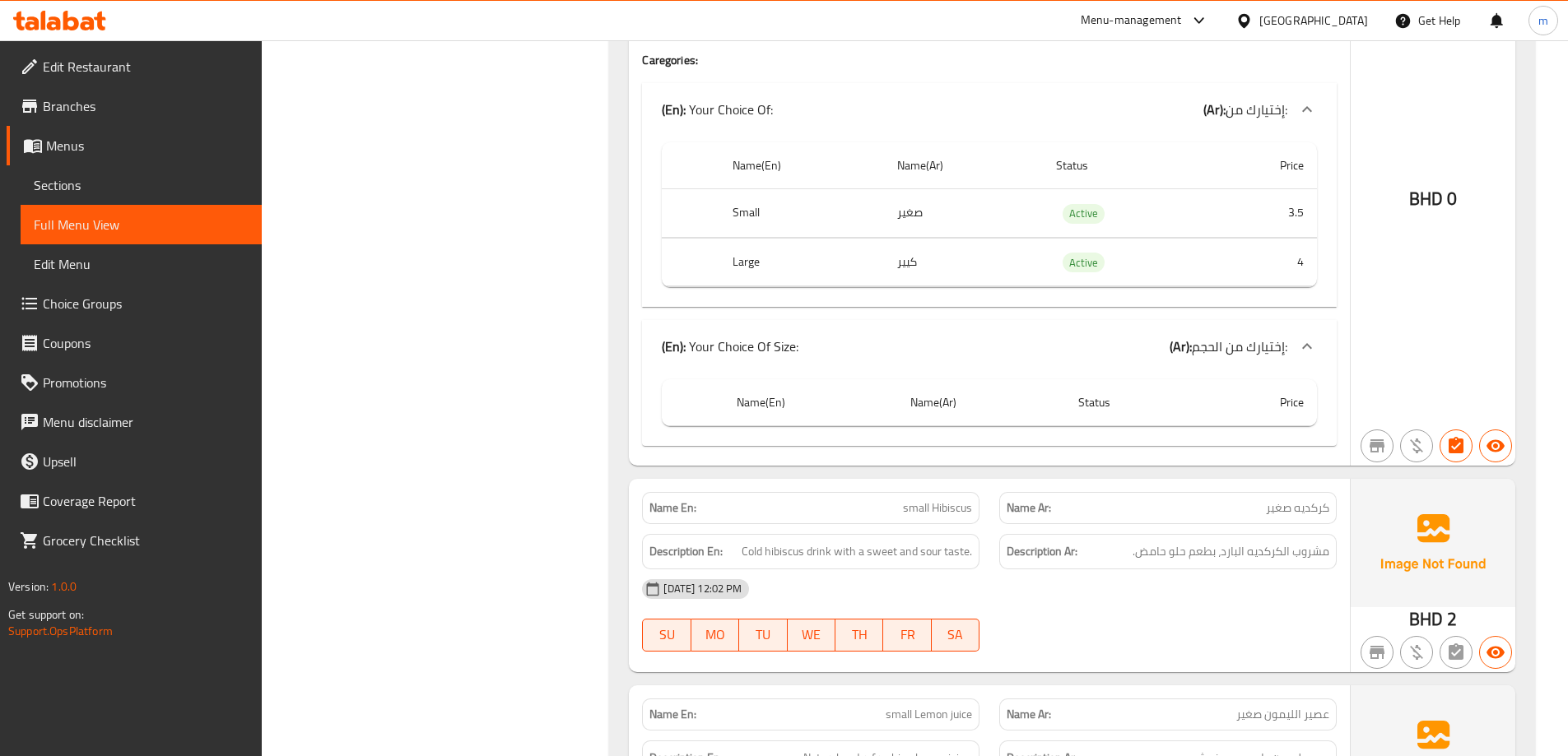
scroll to position [905, 0]
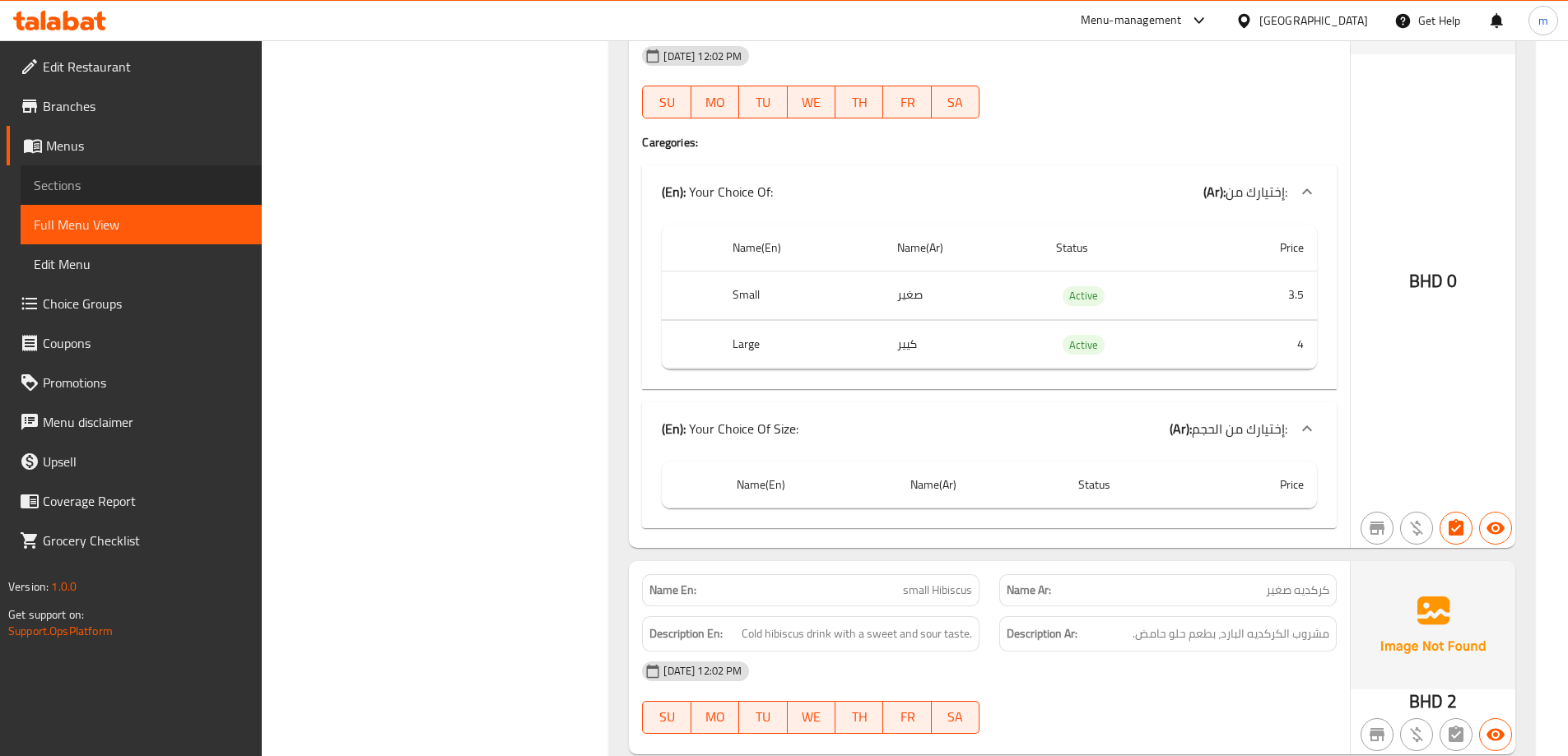
click at [124, 189] on span "Sections" at bounding box center [141, 185] width 215 height 20
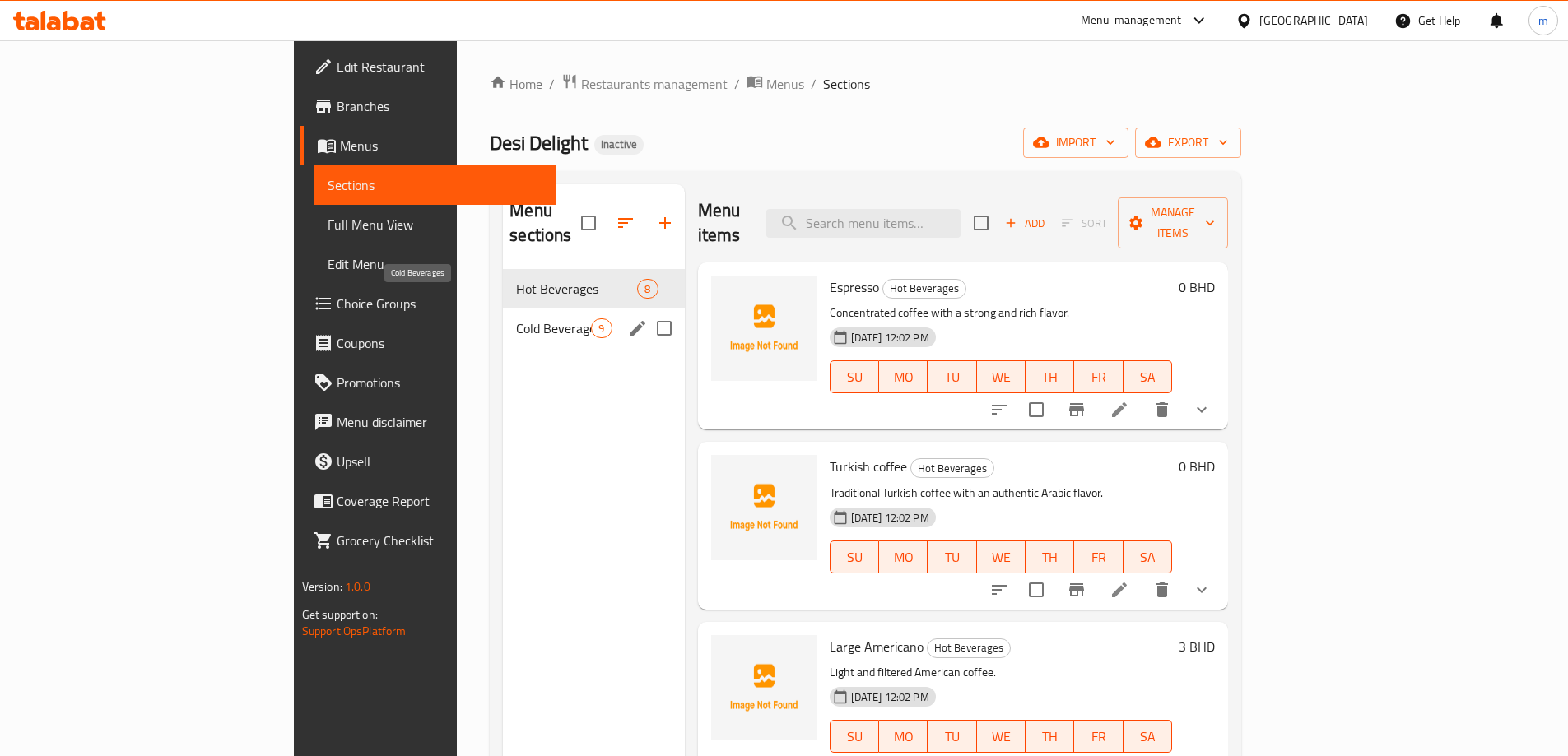
click at [516, 318] on span "Cold Beverages" at bounding box center [554, 328] width 75 height 20
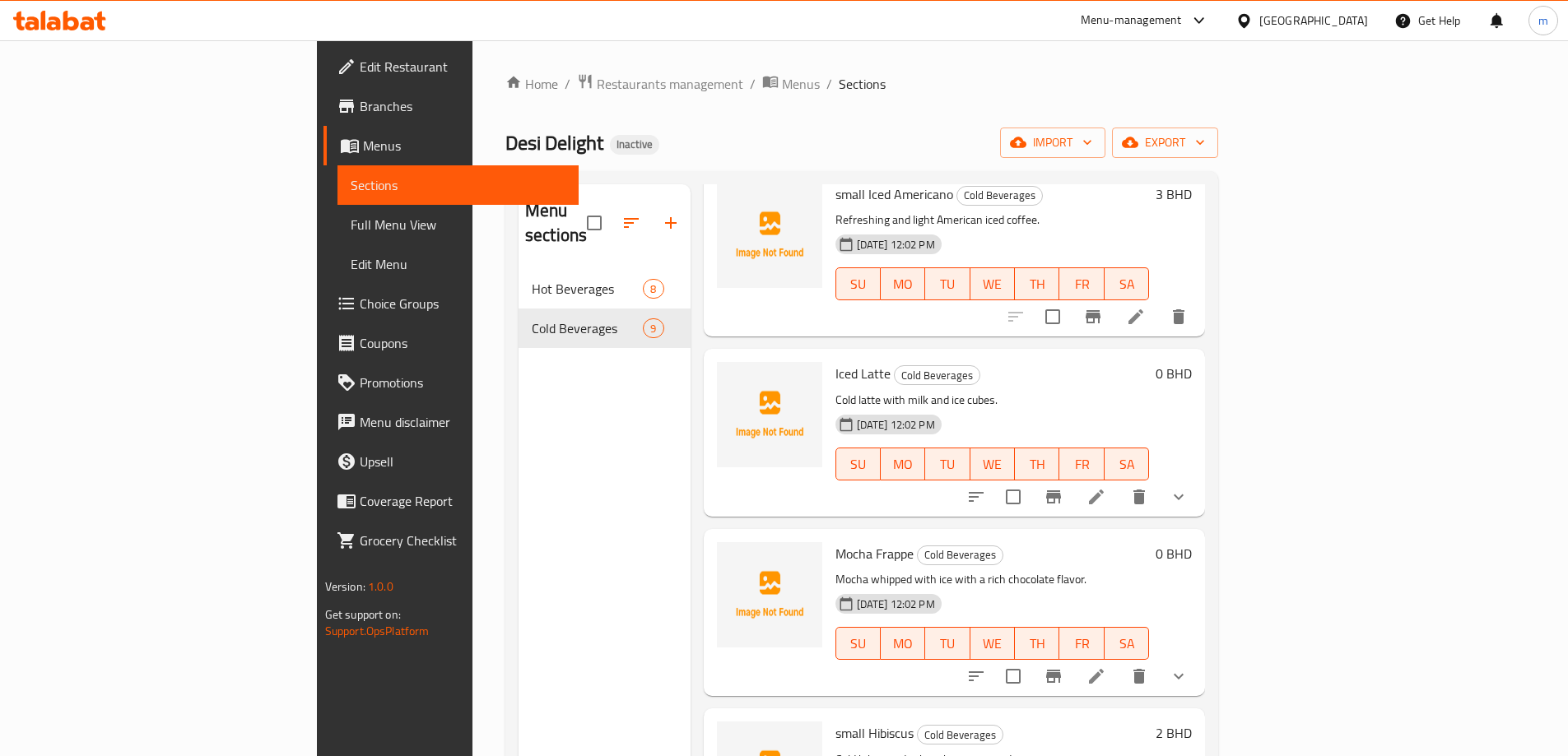
scroll to position [165, 0]
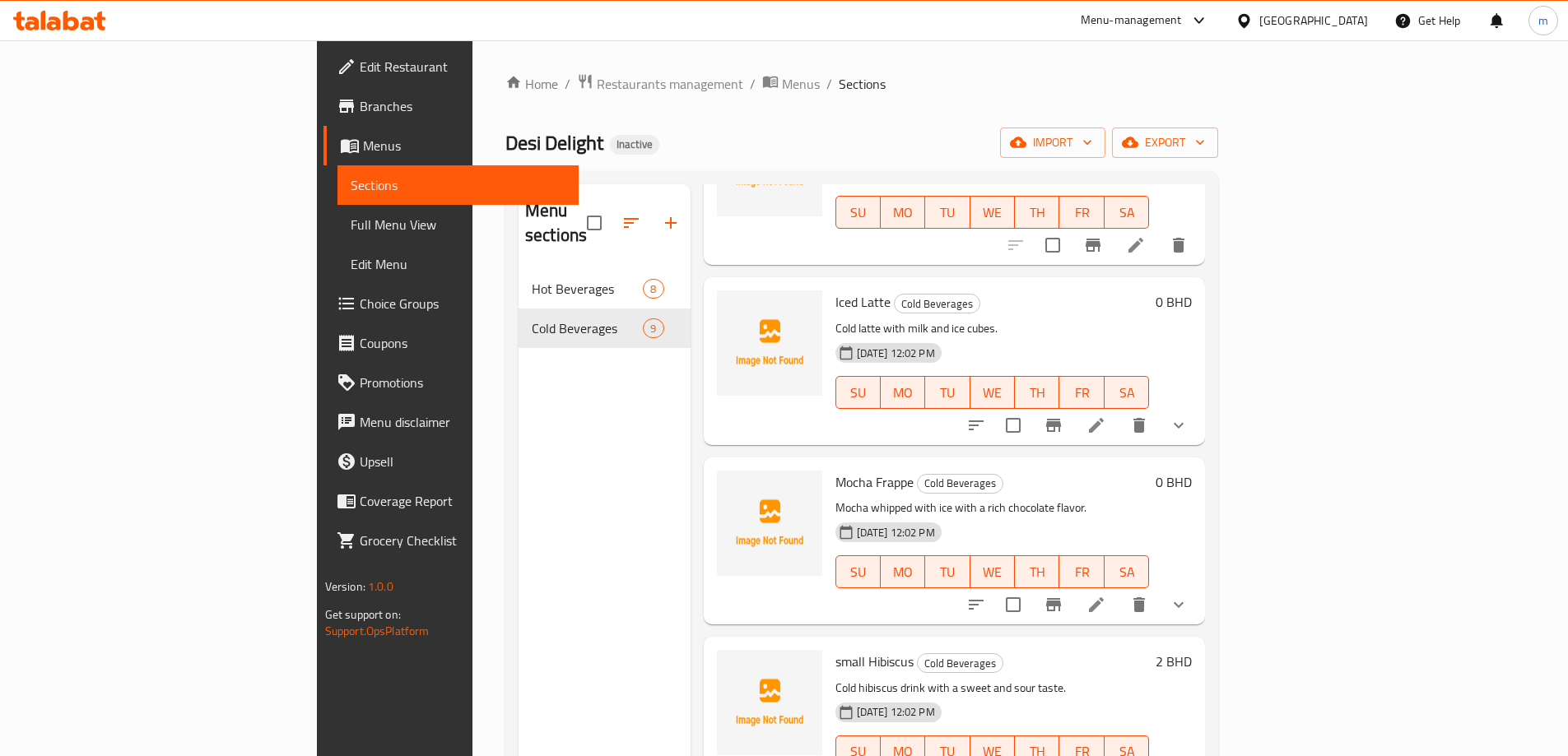
click at [1107, 595] on icon at bounding box center [1096, 604] width 20 height 20
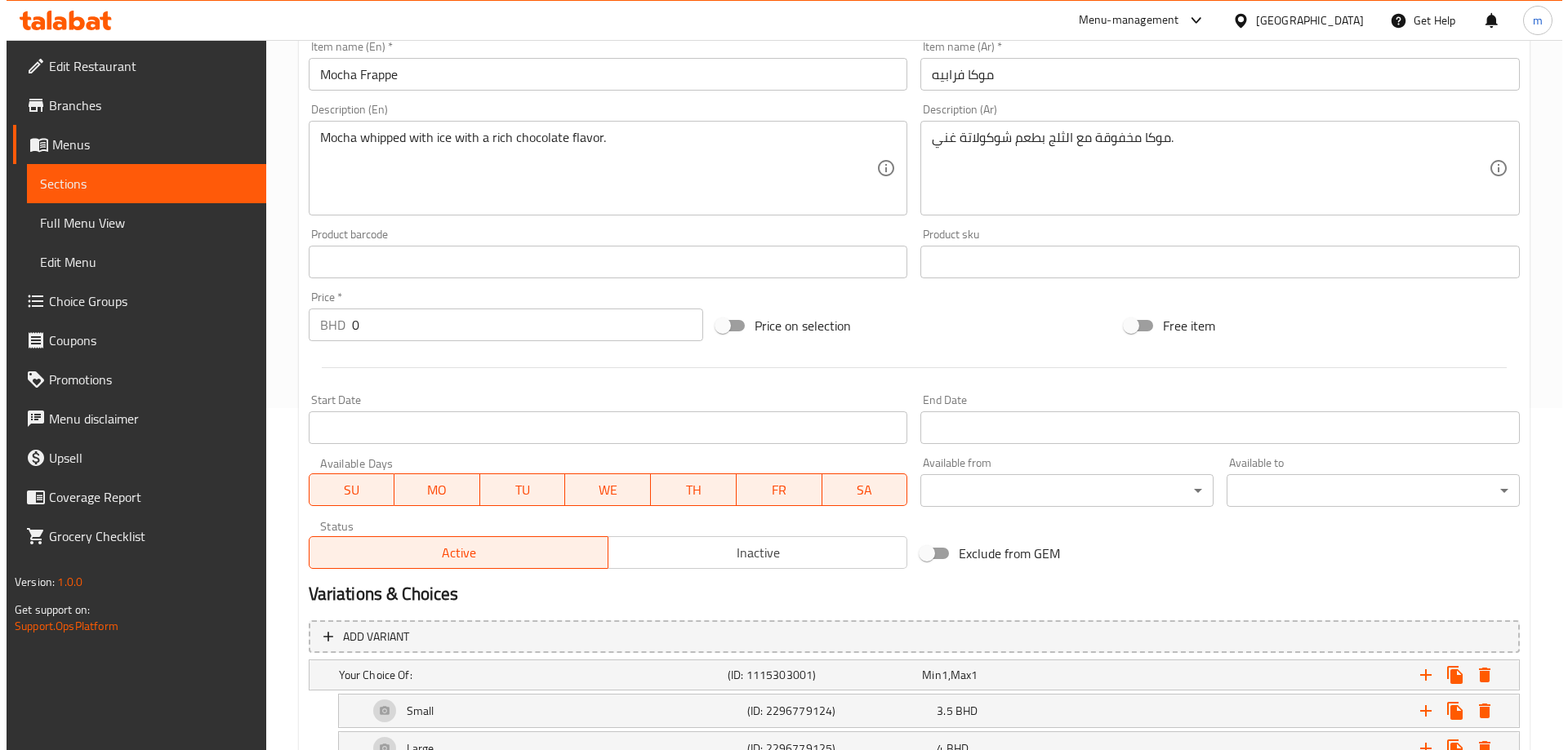
scroll to position [494, 0]
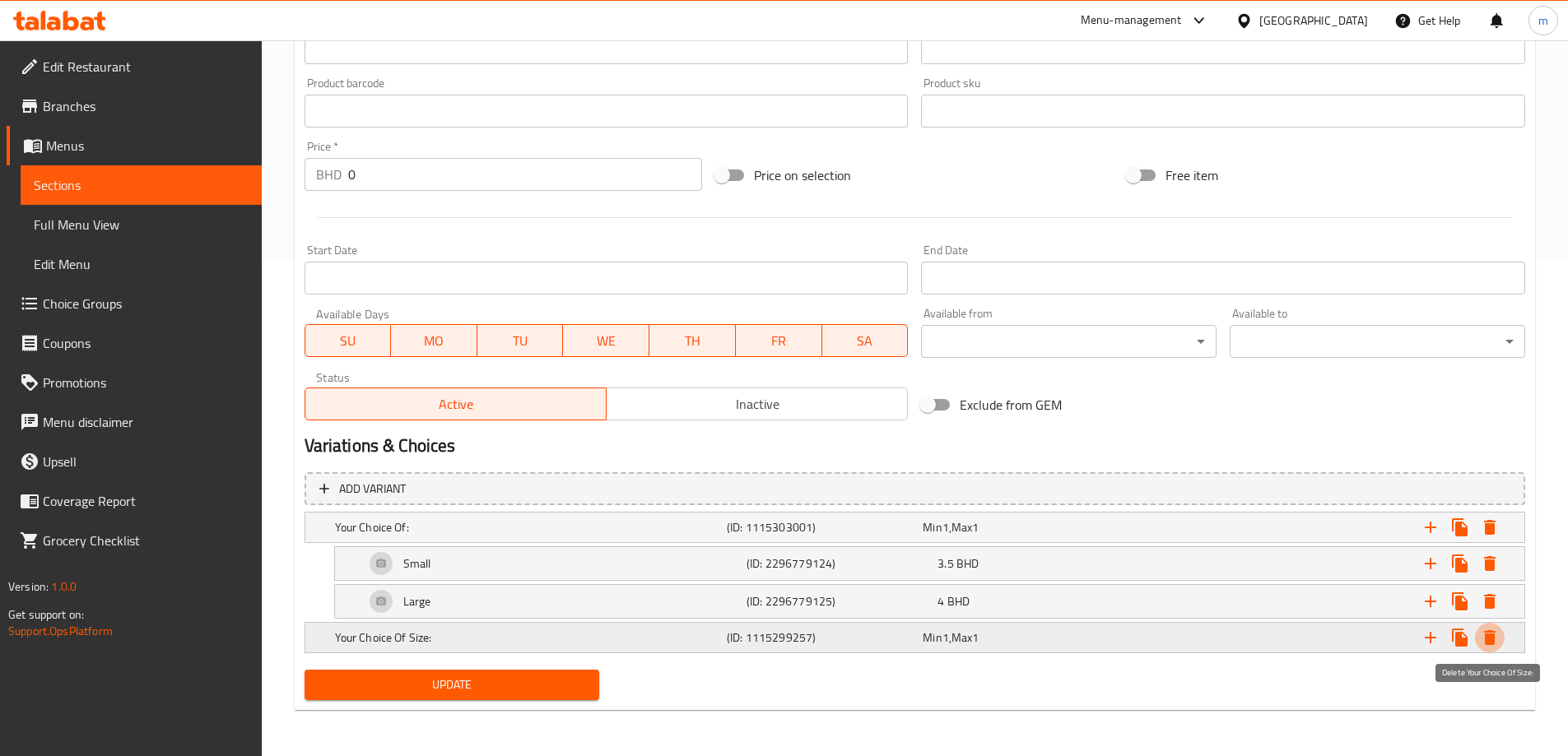
click at [1498, 639] on icon "Expand" at bounding box center [1489, 637] width 20 height 20
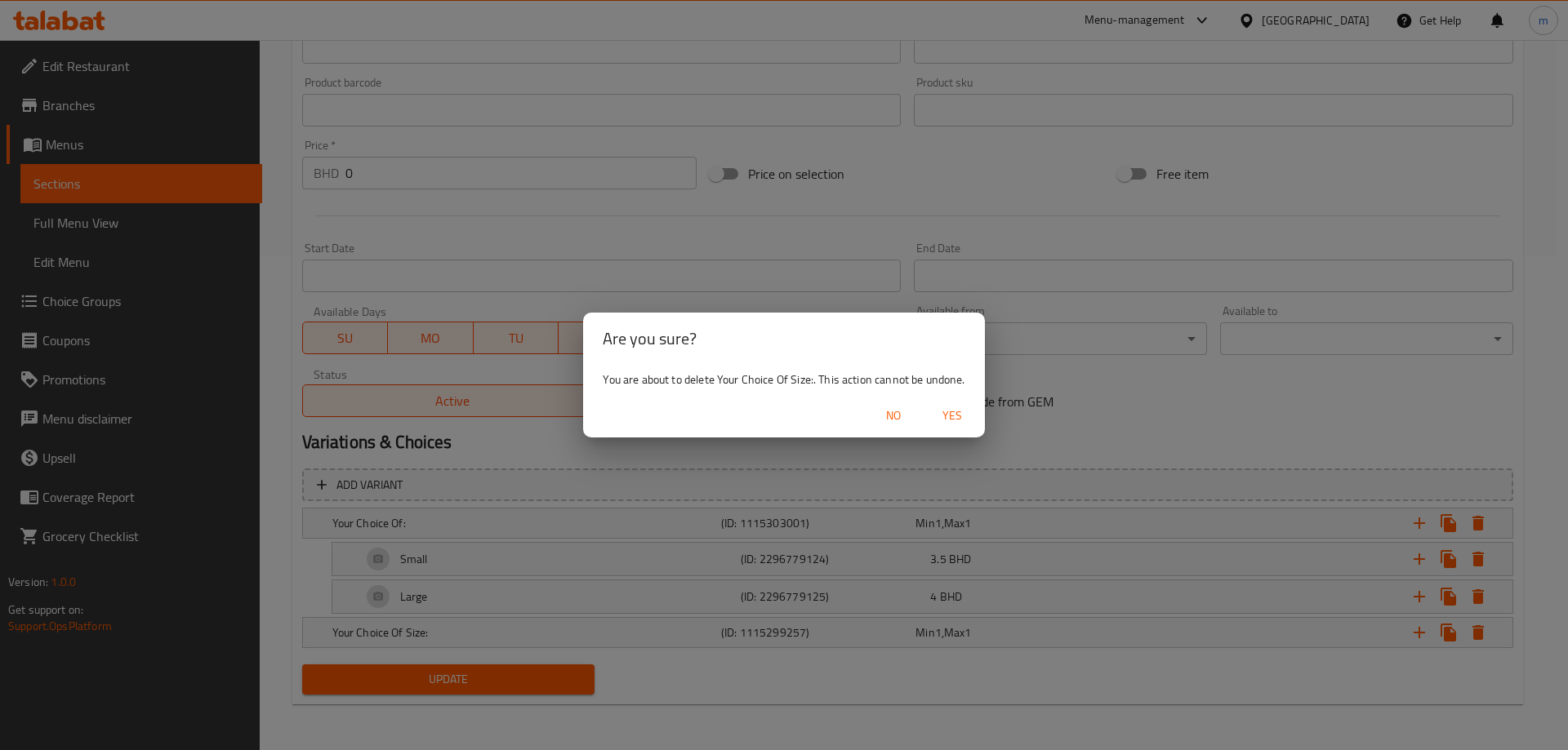
click at [961, 419] on span "Yes" at bounding box center [952, 416] width 39 height 21
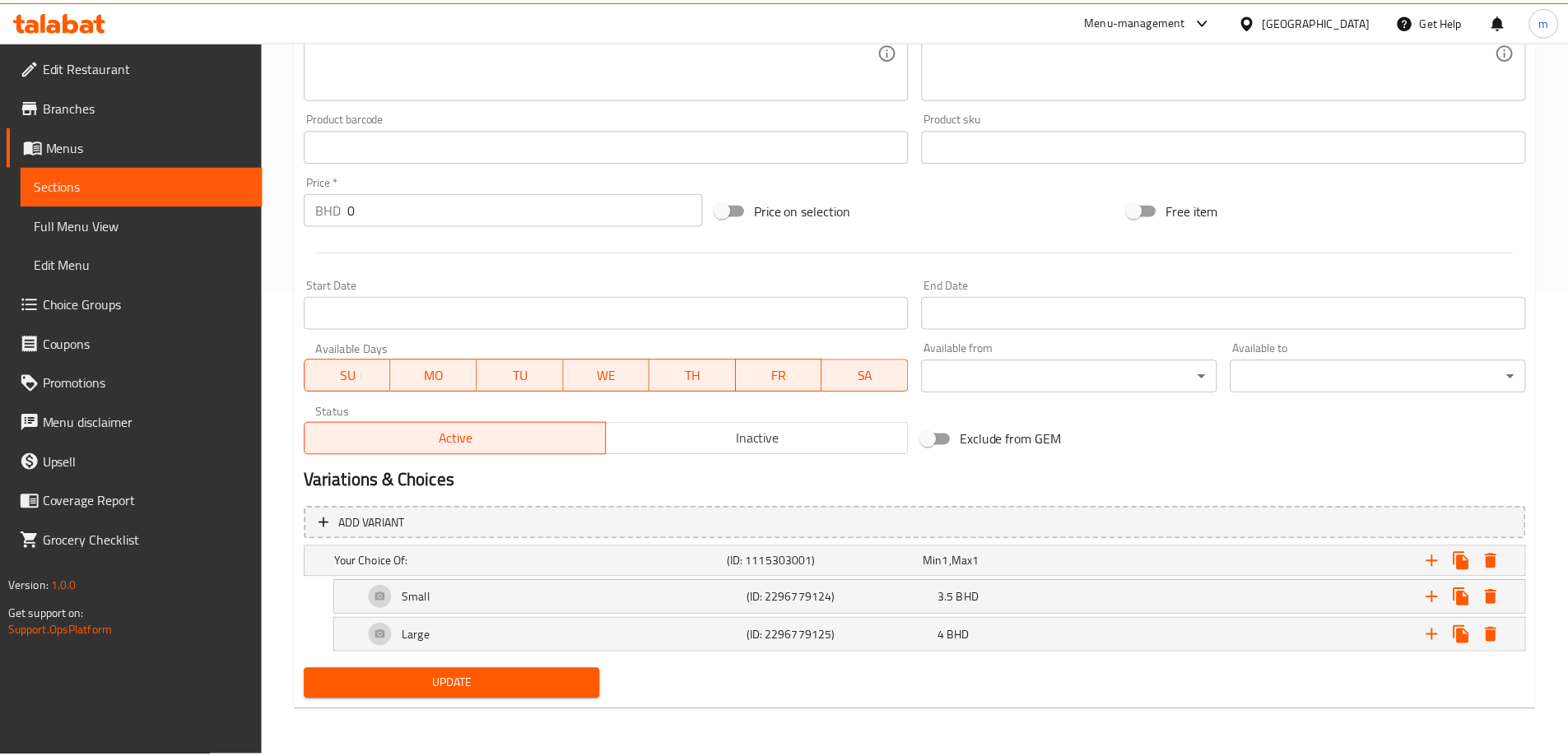
scroll to position [463, 0]
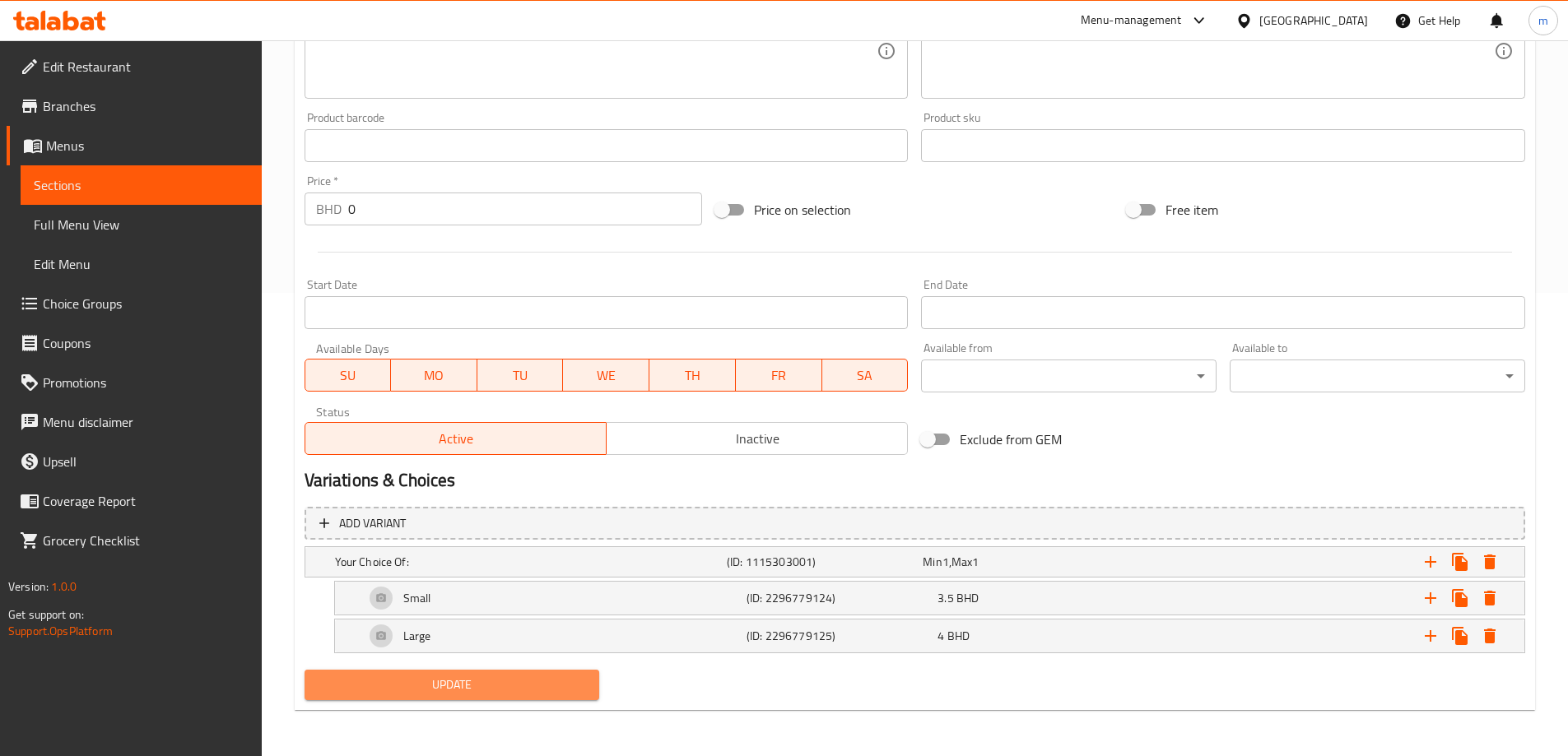
click at [532, 685] on span "Update" at bounding box center [452, 685] width 269 height 21
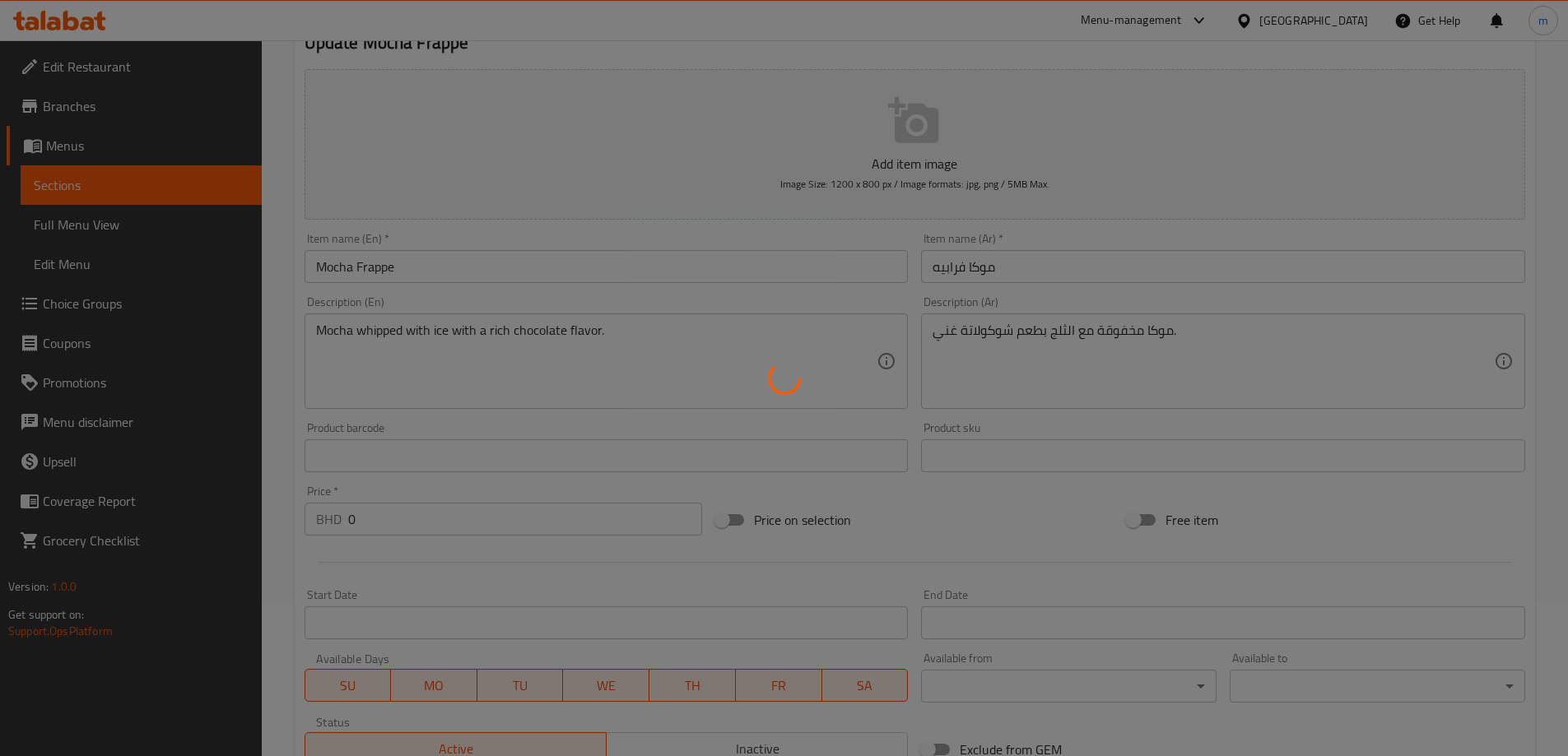
scroll to position [0, 0]
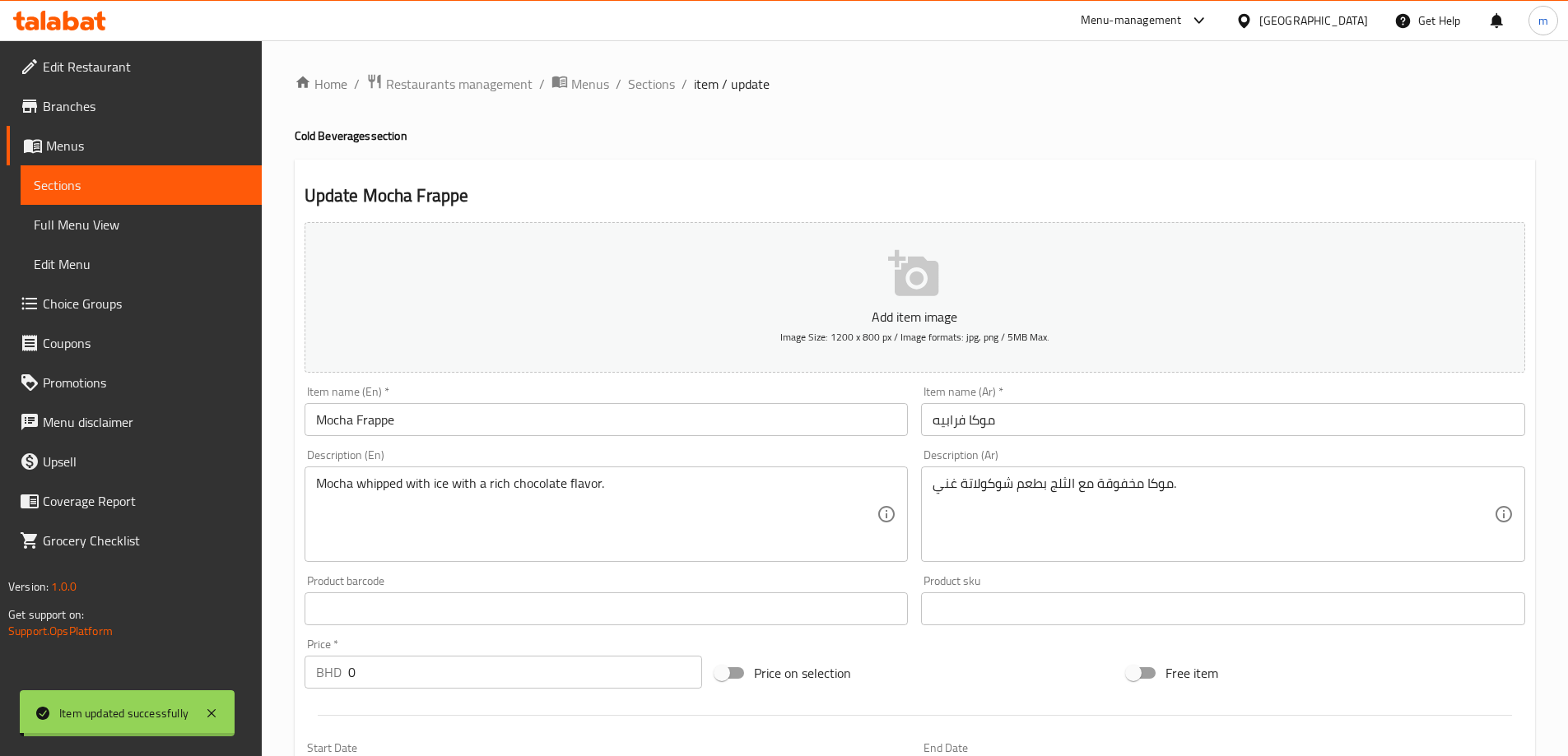
click at [121, 232] on span "Full Menu View" at bounding box center [141, 224] width 215 height 20
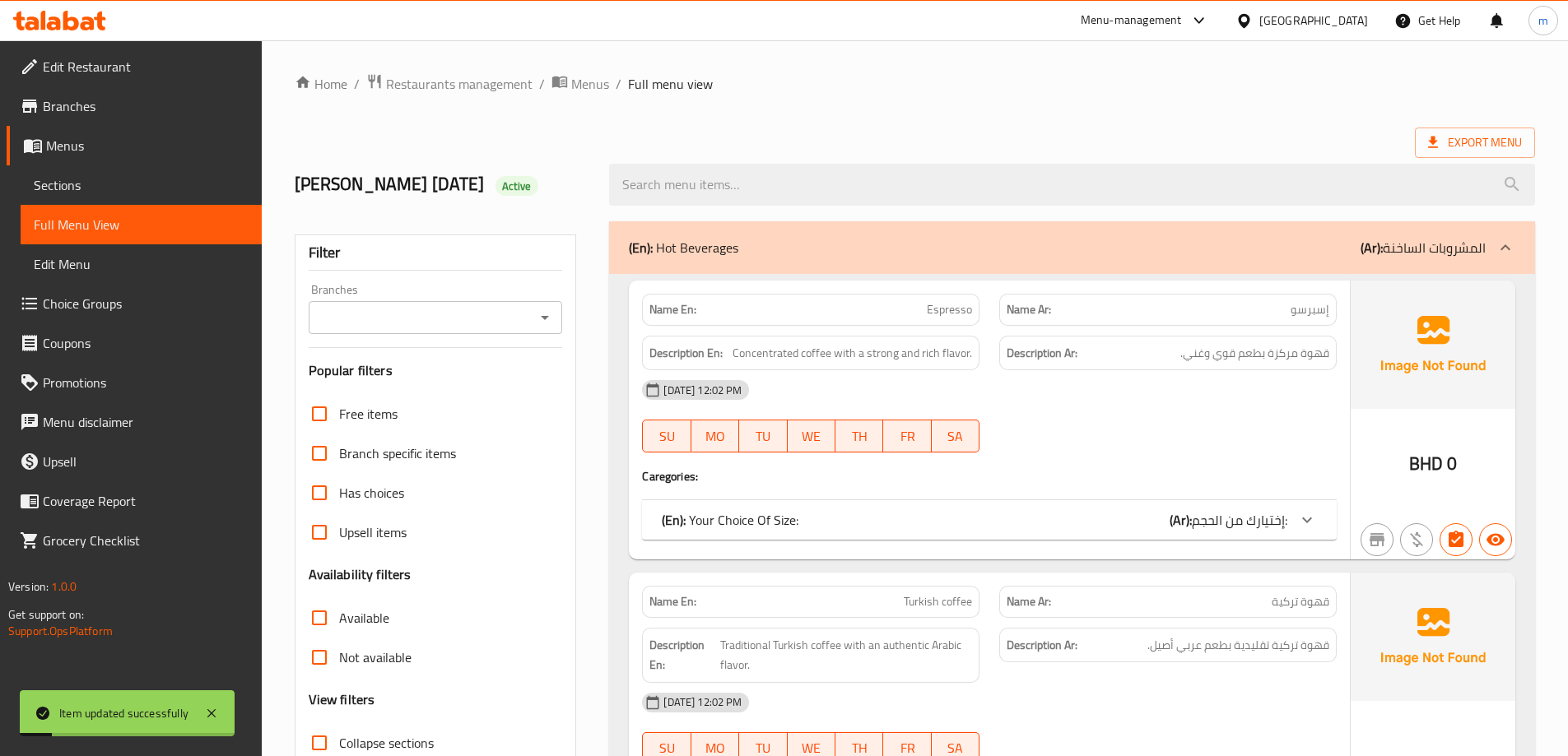
click at [681, 257] on p "(En): Hot Beverages" at bounding box center [684, 248] width 109 height 20
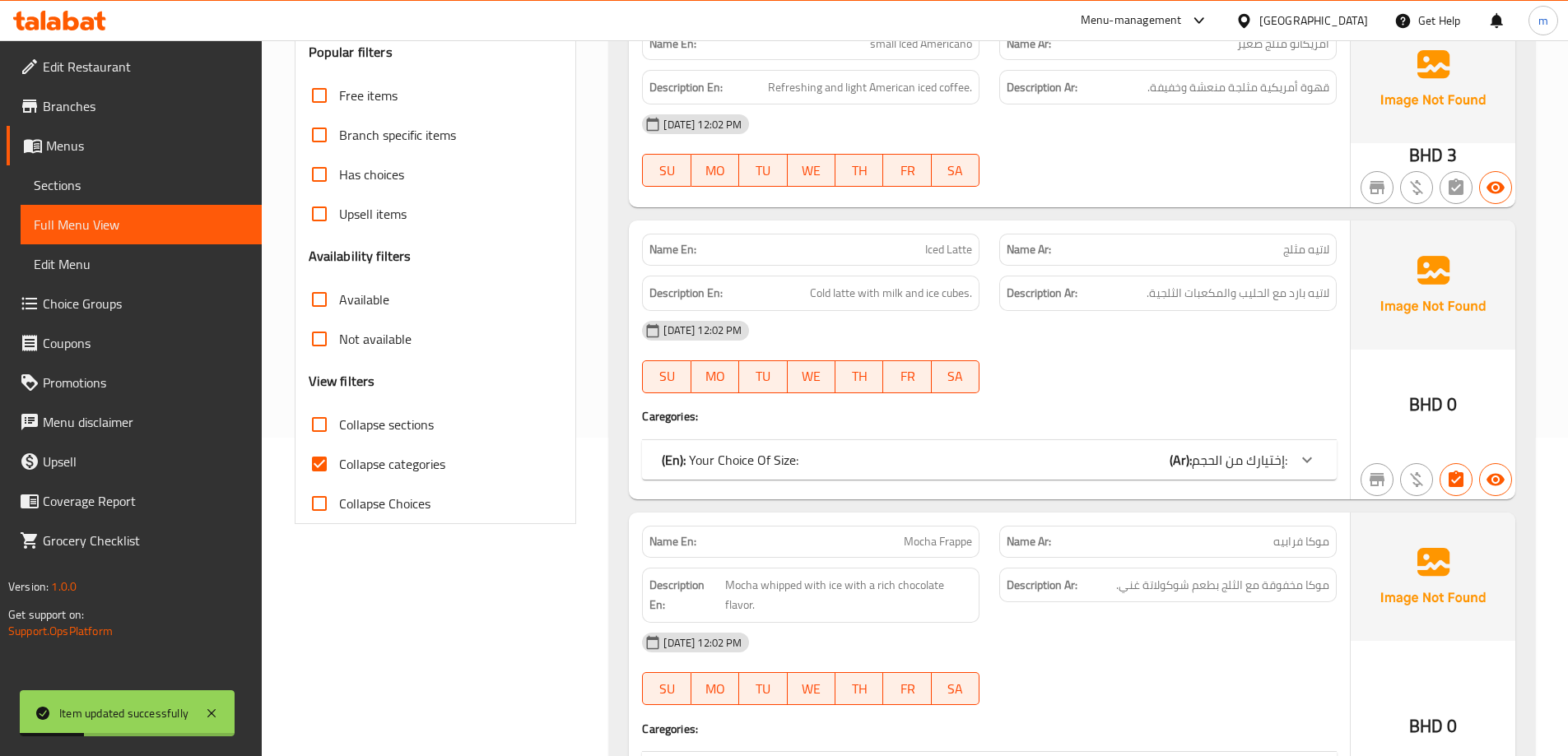
scroll to position [493, 0]
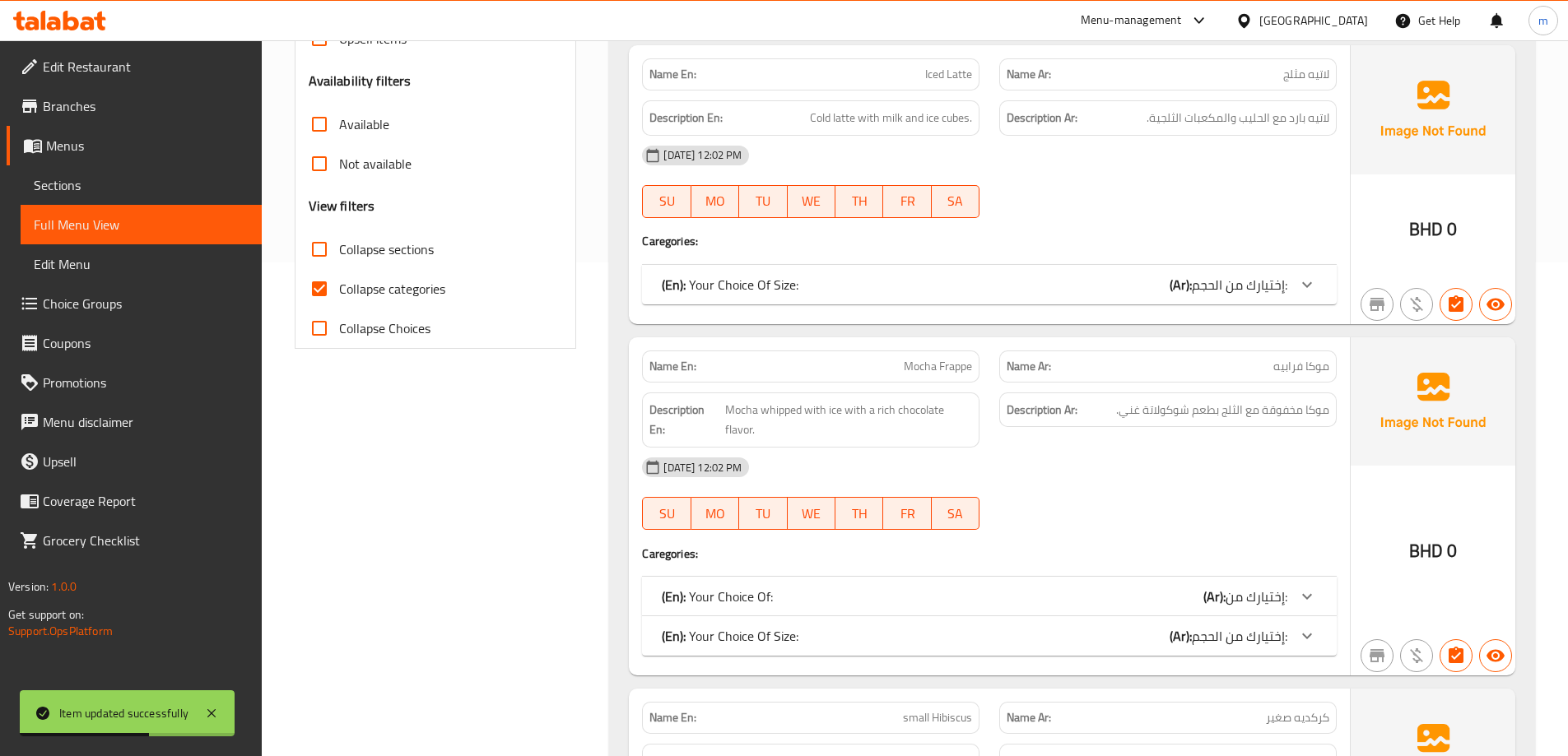
click at [828, 595] on div "(En): Your Choice Of: (Ar): إختيارك من:" at bounding box center [975, 596] width 625 height 20
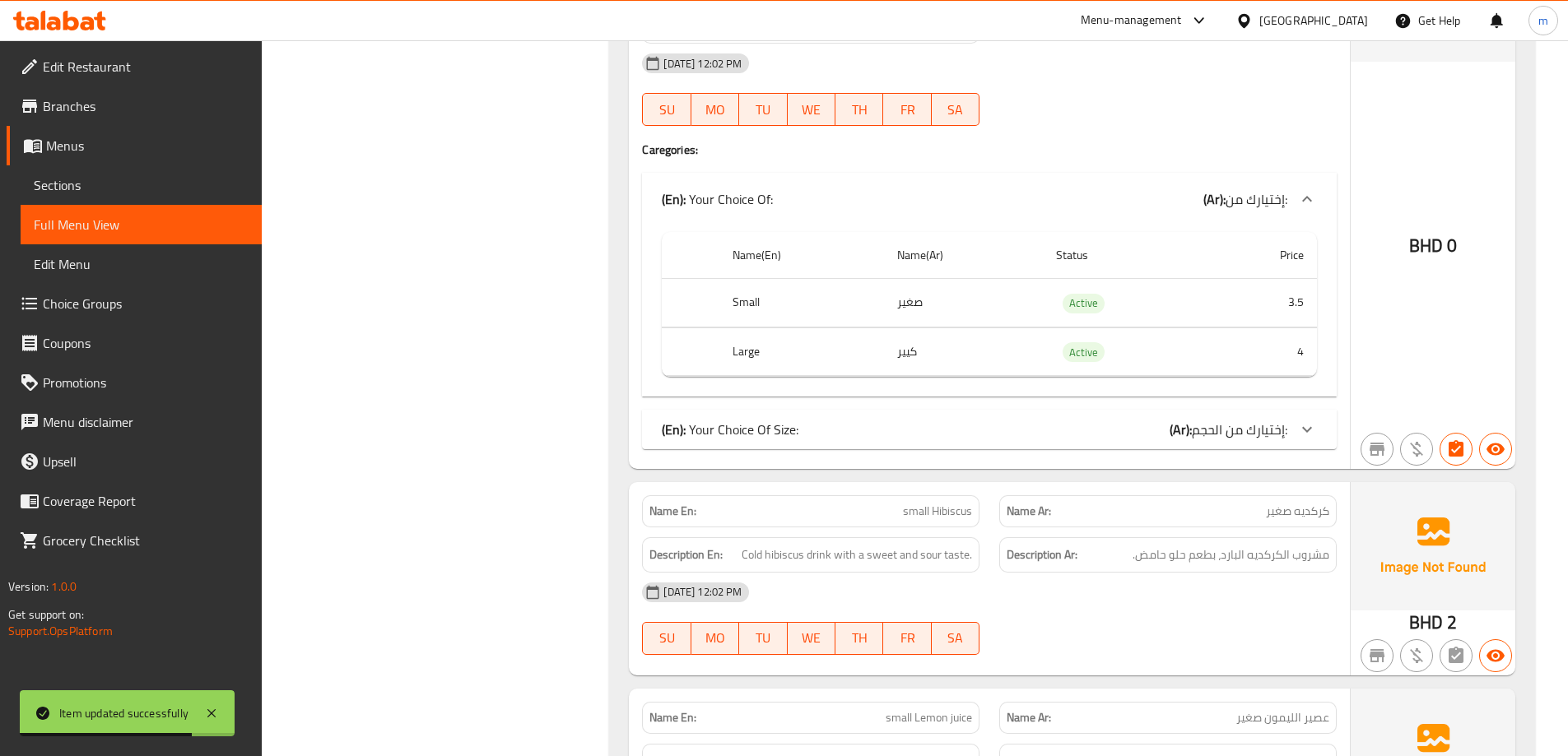
scroll to position [823, 0]
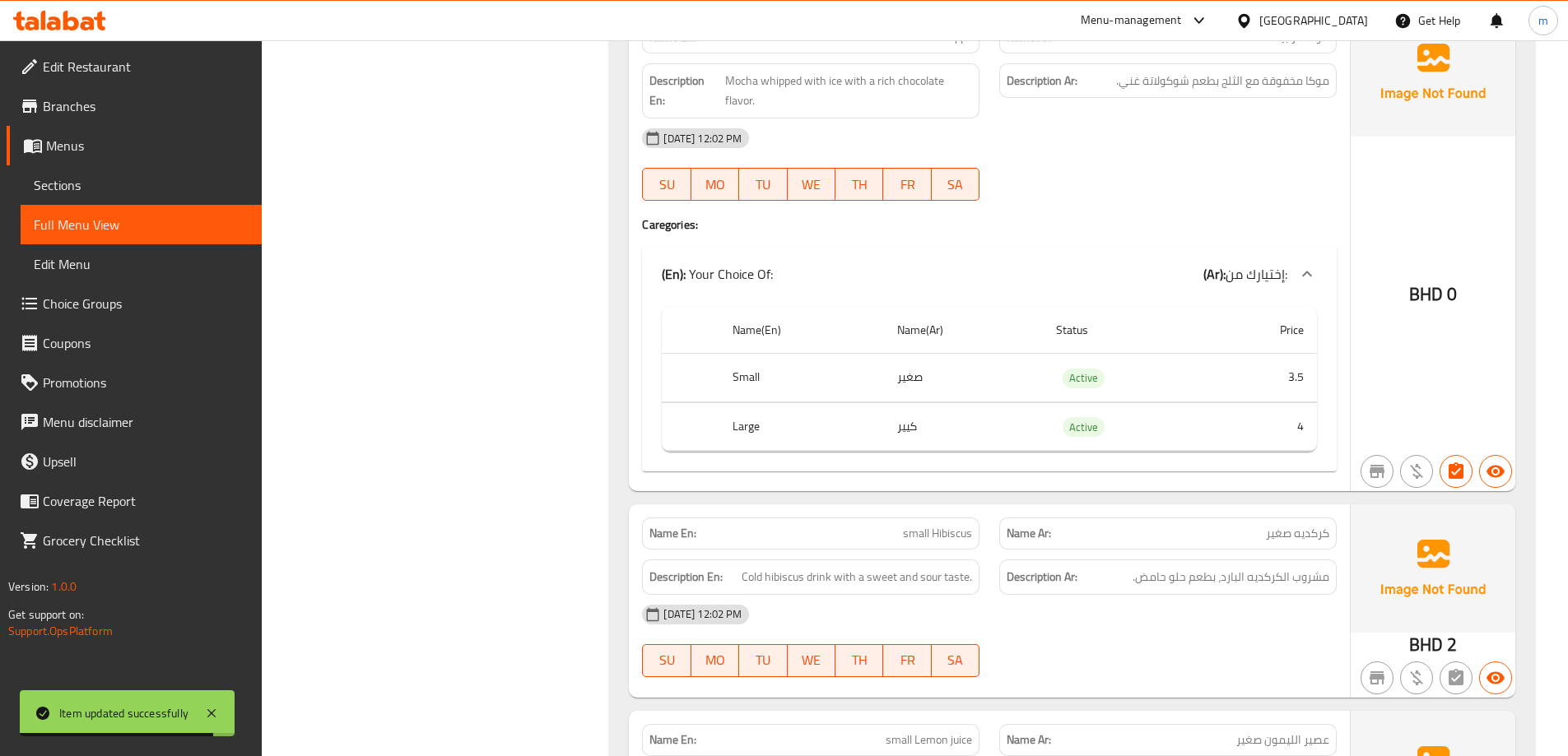
click at [930, 458] on div "Name(En) Name(Ar) Status Price Small صغير Active 3.5 Large كيير Active 4" at bounding box center [990, 386] width 695 height 171
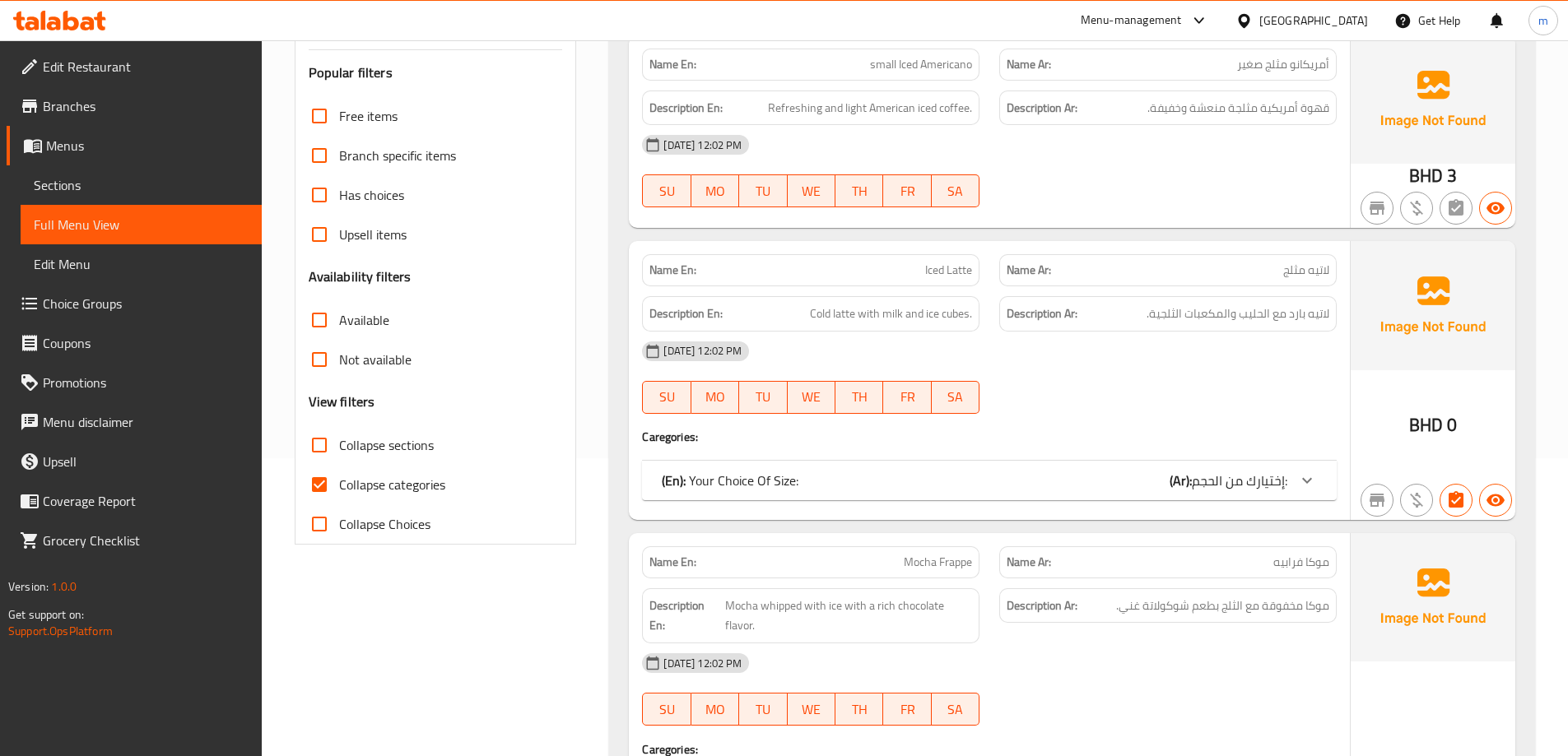
scroll to position [82, 0]
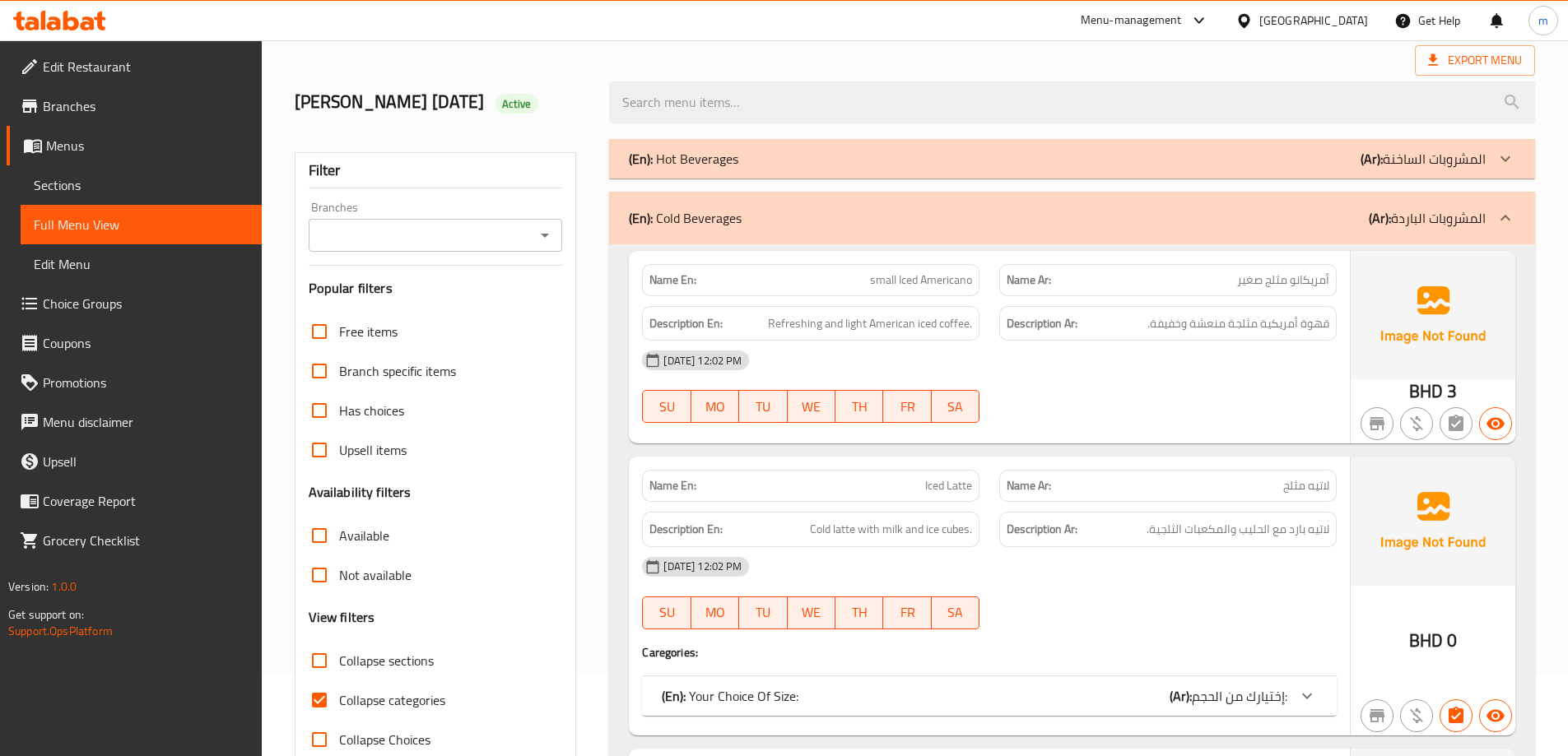
click at [98, 180] on span "Sections" at bounding box center [141, 185] width 215 height 20
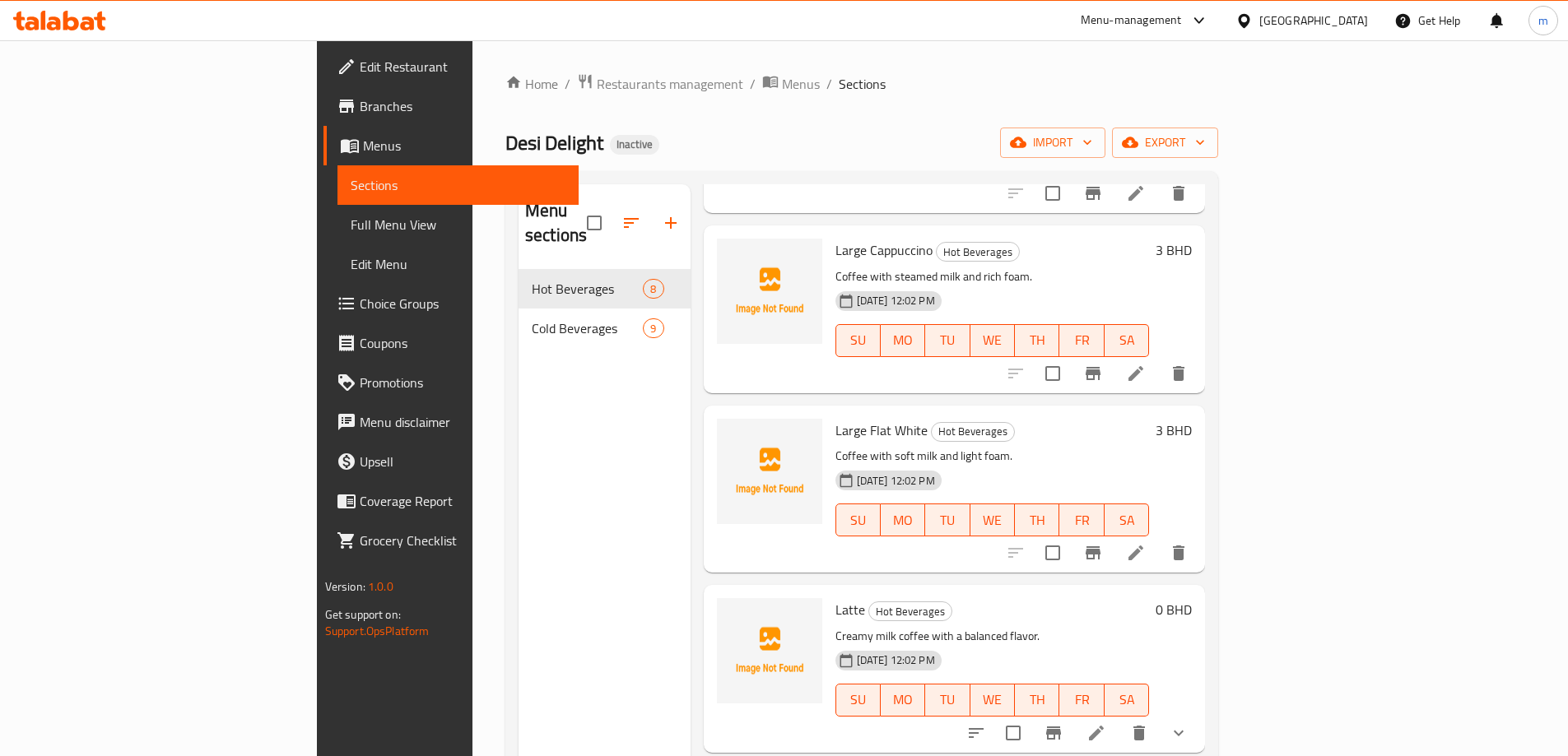
scroll to position [723, 0]
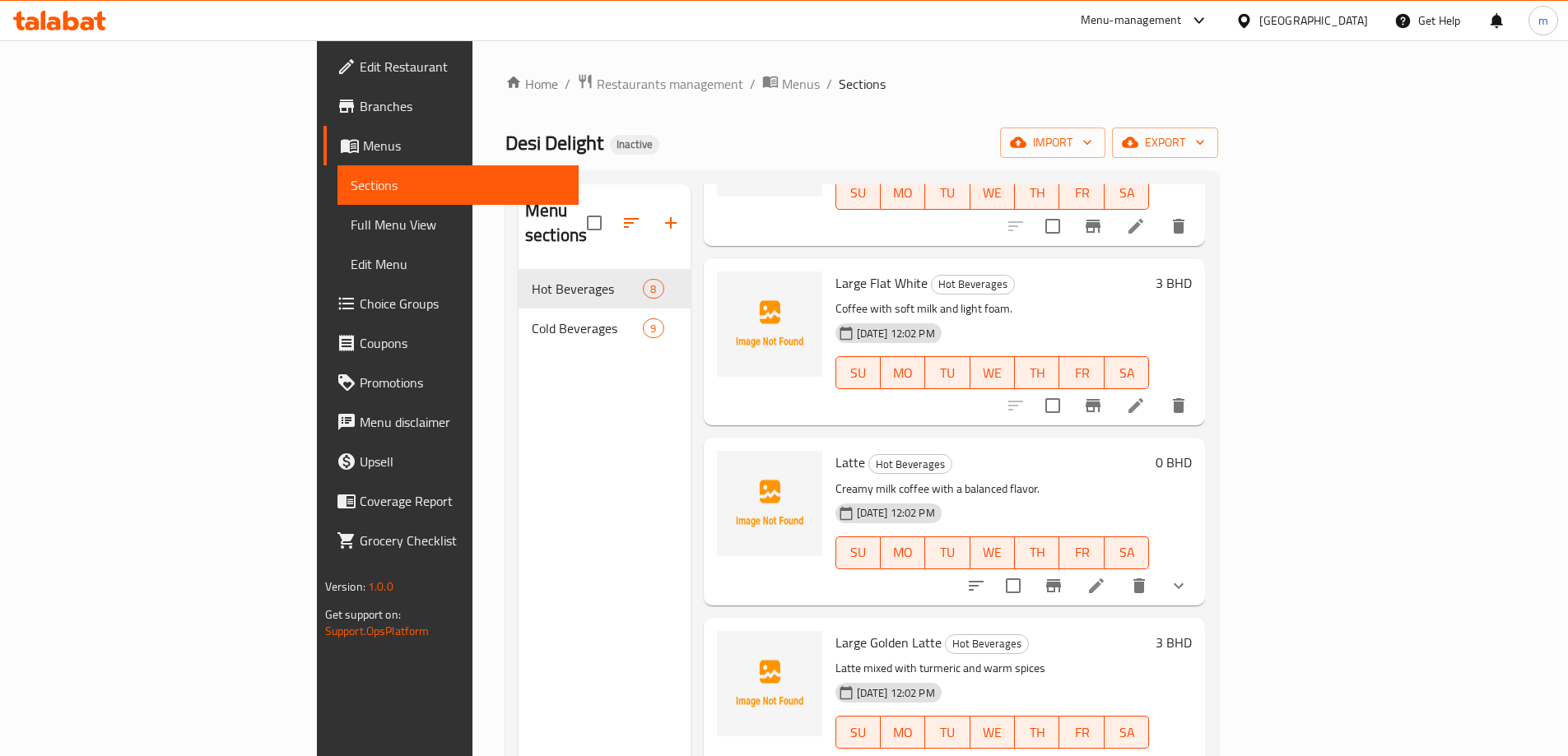
click at [1107, 576] on icon at bounding box center [1096, 586] width 20 height 20
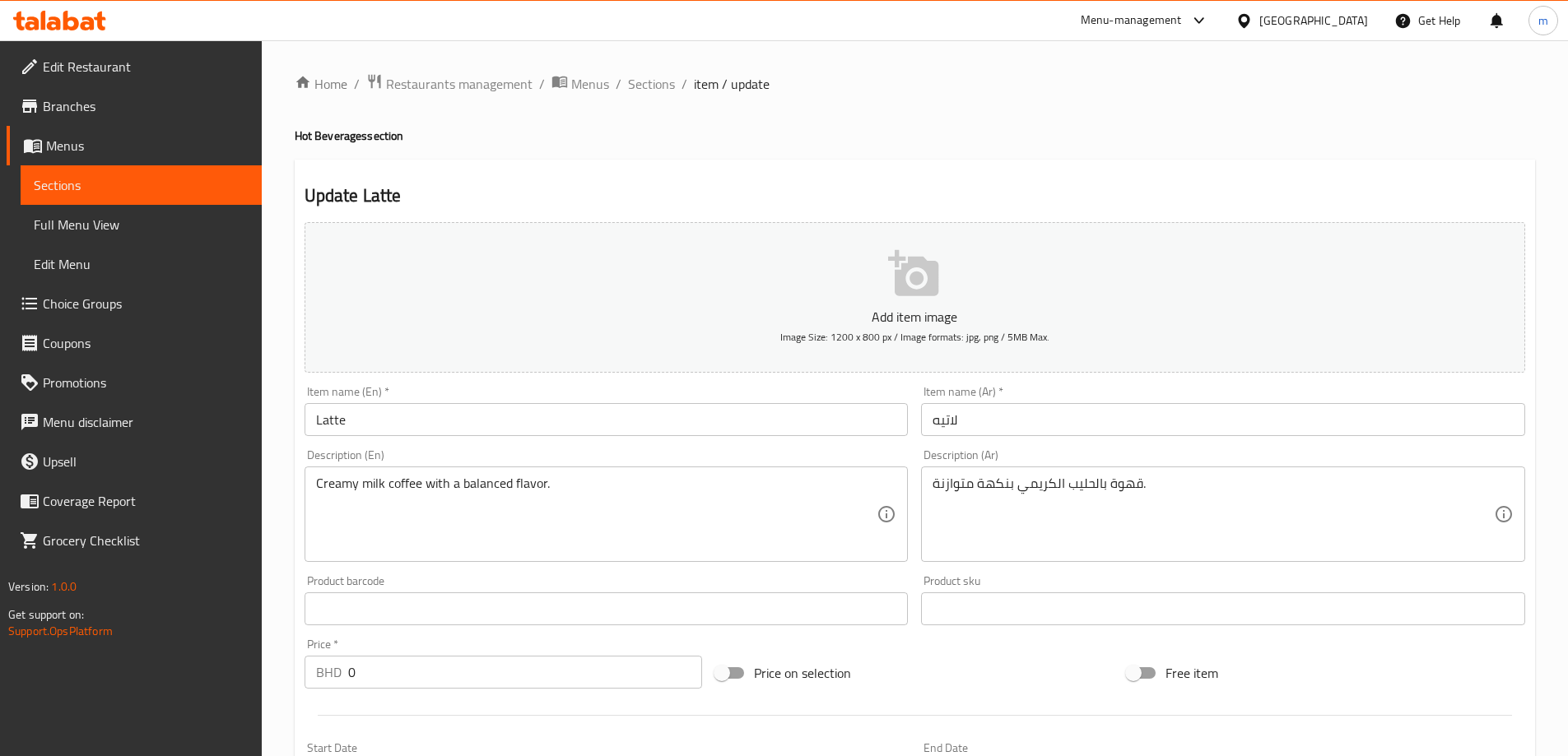
click at [213, 187] on span "Sections" at bounding box center [141, 185] width 215 height 20
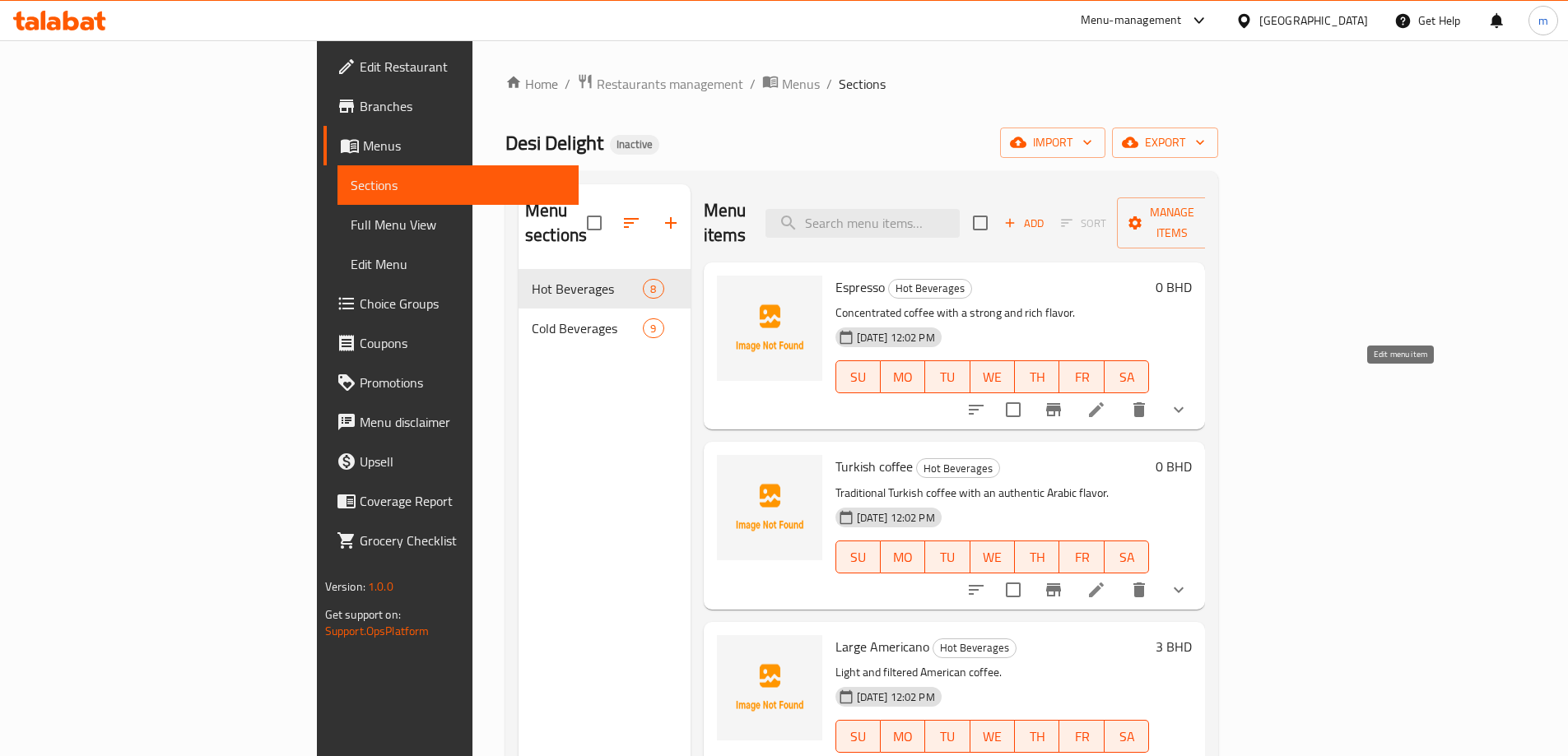
click at [1107, 400] on icon at bounding box center [1096, 410] width 20 height 20
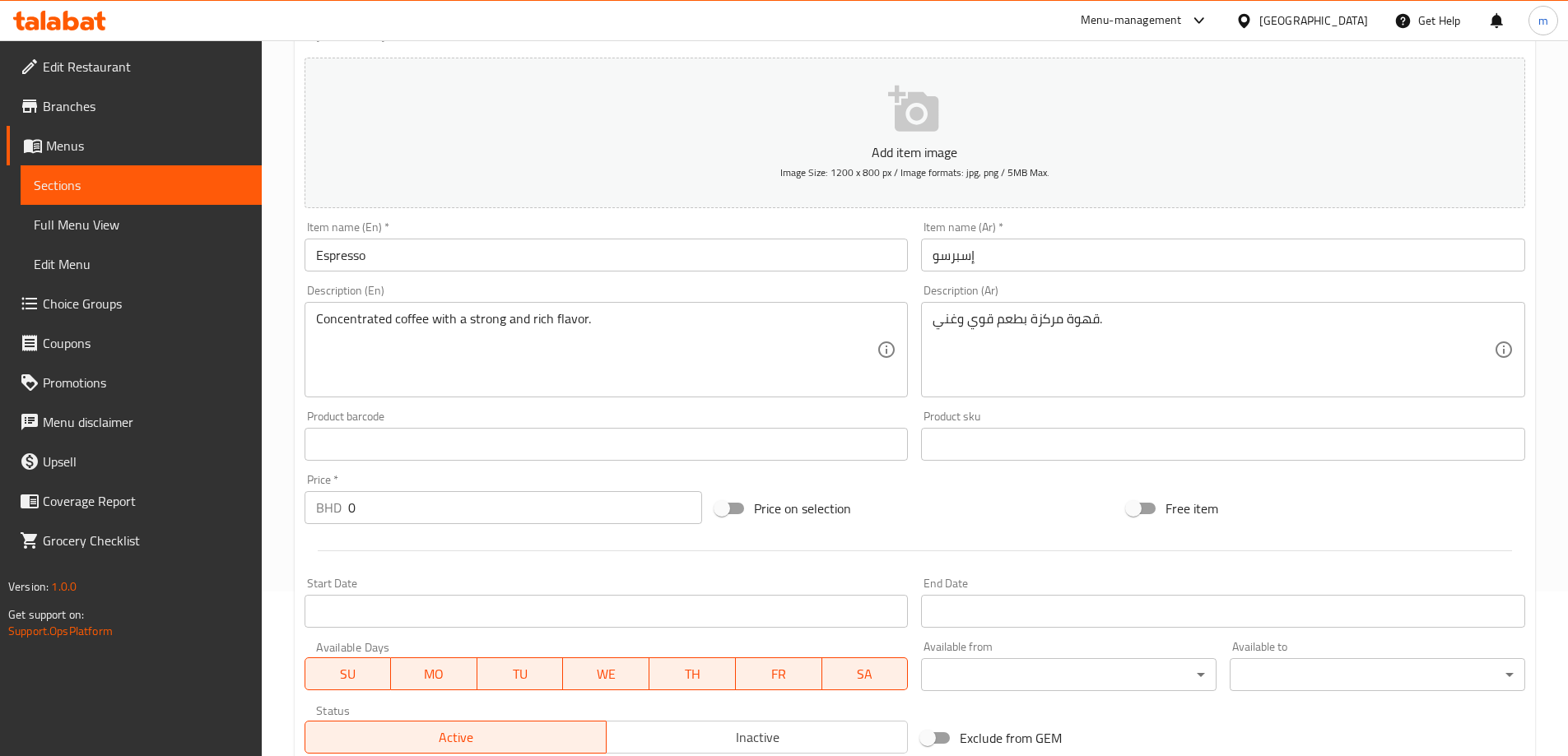
scroll to position [463, 0]
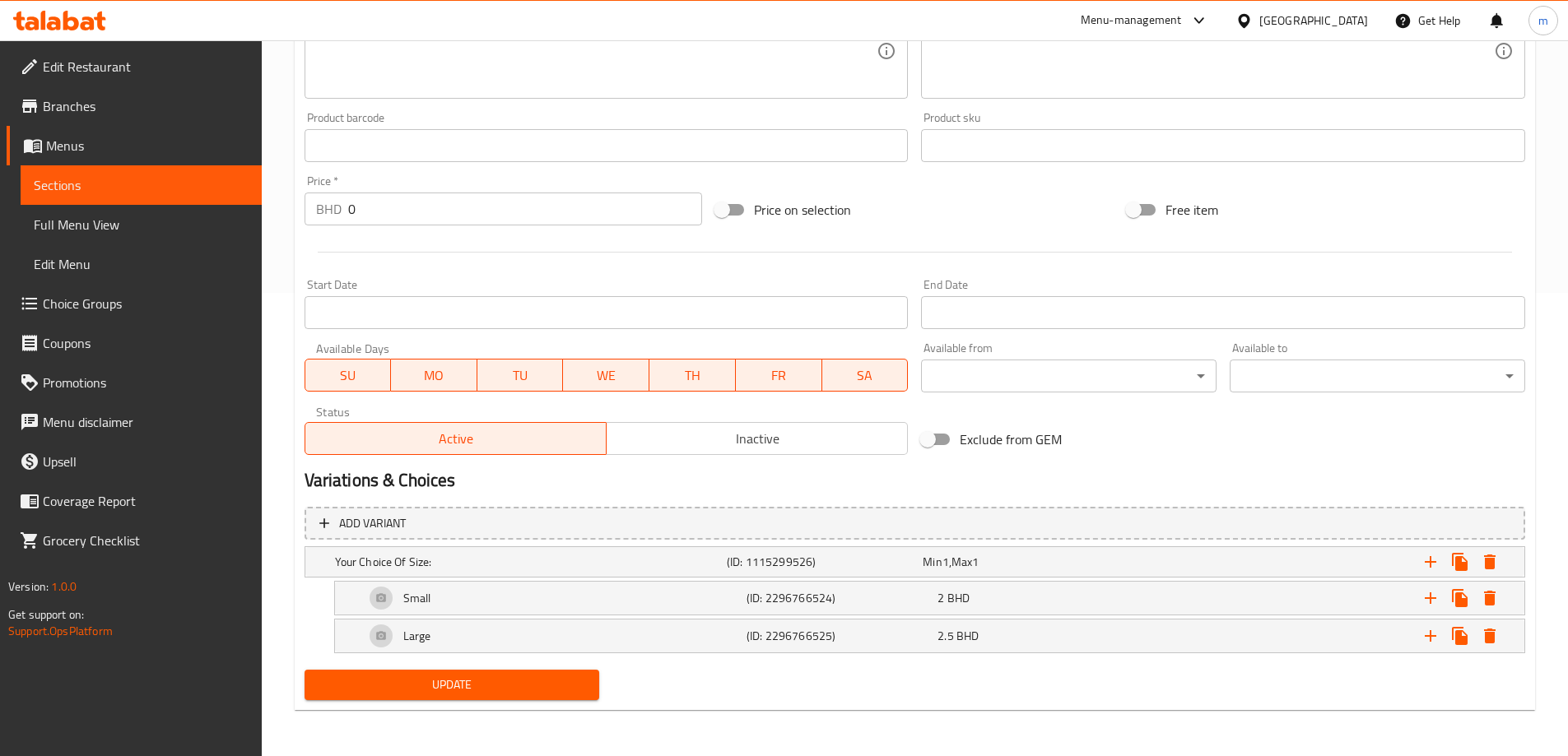
click at [180, 190] on span "Sections" at bounding box center [141, 185] width 215 height 20
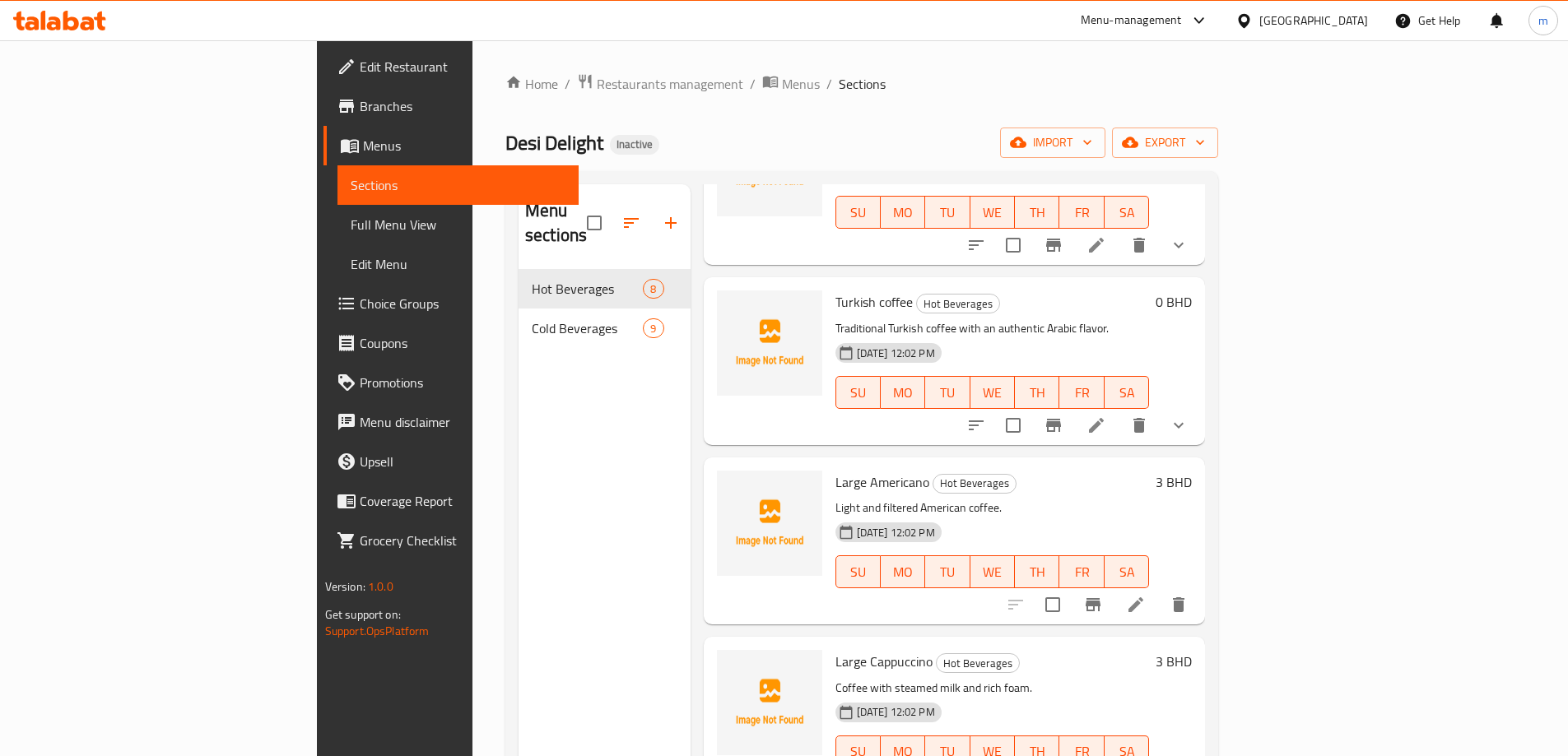
click at [1120, 410] on li at bounding box center [1096, 425] width 46 height 29
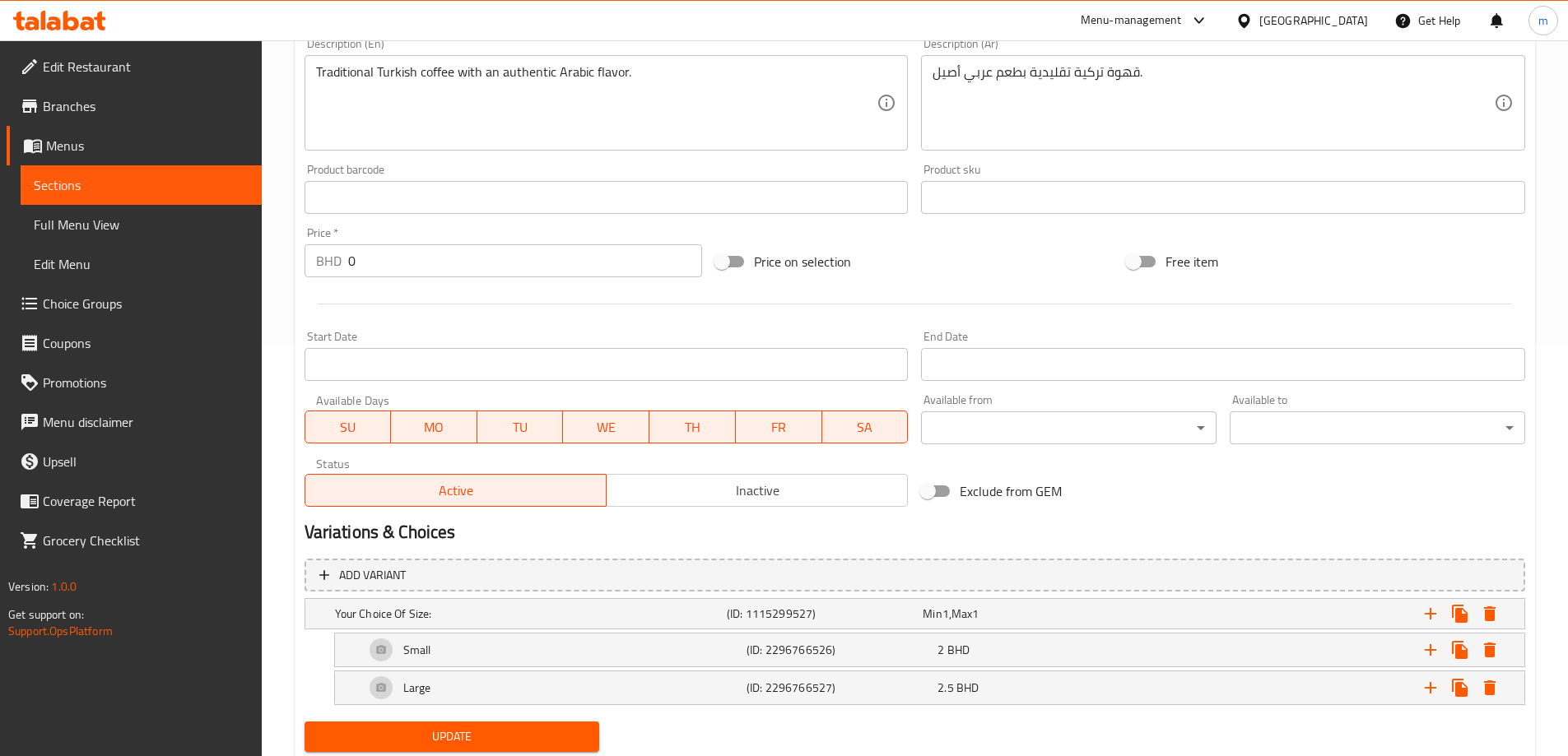
scroll to position [463, 0]
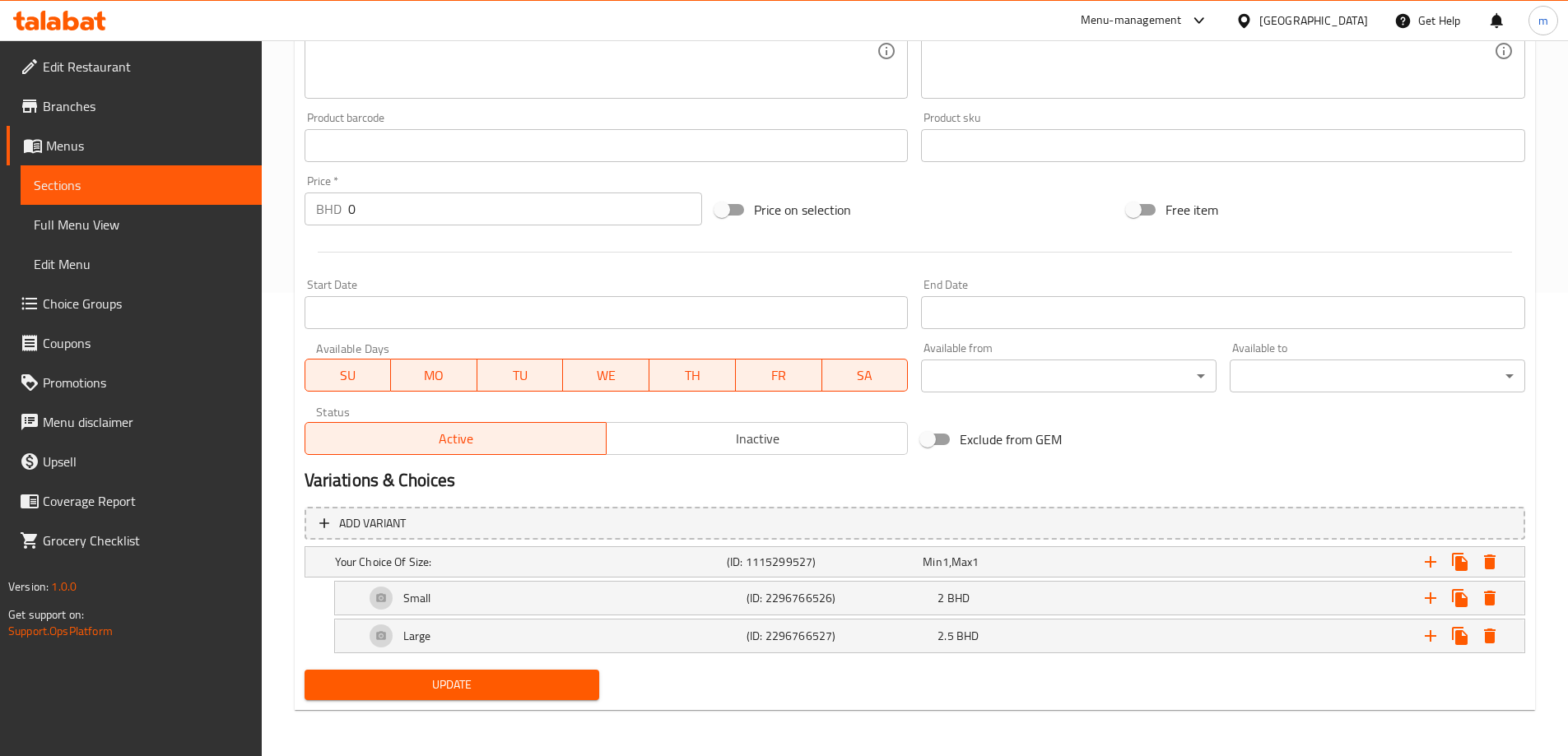
click at [138, 196] on link "Sections" at bounding box center [141, 185] width 241 height 40
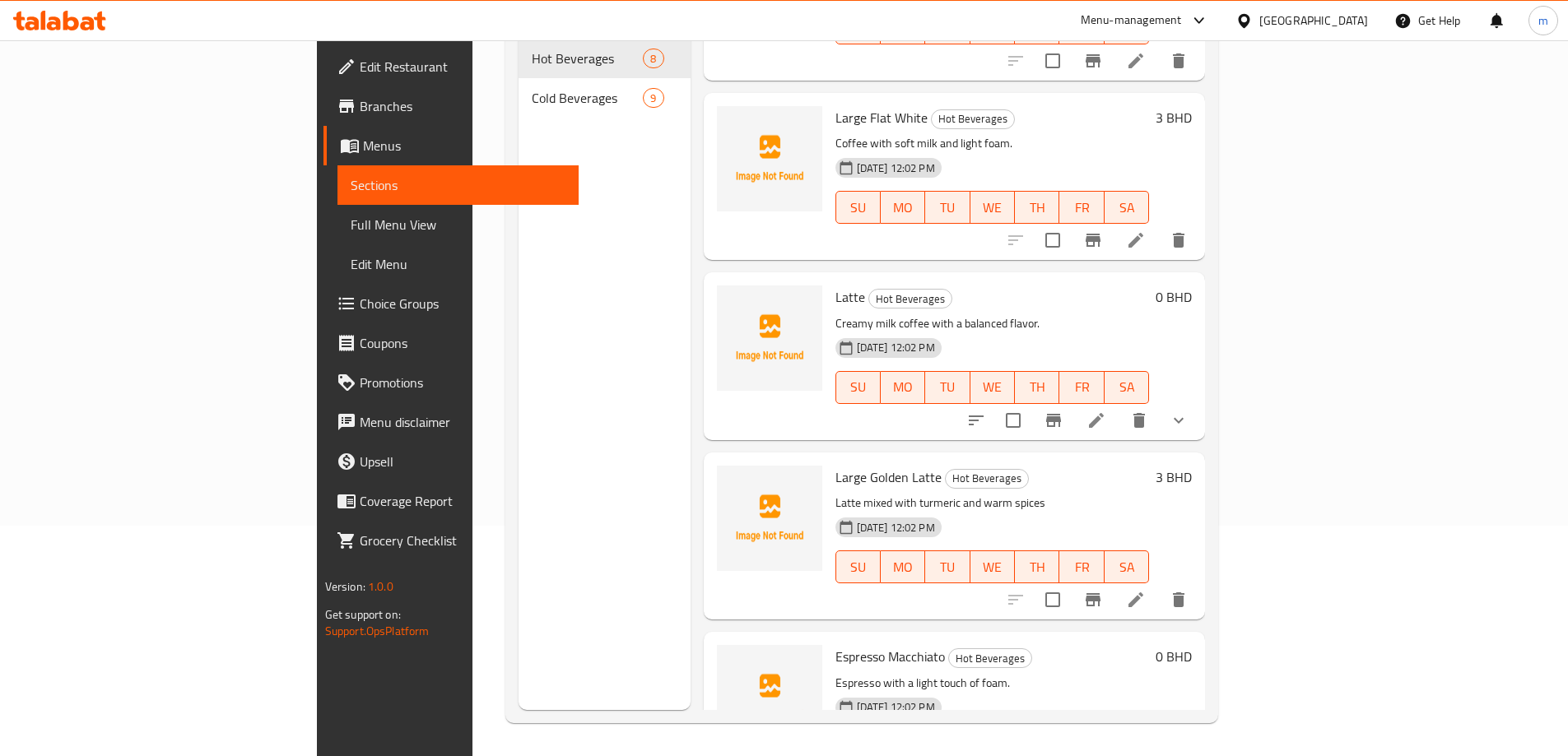
scroll to position [723, 0]
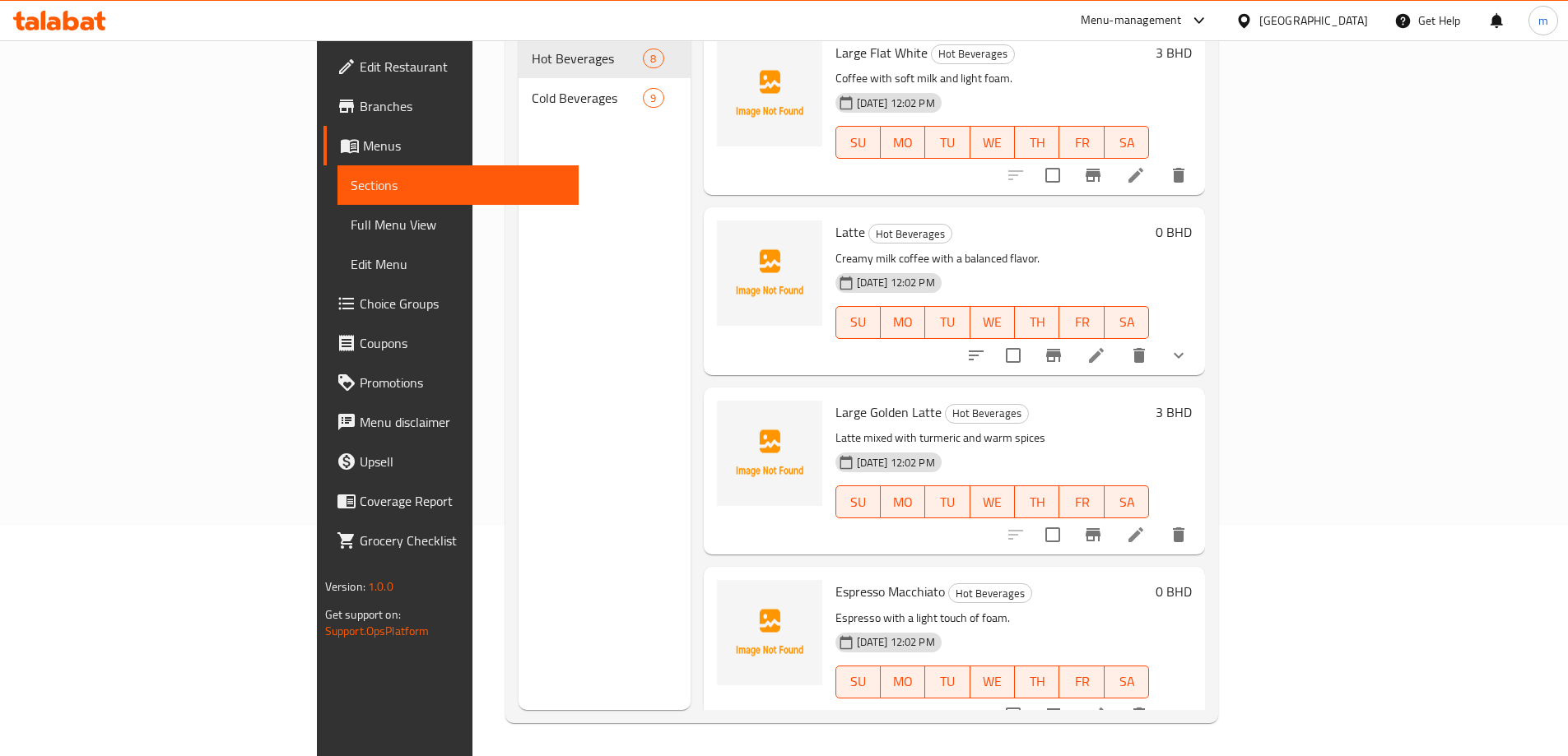
click at [1107, 705] on icon at bounding box center [1096, 715] width 20 height 20
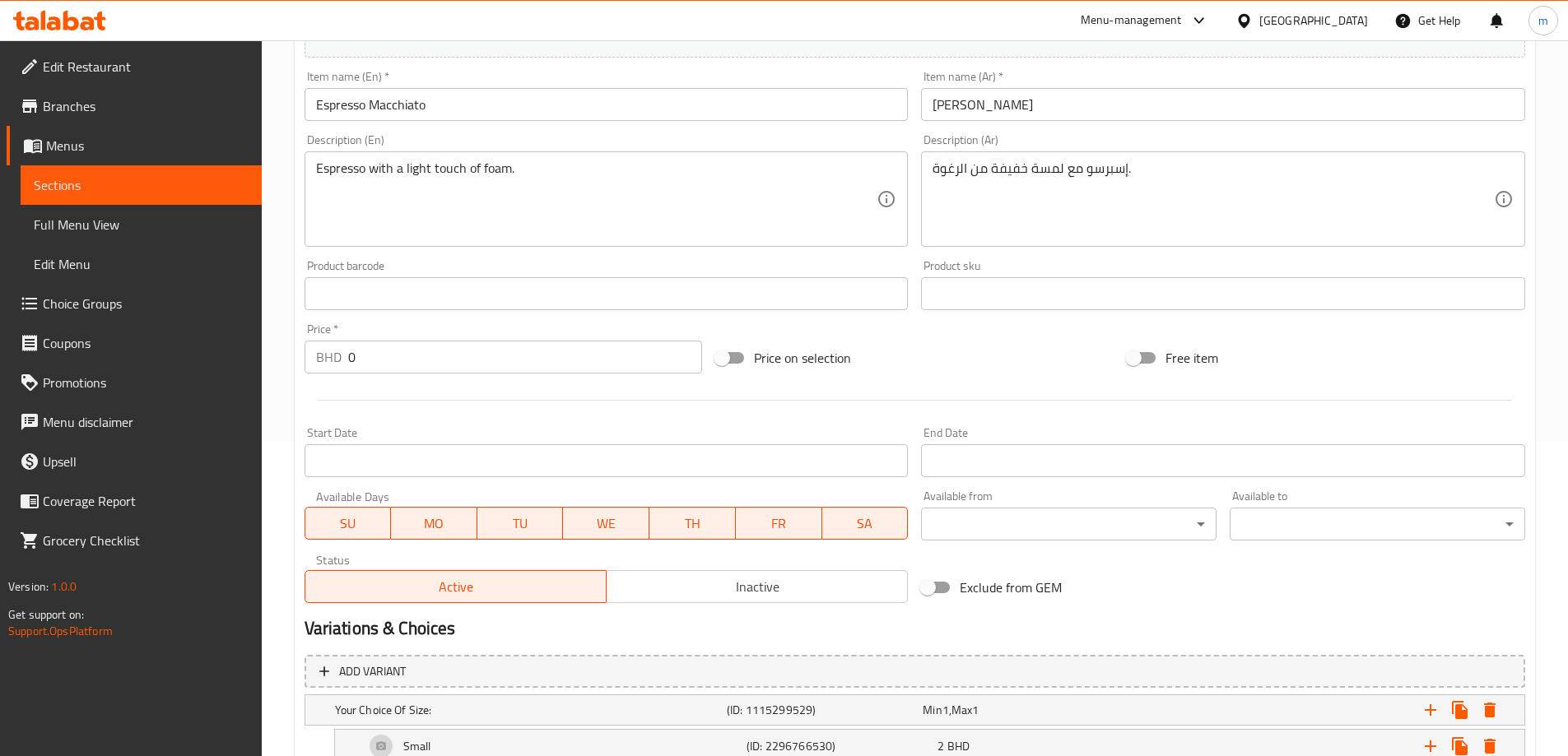
scroll to position [463, 0]
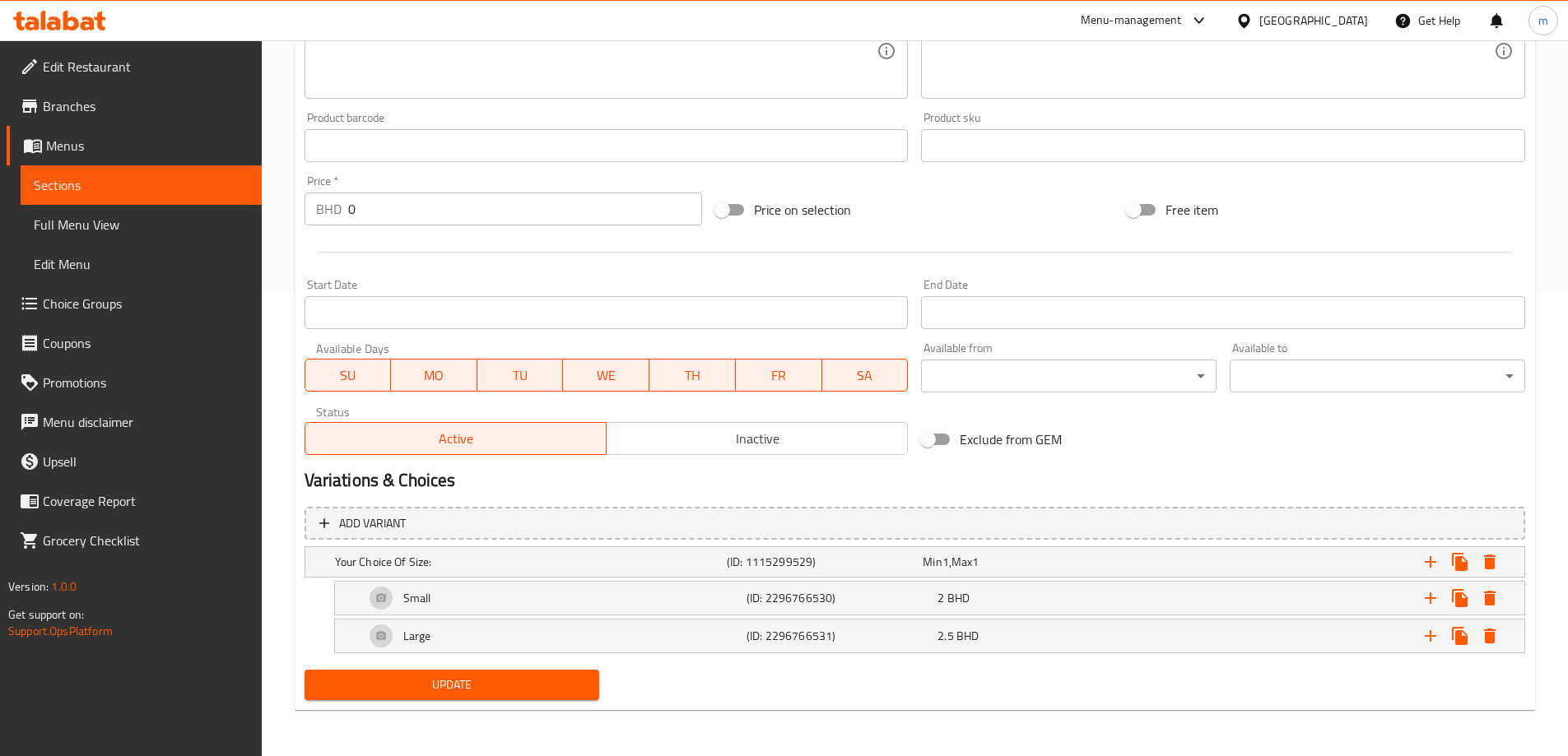
click at [170, 191] on span "Sections" at bounding box center [141, 185] width 215 height 20
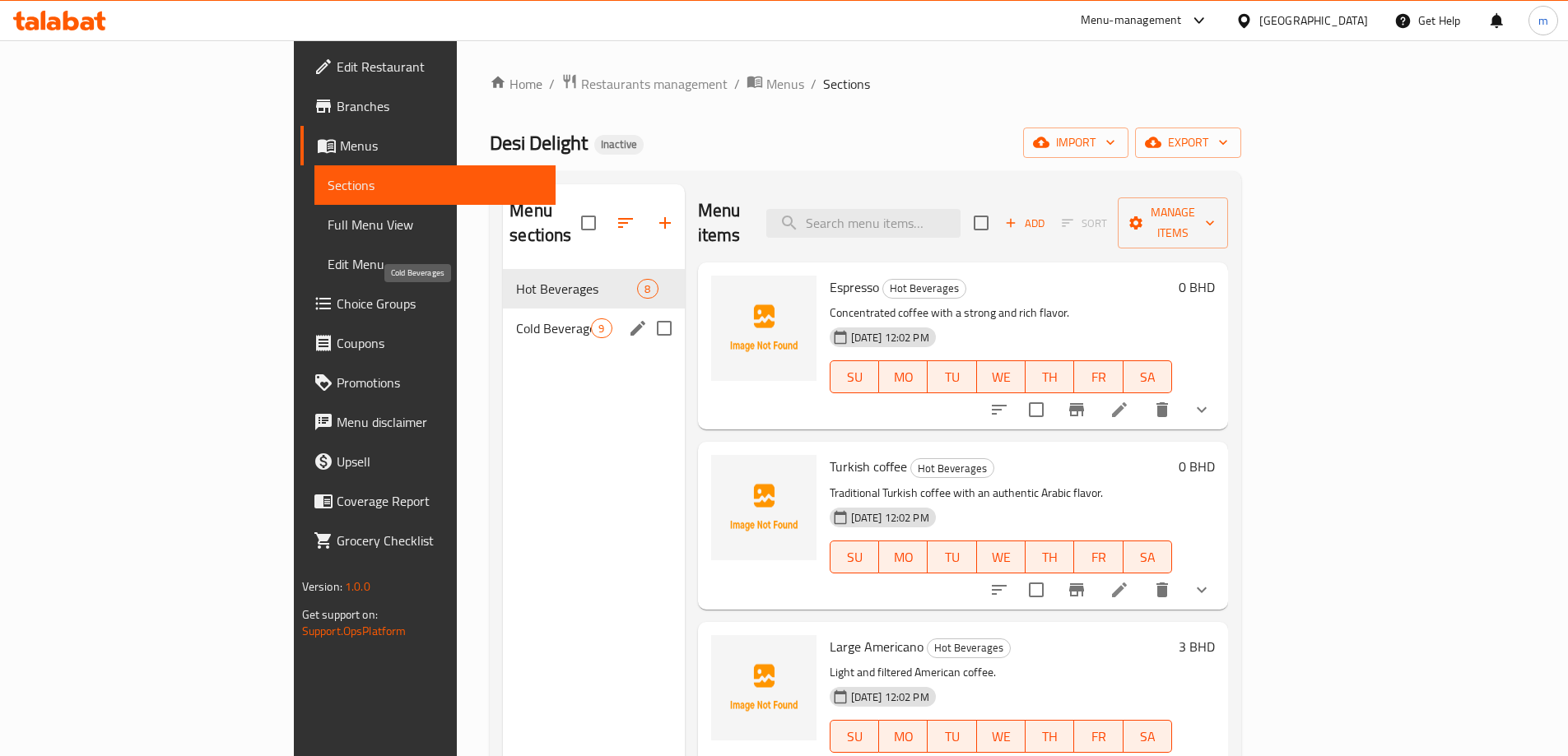
click at [516, 318] on span "Cold Beverages" at bounding box center [554, 328] width 75 height 20
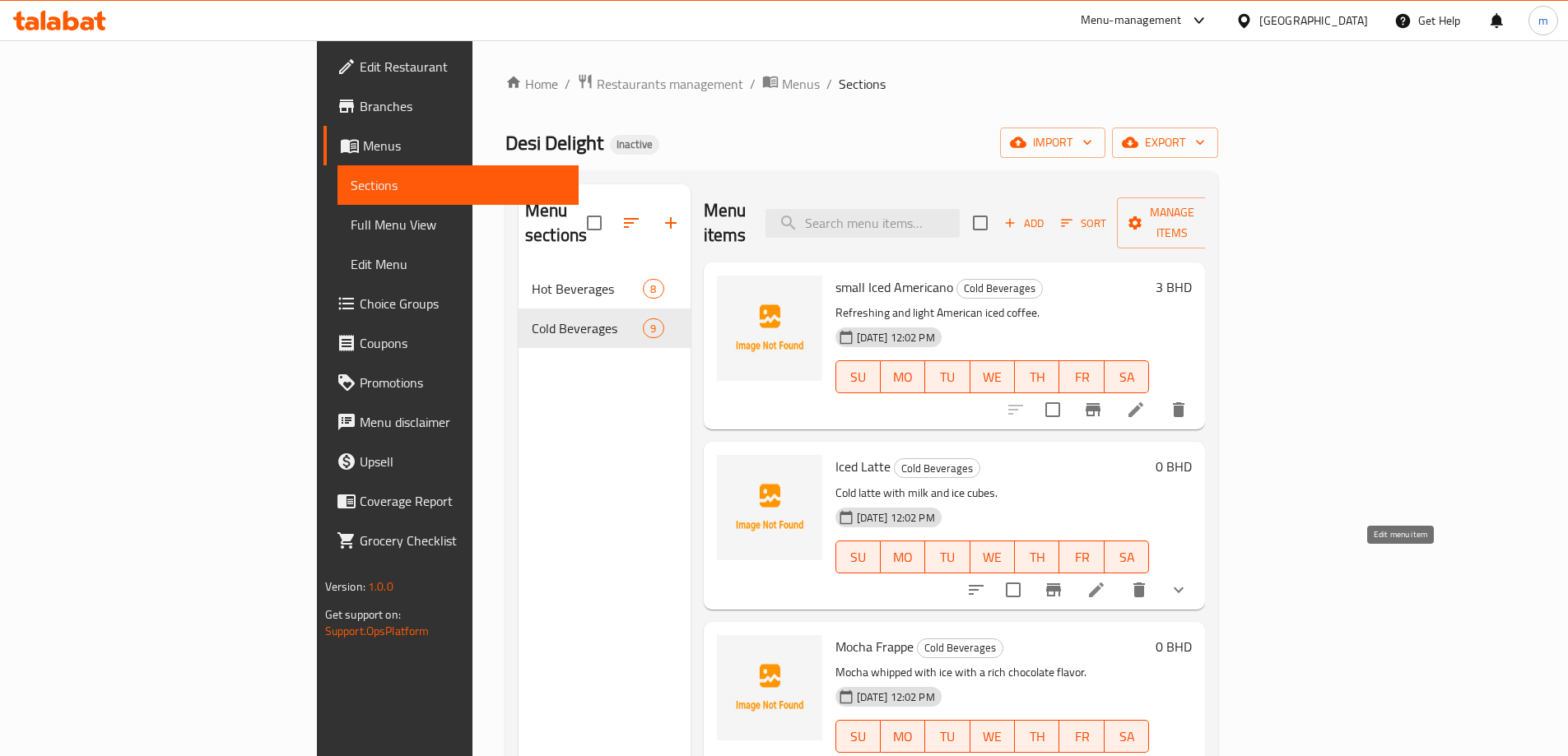
click at [1104, 583] on icon at bounding box center [1096, 590] width 15 height 15
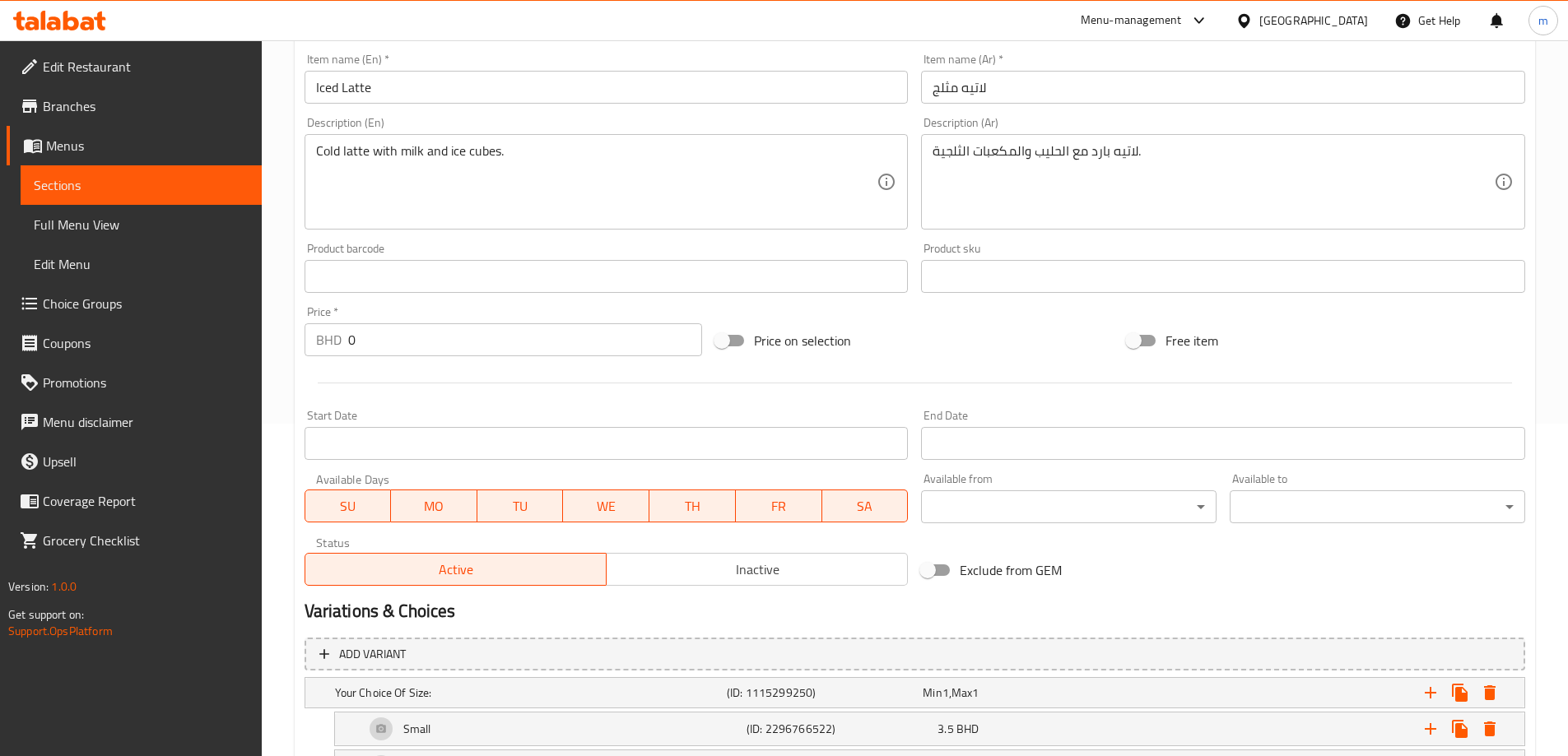
scroll to position [463, 0]
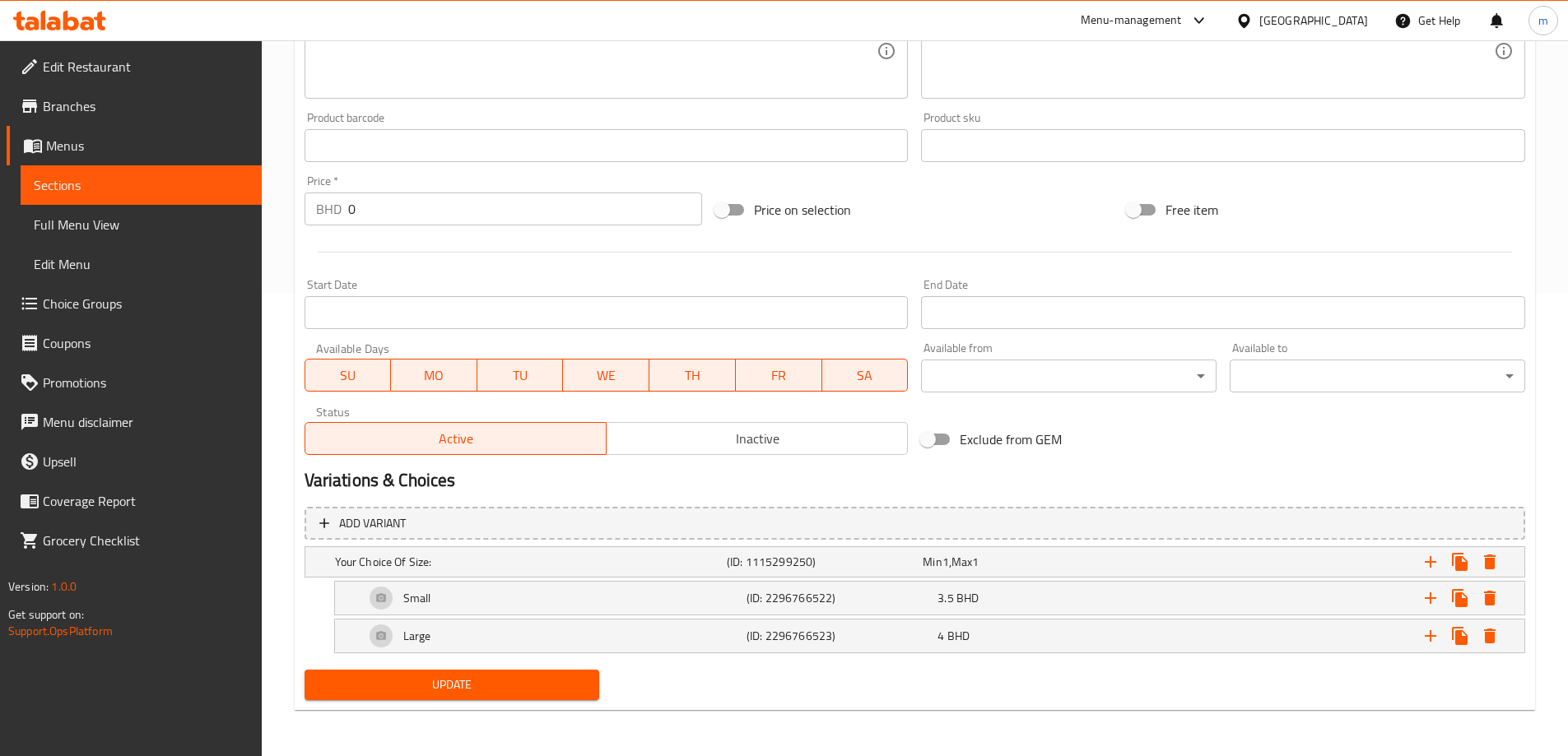
click at [126, 182] on span "Sections" at bounding box center [141, 185] width 215 height 20
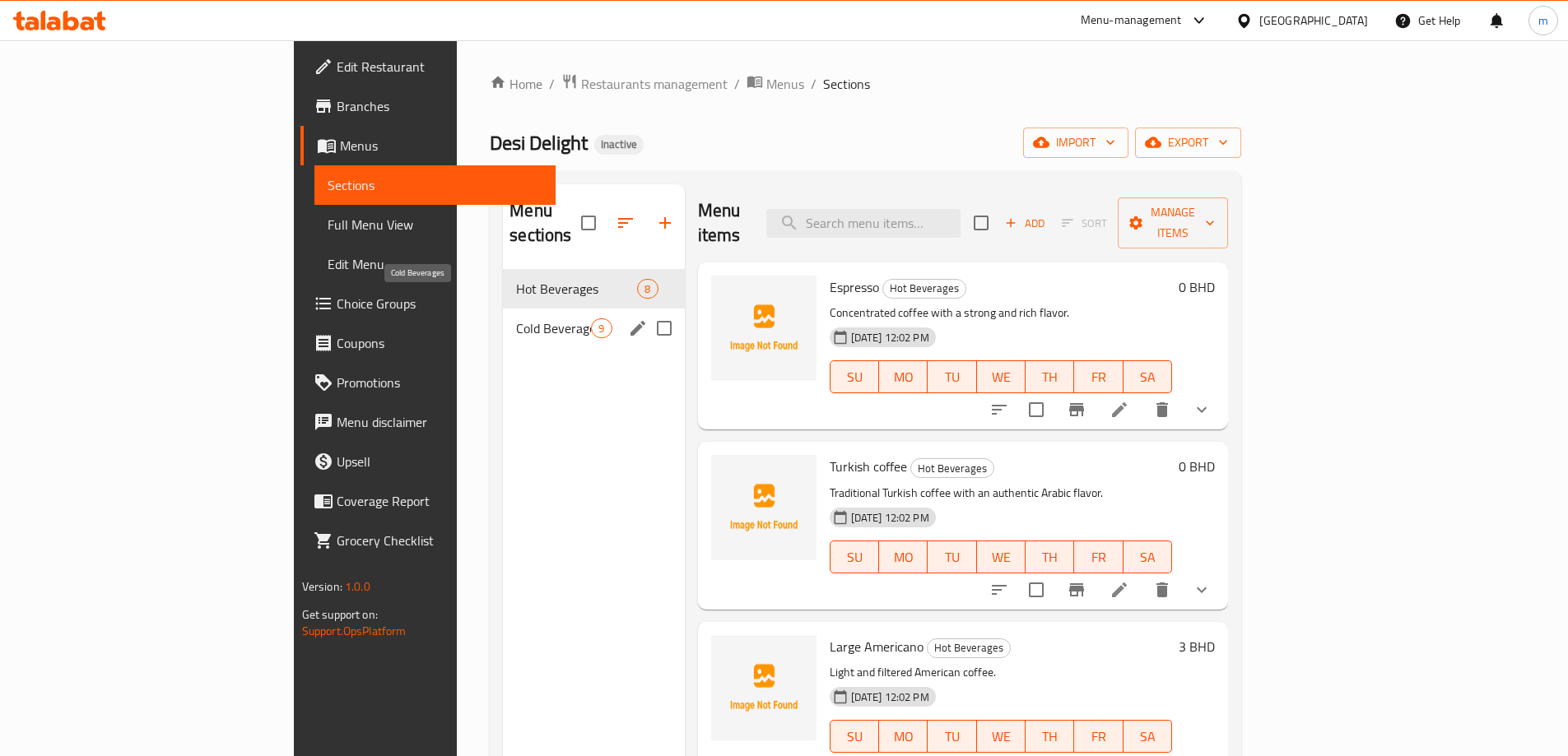
click at [516, 318] on span "Cold Beverages" at bounding box center [554, 328] width 75 height 20
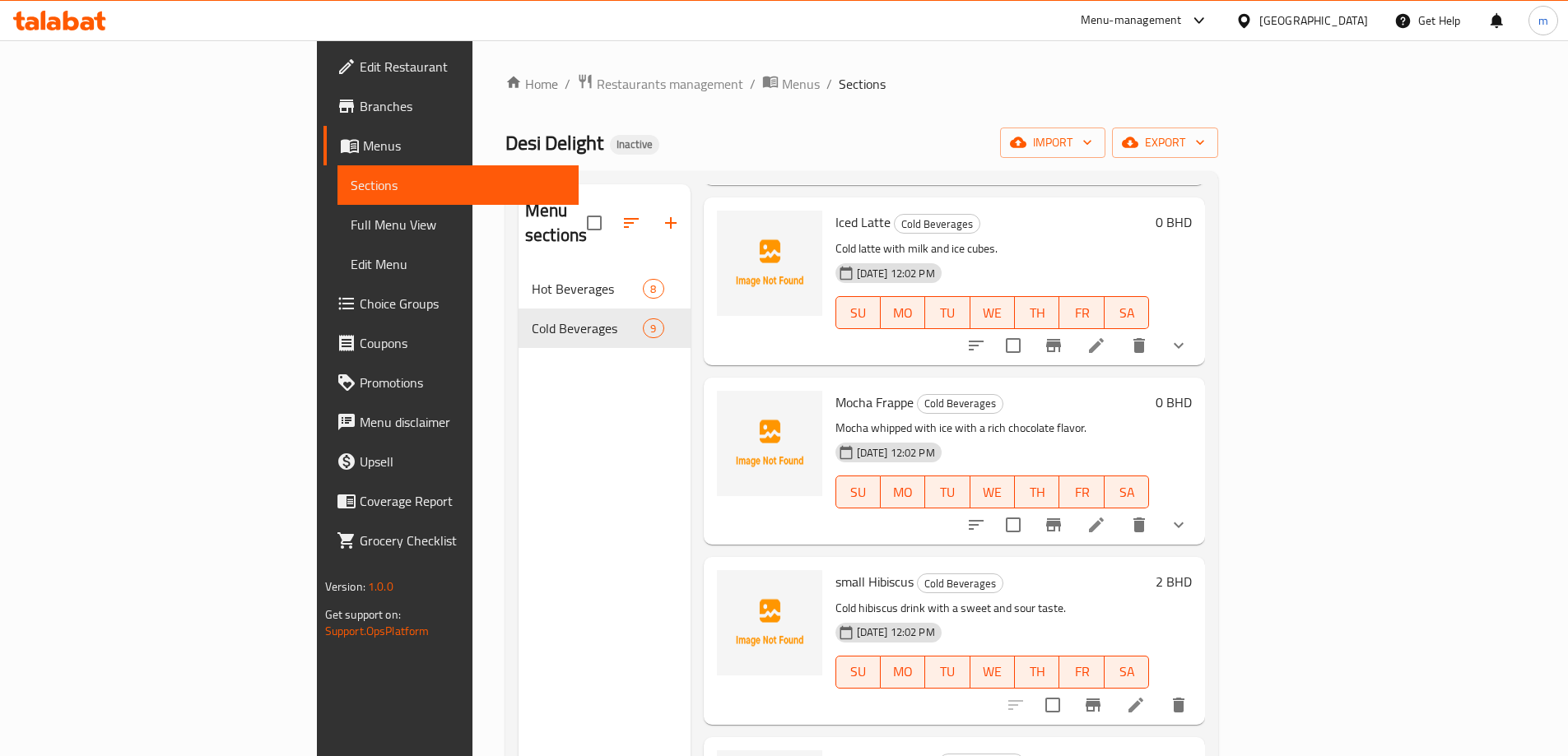
scroll to position [162, 0]
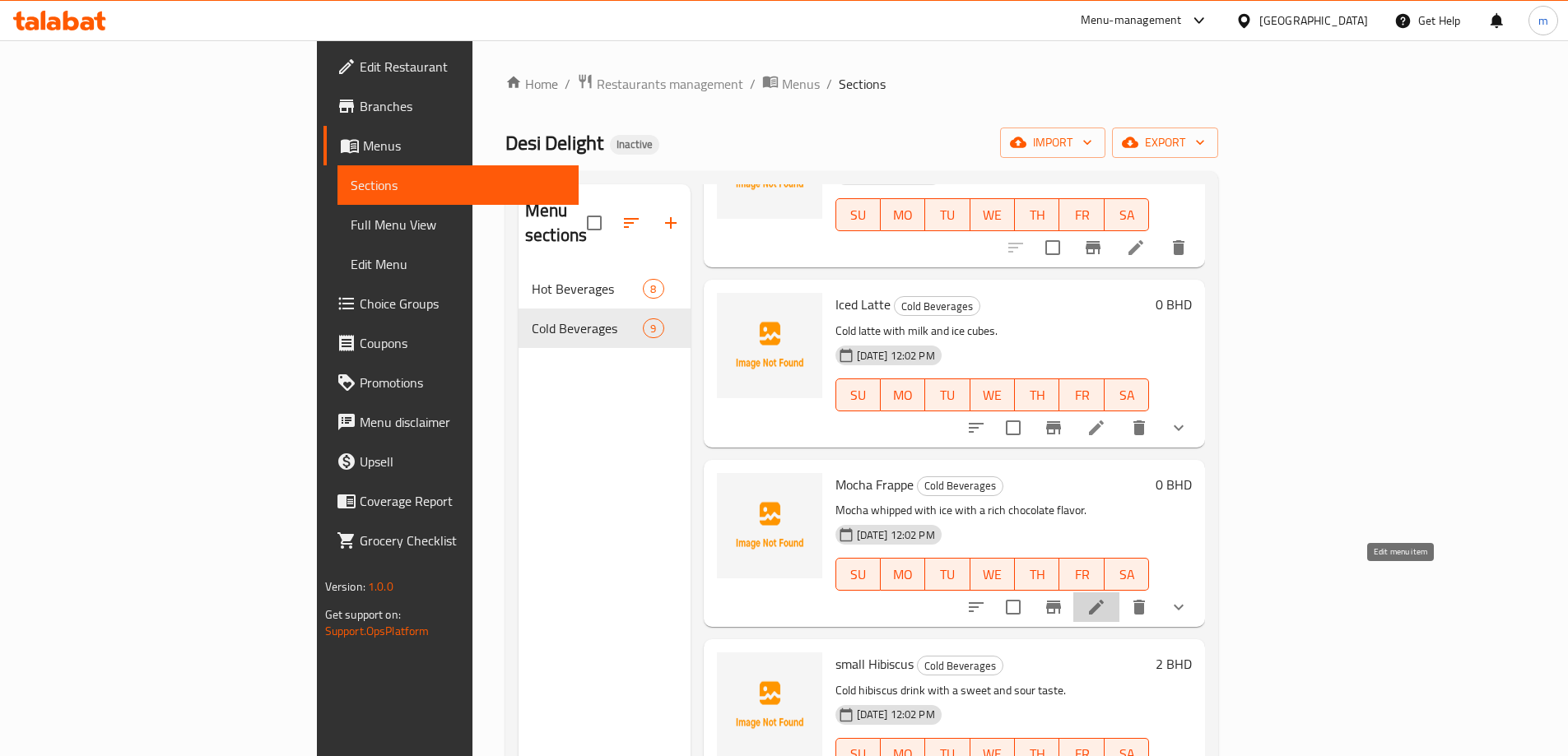
click at [1107, 597] on icon at bounding box center [1096, 606] width 20 height 20
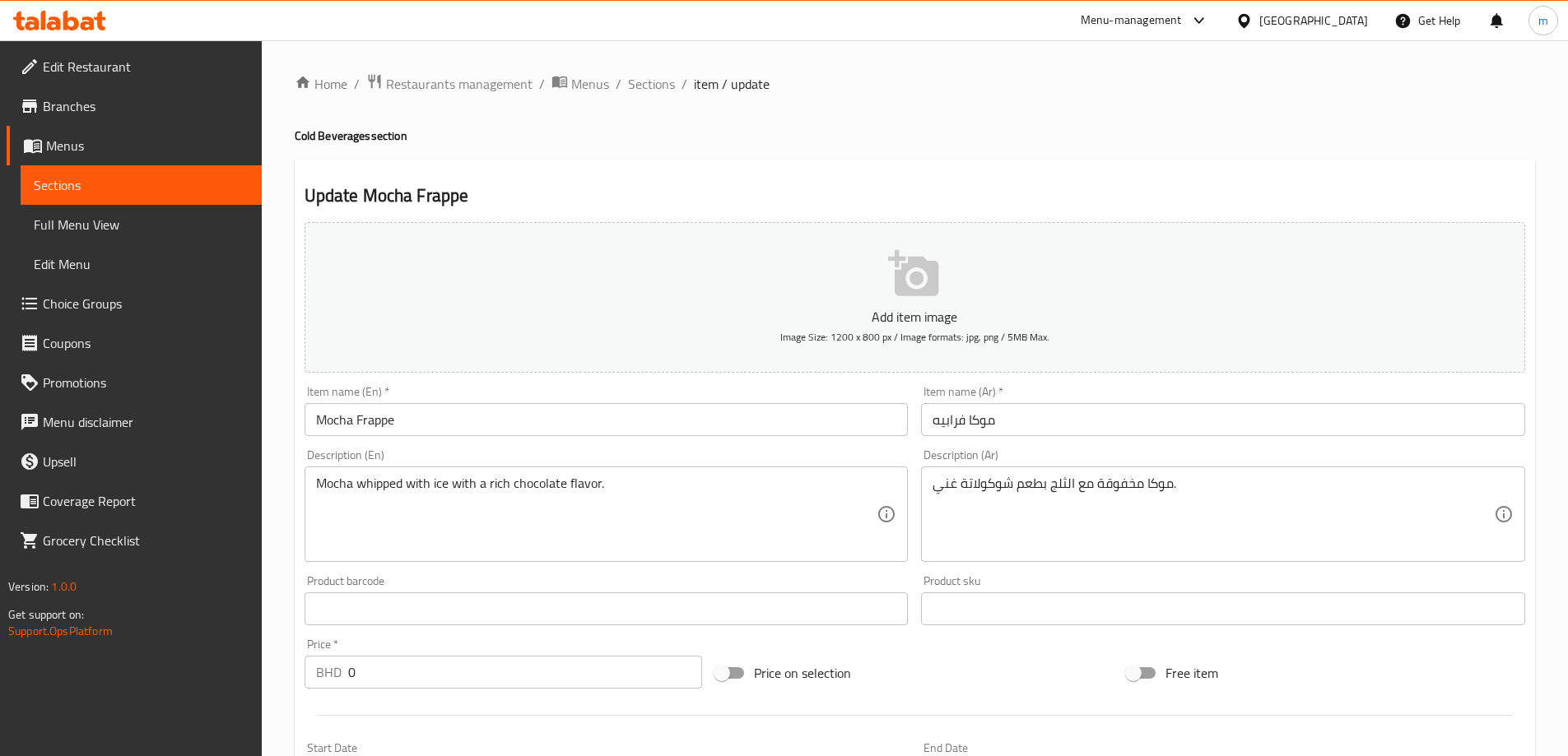
click at [158, 150] on span "Menus" at bounding box center [147, 145] width 202 height 20
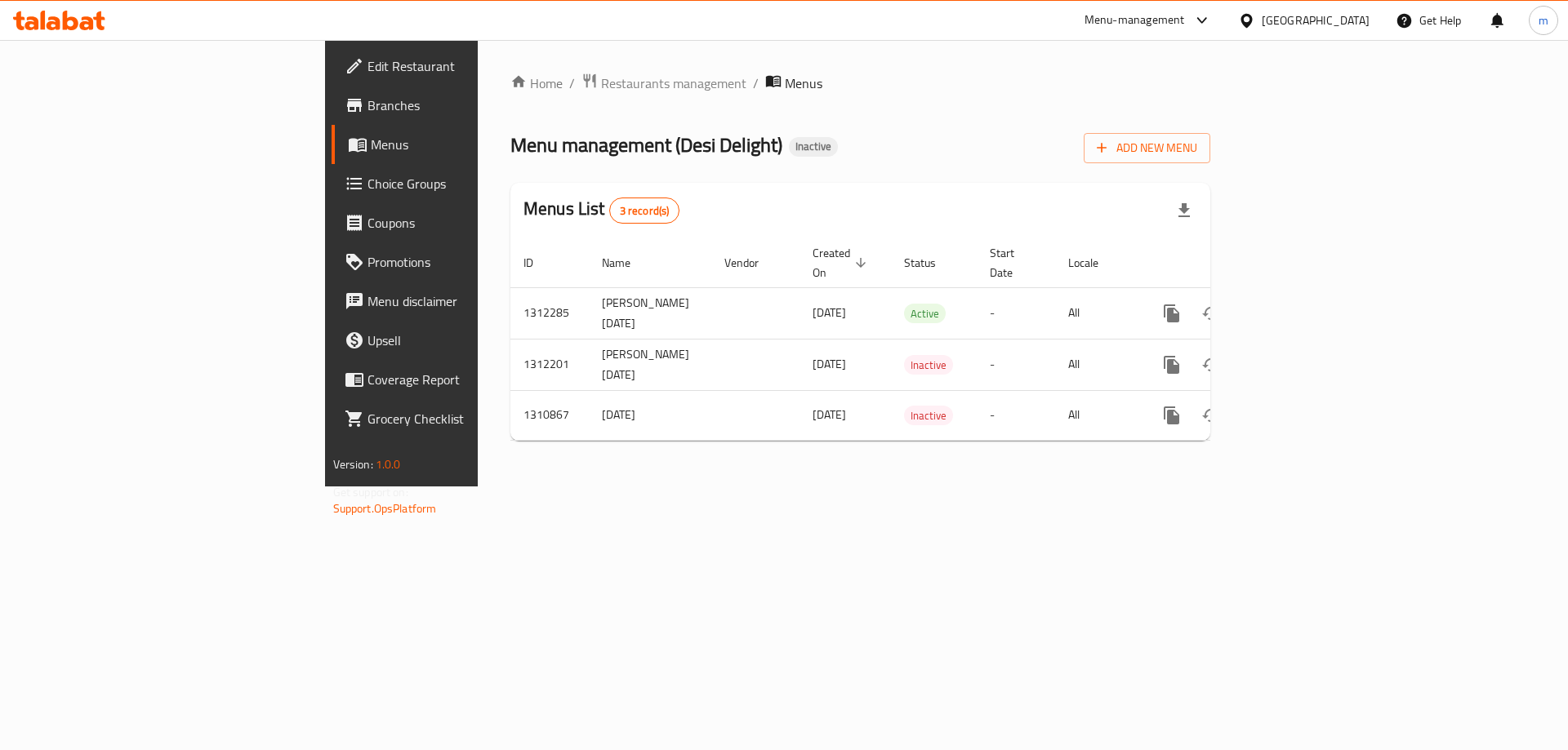
click at [332, 157] on link "Menus" at bounding box center [460, 145] width 256 height 39
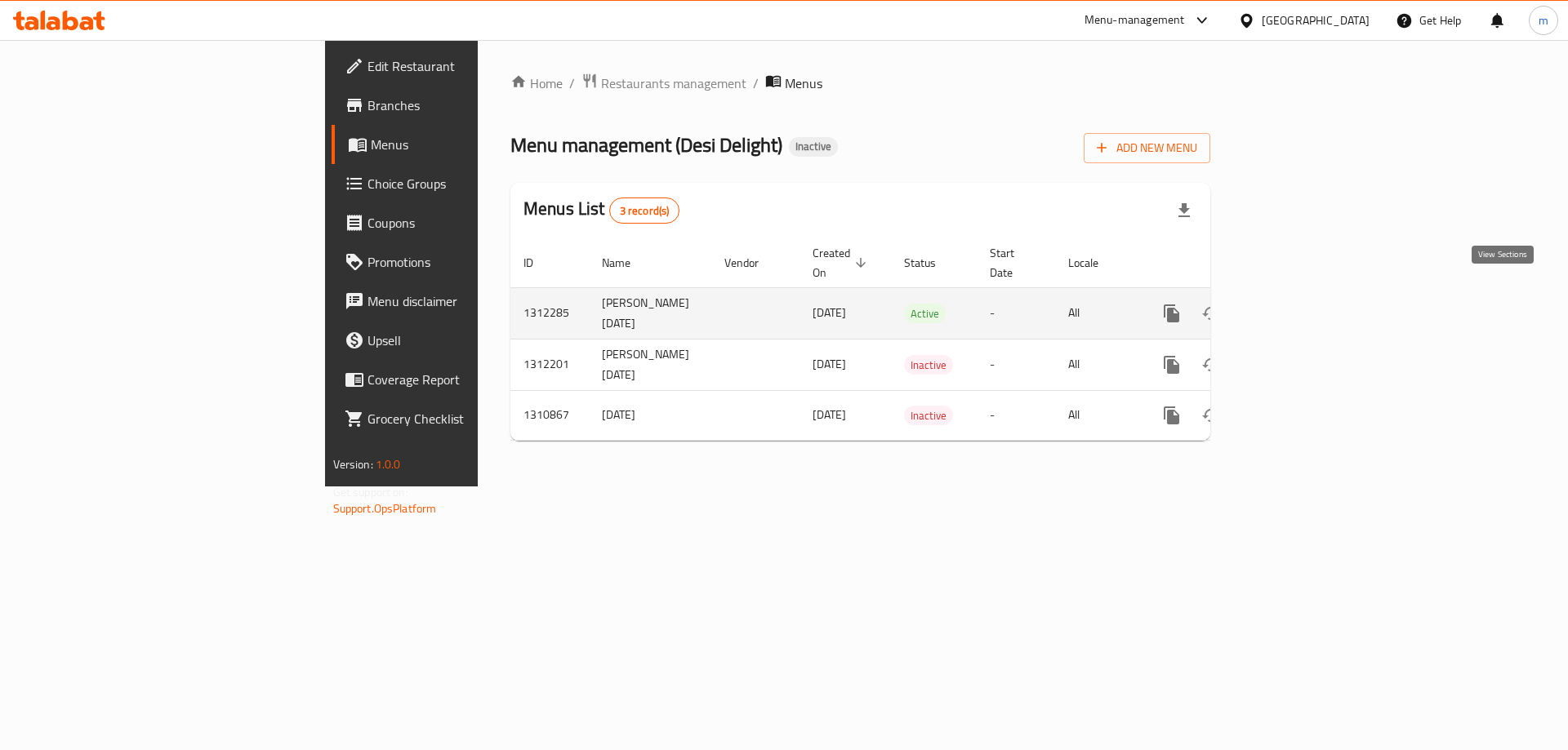
click at [1299, 304] on icon "enhanced table" at bounding box center [1289, 313] width 20 height 20
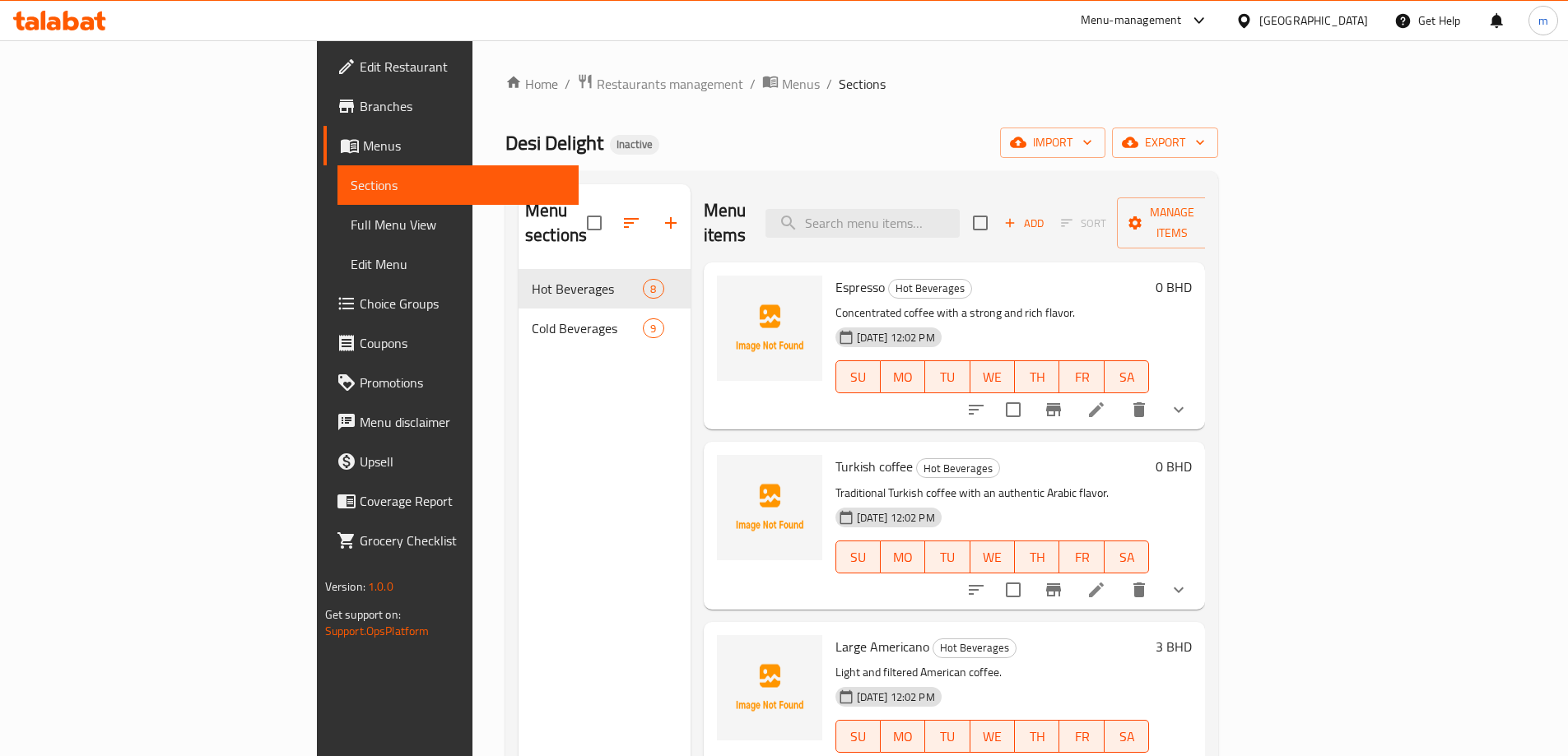
click at [350, 218] on span "Full Menu View" at bounding box center [458, 224] width 215 height 20
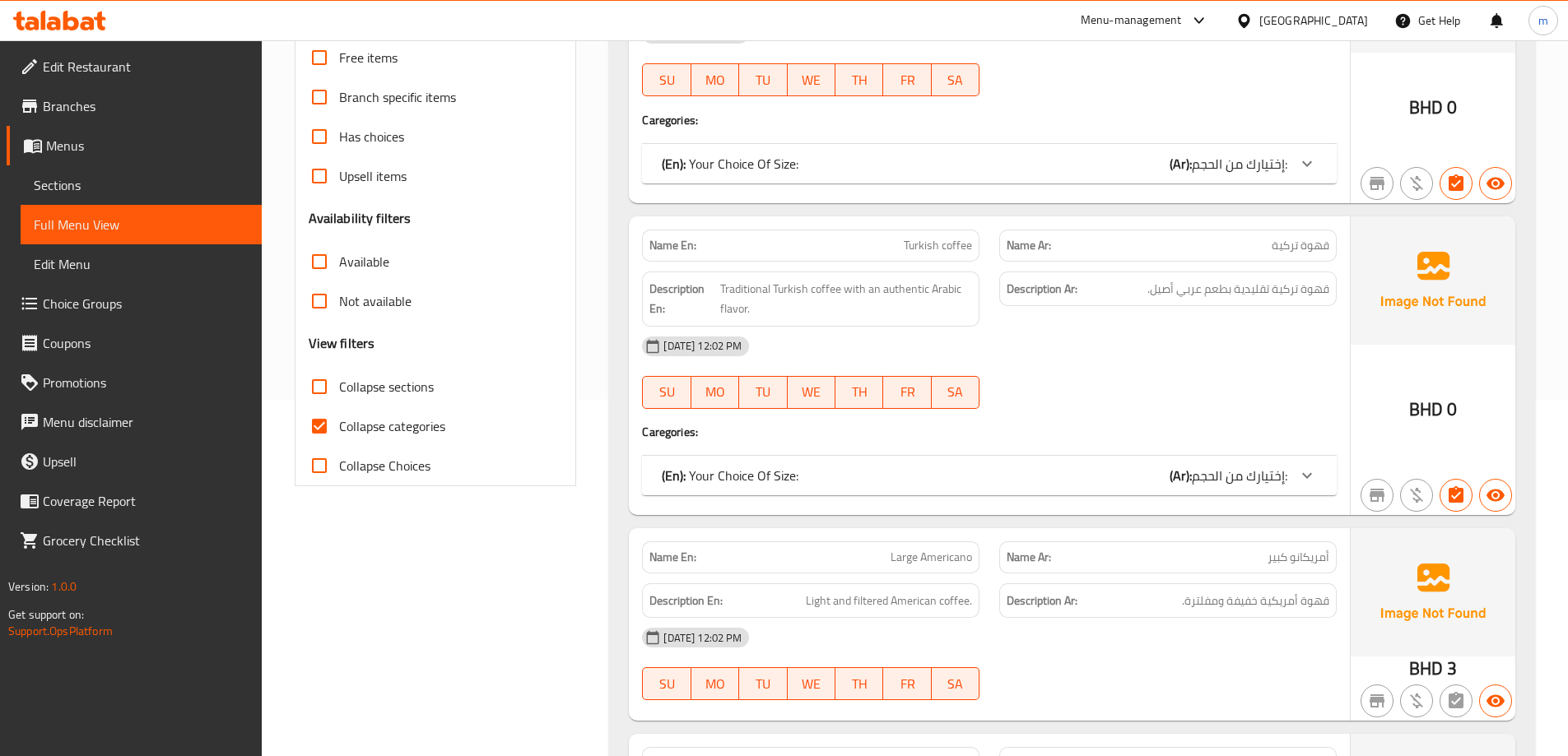
scroll to position [411, 0]
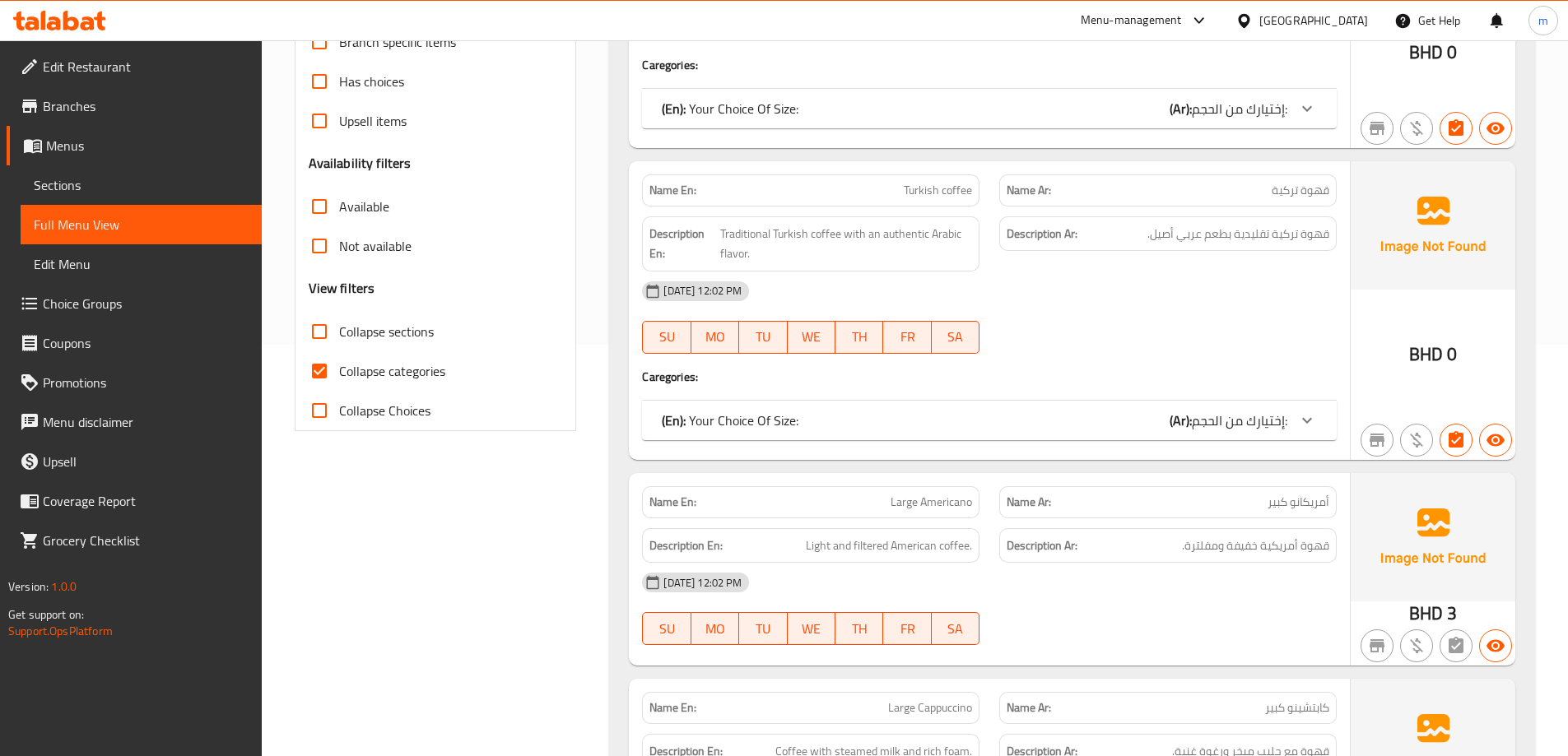
click at [320, 370] on input "Collapse categories" at bounding box center [319, 371] width 40 height 40
checkbox input "false"
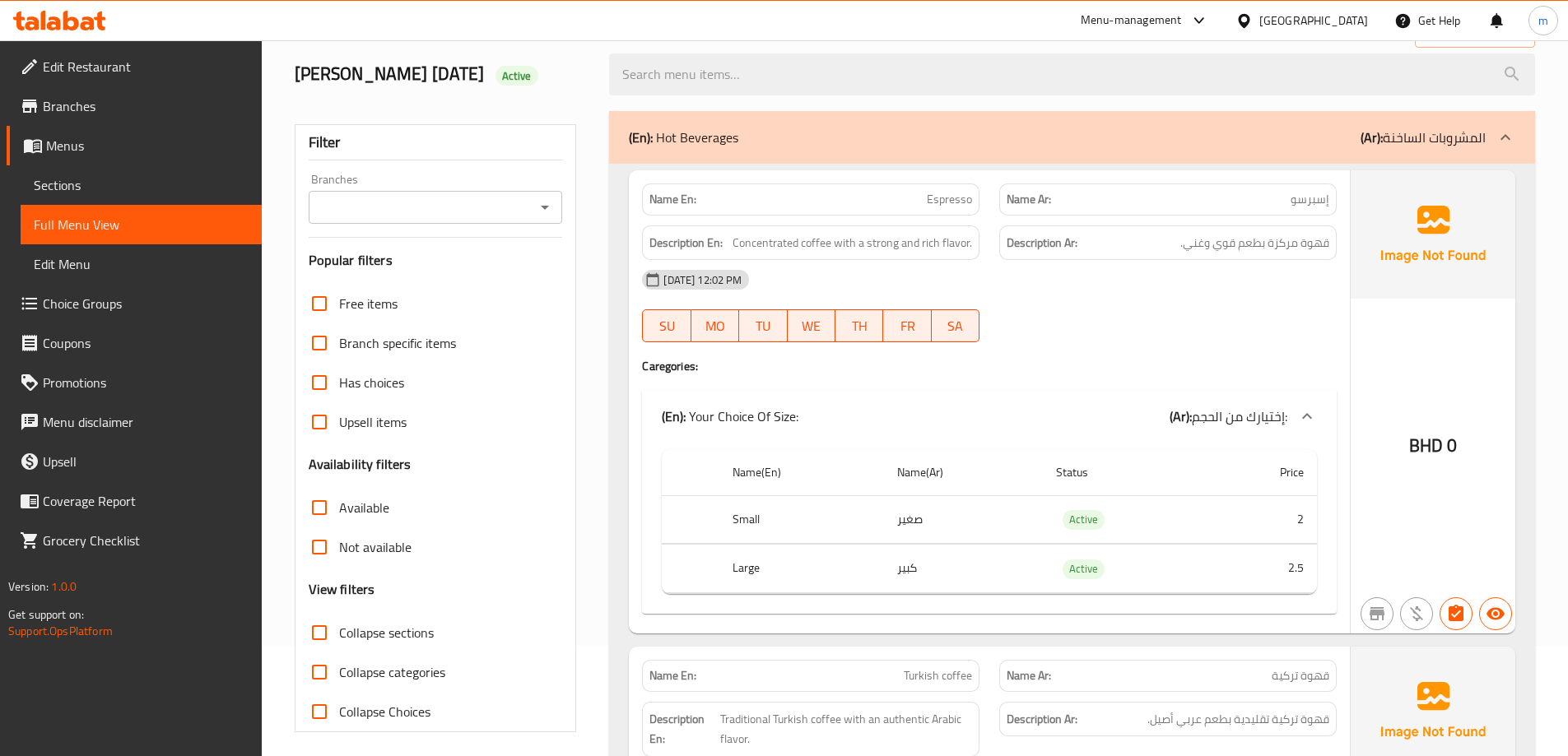
scroll to position [0, 0]
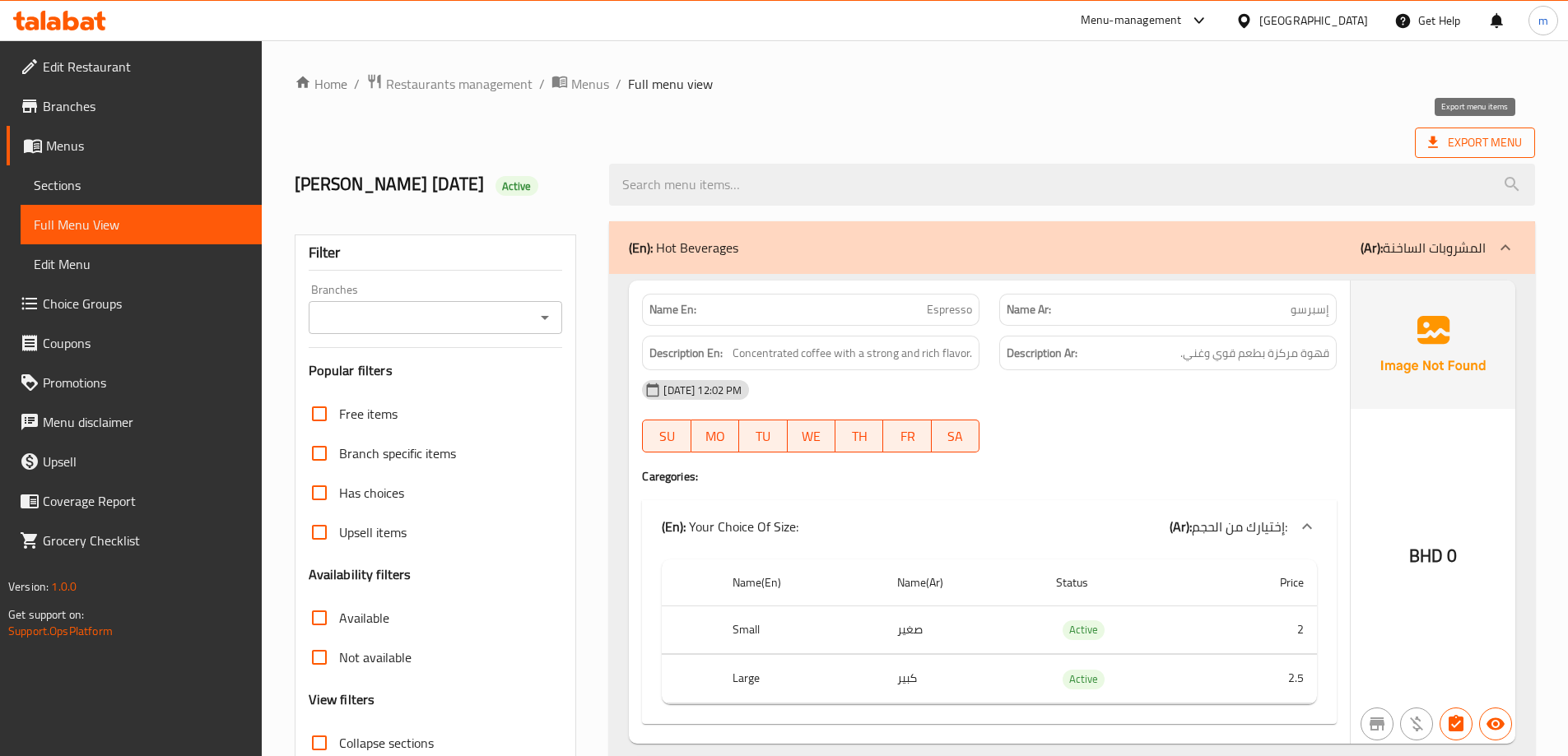
click at [1492, 147] on span "Export Menu" at bounding box center [1475, 143] width 94 height 21
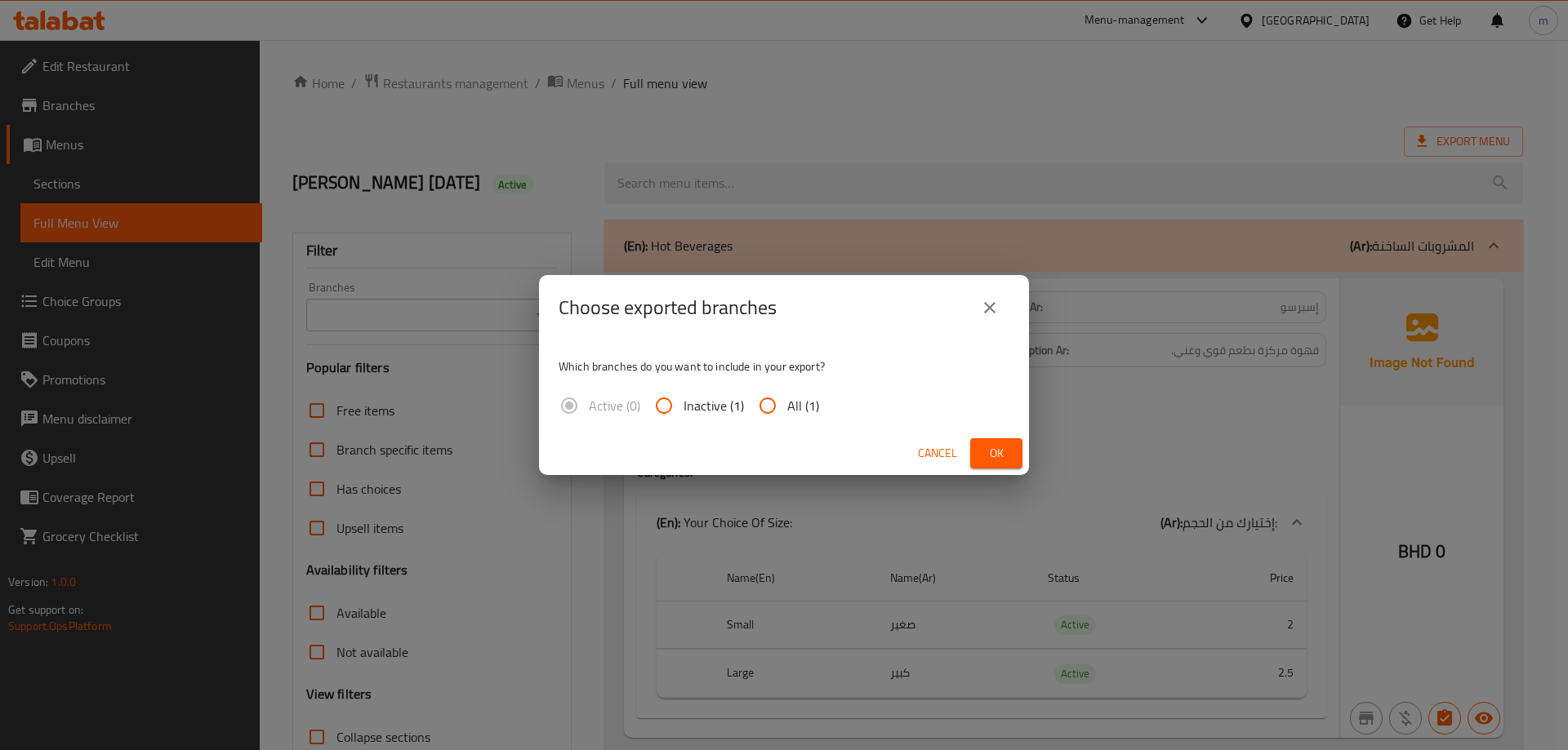
click at [773, 397] on input "All (1)" at bounding box center [768, 405] width 39 height 39
radio input "true"
click at [991, 459] on span "Ok" at bounding box center [996, 454] width 26 height 21
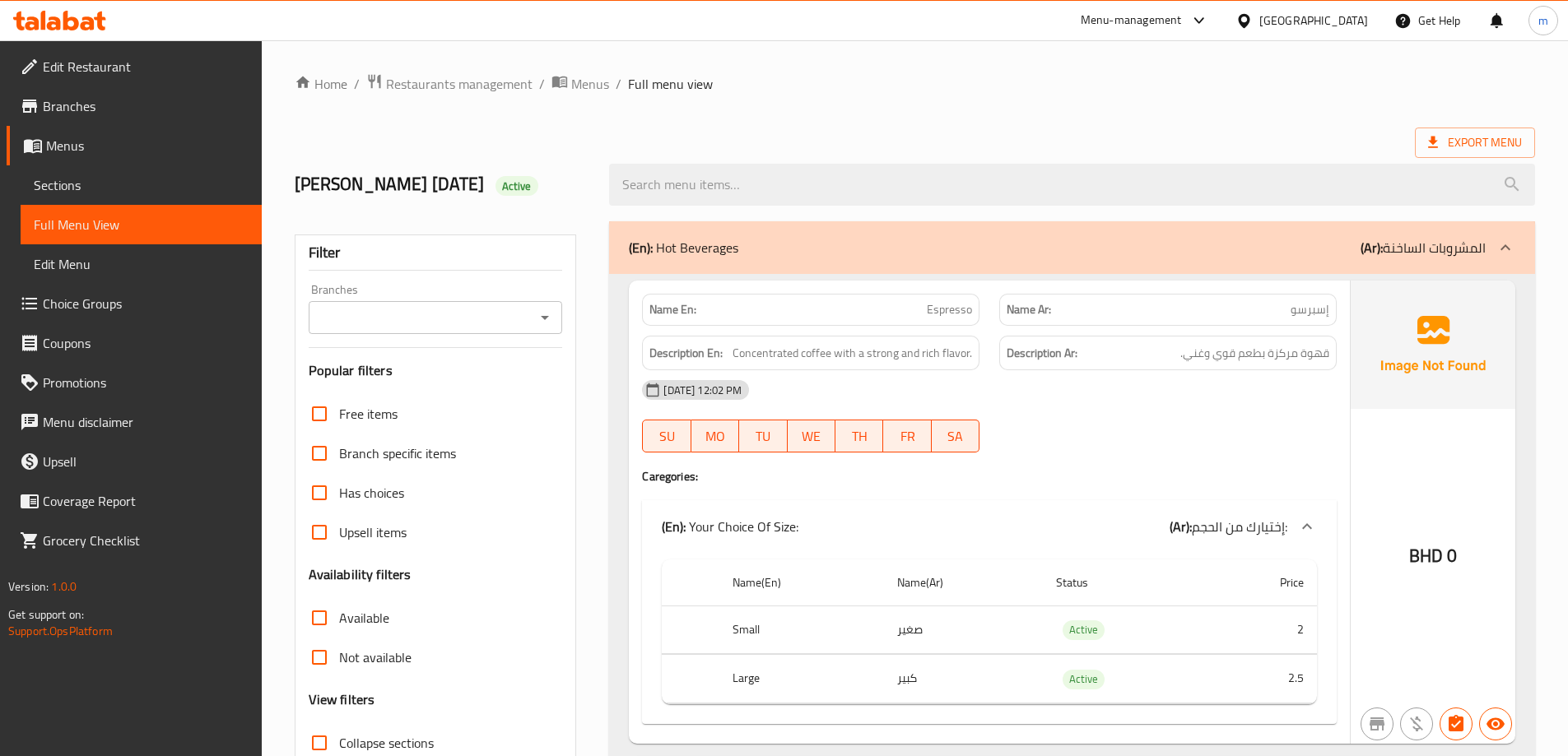
click at [326, 135] on div "Export Menu" at bounding box center [914, 142] width 1240 height 30
